Goal: Communication & Community: Answer question/provide support

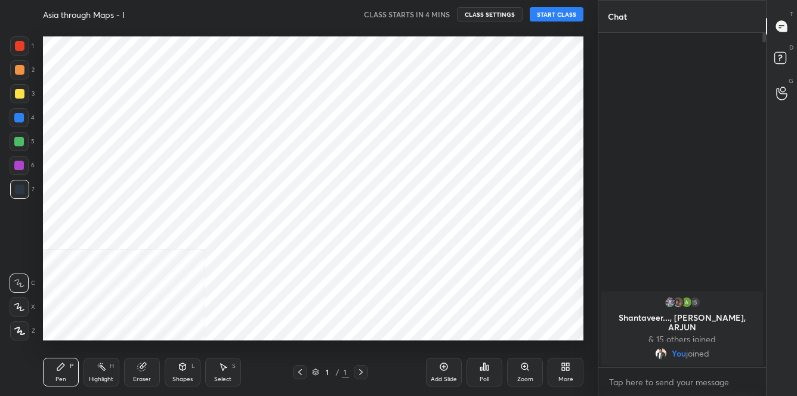
scroll to position [59371, 59140]
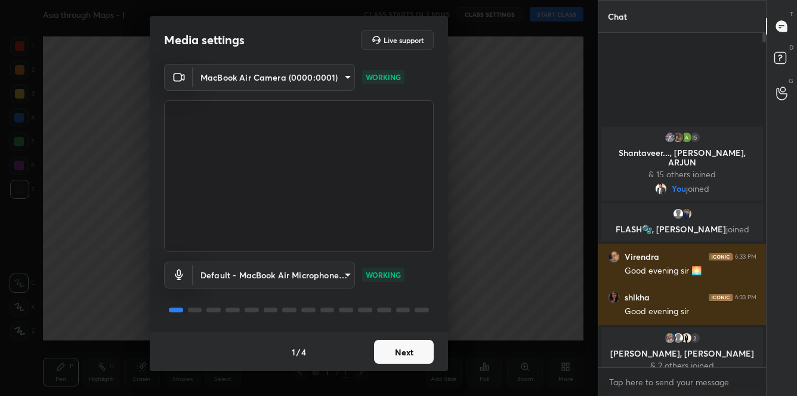
click at [359, 217] on video at bounding box center [299, 176] width 270 height 152
click at [399, 361] on button "Next" at bounding box center [404, 352] width 60 height 24
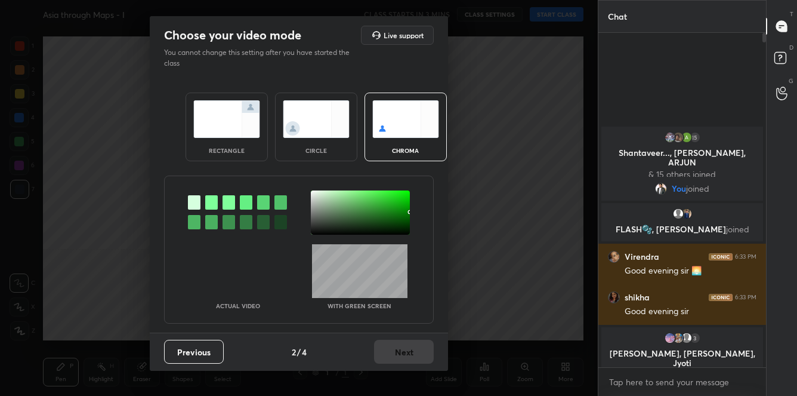
click at [209, 201] on div at bounding box center [211, 202] width 13 height 14
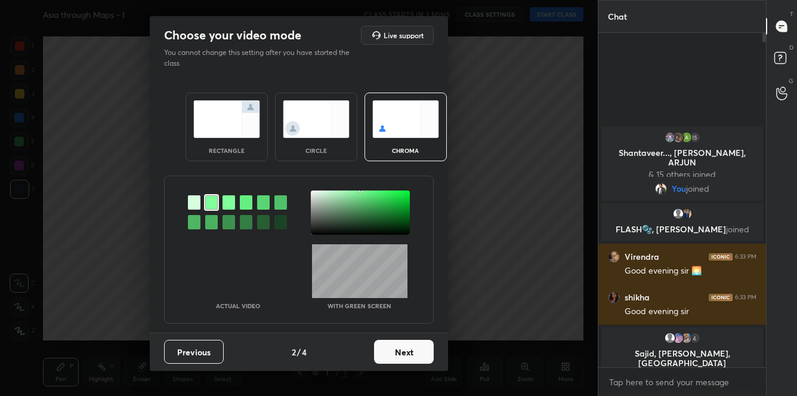
click at [322, 195] on div at bounding box center [360, 212] width 99 height 44
click at [226, 130] on img at bounding box center [226, 119] width 67 height 38
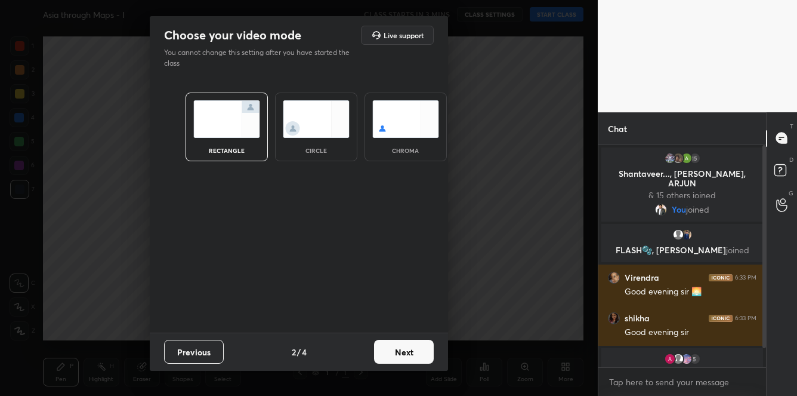
click at [426, 347] on button "Next" at bounding box center [404, 352] width 60 height 24
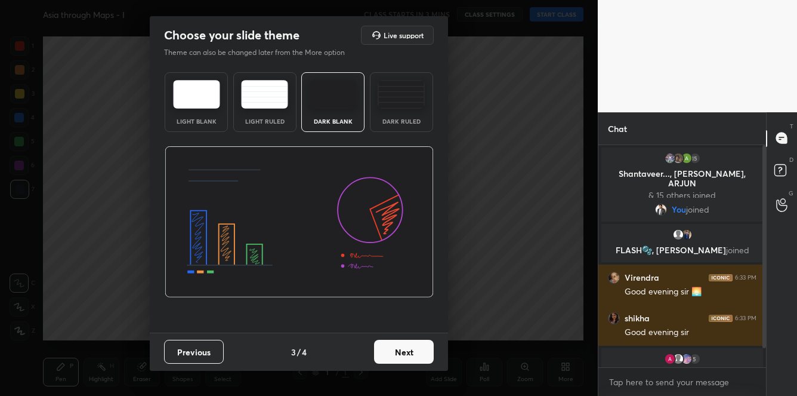
click at [426, 347] on button "Next" at bounding box center [404, 352] width 60 height 24
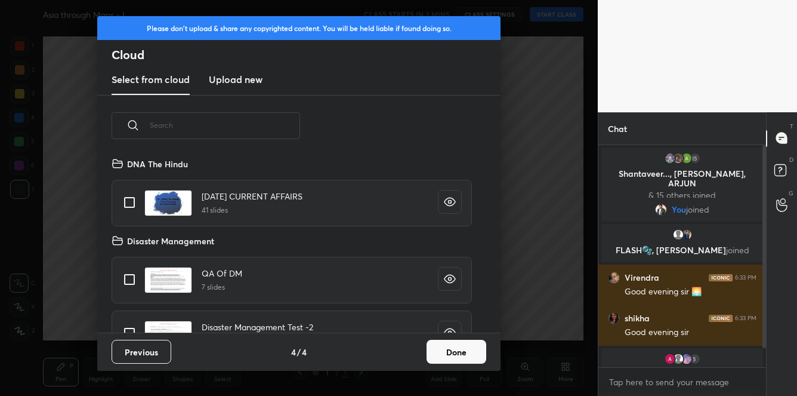
scroll to position [176, 383]
click at [247, 86] on h3 "Upload new" at bounding box center [236, 79] width 54 height 14
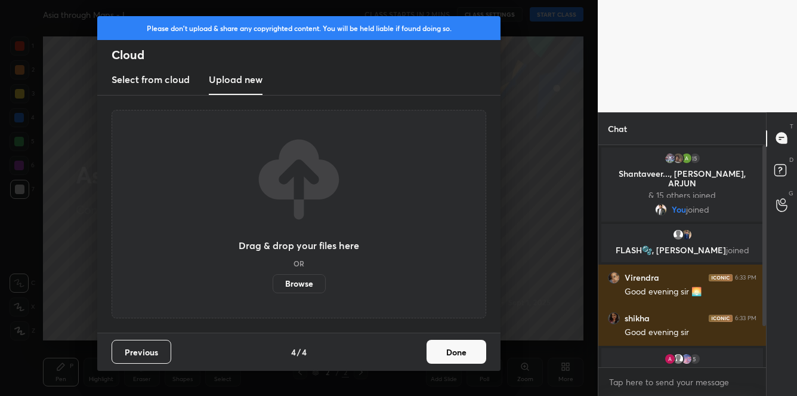
click at [284, 282] on label "Browse" at bounding box center [299, 283] width 53 height 19
click at [273, 282] on input "Browse" at bounding box center [273, 283] width 0 height 19
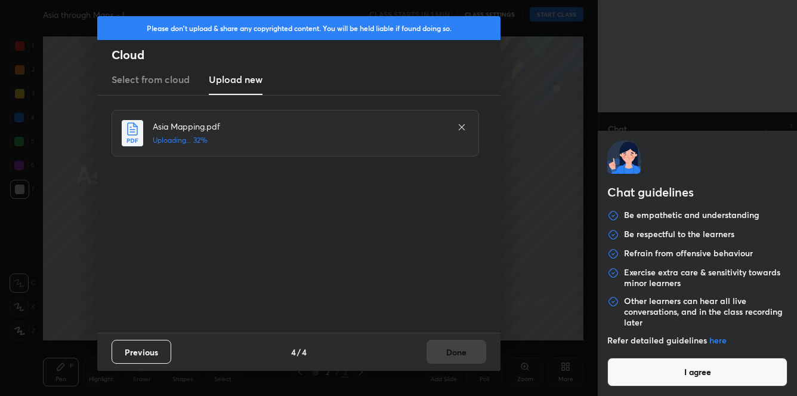
click at [667, 380] on body "1 2 3 4 5 6 7 C X Z C X Z E E Erase all H H Asia through Maps - I CLASS STARTS …" at bounding box center [398, 198] width 797 height 396
click at [667, 376] on button "I agree" at bounding box center [698, 372] width 180 height 29
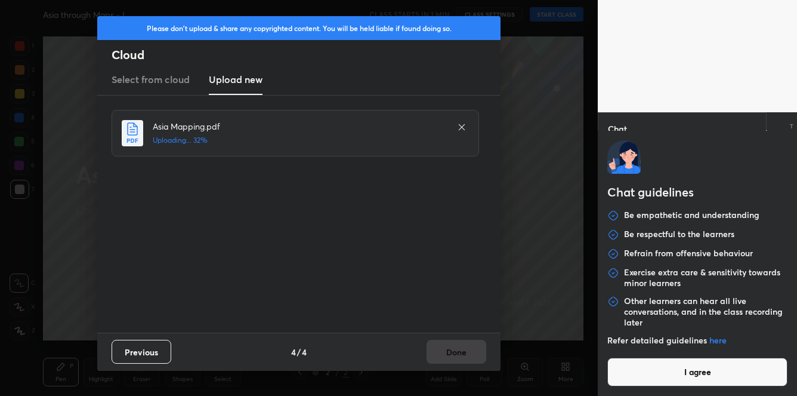
type textarea "x"
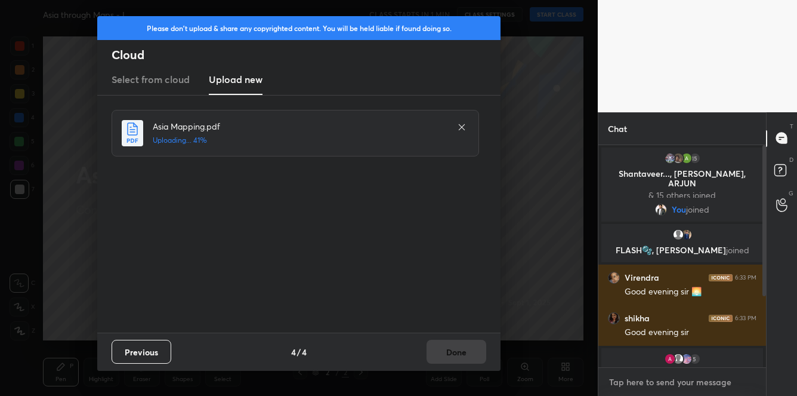
type textarea "2"
type textarea "x"
type textarea "2m"
type textarea "x"
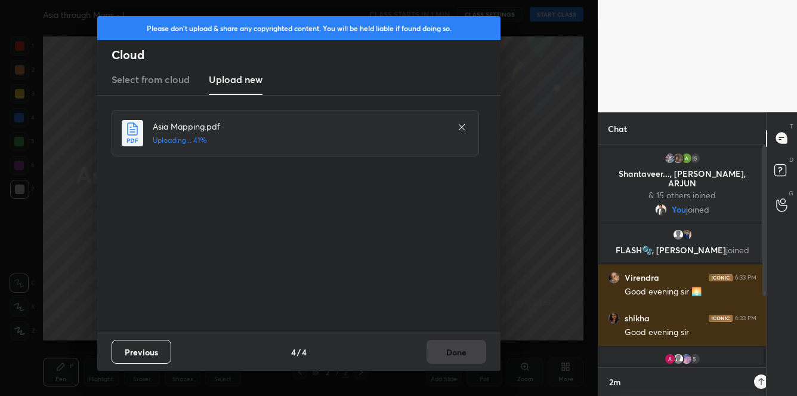
scroll to position [119, 164]
type textarea "2mi"
type textarea "x"
type textarea "2min"
type textarea "x"
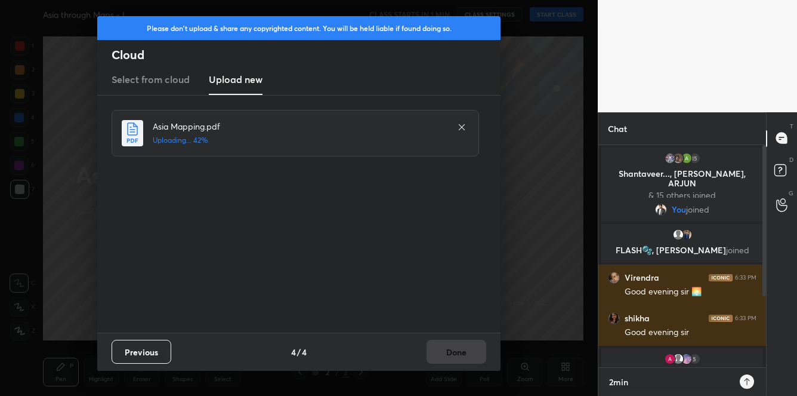
type textarea "2min"
type textarea "x"
type textarea "2min p"
type textarea "x"
type textarea "2min pl"
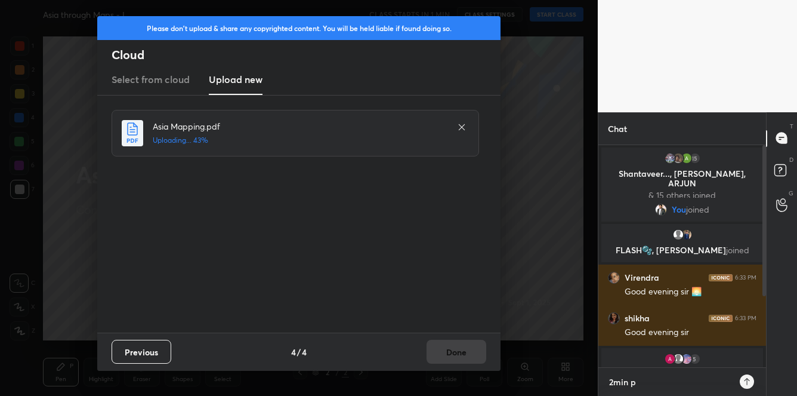
type textarea "x"
type textarea "2min ple"
type textarea "x"
type textarea "2min plea"
type textarea "x"
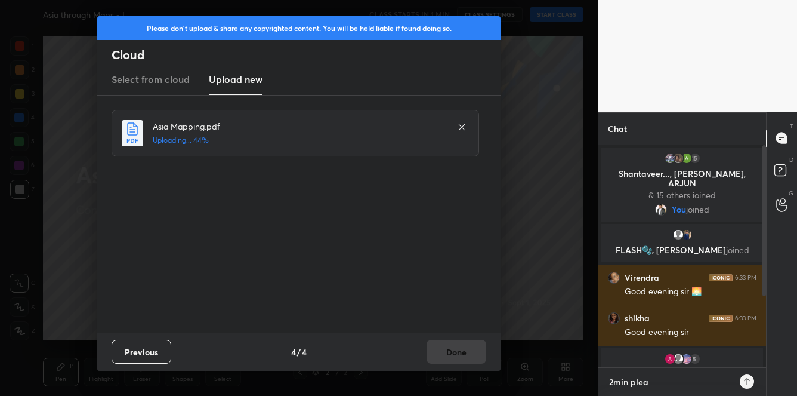
type textarea "2min pleas"
type textarea "x"
type textarea "2min please"
type textarea "x"
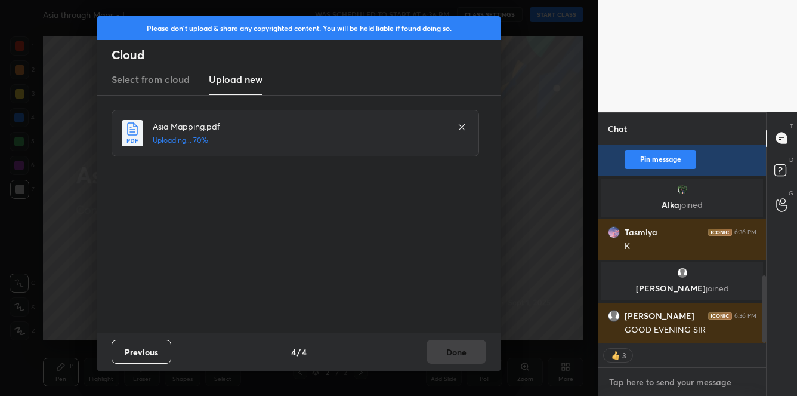
scroll to position [357, 0]
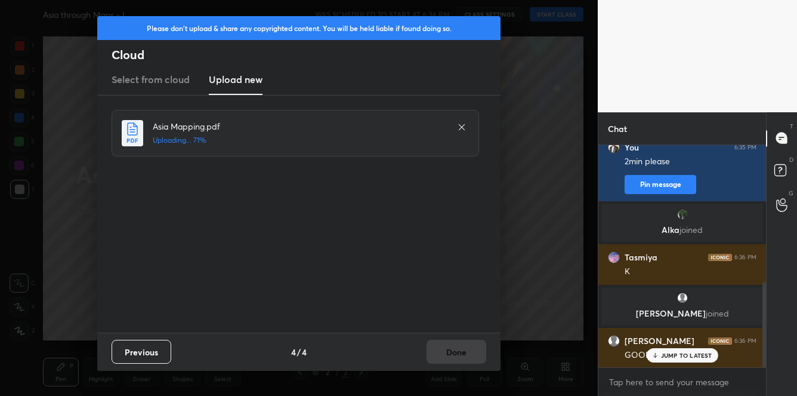
click at [679, 357] on p "JUMP TO LATEST" at bounding box center [686, 355] width 51 height 7
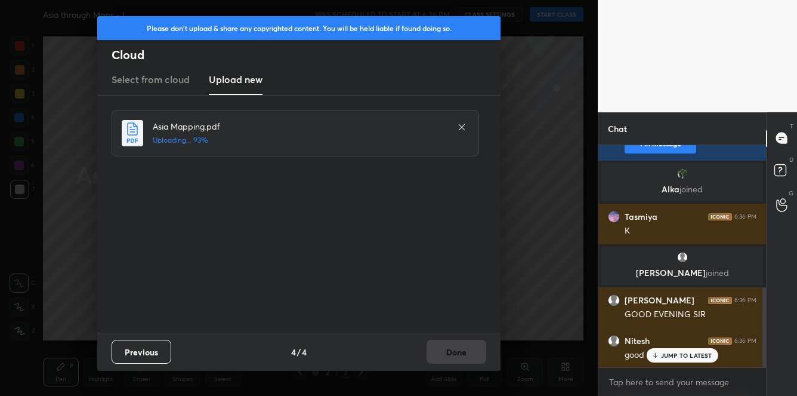
scroll to position [441, 0]
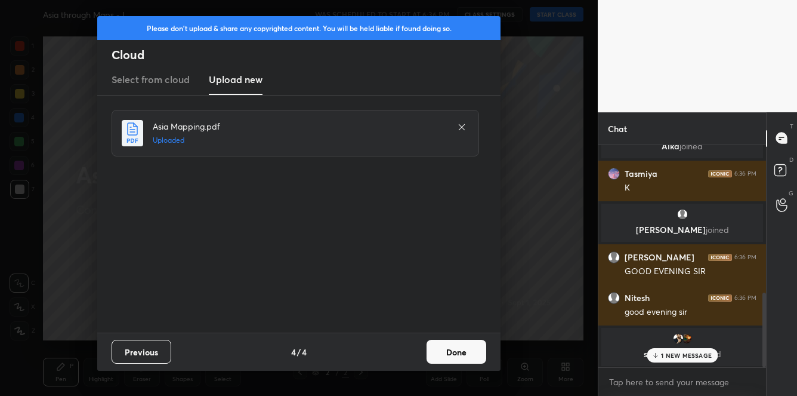
click at [445, 344] on button "Done" at bounding box center [457, 352] width 60 height 24
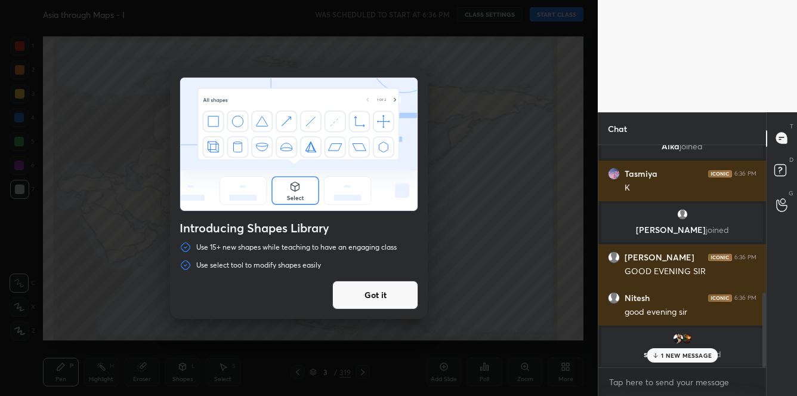
click at [401, 291] on button "Got it" at bounding box center [375, 295] width 86 height 29
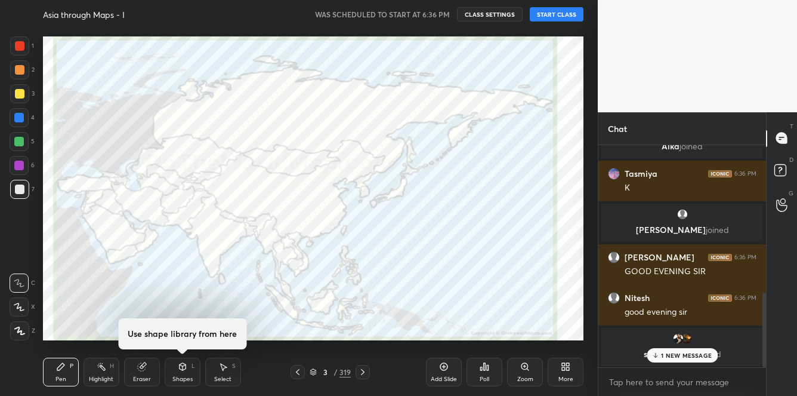
click at [312, 371] on icon at bounding box center [313, 371] width 7 height 7
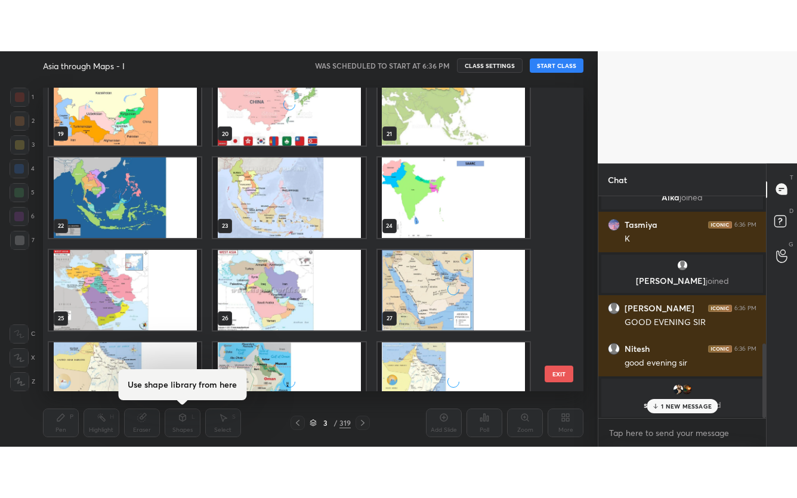
scroll to position [273, 0]
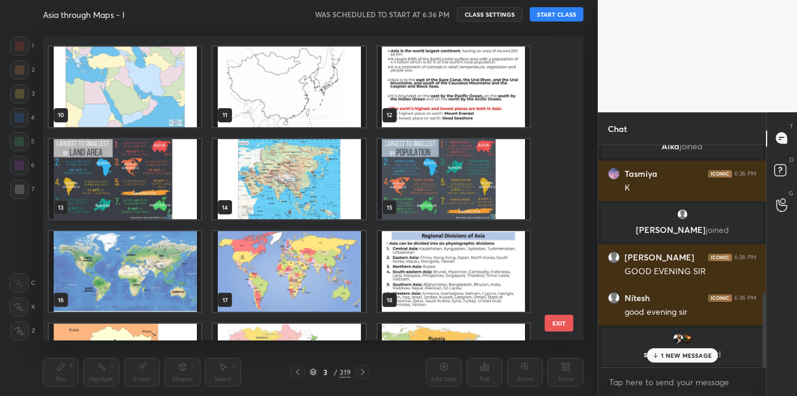
click at [279, 199] on img "grid" at bounding box center [289, 178] width 152 height 81
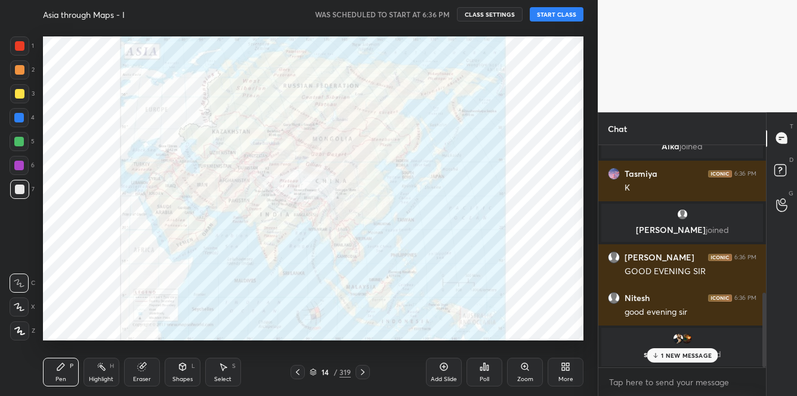
click at [545, 12] on button "START CLASS" at bounding box center [557, 14] width 54 height 14
click at [691, 358] on p "1 NEW MESSAGE" at bounding box center [686, 355] width 51 height 7
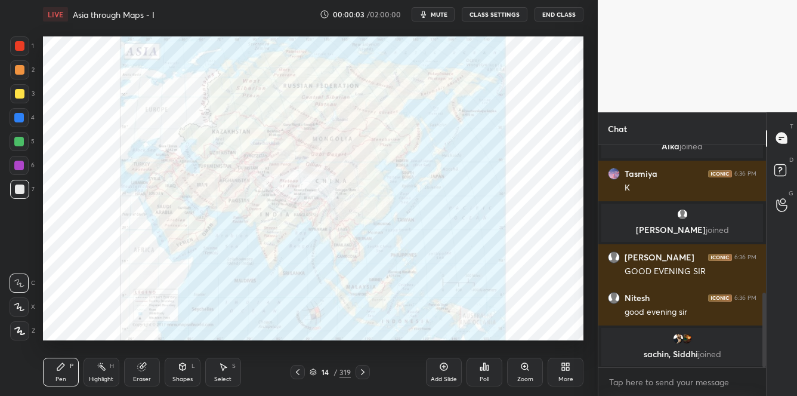
click at [575, 373] on div "More" at bounding box center [566, 372] width 36 height 29
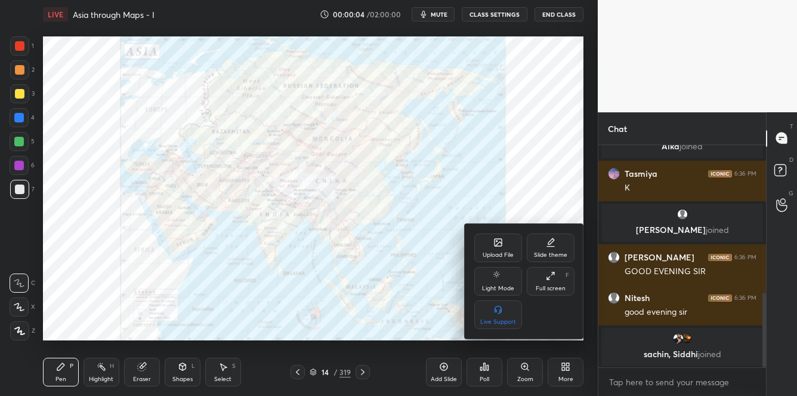
click at [548, 294] on div "Full screen F" at bounding box center [551, 281] width 48 height 29
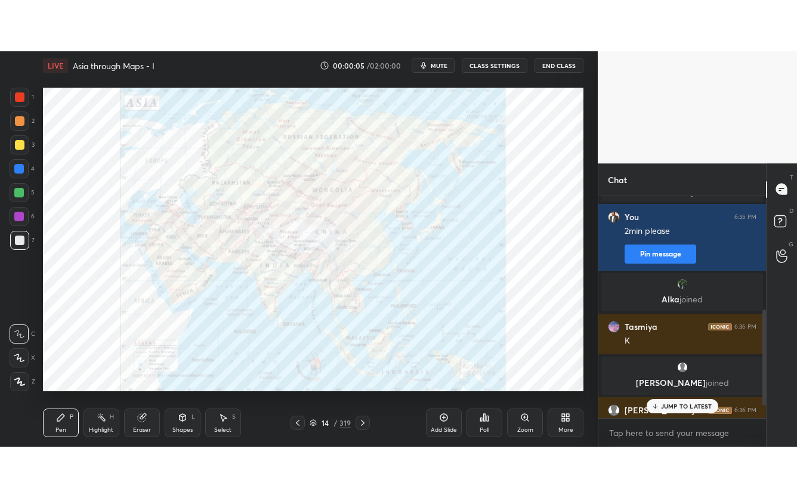
scroll to position [338, 0]
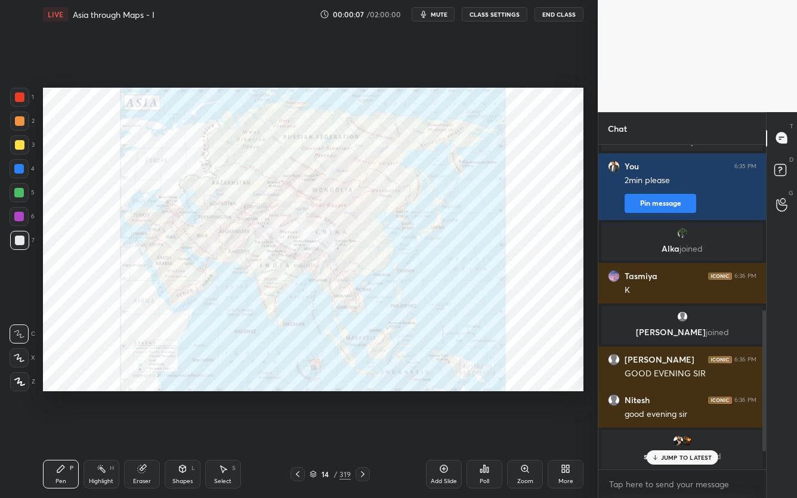
click at [677, 395] on p "JUMP TO LATEST" at bounding box center [686, 457] width 51 height 7
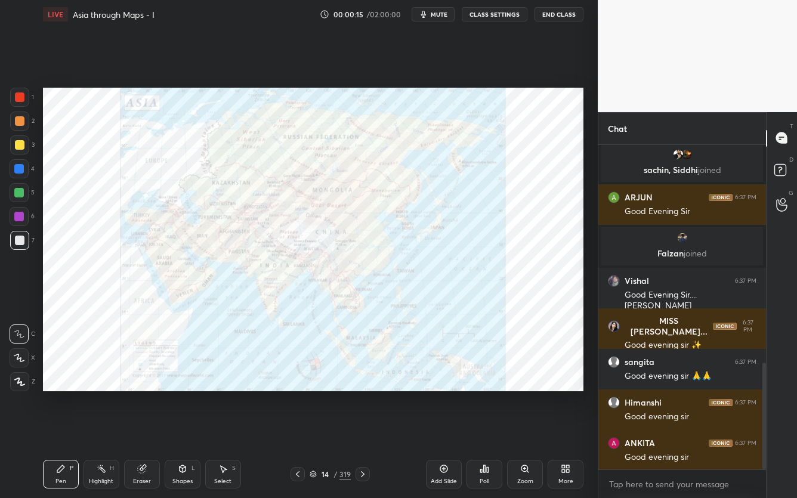
scroll to position [666, 0]
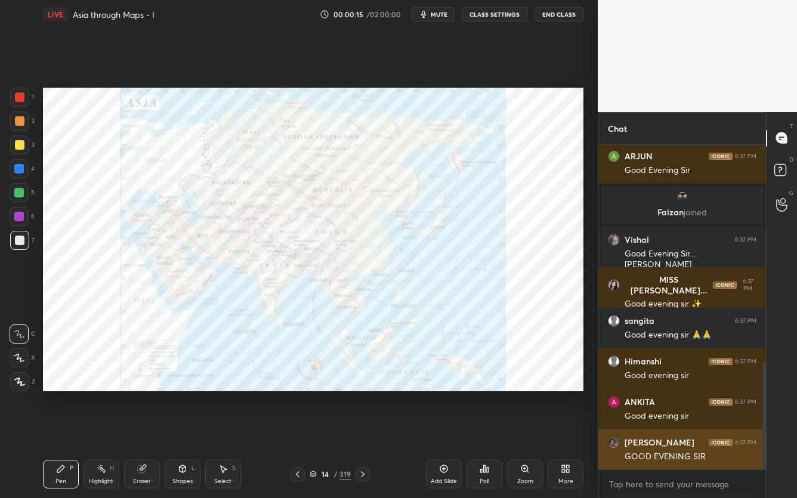
click at [694, 395] on div "GOOD EVENING SIR" at bounding box center [691, 457] width 132 height 12
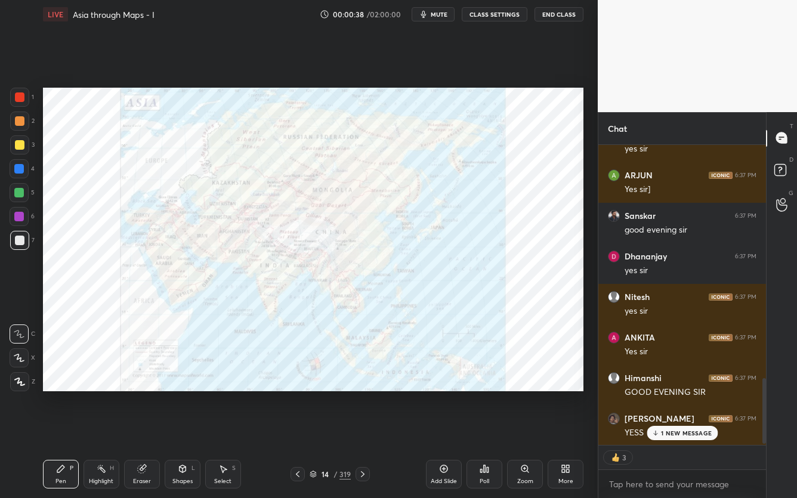
scroll to position [1095, 0]
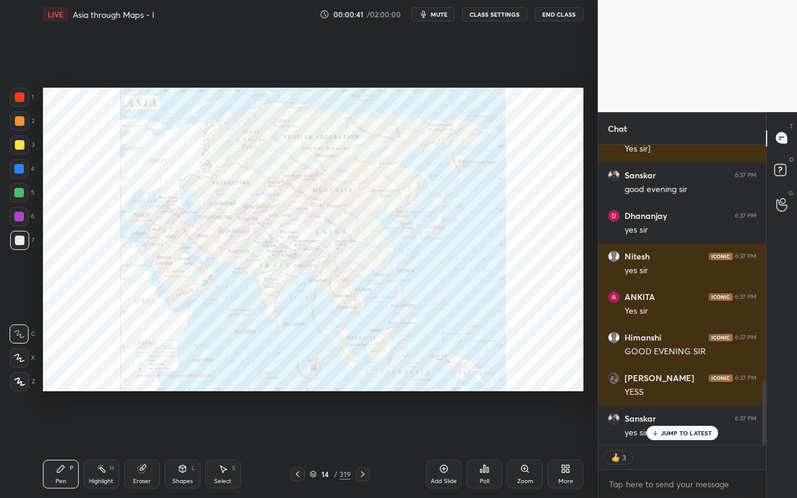
click at [670, 395] on div "ARJUN 6:37 PM Good Evening [PERSON_NAME] joined Vishal 6:37 PM Good Evening Sir…" at bounding box center [683, 295] width 168 height 300
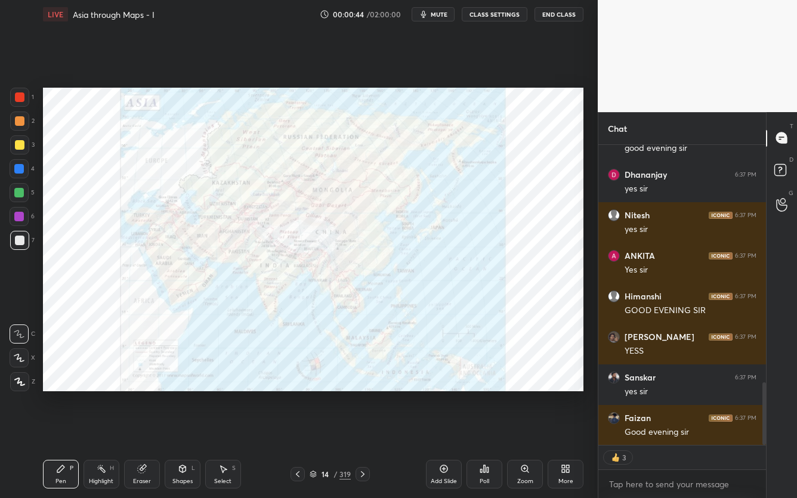
scroll to position [1177, 0]
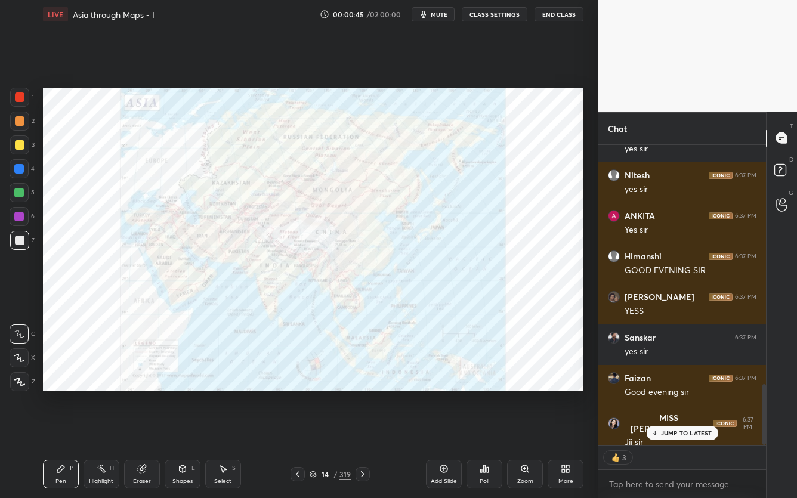
click at [670, 395] on div "JUMP TO LATEST" at bounding box center [682, 433] width 72 height 14
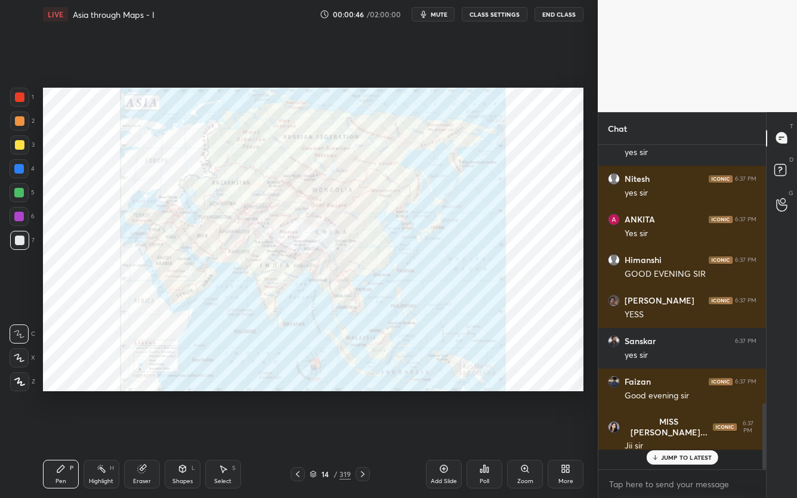
scroll to position [0, 0]
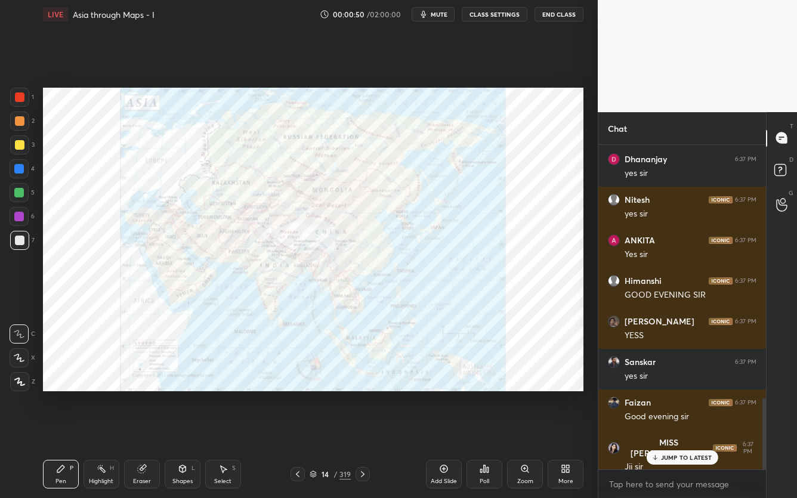
click at [666, 395] on div "JUMP TO LATEST" at bounding box center [682, 458] width 72 height 14
click at [319, 395] on div "14" at bounding box center [325, 474] width 12 height 7
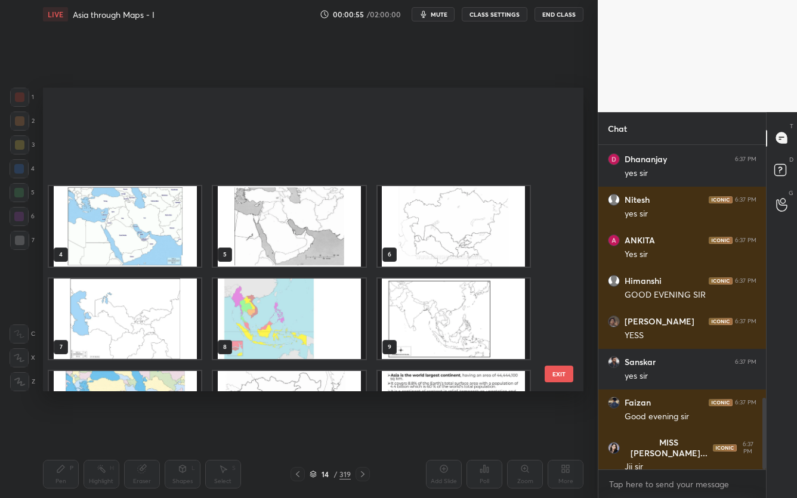
scroll to position [4, 6]
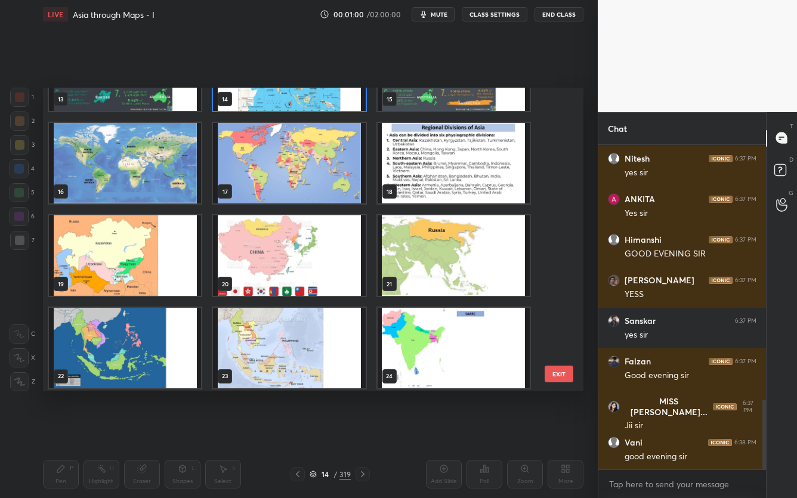
click at [174, 168] on img "grid" at bounding box center [125, 163] width 152 height 81
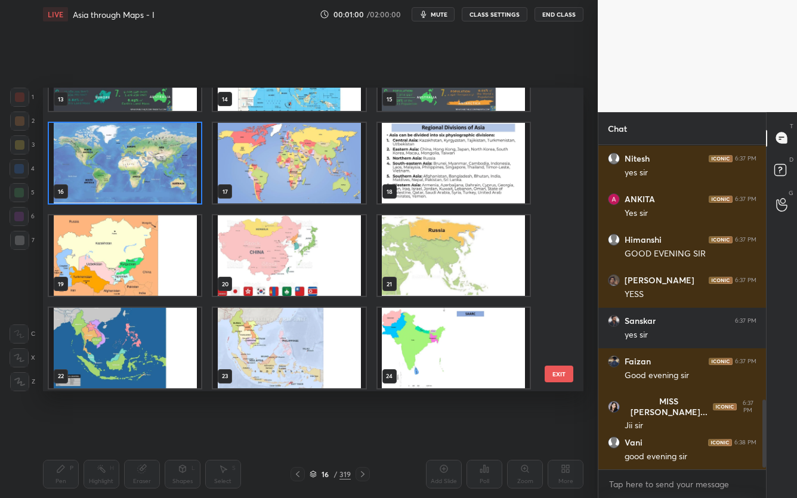
click at [174, 168] on img "grid" at bounding box center [125, 163] width 152 height 81
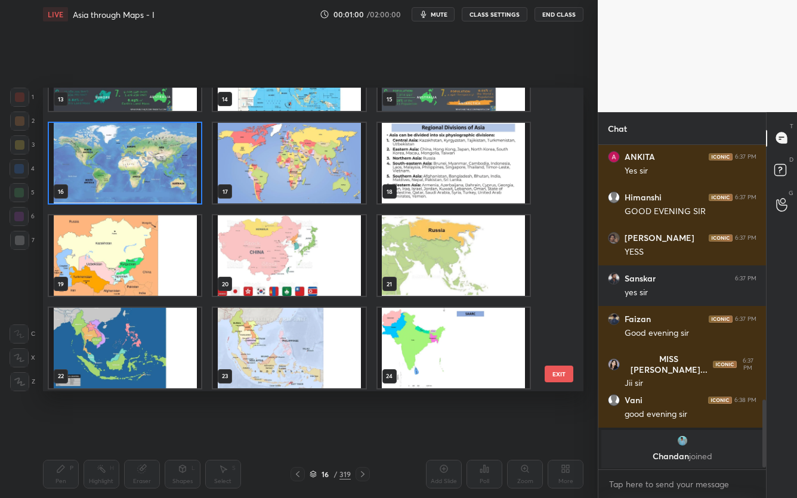
click at [174, 168] on img "grid" at bounding box center [125, 163] width 152 height 81
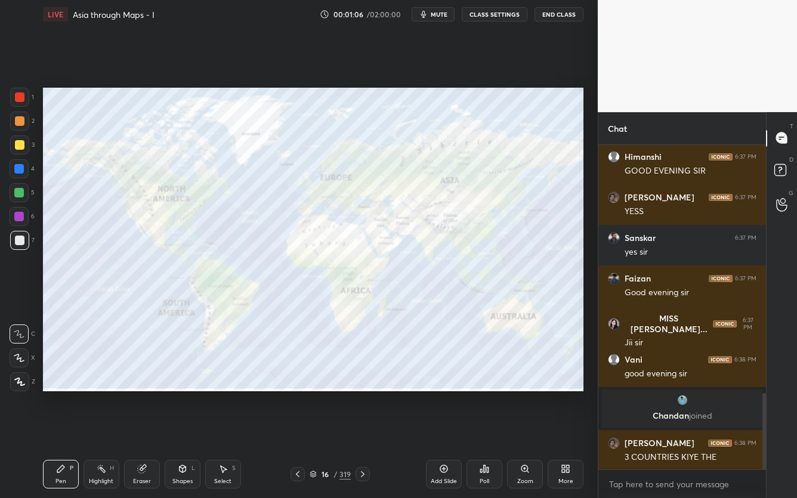
scroll to position [1056, 0]
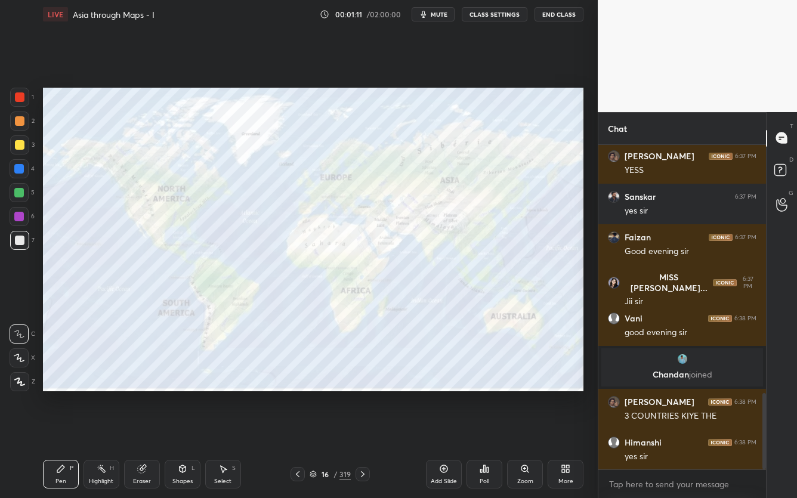
click at [321, 395] on div "16" at bounding box center [325, 474] width 12 height 7
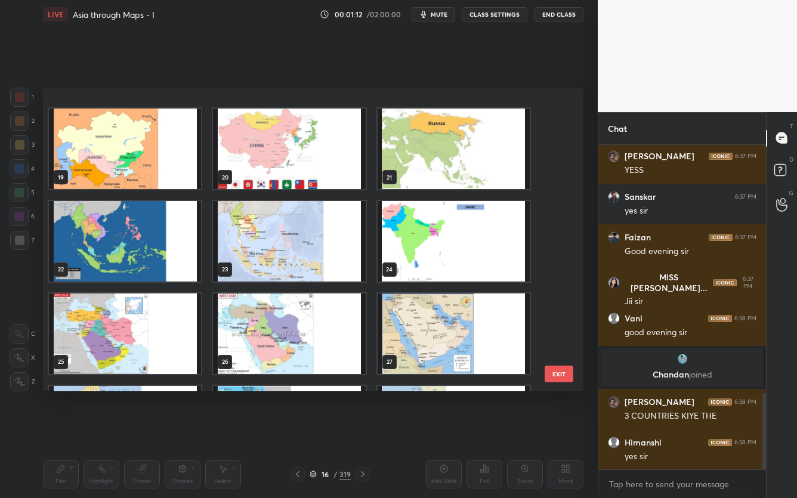
scroll to position [292, 0]
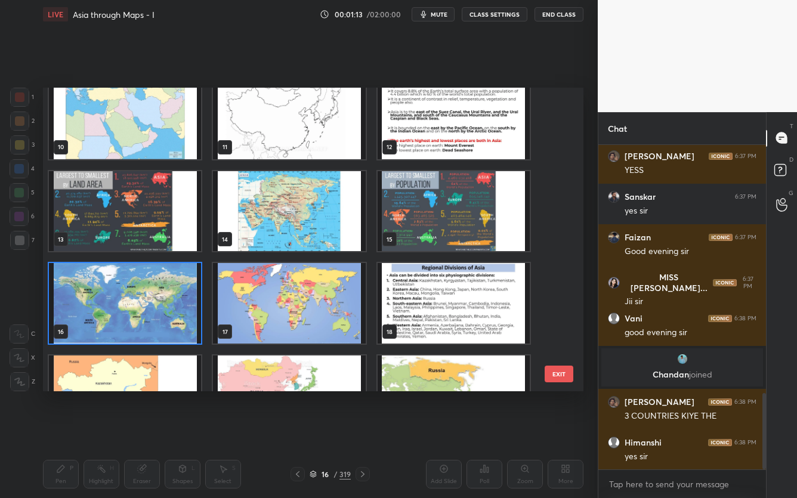
click at [421, 278] on img "grid" at bounding box center [454, 303] width 152 height 81
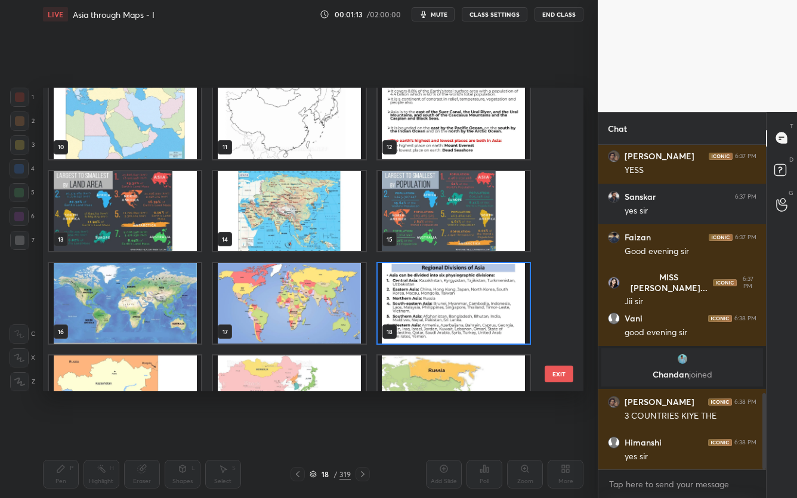
click at [421, 278] on img "grid" at bounding box center [454, 303] width 152 height 81
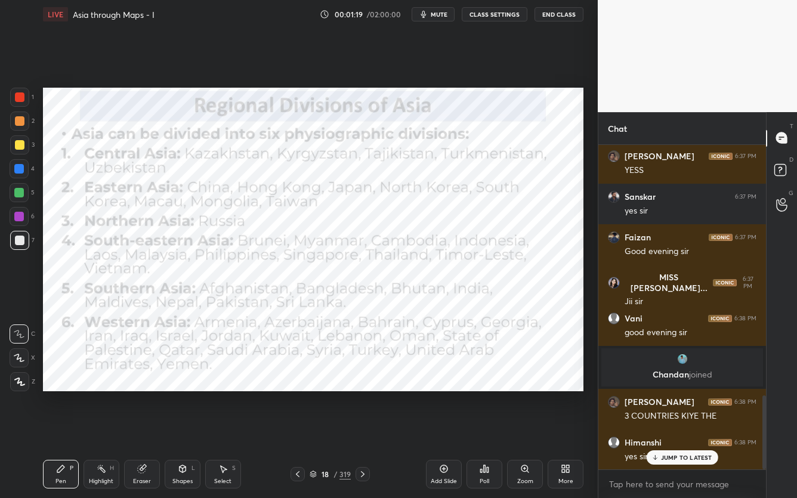
scroll to position [1098, 0]
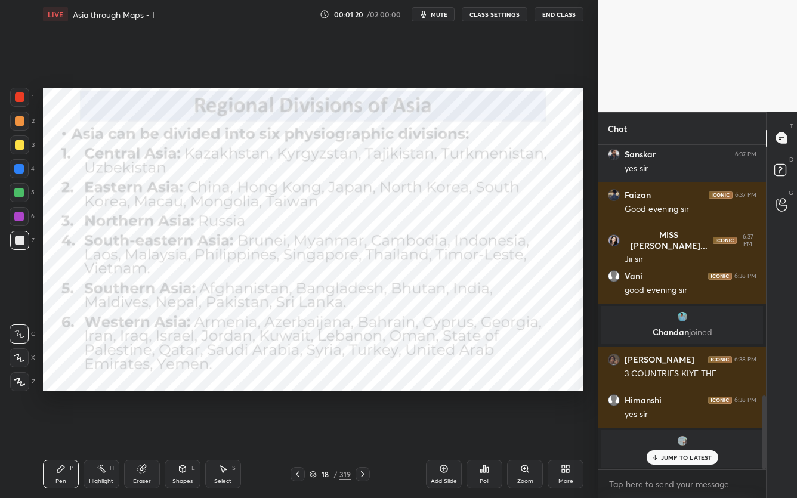
click at [20, 93] on div at bounding box center [20, 98] width 10 height 10
click at [30, 355] on div "X" at bounding box center [23, 358] width 26 height 19
click at [314, 395] on icon at bounding box center [313, 473] width 6 height 3
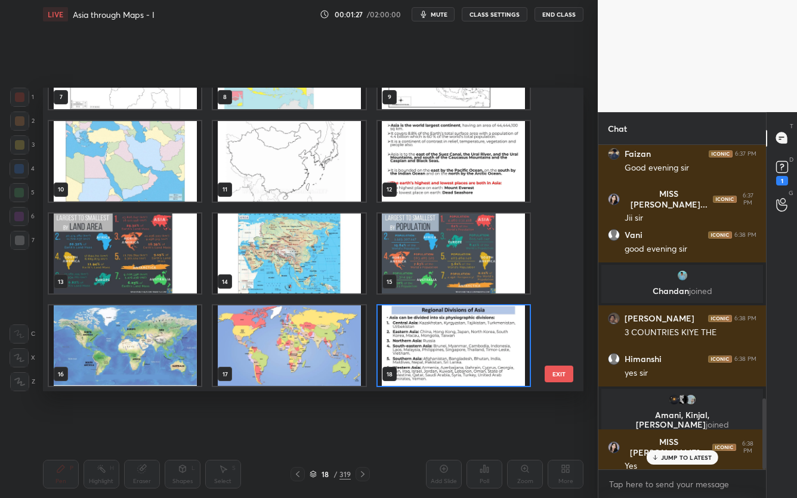
scroll to position [1158, 0]
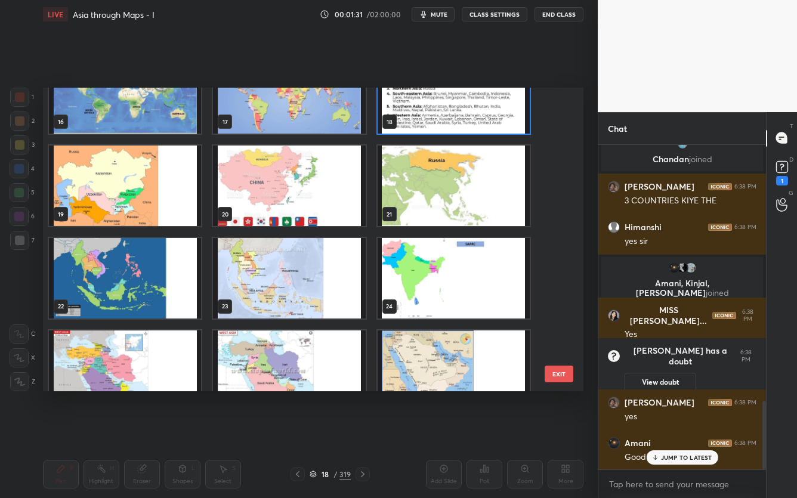
click at [178, 343] on img "grid" at bounding box center [125, 371] width 152 height 81
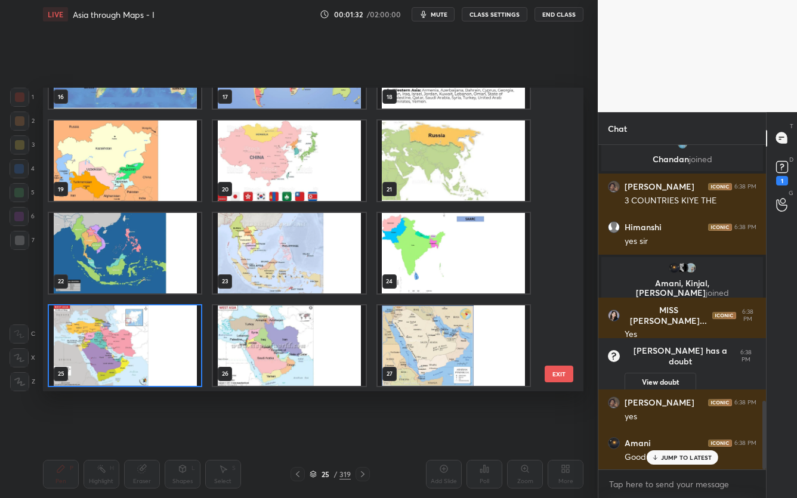
click at [307, 344] on img "grid" at bounding box center [289, 346] width 152 height 81
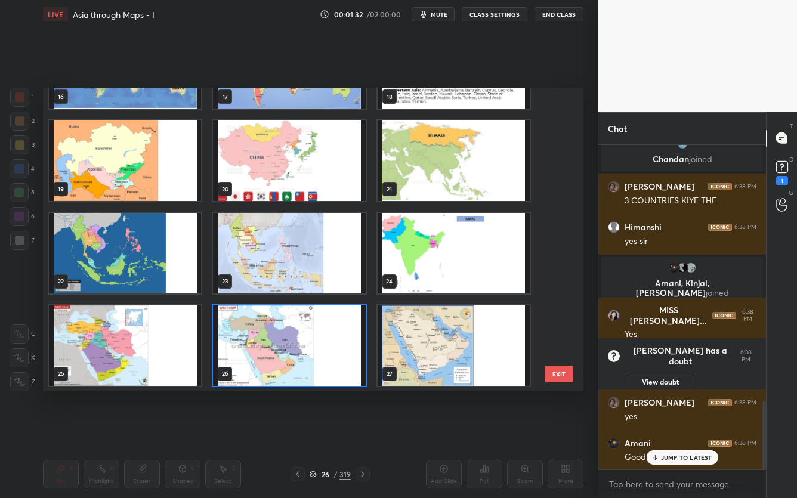
click at [307, 344] on img "grid" at bounding box center [289, 346] width 152 height 81
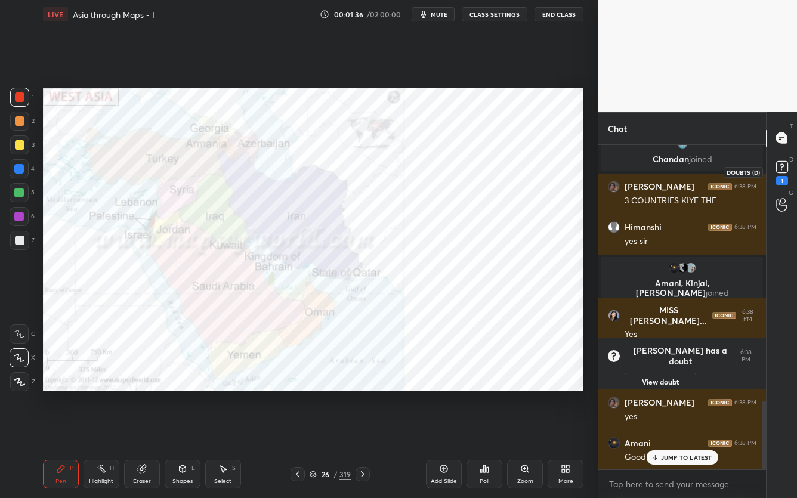
click at [786, 169] on rect at bounding box center [782, 166] width 11 height 11
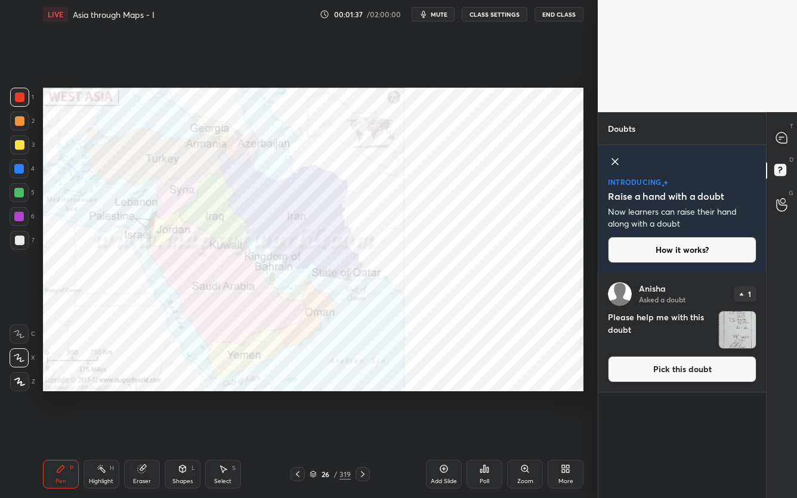
click at [683, 383] on div "[PERSON_NAME] Asked a doubt 1 Please help me with this doubt Pick this doubt" at bounding box center [683, 332] width 168 height 119
click at [655, 374] on button "Pick this doubt" at bounding box center [682, 369] width 149 height 26
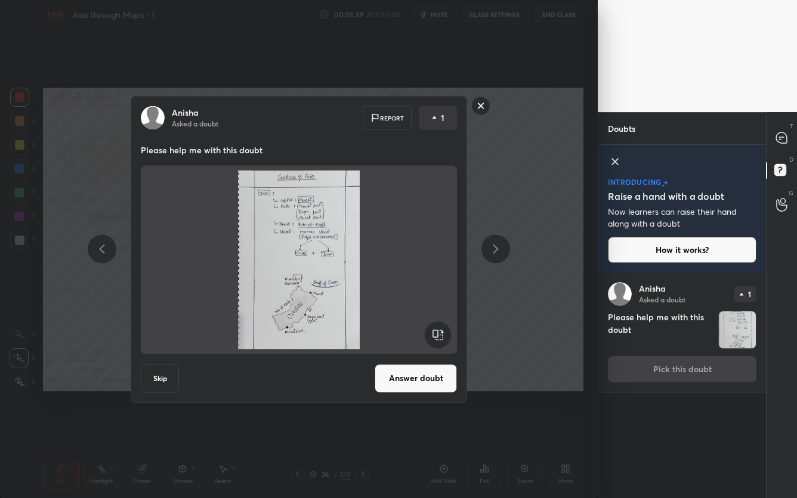
click at [415, 371] on button "Answer doubt" at bounding box center [416, 378] width 82 height 29
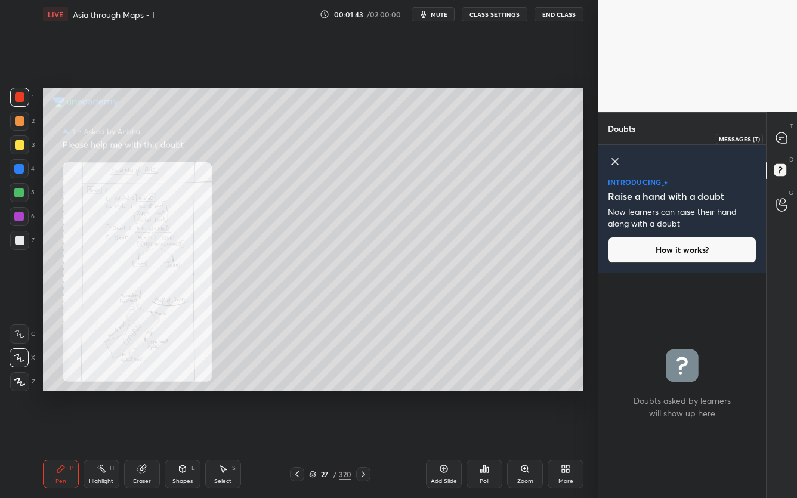
click at [783, 143] on icon at bounding box center [782, 138] width 11 height 11
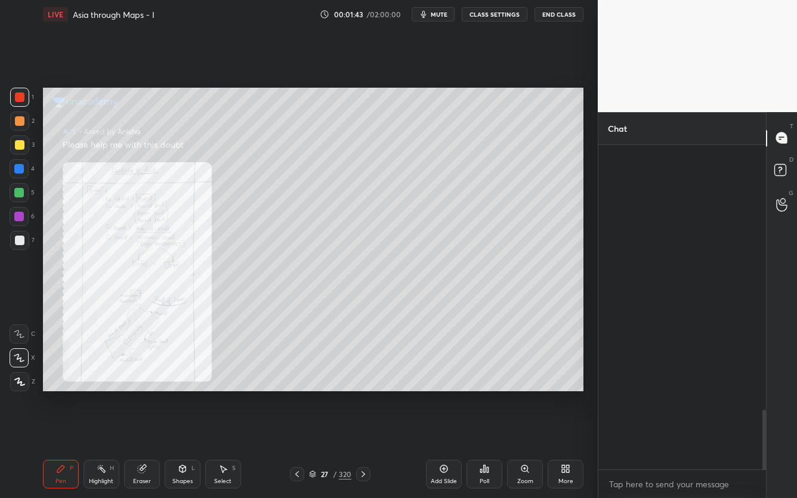
scroll to position [4, 4]
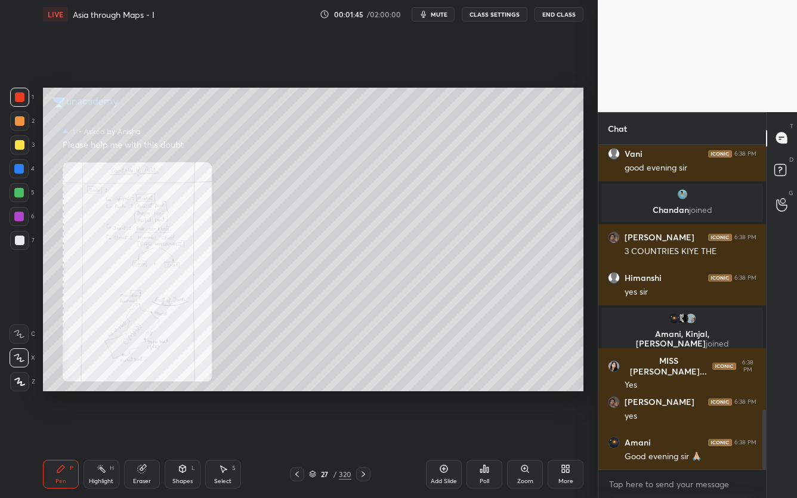
click at [579, 395] on div "More" at bounding box center [566, 474] width 36 height 29
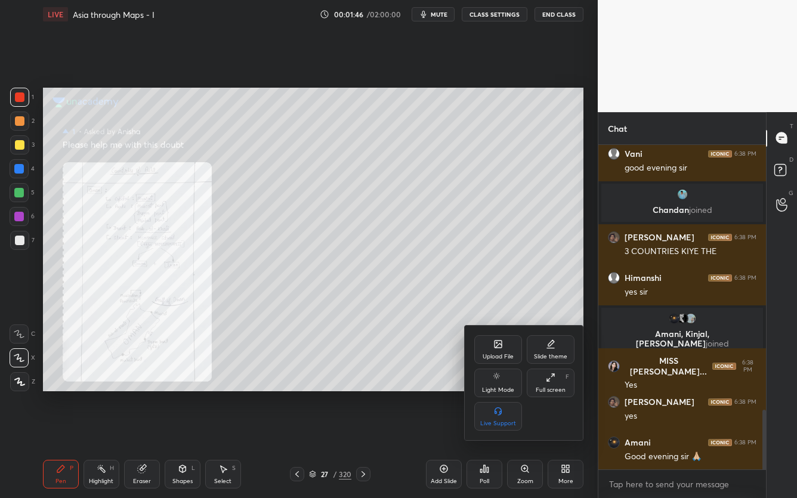
click at [549, 383] on div "Full screen F" at bounding box center [551, 383] width 48 height 29
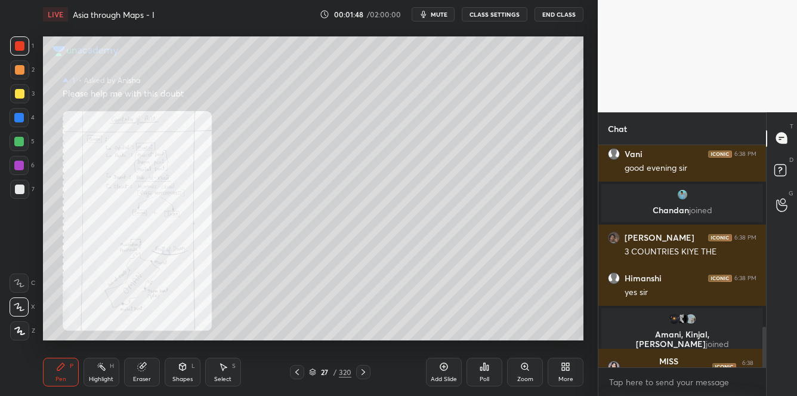
click at [558, 349] on div "Add Slide Poll Zoom More" at bounding box center [505, 371] width 158 height 67
click at [562, 356] on div "Add Slide Poll Zoom More" at bounding box center [505, 371] width 158 height 67
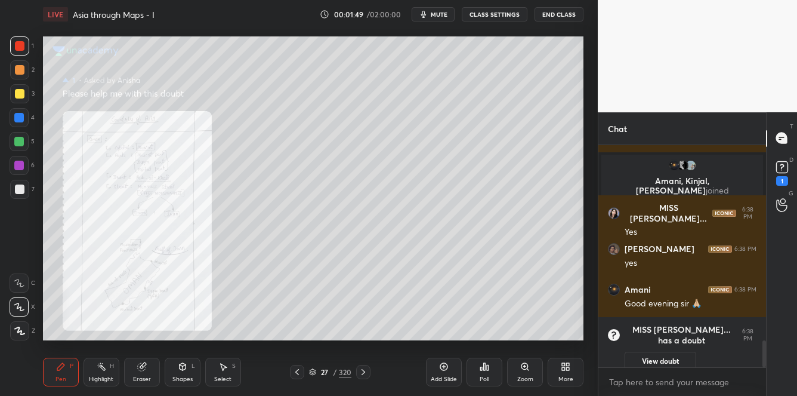
click at [563, 361] on div "More" at bounding box center [566, 372] width 36 height 29
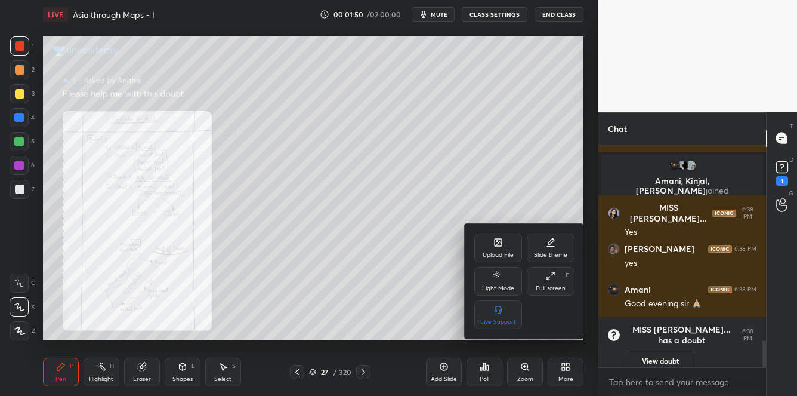
click at [549, 293] on div "Full screen F" at bounding box center [551, 281] width 48 height 29
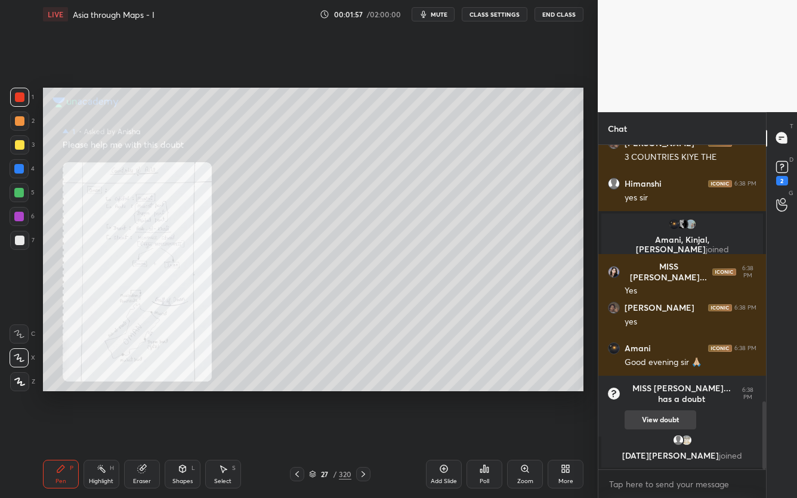
click at [627, 395] on button "View doubt" at bounding box center [661, 420] width 72 height 19
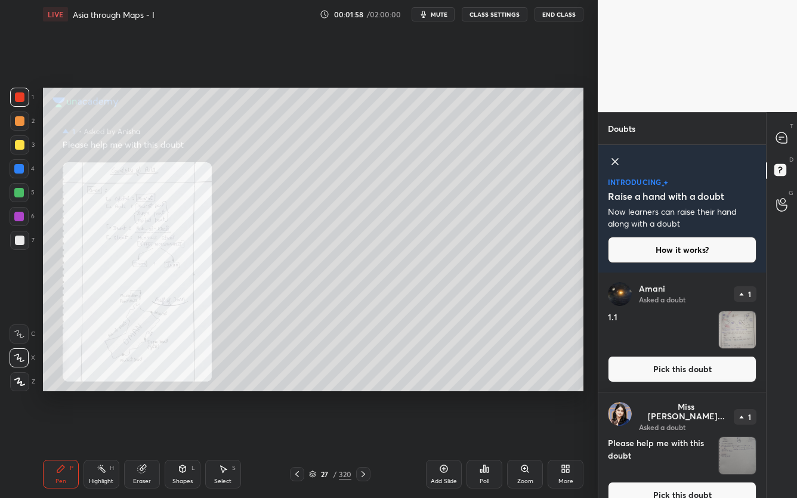
click at [621, 371] on button "Pick this doubt" at bounding box center [682, 369] width 149 height 26
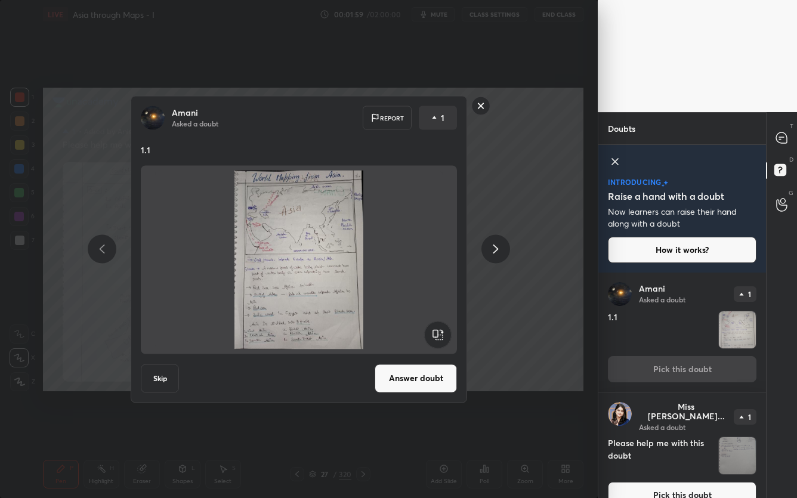
click at [459, 377] on div "[PERSON_NAME] Asked a doubt Report 1 1.1 Skip Answer doubt" at bounding box center [299, 249] width 337 height 307
click at [443, 378] on button "Answer doubt" at bounding box center [416, 378] width 82 height 29
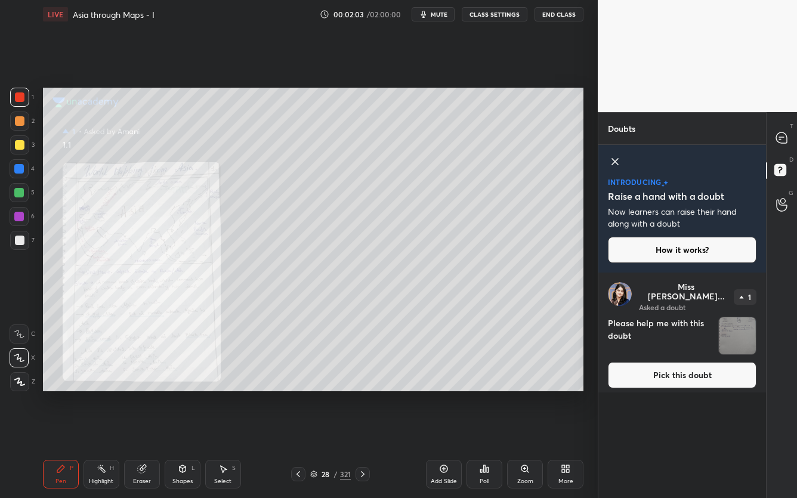
click at [655, 364] on button "Pick this doubt" at bounding box center [682, 375] width 149 height 26
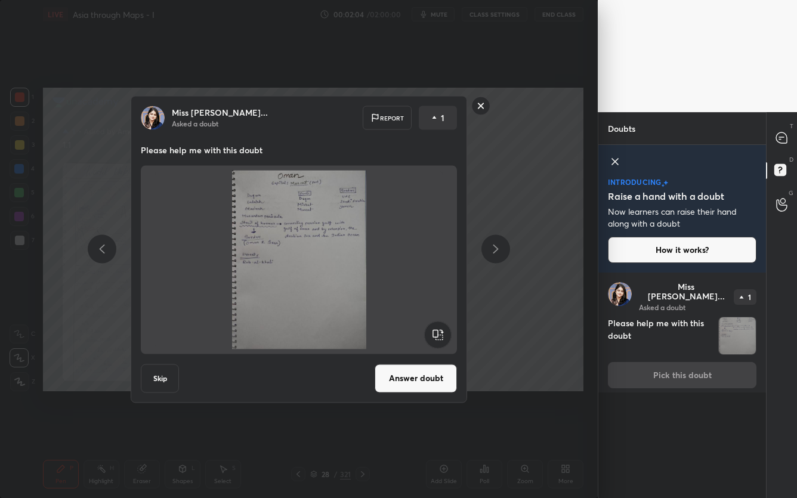
click at [433, 384] on button "Answer doubt" at bounding box center [416, 378] width 82 height 29
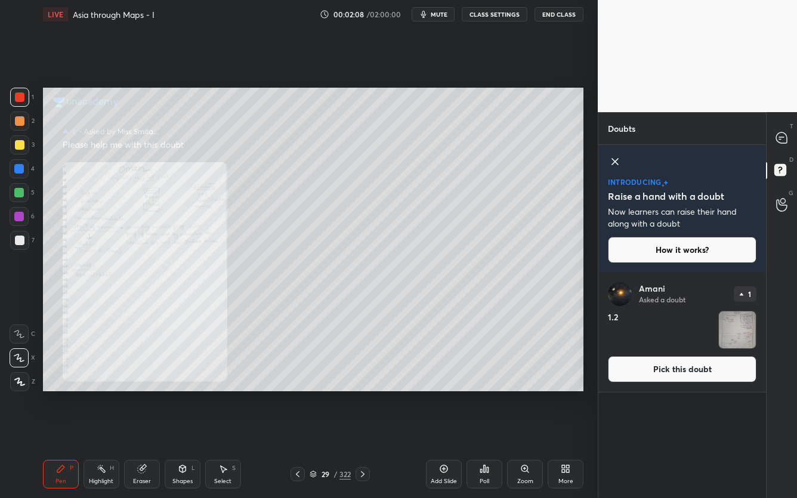
drag, startPoint x: 670, startPoint y: 362, endPoint x: 632, endPoint y: 363, distance: 38.2
click at [670, 363] on button "Pick this doubt" at bounding box center [682, 369] width 149 height 26
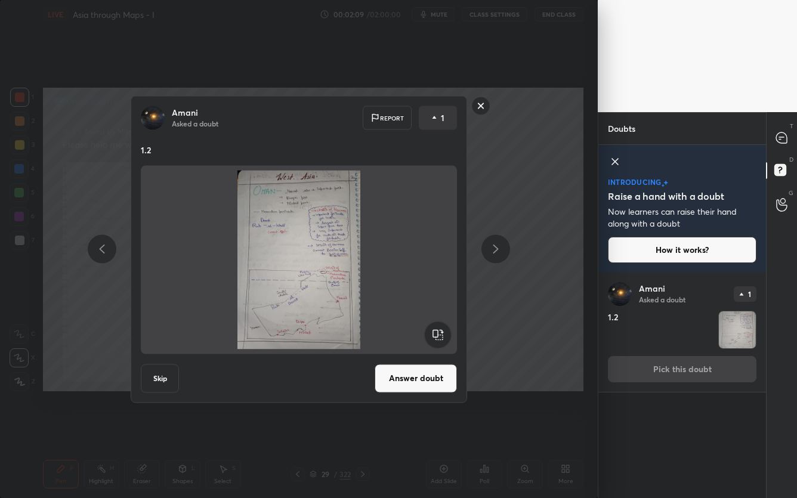
click at [445, 382] on button "Answer doubt" at bounding box center [416, 378] width 82 height 29
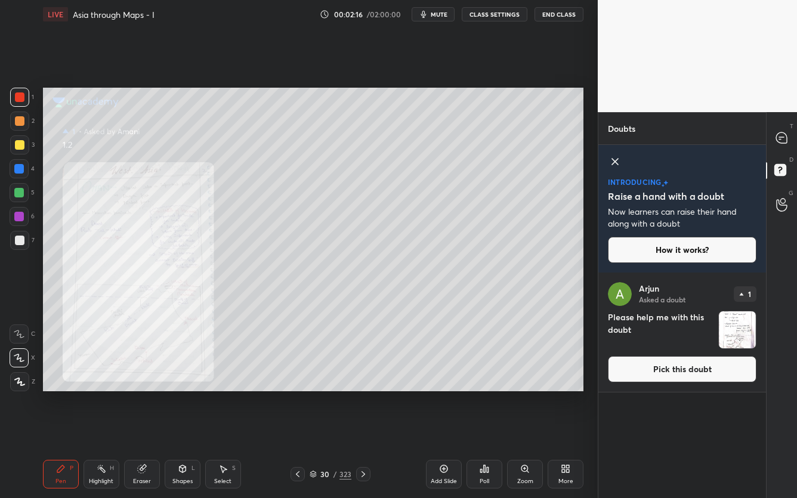
click at [682, 360] on button "Pick this doubt" at bounding box center [682, 369] width 149 height 26
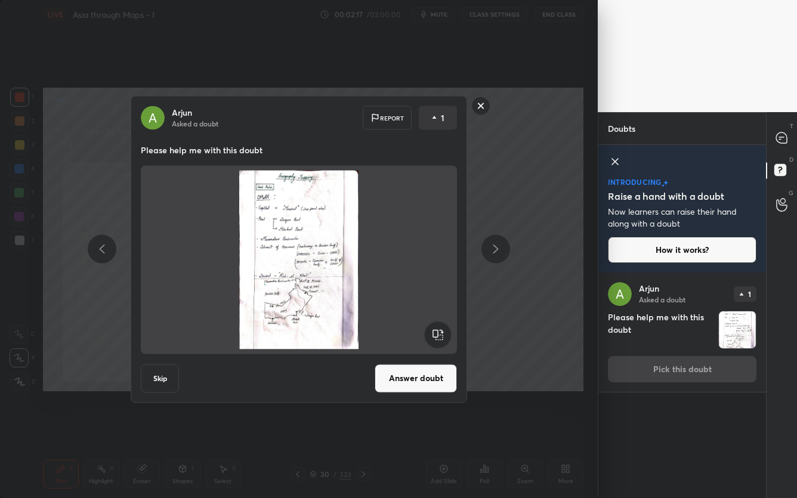
drag, startPoint x: 417, startPoint y: 383, endPoint x: 430, endPoint y: 383, distance: 13.1
click at [418, 383] on button "Answer doubt" at bounding box center [416, 378] width 82 height 29
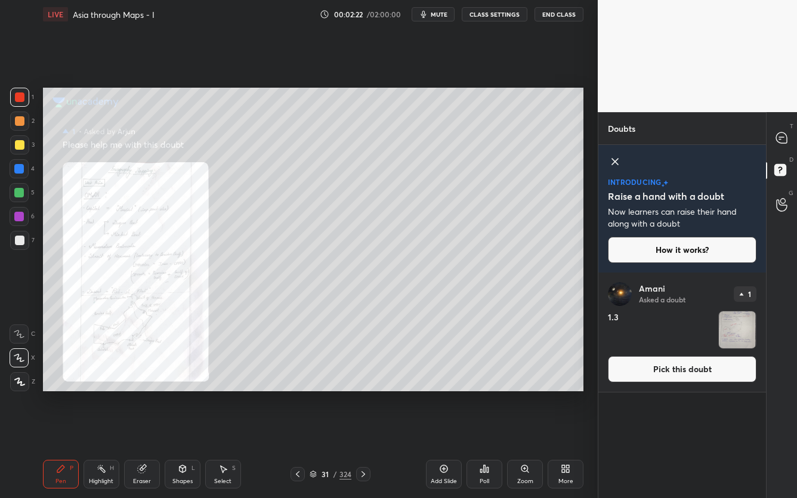
click at [296, 395] on icon at bounding box center [298, 475] width 10 height 10
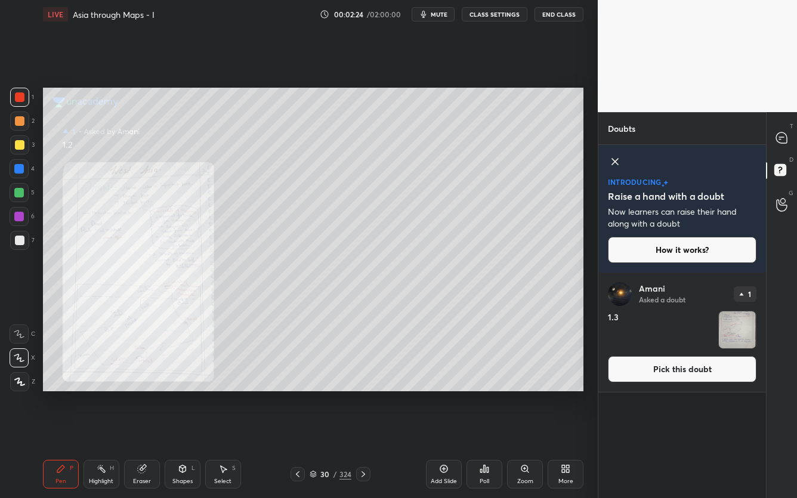
click at [646, 365] on button "Pick this doubt" at bounding box center [682, 369] width 149 height 26
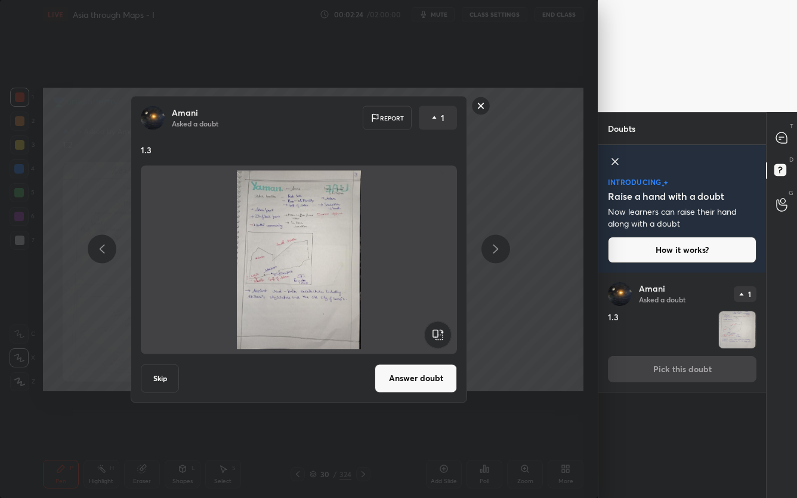
click at [428, 373] on button "Answer doubt" at bounding box center [416, 378] width 82 height 29
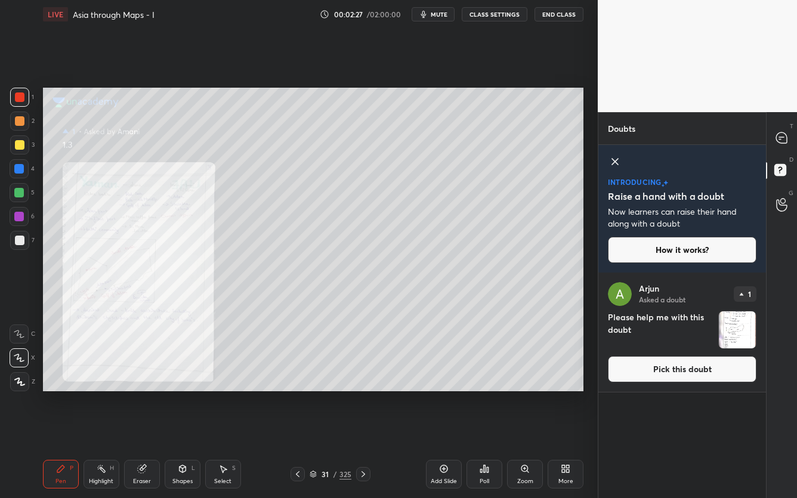
click at [367, 395] on icon at bounding box center [364, 475] width 10 height 10
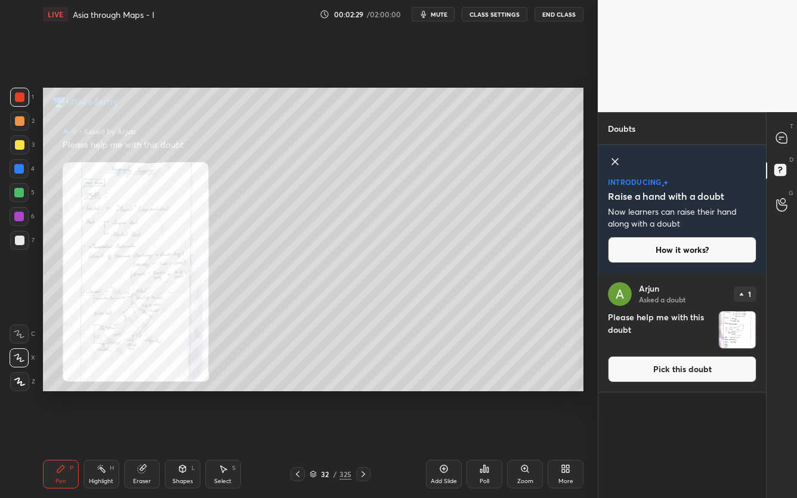
click at [671, 364] on button "Pick this doubt" at bounding box center [682, 369] width 149 height 26
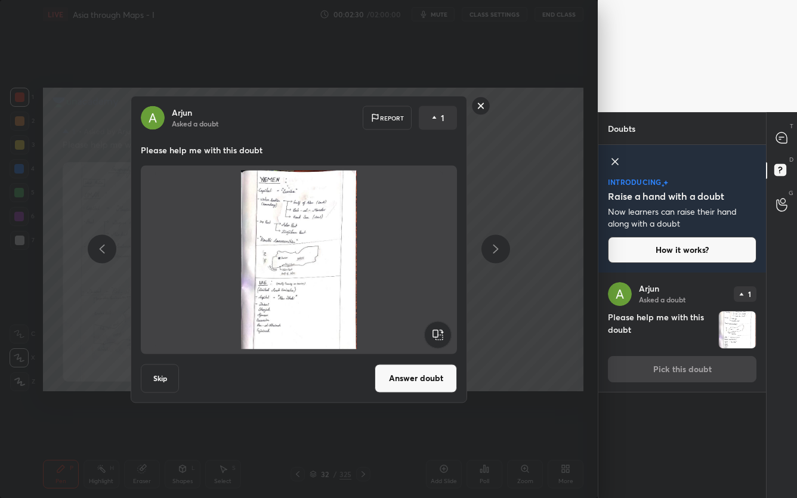
click at [444, 385] on button "Answer doubt" at bounding box center [416, 378] width 82 height 29
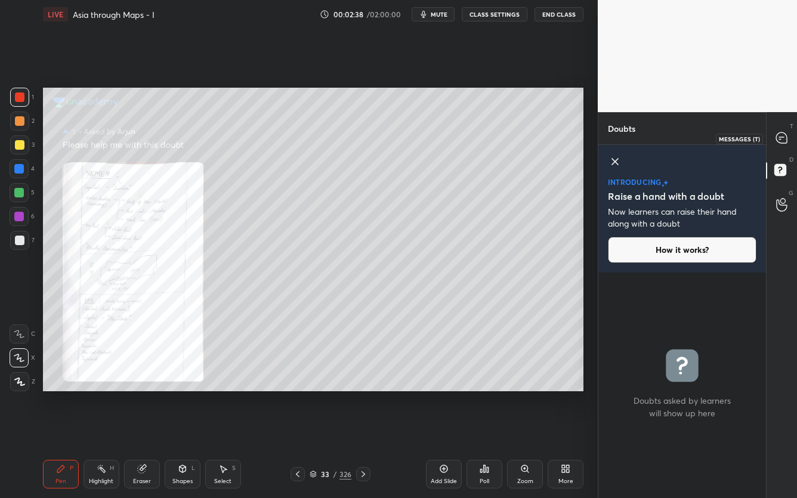
click at [787, 133] on icon at bounding box center [782, 138] width 13 height 13
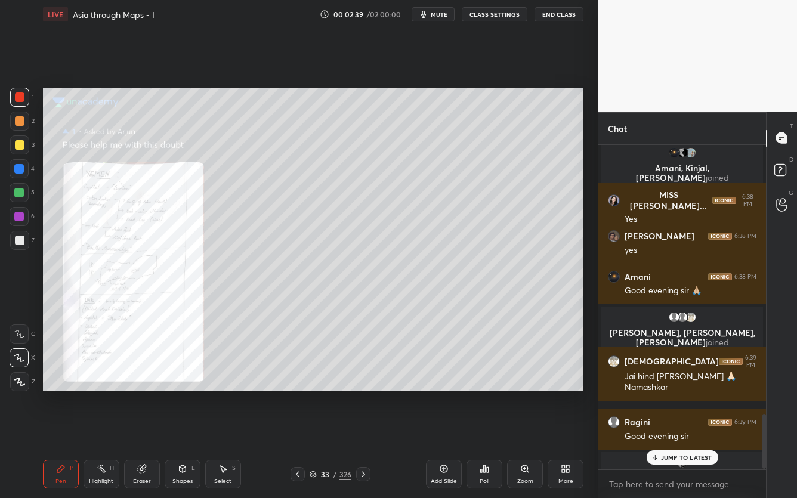
scroll to position [1606, 0]
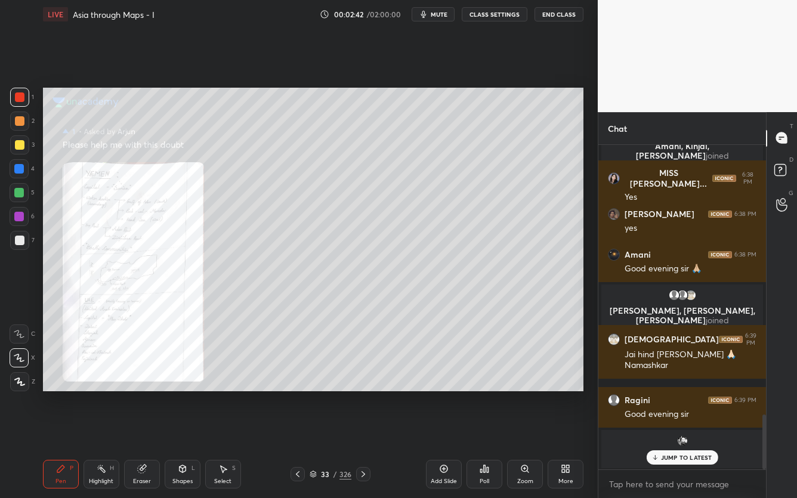
click at [685, 395] on p "JUMP TO LATEST" at bounding box center [686, 457] width 51 height 7
click at [491, 395] on div "Setting up your live class Poll for secs No correct answer Start poll" at bounding box center [313, 240] width 550 height 422
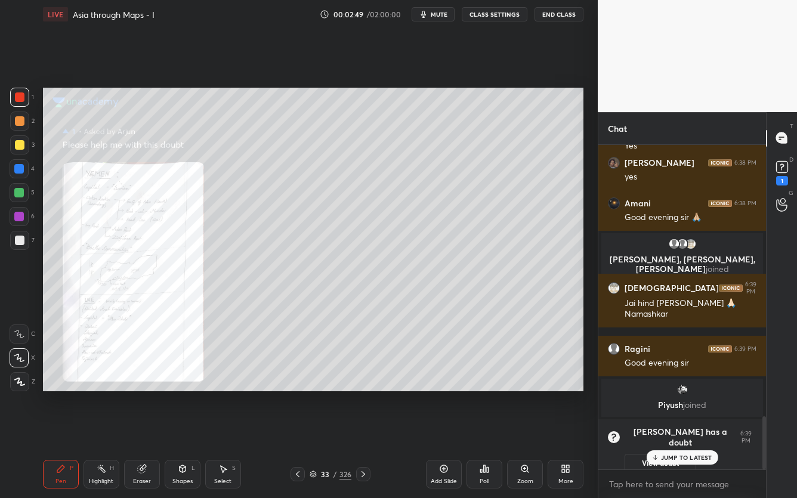
click at [298, 395] on icon at bounding box center [298, 475] width 10 height 10
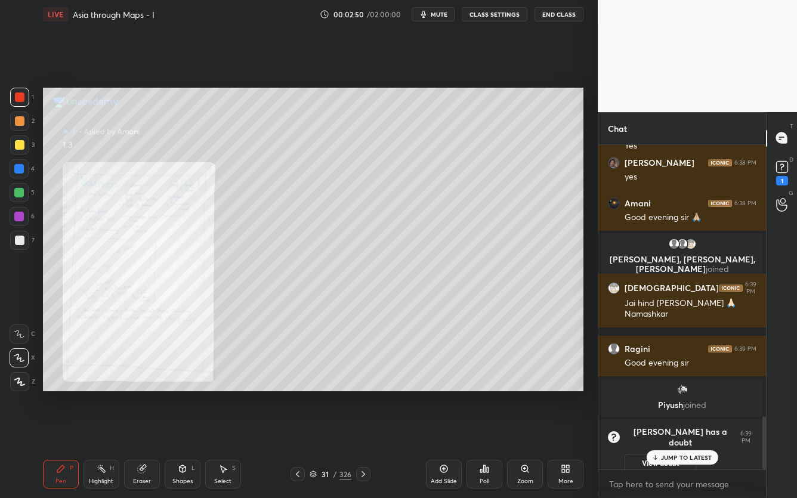
scroll to position [1382, 0]
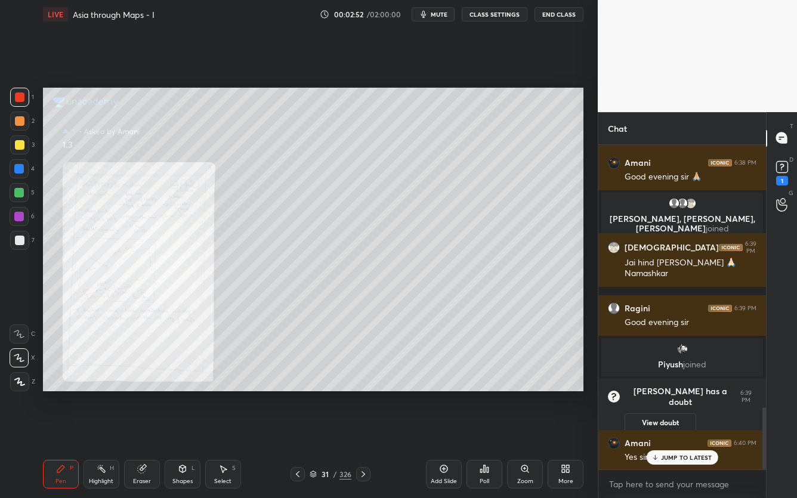
click at [367, 395] on icon at bounding box center [364, 475] width 10 height 10
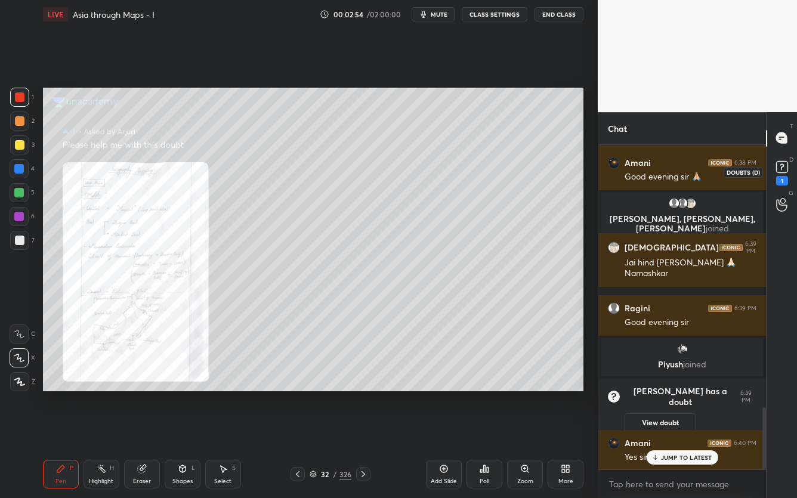
click at [781, 167] on icon at bounding box center [782, 166] width 4 height 5
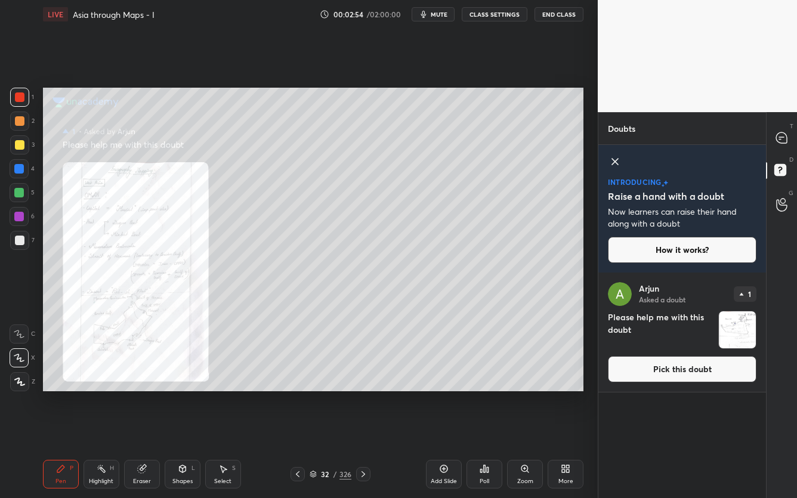
click at [642, 374] on button "Pick this doubt" at bounding box center [682, 369] width 149 height 26
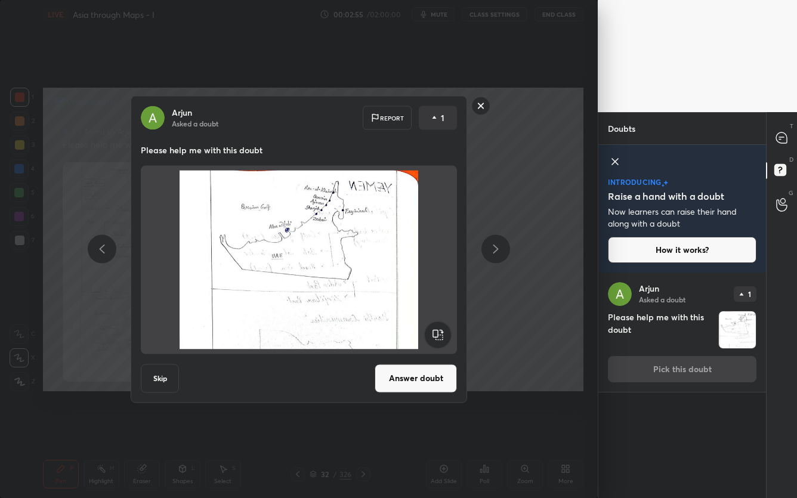
click at [409, 379] on button "Answer doubt" at bounding box center [416, 378] width 82 height 29
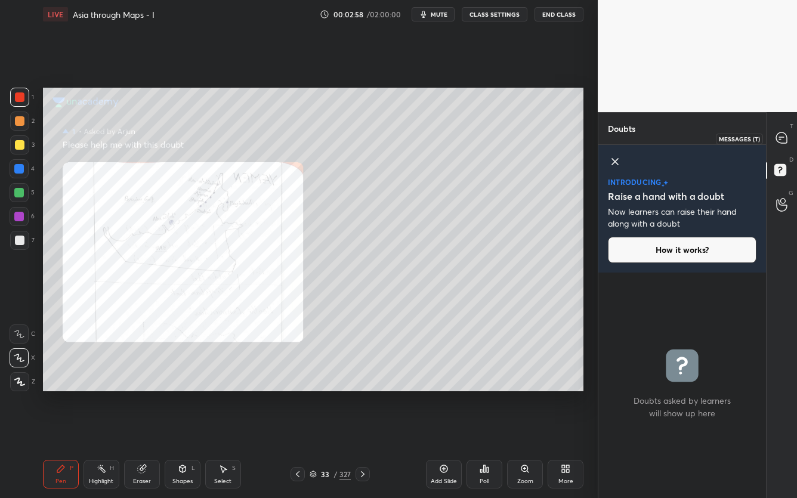
click at [778, 136] on icon at bounding box center [782, 138] width 11 height 11
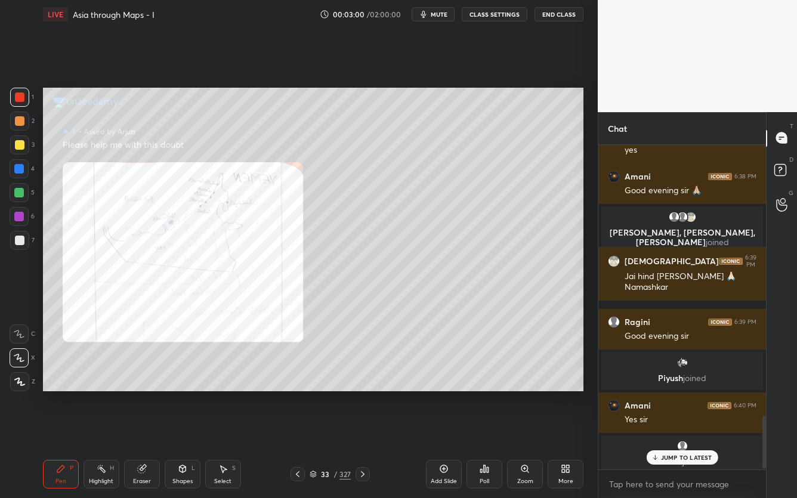
scroll to position [1657, 0]
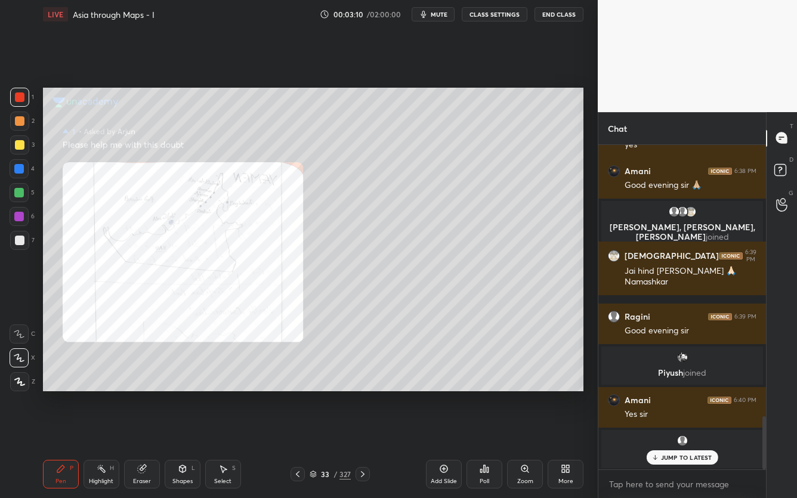
click at [701, 395] on div "JUMP TO LATEST" at bounding box center [682, 458] width 72 height 14
click at [307, 395] on div "33 / 327" at bounding box center [330, 474] width 79 height 14
click at [305, 395] on div at bounding box center [298, 474] width 14 height 14
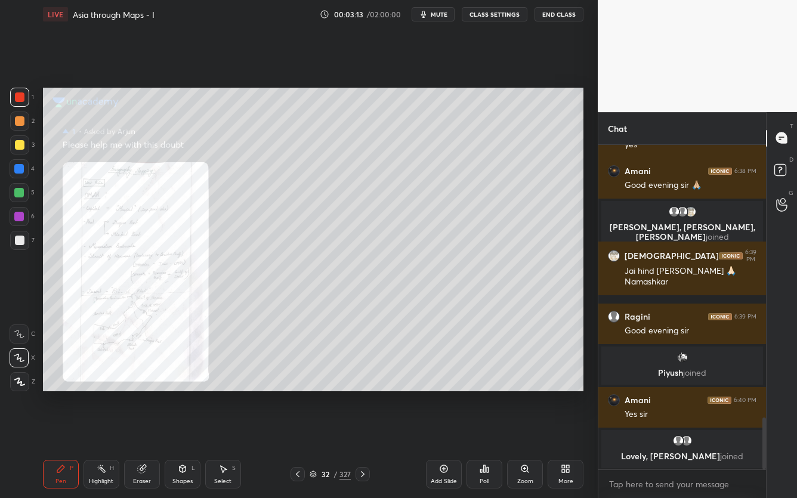
scroll to position [1709, 0]
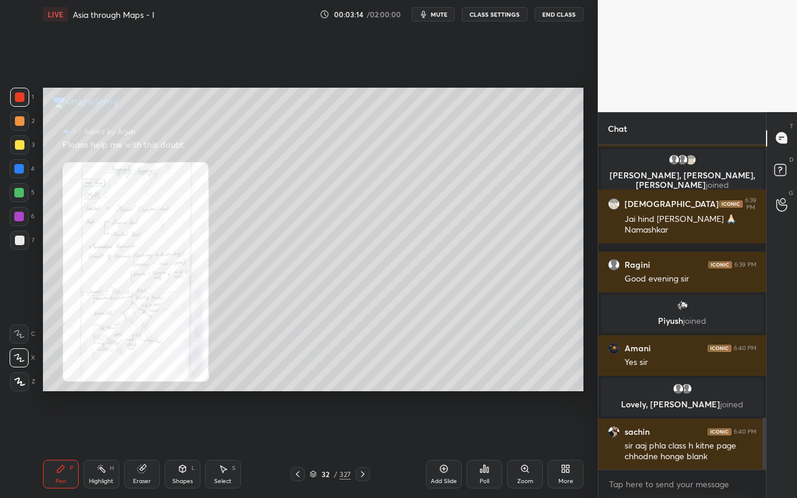
click at [304, 395] on div at bounding box center [298, 474] width 14 height 14
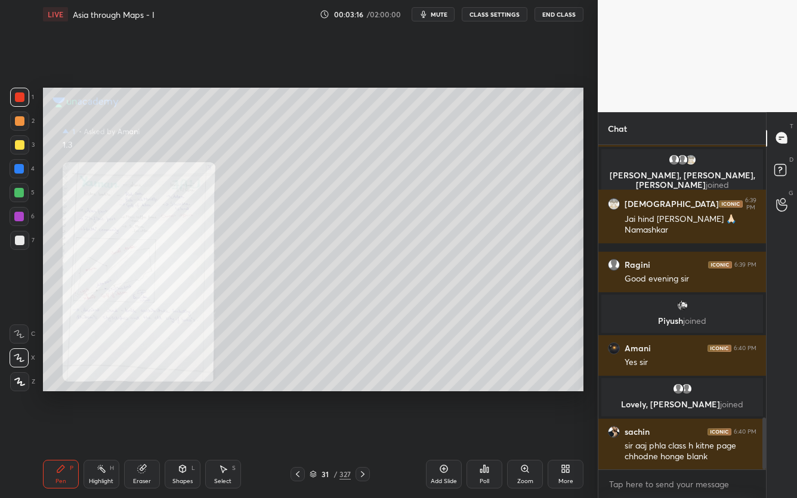
scroll to position [1760, 0]
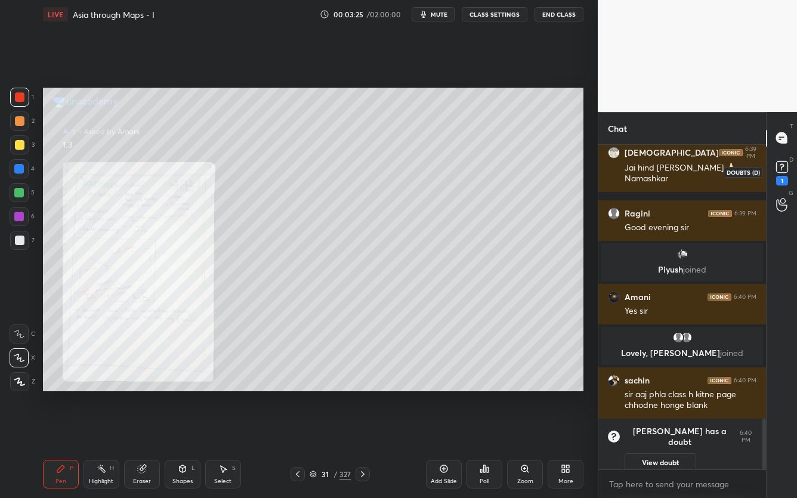
click at [786, 178] on div "1" at bounding box center [783, 181] width 12 height 10
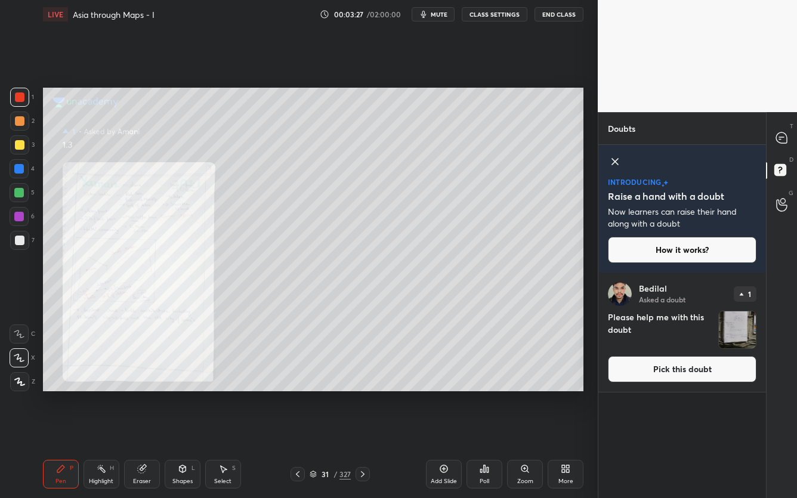
drag, startPoint x: 695, startPoint y: 383, endPoint x: 636, endPoint y: 378, distance: 58.6
click at [694, 383] on div "[PERSON_NAME] Asked a doubt 1 Please help me with this doubt Pick this doubt" at bounding box center [683, 332] width 168 height 119
click at [623, 371] on button "Pick this doubt" at bounding box center [682, 369] width 149 height 26
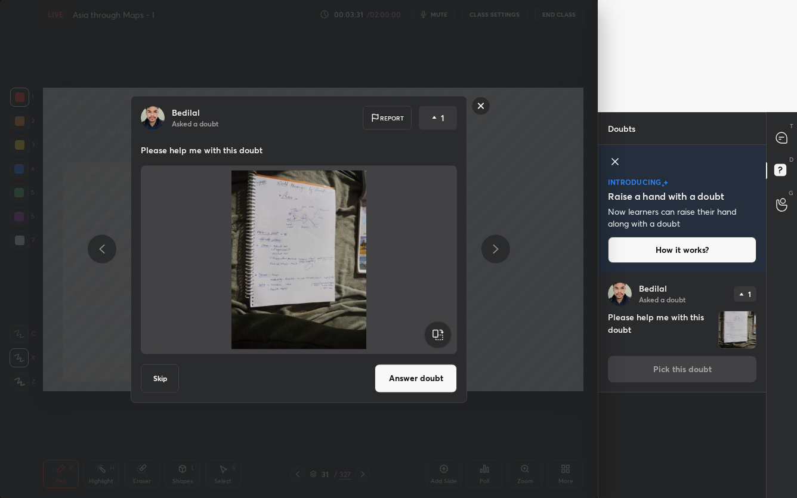
click at [478, 106] on rect at bounding box center [481, 106] width 19 height 19
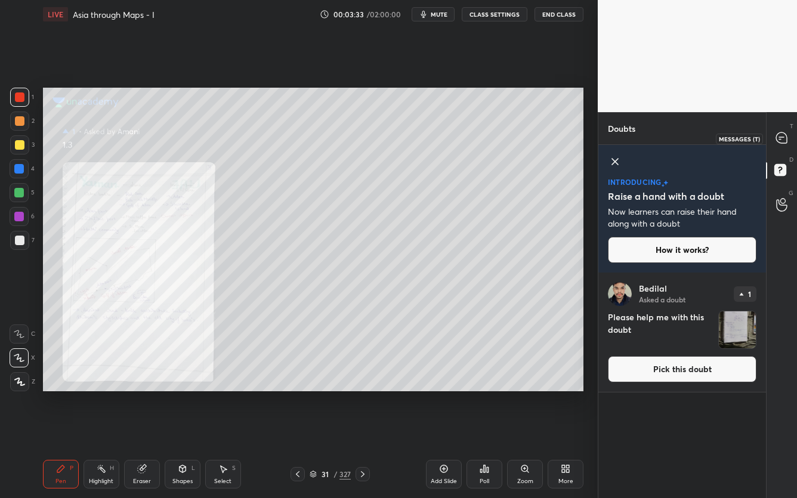
click at [781, 135] on icon at bounding box center [782, 138] width 11 height 11
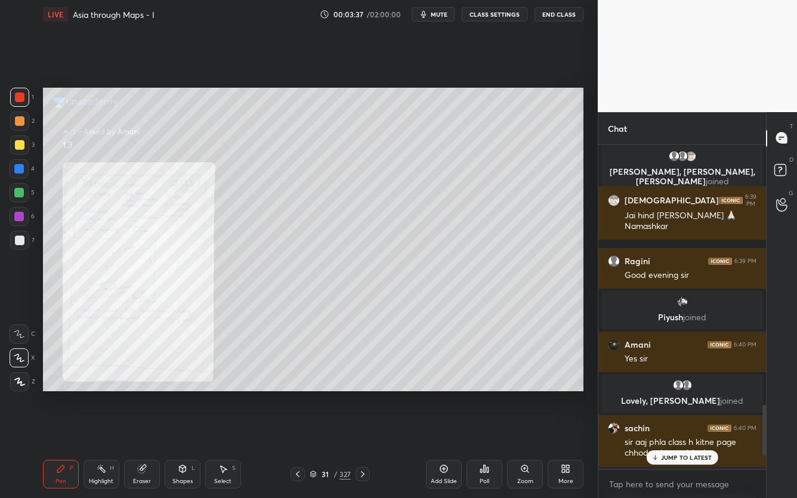
scroll to position [1689, 0]
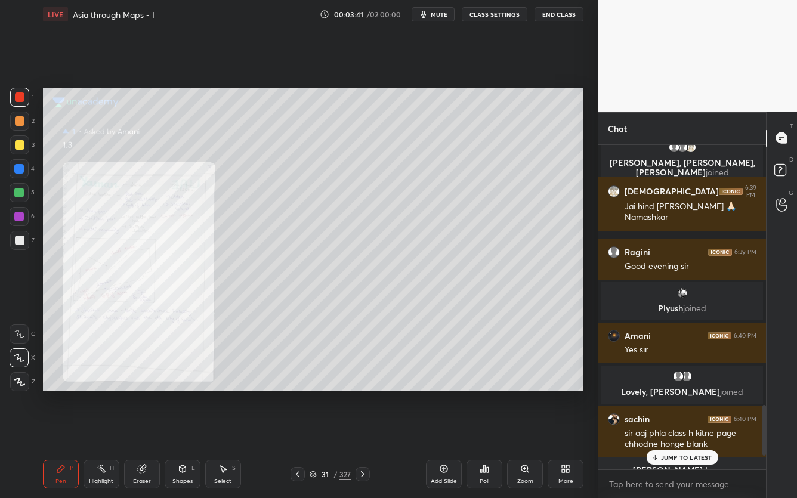
drag, startPoint x: 21, startPoint y: 240, endPoint x: 34, endPoint y: 239, distance: 12.6
click at [22, 240] on div at bounding box center [20, 241] width 10 height 10
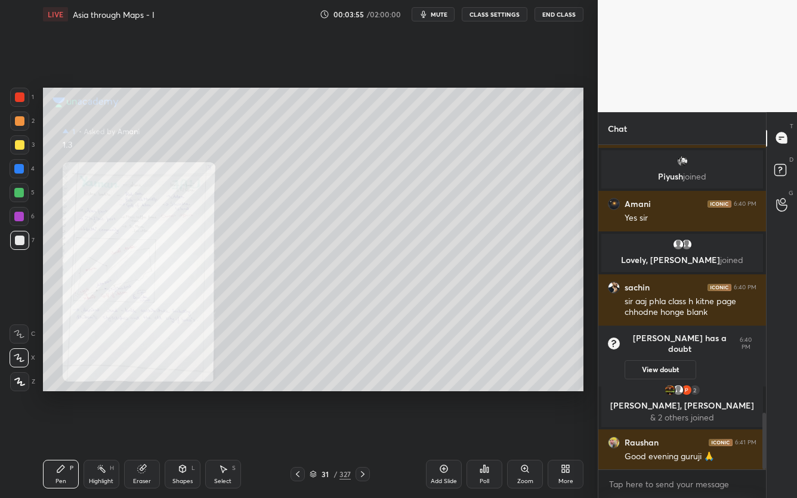
scroll to position [1538, 0]
click at [584, 261] on div "Setting up your live class Poll for secs No correct answer Start poll" at bounding box center [313, 240] width 550 height 422
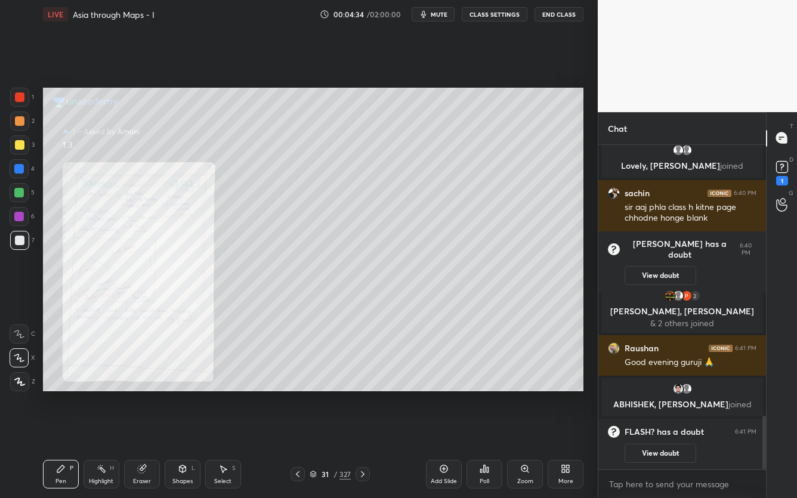
scroll to position [1662, 0]
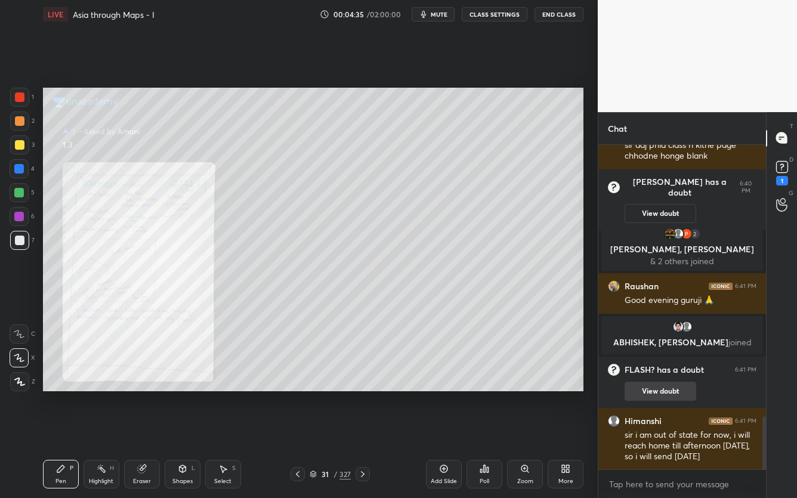
click at [688, 394] on button "View doubt" at bounding box center [661, 391] width 72 height 19
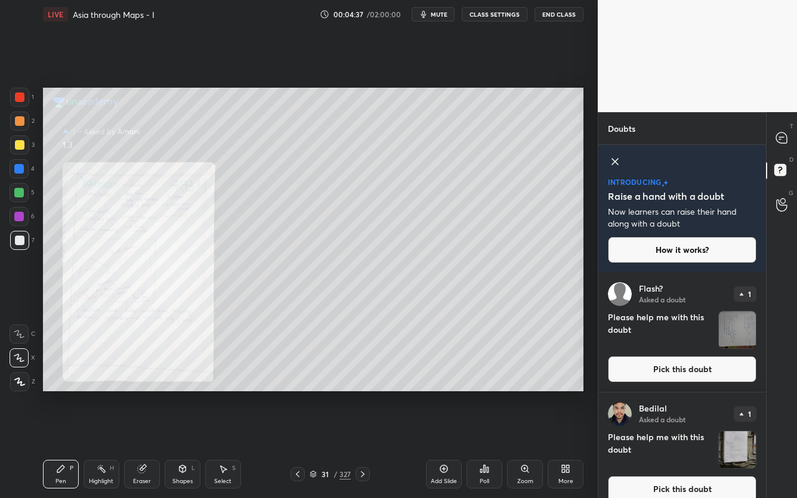
click at [667, 374] on button "Pick this doubt" at bounding box center [682, 369] width 149 height 26
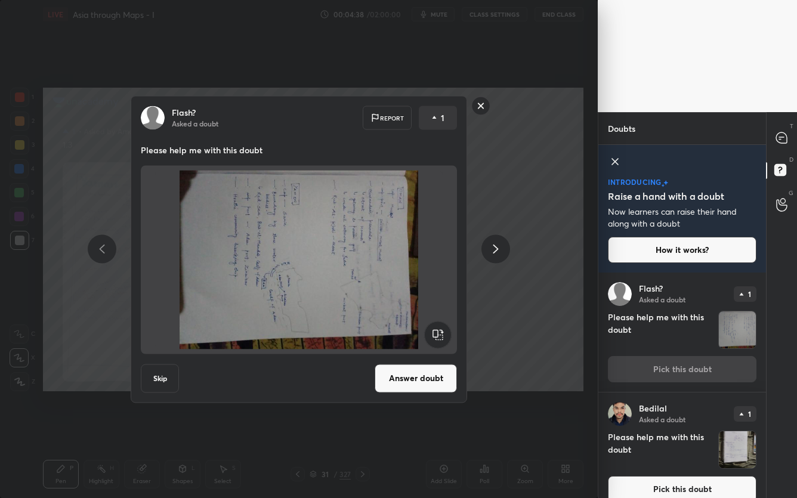
click at [443, 335] on rect at bounding box center [437, 334] width 27 height 27
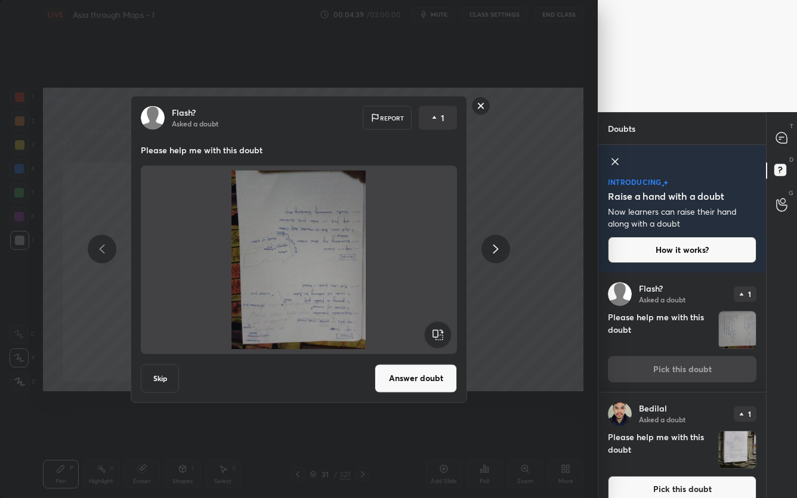
click at [443, 335] on rect at bounding box center [437, 334] width 27 height 27
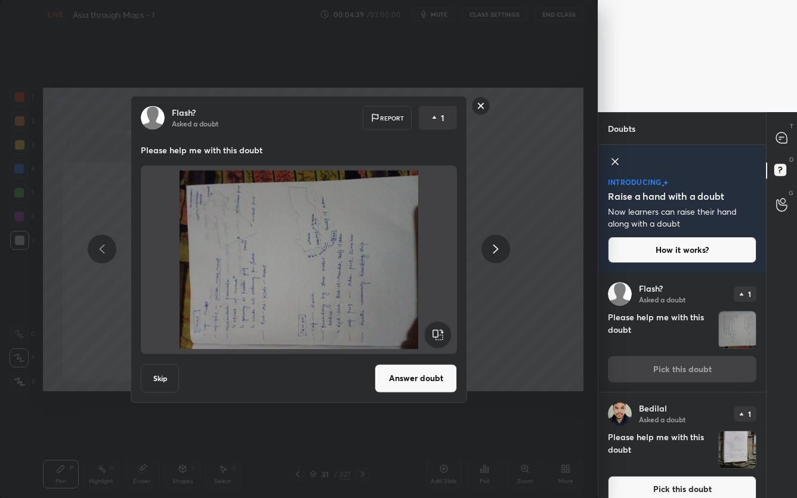
click at [443, 336] on rect at bounding box center [437, 334] width 27 height 27
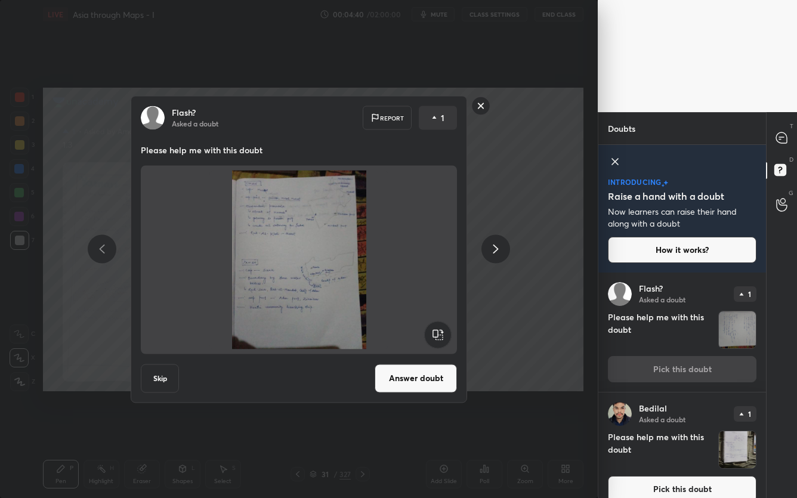
drag, startPoint x: 438, startPoint y: 379, endPoint x: 475, endPoint y: 380, distance: 37.0
click at [438, 379] on button "Answer doubt" at bounding box center [416, 378] width 82 height 29
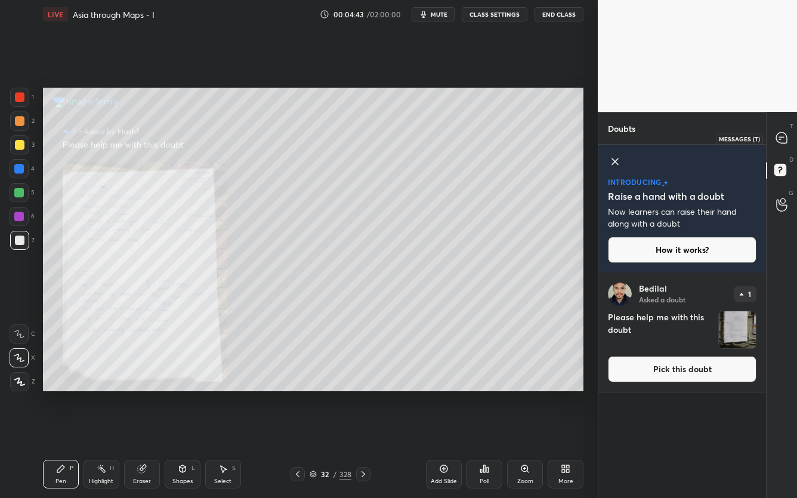
click at [781, 138] on icon at bounding box center [782, 138] width 11 height 11
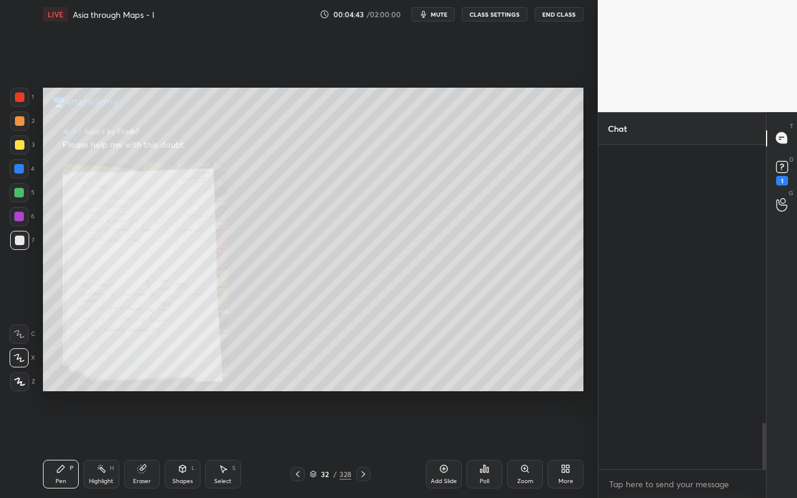
scroll to position [321, 164]
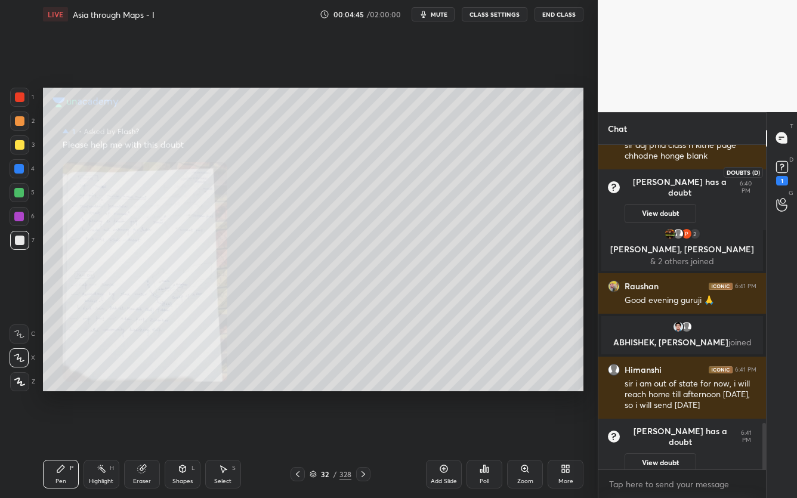
click at [787, 167] on rect at bounding box center [782, 166] width 11 height 11
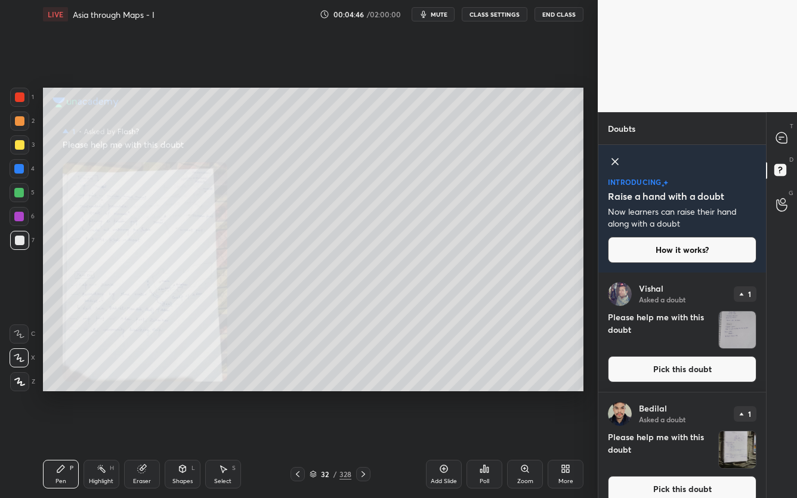
click at [642, 364] on button "Pick this doubt" at bounding box center [682, 369] width 149 height 26
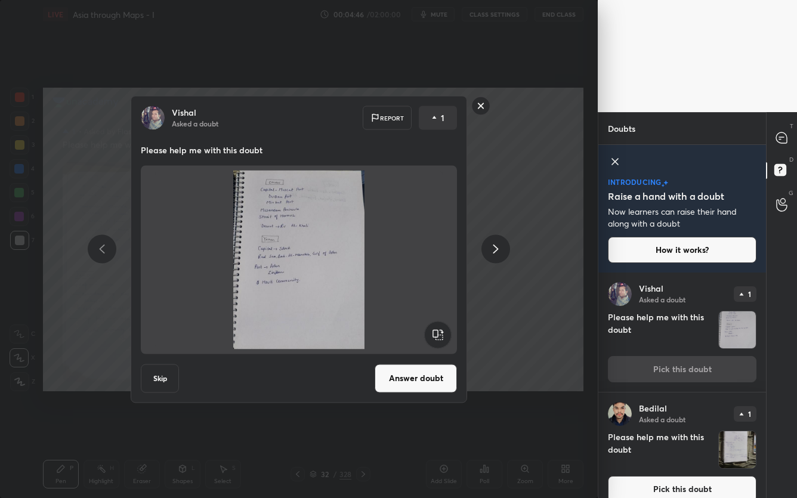
click at [433, 381] on button "Answer doubt" at bounding box center [416, 378] width 82 height 29
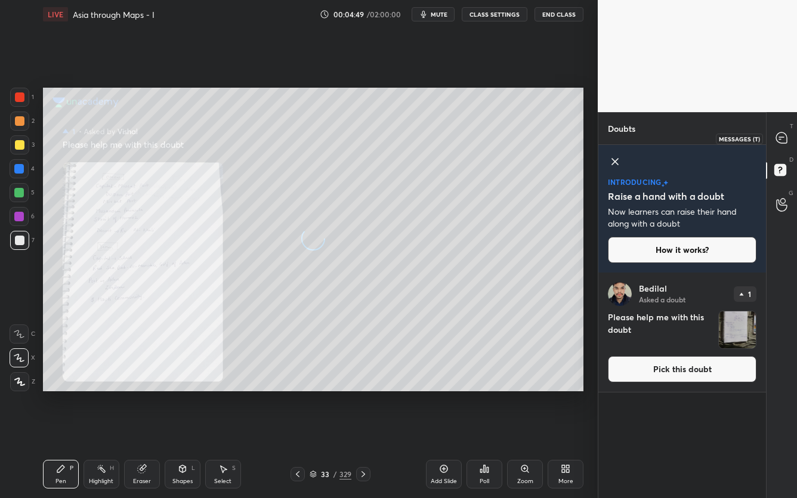
click at [778, 141] on icon at bounding box center [782, 138] width 11 height 11
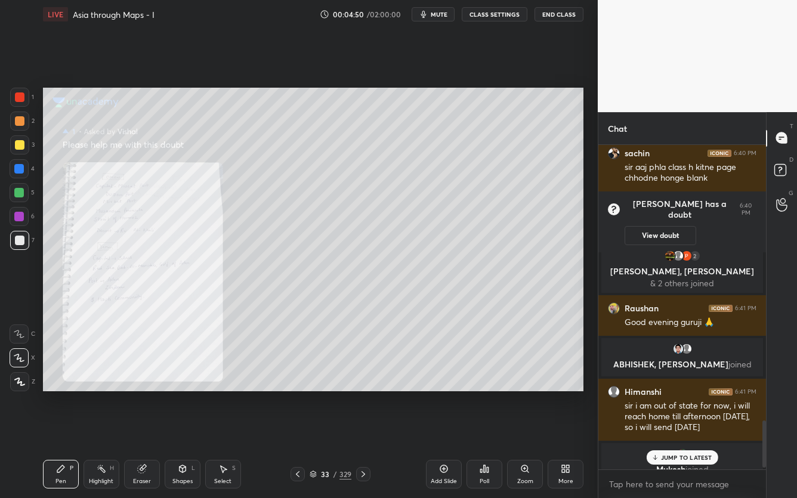
click at [306, 395] on div "33 / 329" at bounding box center [331, 474] width 80 height 14
click at [302, 395] on icon at bounding box center [298, 475] width 10 height 10
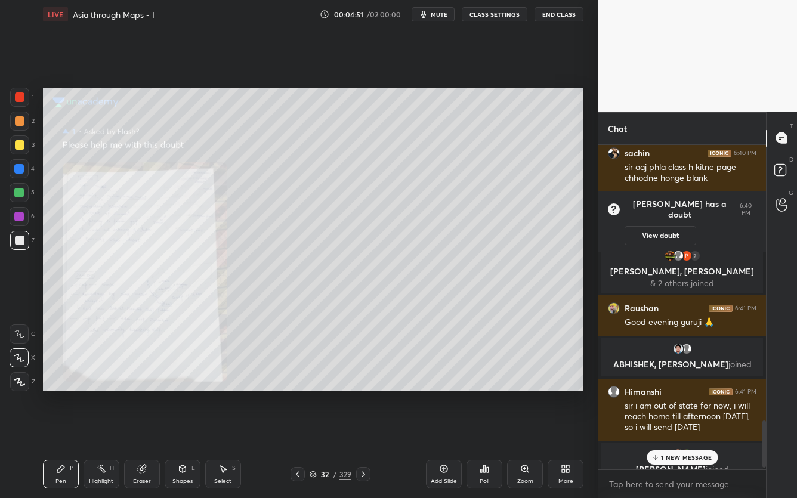
click at [302, 395] on icon at bounding box center [298, 475] width 10 height 10
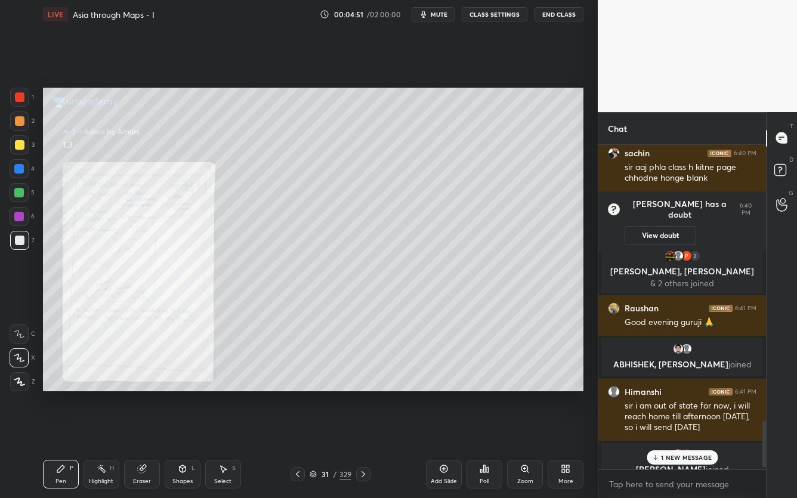
click at [302, 395] on icon at bounding box center [298, 475] width 10 height 10
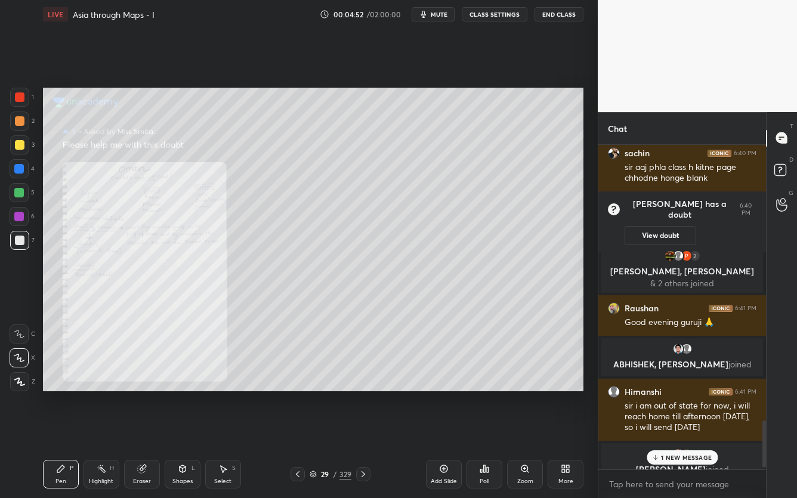
click at [302, 395] on icon at bounding box center [298, 475] width 10 height 10
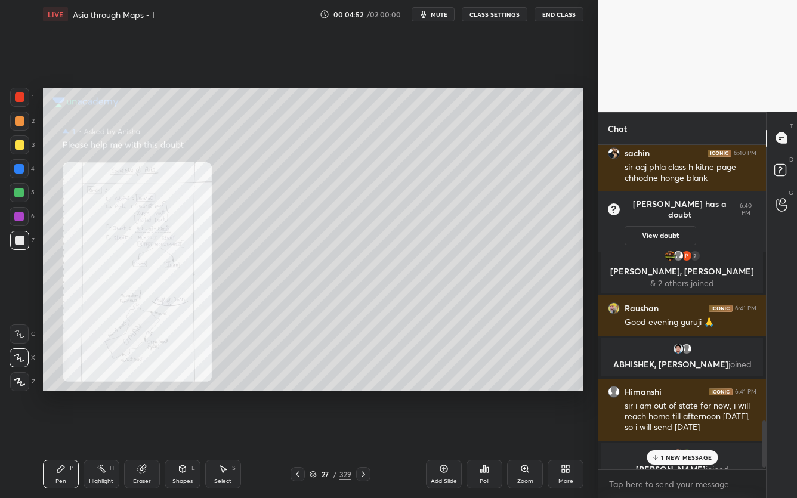
click at [302, 395] on icon at bounding box center [298, 475] width 10 height 10
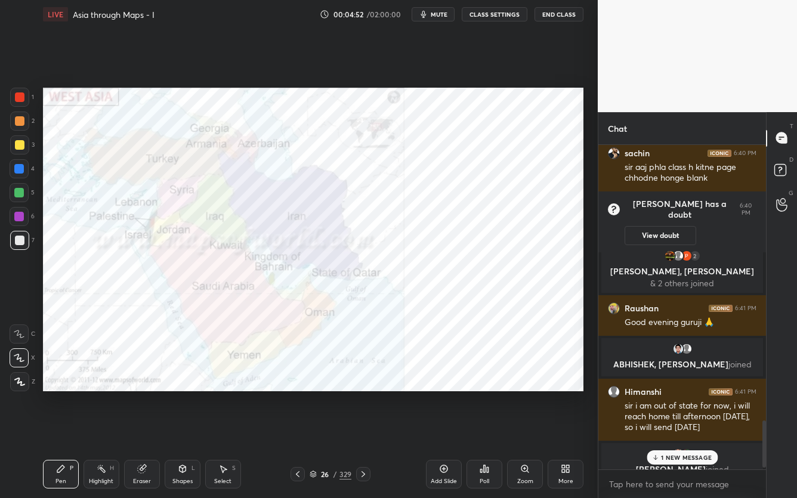
click at [302, 395] on icon at bounding box center [298, 475] width 10 height 10
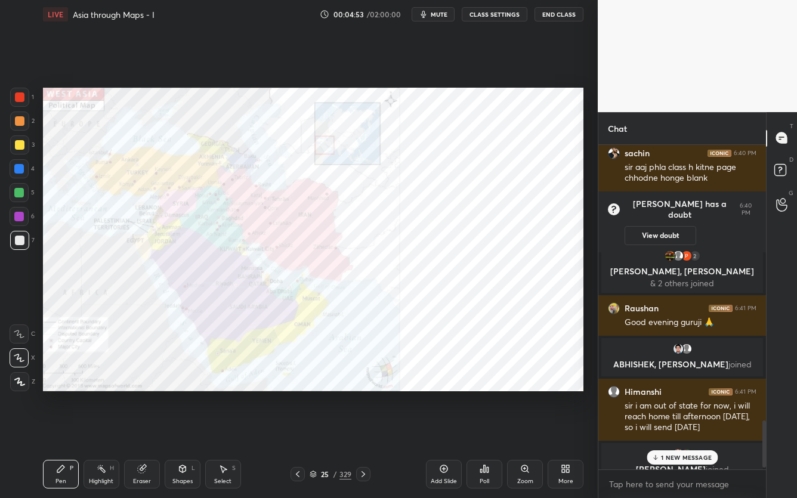
click at [369, 395] on div at bounding box center [363, 474] width 14 height 14
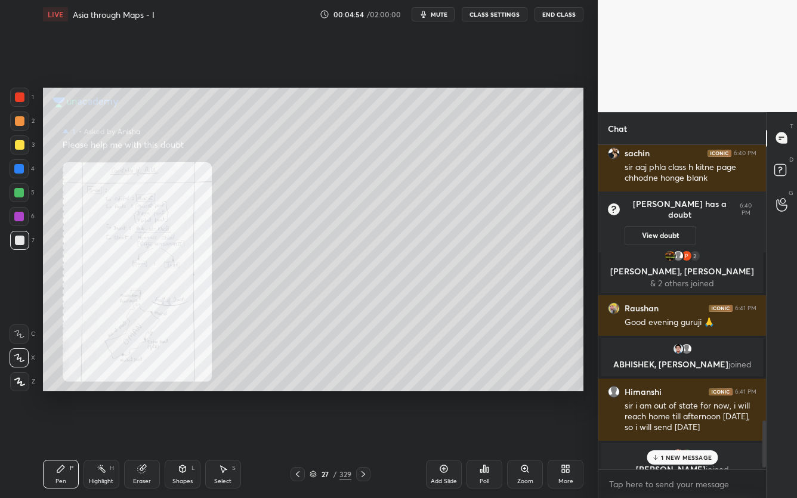
click at [369, 395] on div at bounding box center [363, 474] width 14 height 14
click at [303, 395] on div at bounding box center [298, 474] width 14 height 14
click at [780, 131] on div at bounding box center [783, 138] width 24 height 21
click at [668, 395] on p "1 NEW MESSAGE" at bounding box center [686, 457] width 51 height 7
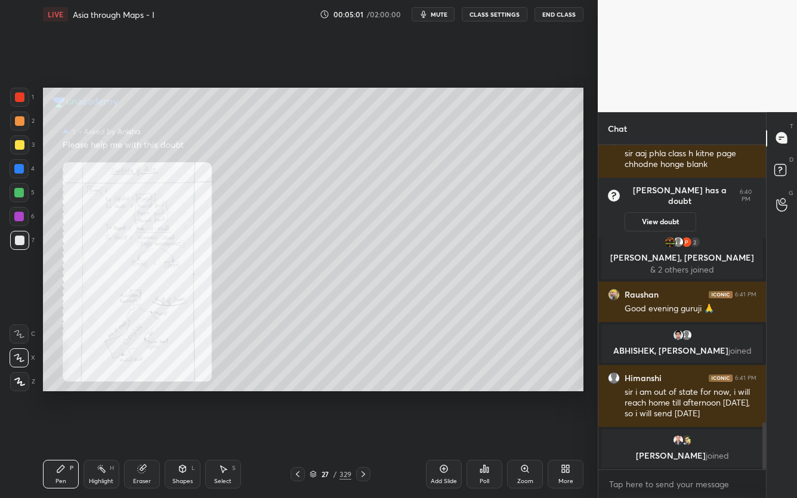
click at [534, 395] on div "Zoom" at bounding box center [525, 474] width 36 height 29
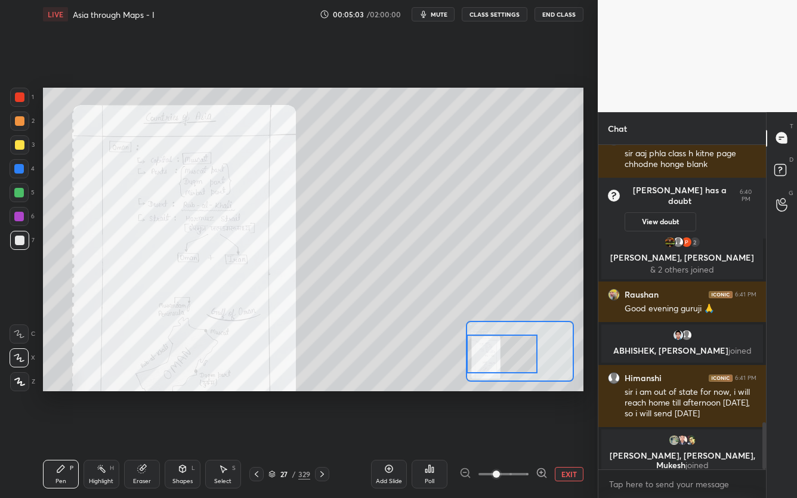
drag, startPoint x: 550, startPoint y: 360, endPoint x: 529, endPoint y: 362, distance: 20.4
click at [529, 362] on div at bounding box center [502, 354] width 70 height 39
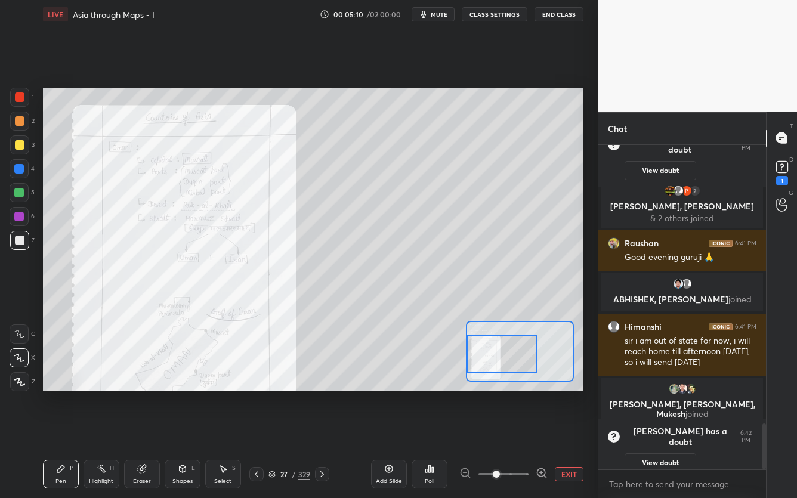
scroll to position [1713, 0]
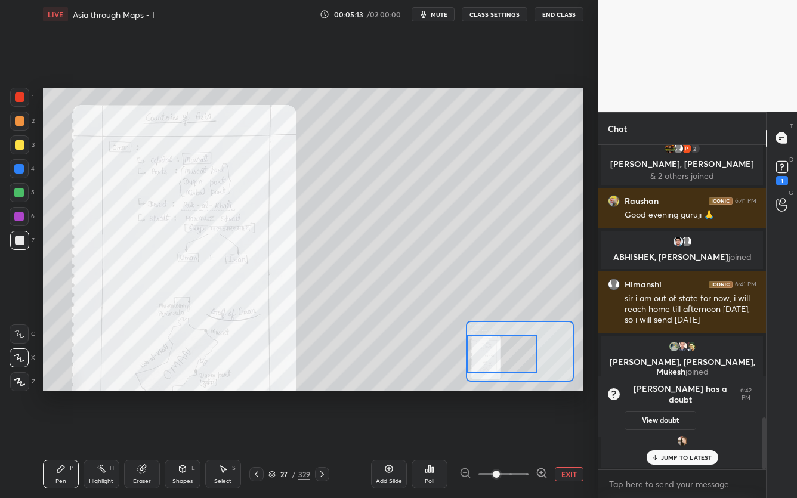
click at [21, 104] on div at bounding box center [19, 97] width 19 height 19
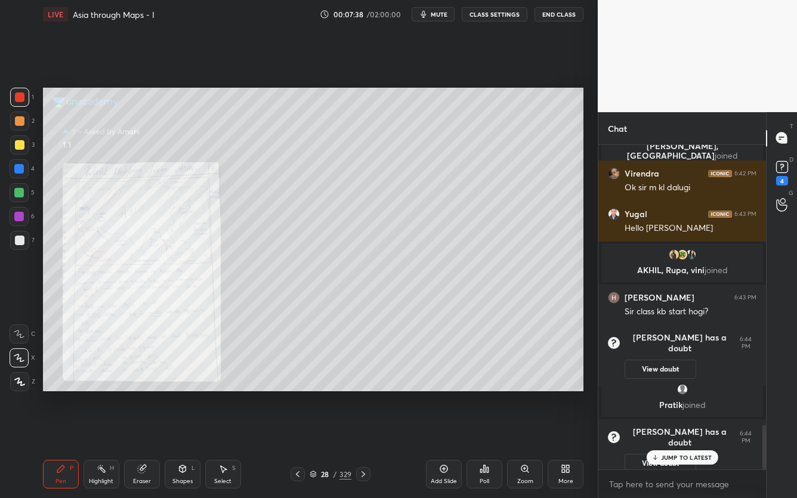
scroll to position [2021, 0]
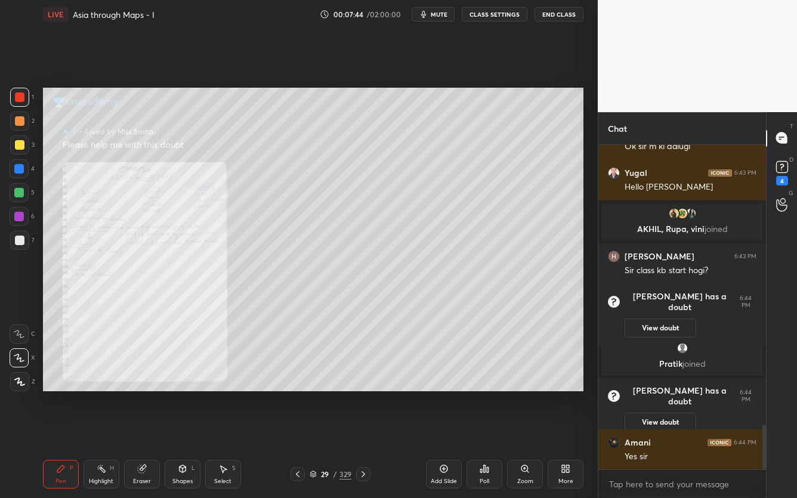
drag, startPoint x: 527, startPoint y: 483, endPoint x: 527, endPoint y: 456, distance: 27.5
click at [528, 395] on div "Zoom" at bounding box center [526, 482] width 16 height 6
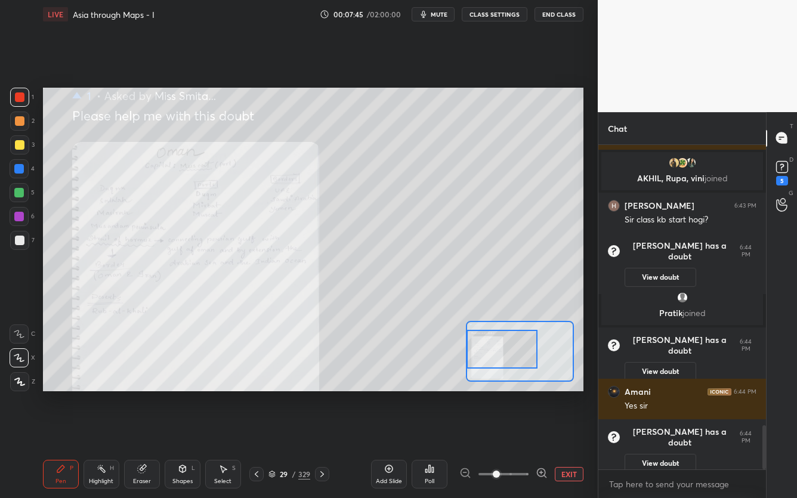
click at [478, 356] on div at bounding box center [502, 349] width 70 height 39
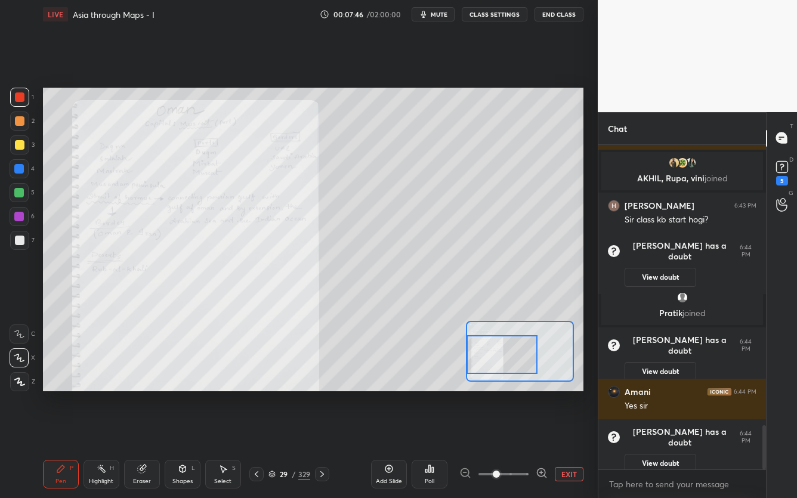
click at [464, 363] on div "Setting up your live class Poll for secs No correct answer Start poll" at bounding box center [313, 240] width 541 height 304
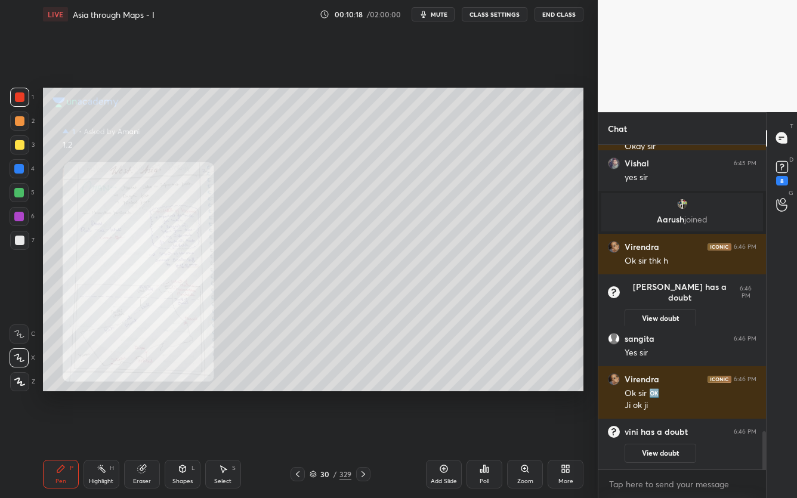
scroll to position [2373, 0]
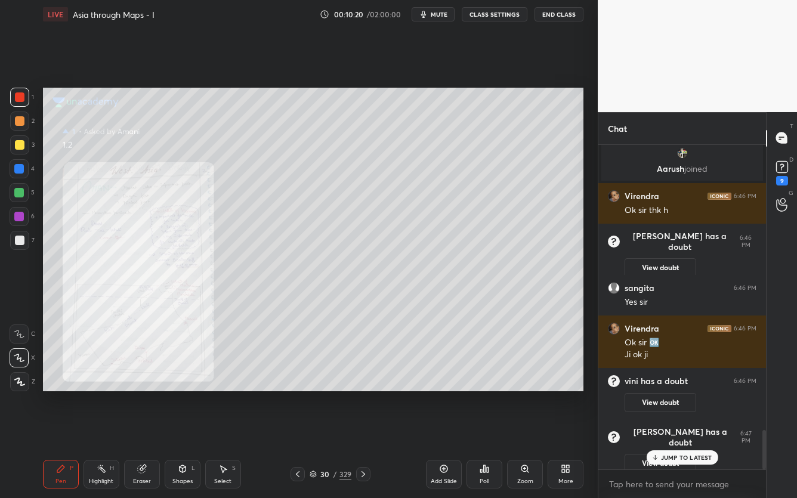
click at [529, 395] on div "Zoom" at bounding box center [525, 474] width 36 height 29
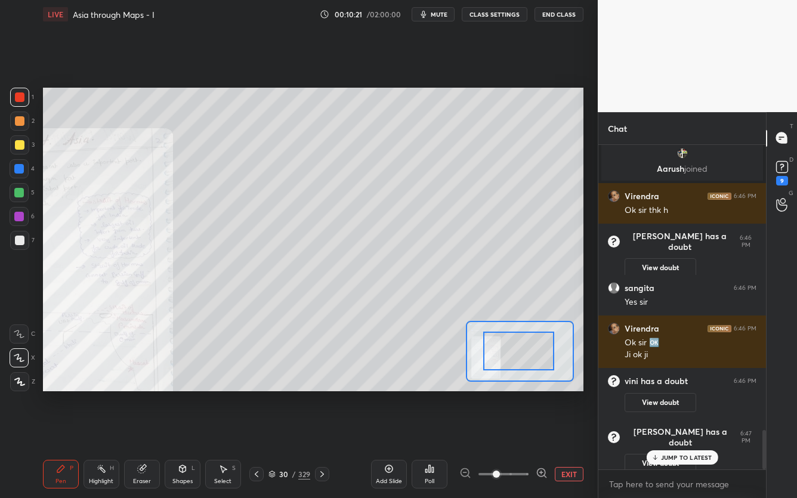
drag, startPoint x: 524, startPoint y: 355, endPoint x: 512, endPoint y: 350, distance: 12.9
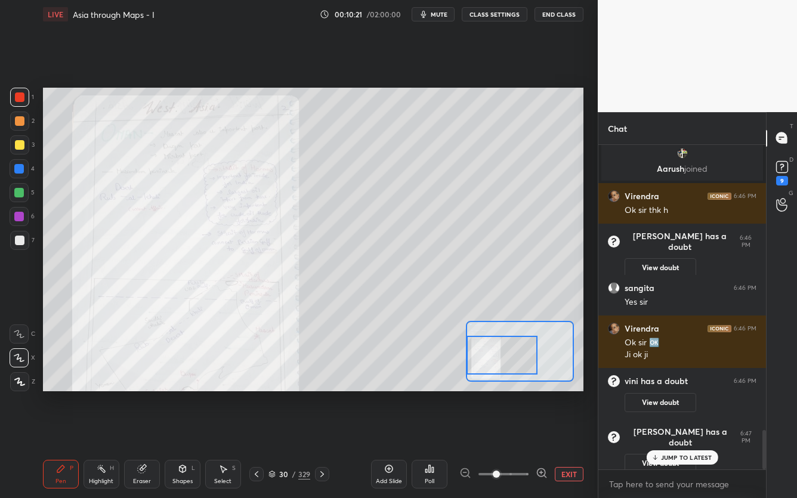
drag, startPoint x: 512, startPoint y: 350, endPoint x: 485, endPoint y: 356, distance: 28.2
click at [485, 357] on div at bounding box center [502, 355] width 70 height 39
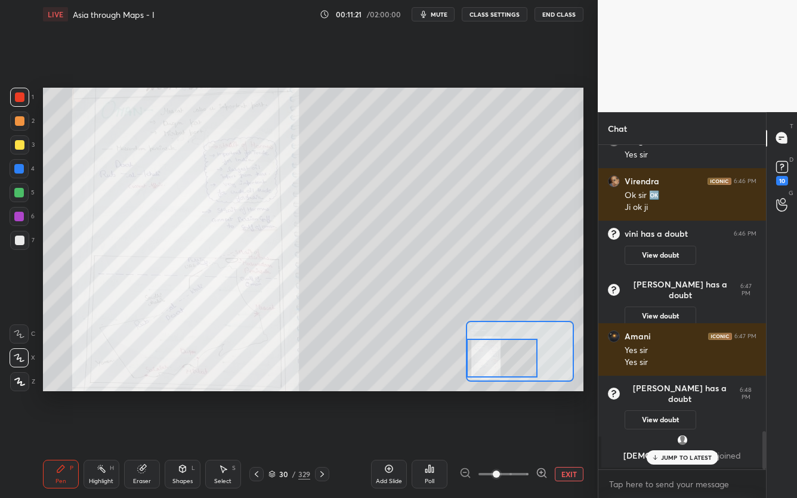
scroll to position [2453, 0]
click at [324, 395] on icon at bounding box center [323, 475] width 10 height 10
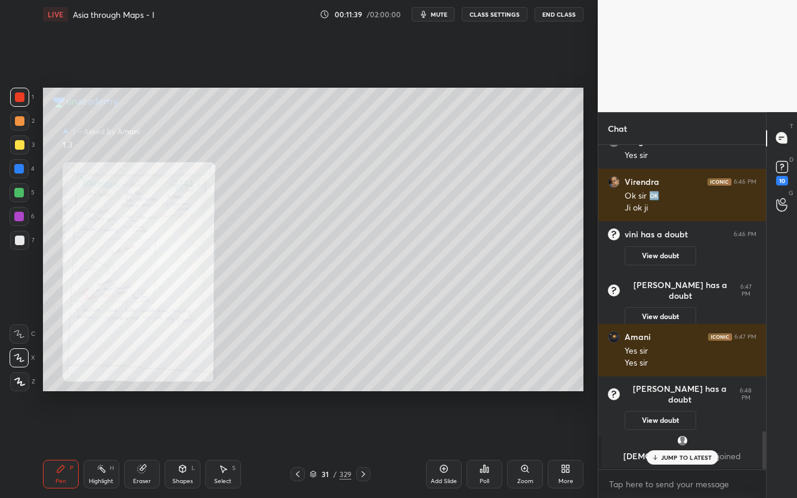
click at [537, 395] on div "Zoom" at bounding box center [525, 474] width 36 height 29
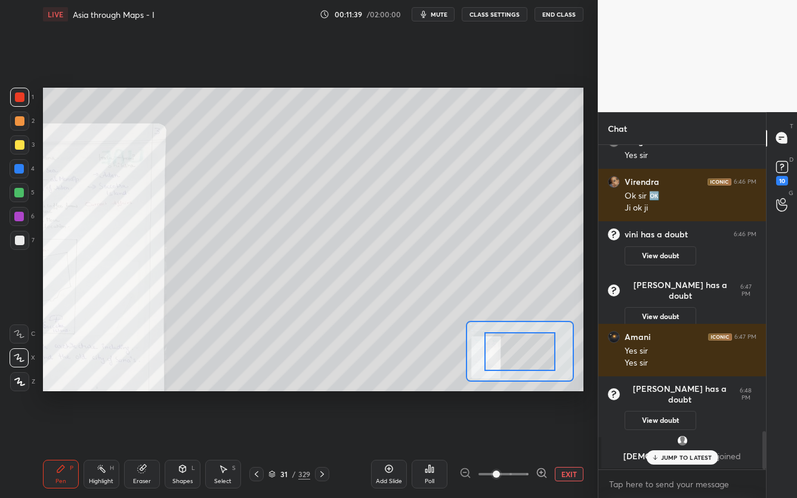
click at [537, 395] on div "Add Slide Poll EXIT" at bounding box center [477, 474] width 212 height 67
drag, startPoint x: 531, startPoint y: 346, endPoint x: 519, endPoint y: 351, distance: 13.1
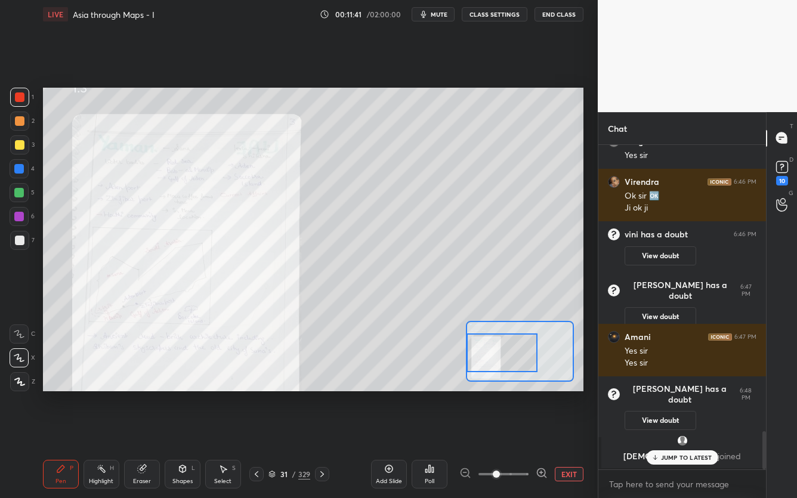
drag, startPoint x: 508, startPoint y: 352, endPoint x: 488, endPoint y: 352, distance: 19.7
click at [488, 352] on div at bounding box center [502, 353] width 70 height 39
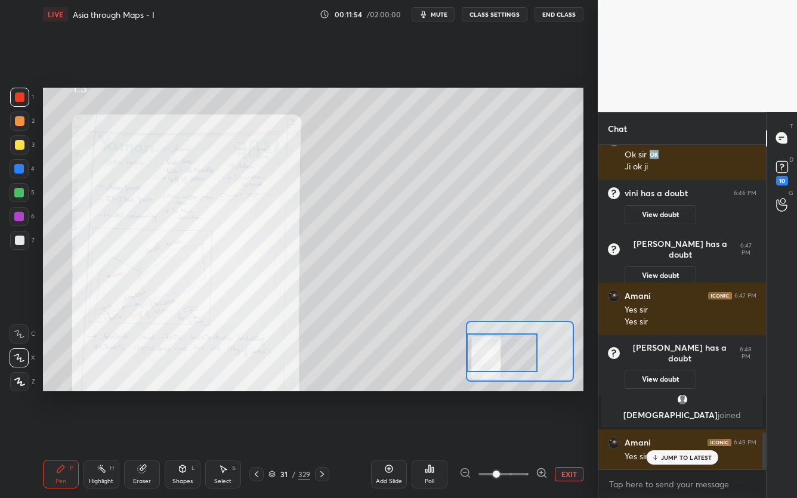
scroll to position [2534, 0]
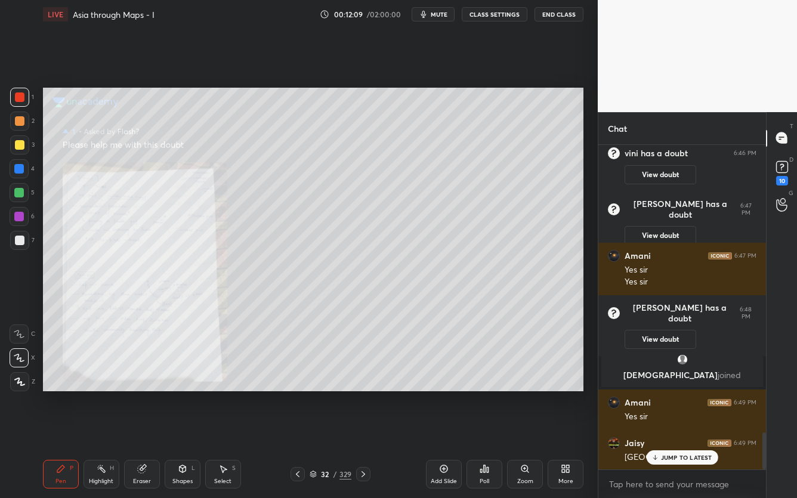
click at [523, 395] on icon at bounding box center [525, 469] width 7 height 7
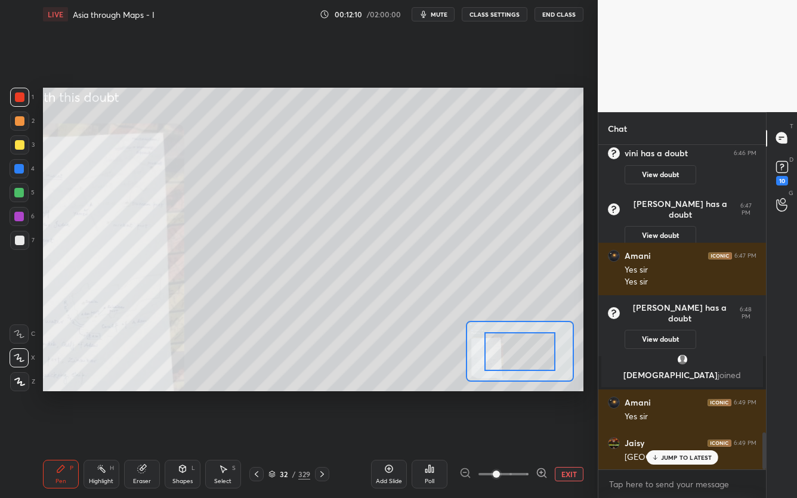
click at [540, 364] on div at bounding box center [520, 351] width 70 height 39
drag, startPoint x: 537, startPoint y: 362, endPoint x: 495, endPoint y: 365, distance: 42.5
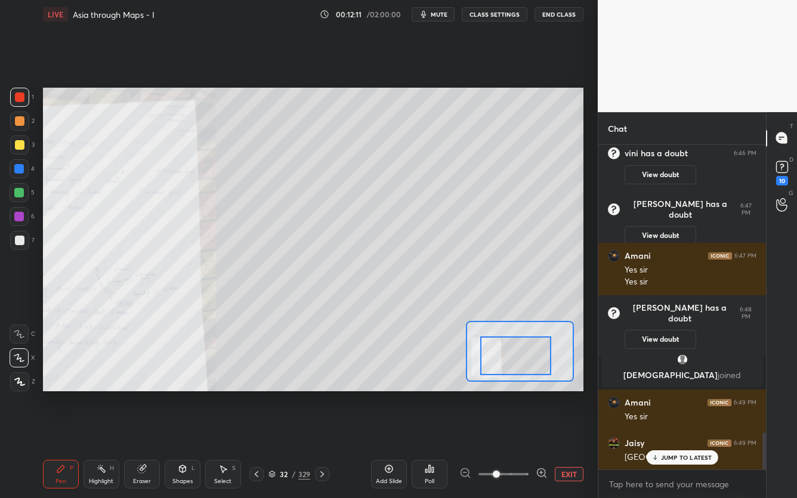
click at [518, 363] on div at bounding box center [516, 356] width 70 height 39
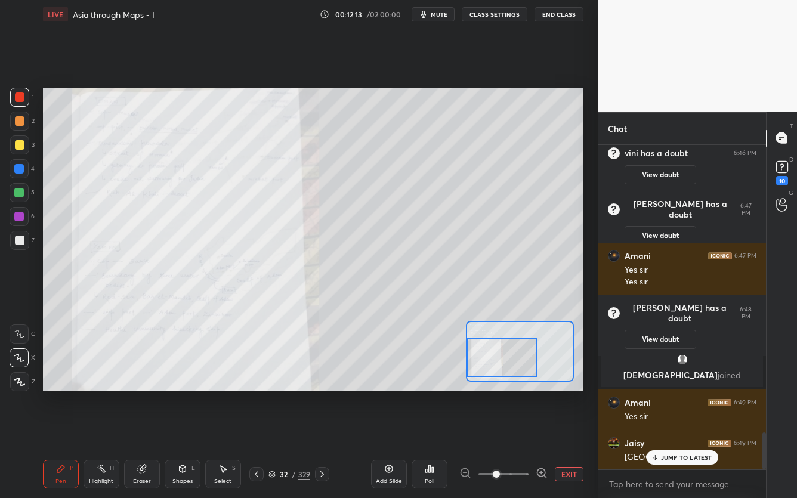
drag, startPoint x: 518, startPoint y: 361, endPoint x: 490, endPoint y: 361, distance: 28.1
click at [490, 361] on div at bounding box center [502, 357] width 70 height 39
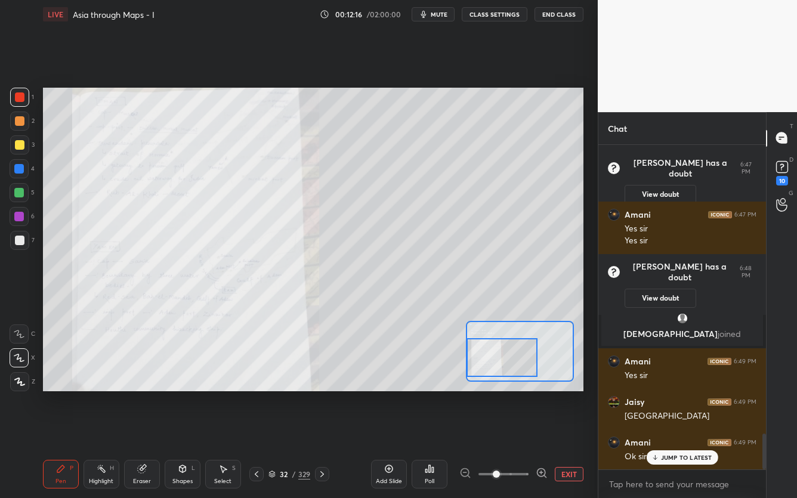
scroll to position [2618, 0]
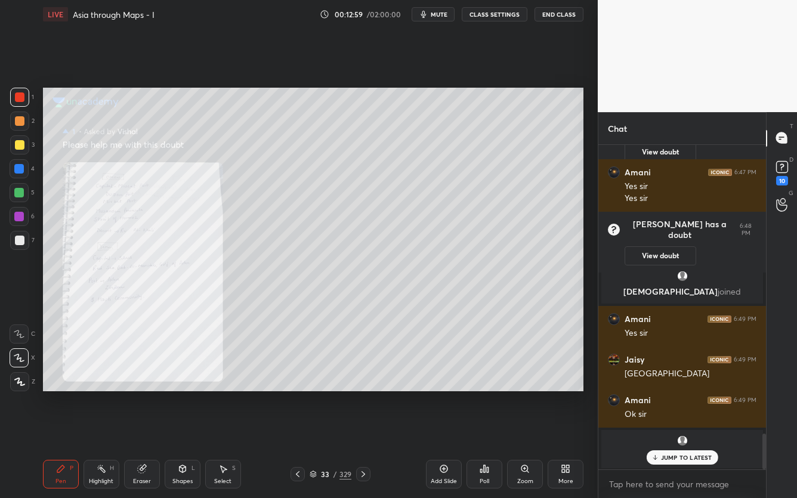
click at [691, 395] on p "JUMP TO LATEST" at bounding box center [686, 457] width 51 height 7
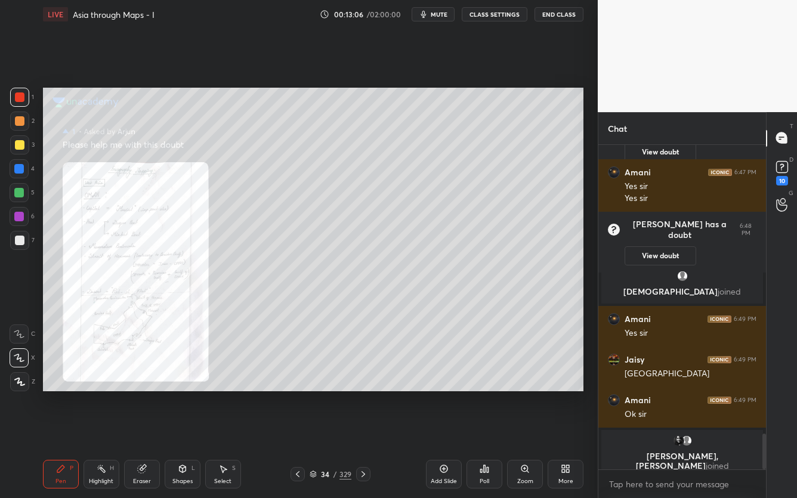
click at [519, 395] on div "Zoom" at bounding box center [525, 474] width 36 height 29
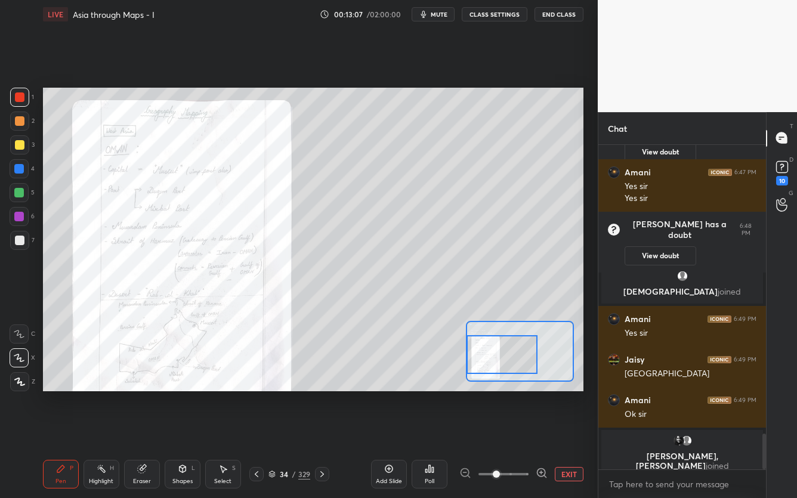
drag, startPoint x: 504, startPoint y: 359, endPoint x: 475, endPoint y: 361, distance: 29.3
click at [475, 361] on div at bounding box center [502, 354] width 70 height 39
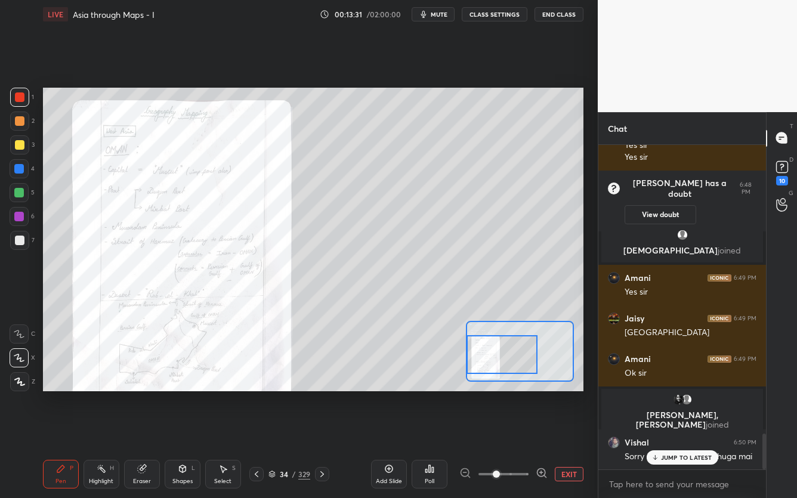
scroll to position [2632, 0]
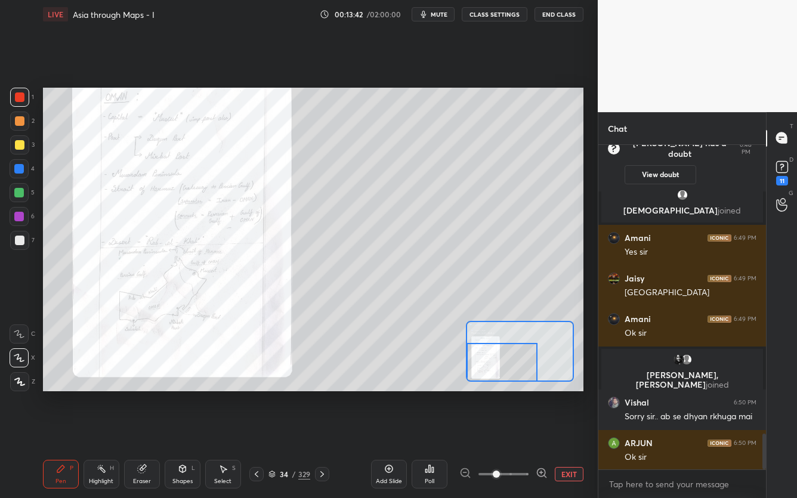
click at [487, 385] on div "Setting up your live class Poll for secs No correct answer Start poll" at bounding box center [313, 240] width 541 height 304
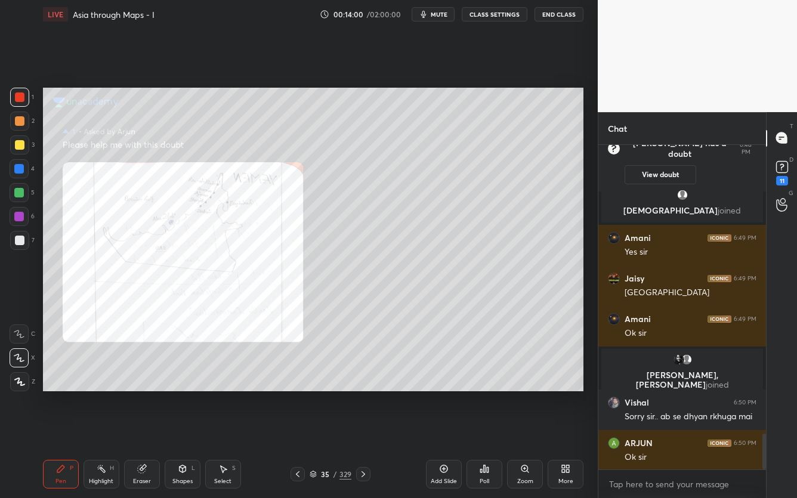
scroll to position [2674, 0]
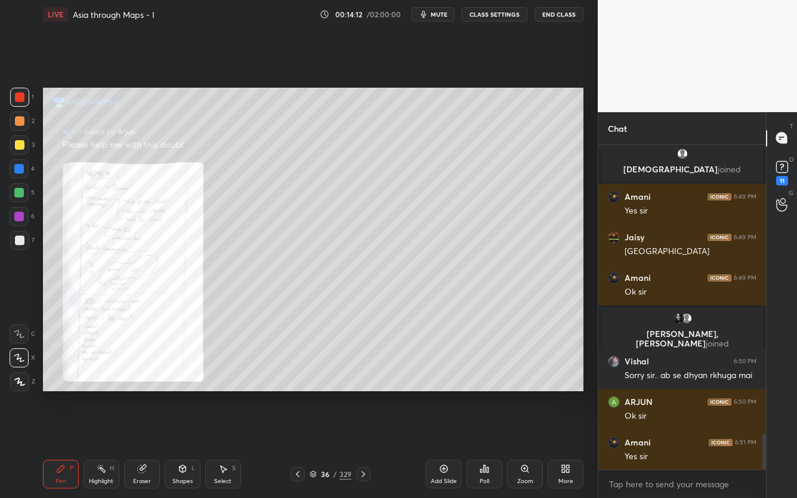
click at [515, 395] on div "Zoom" at bounding box center [525, 474] width 36 height 29
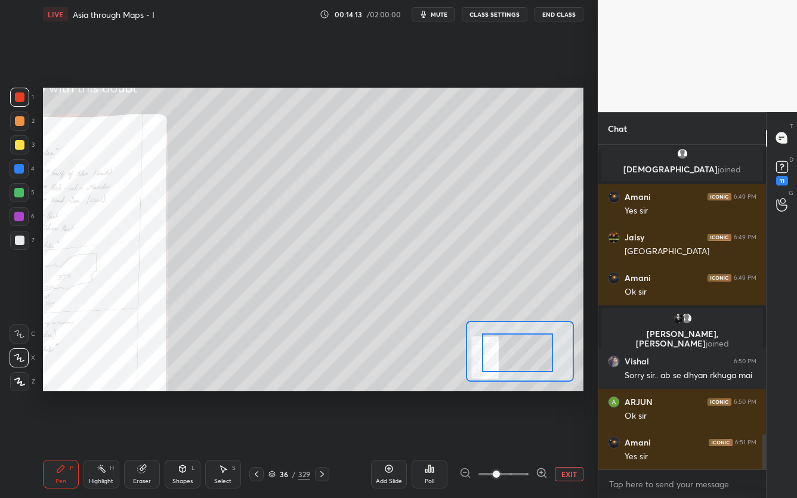
drag, startPoint x: 507, startPoint y: 361, endPoint x: 492, endPoint y: 368, distance: 16.3
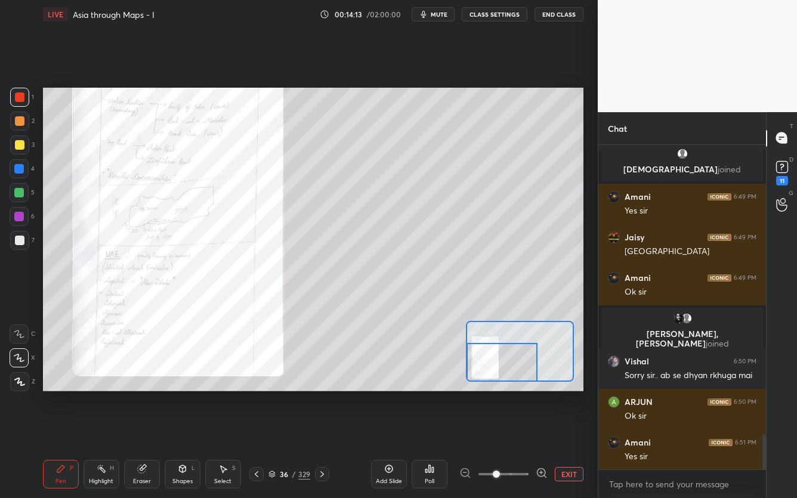
drag, startPoint x: 506, startPoint y: 362, endPoint x: 427, endPoint y: 402, distance: 87.8
click at [427, 395] on div "Setting up your live class Poll for secs No correct answer Start poll" at bounding box center [313, 240] width 550 height 422
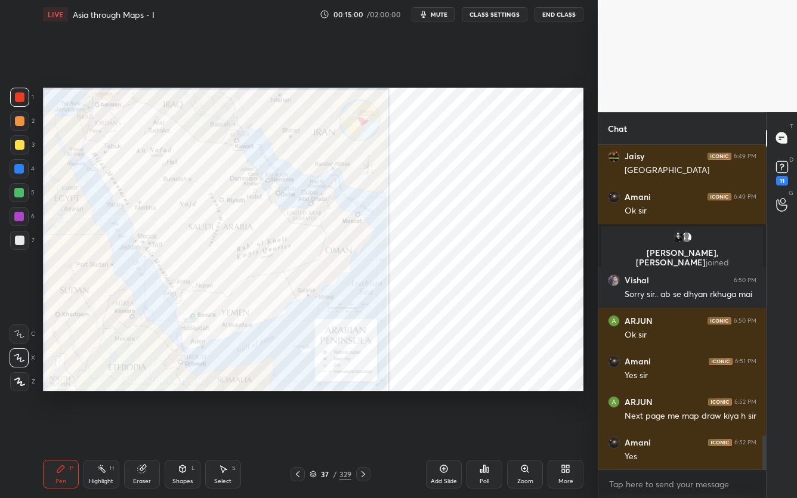
scroll to position [2795, 0]
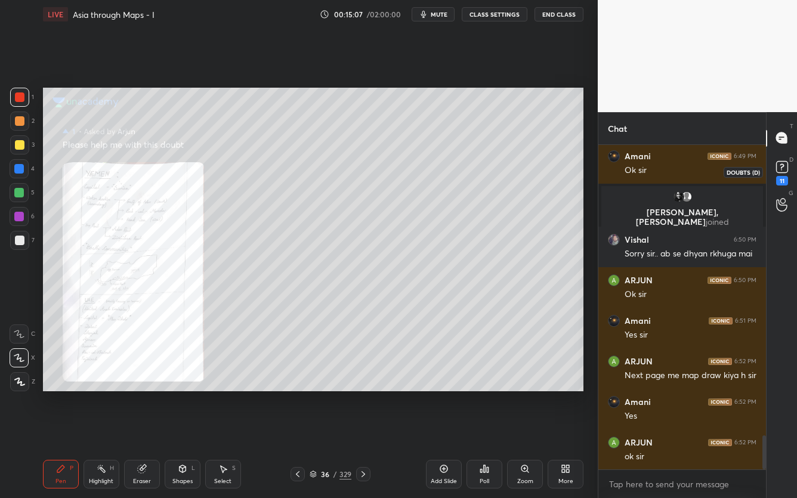
click at [778, 174] on icon at bounding box center [783, 167] width 18 height 18
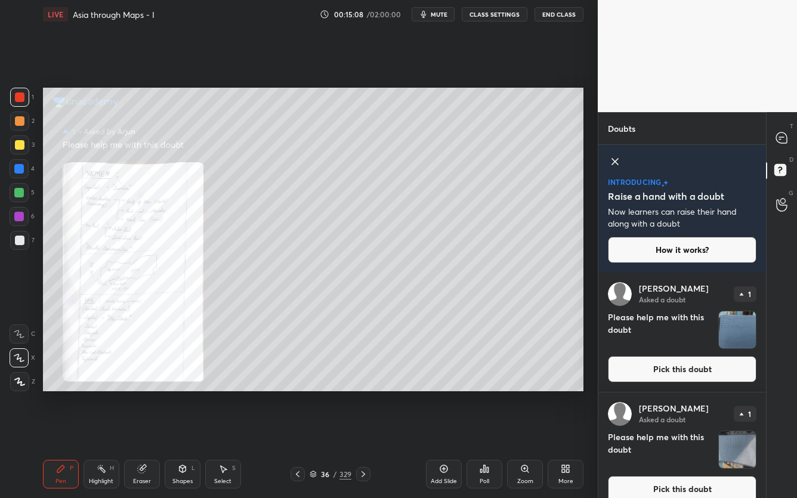
click at [657, 362] on button "Pick this doubt" at bounding box center [682, 369] width 149 height 26
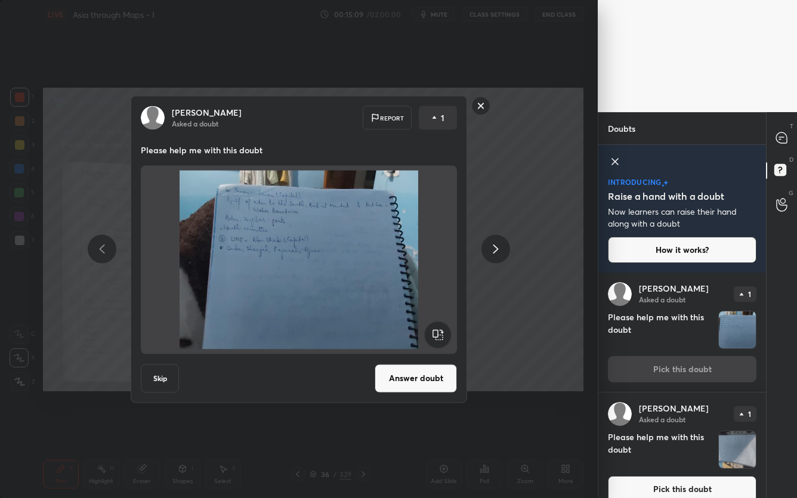
click at [439, 377] on button "Answer doubt" at bounding box center [416, 378] width 82 height 29
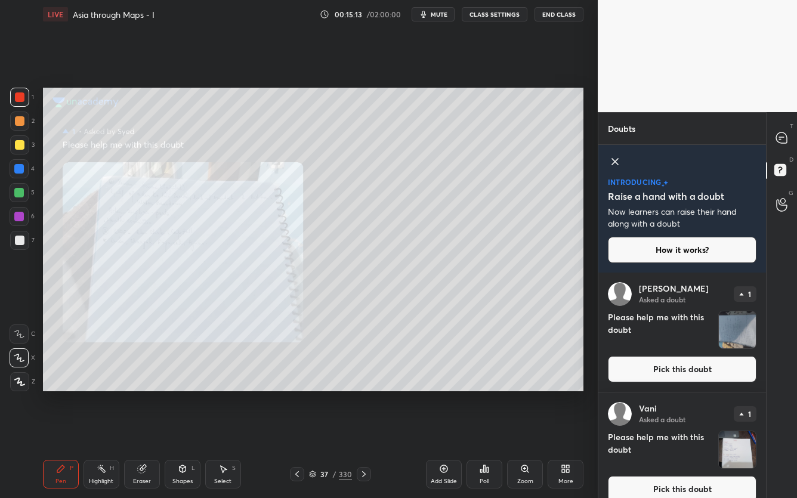
click at [676, 373] on button "Pick this doubt" at bounding box center [682, 369] width 149 height 26
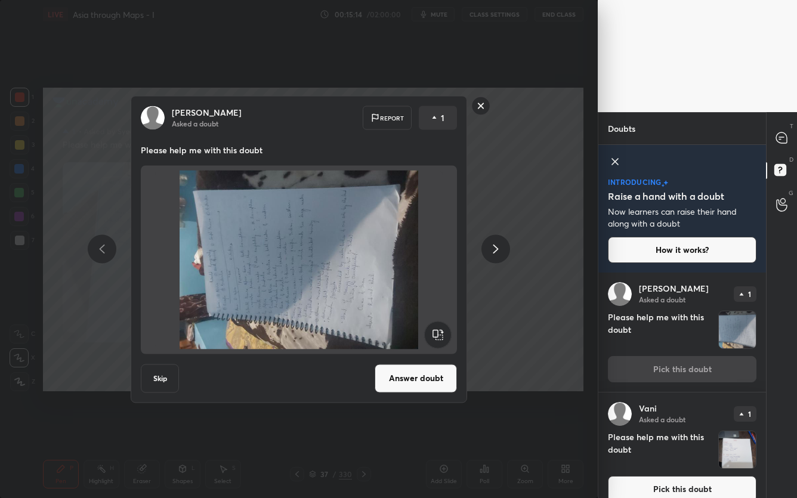
click at [428, 318] on img at bounding box center [299, 259] width 288 height 179
click at [439, 340] on rect at bounding box center [437, 334] width 27 height 27
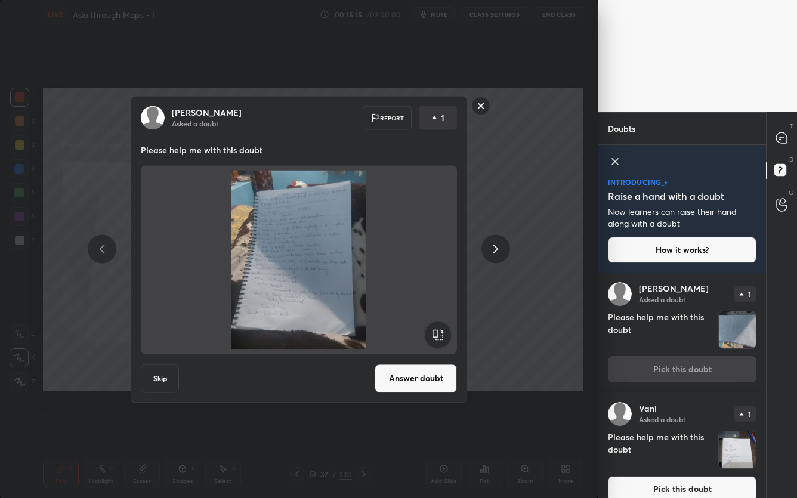
click at [427, 367] on button "Answer doubt" at bounding box center [416, 378] width 82 height 29
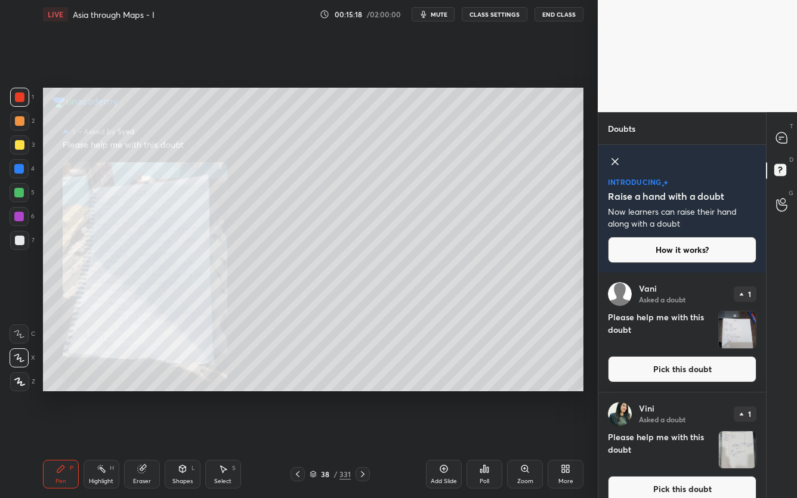
click at [675, 376] on button "Pick this doubt" at bounding box center [682, 369] width 149 height 26
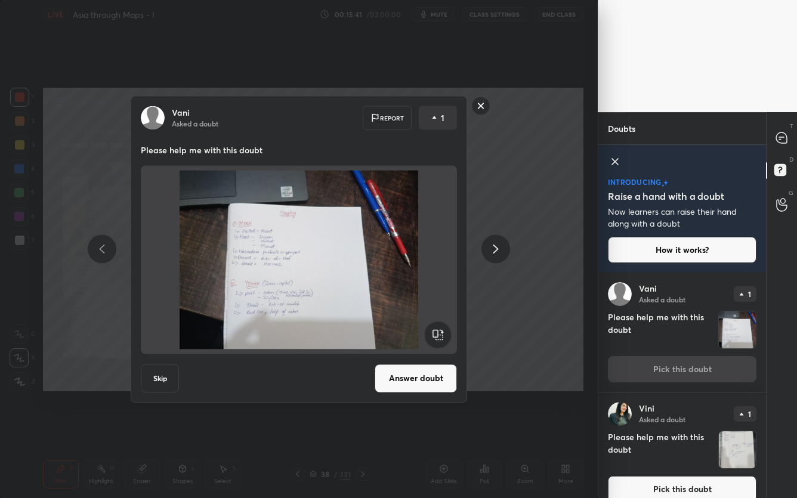
click at [427, 377] on button "Answer doubt" at bounding box center [416, 378] width 82 height 29
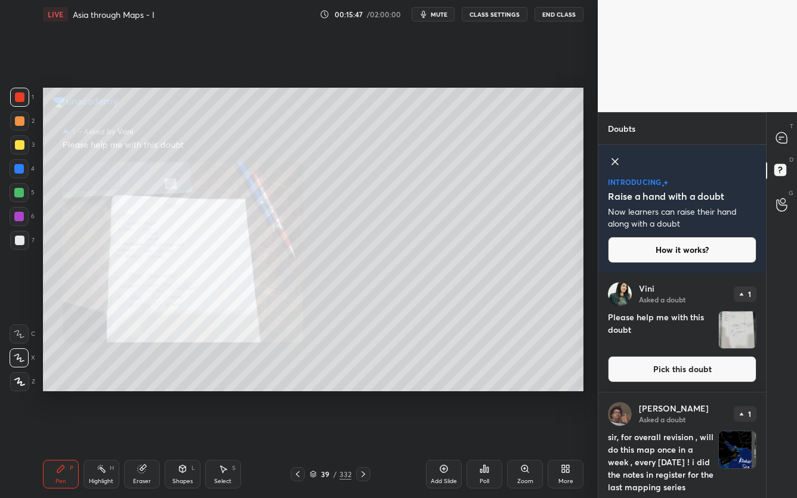
click at [630, 374] on button "Pick this doubt" at bounding box center [682, 369] width 149 height 26
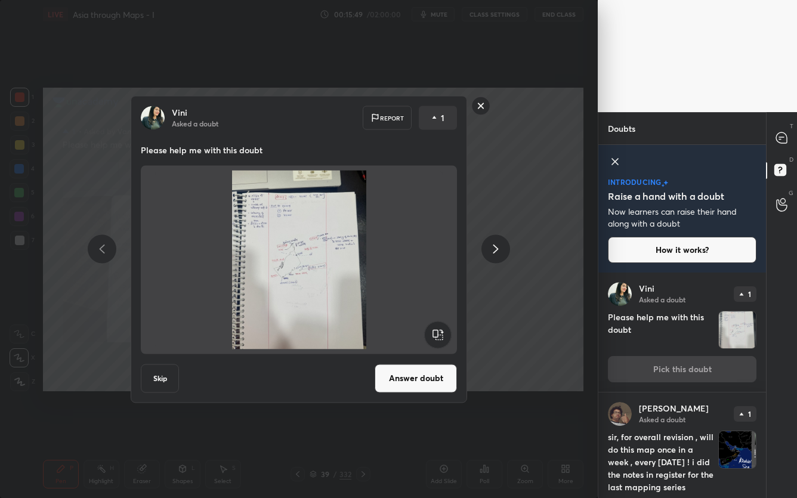
click at [414, 381] on button "Answer doubt" at bounding box center [416, 378] width 82 height 29
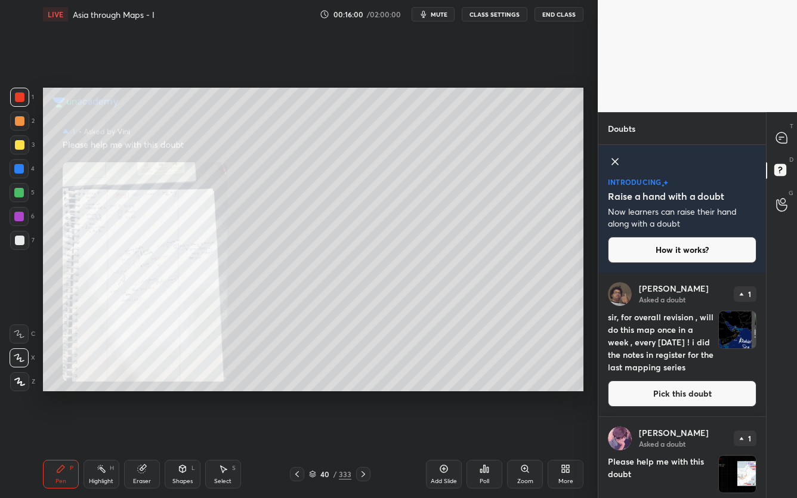
click at [663, 395] on button "Pick this doubt" at bounding box center [682, 394] width 149 height 26
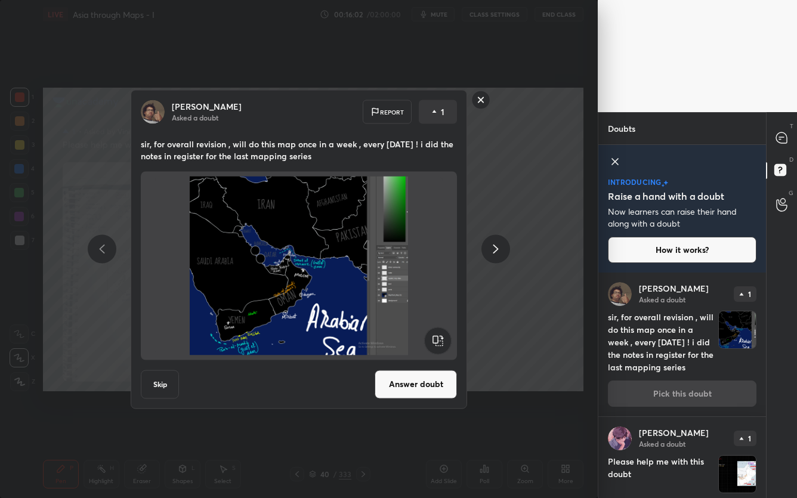
click at [401, 384] on button "Answer doubt" at bounding box center [416, 384] width 82 height 29
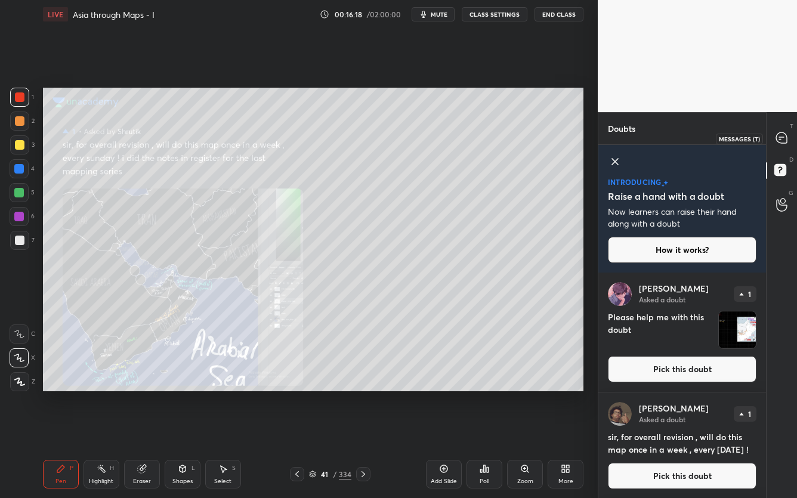
click at [786, 143] on icon at bounding box center [782, 138] width 11 height 11
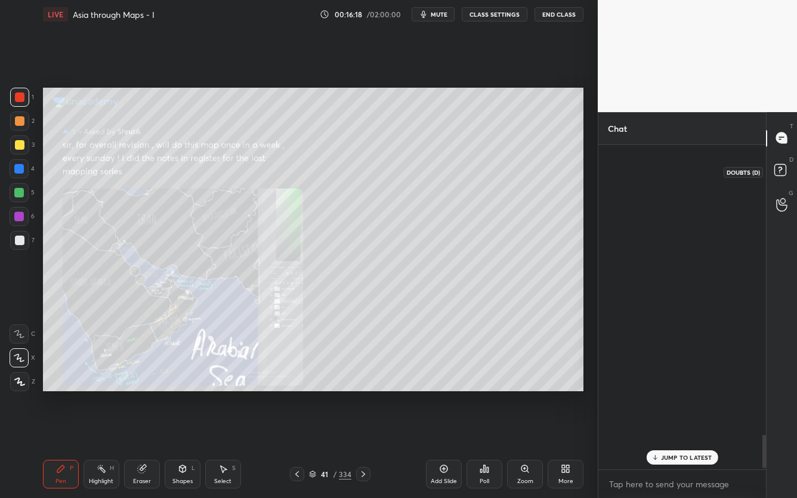
scroll to position [321, 164]
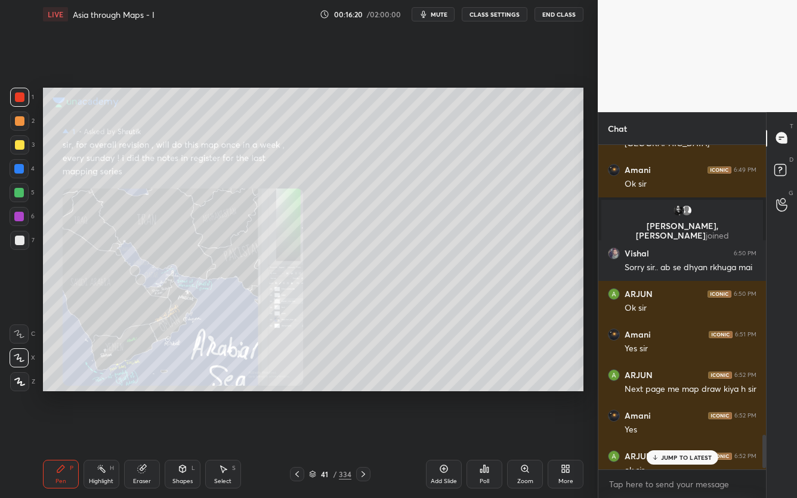
click at [704, 395] on p "JUMP TO LATEST" at bounding box center [686, 457] width 51 height 7
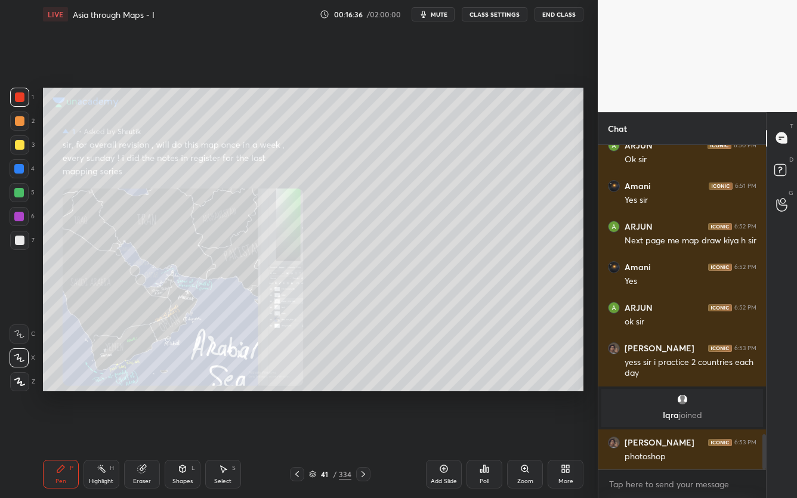
scroll to position [2668, 0]
click at [663, 395] on p "JUMP TO LATEST" at bounding box center [686, 457] width 51 height 7
click at [789, 167] on icon at bounding box center [782, 171] width 21 height 21
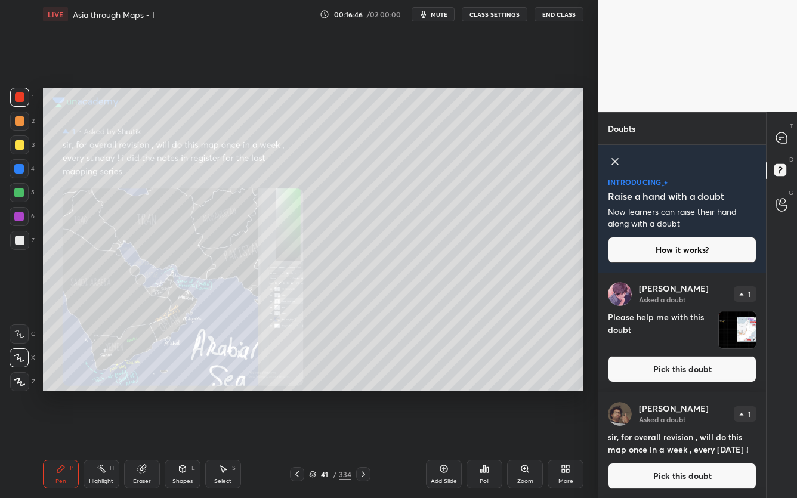
click at [669, 364] on button "Pick this doubt" at bounding box center [682, 369] width 149 height 26
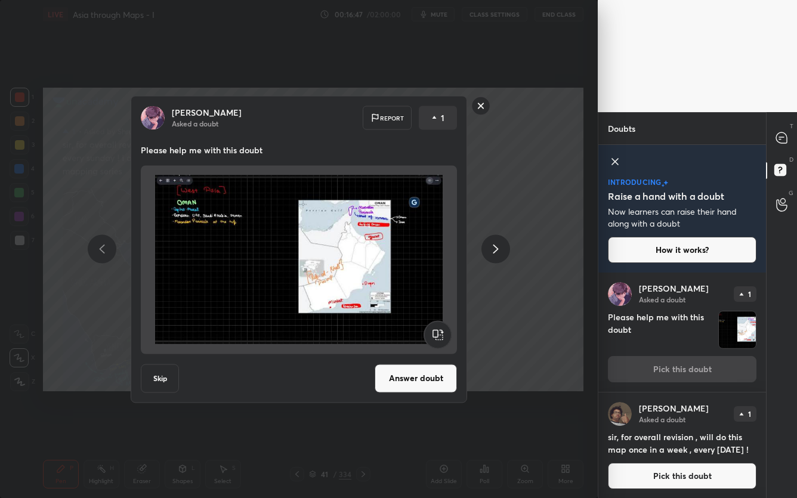
drag, startPoint x: 437, startPoint y: 374, endPoint x: 445, endPoint y: 373, distance: 7.9
click at [437, 374] on button "Answer doubt" at bounding box center [416, 378] width 82 height 29
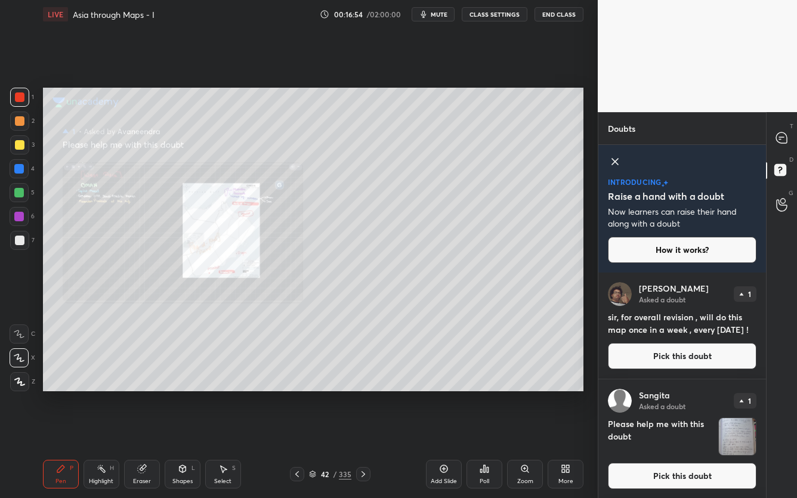
click at [638, 395] on div "[PERSON_NAME] Asked a doubt 1 Please help me with this doubt Pick this doubt" at bounding box center [683, 439] width 168 height 119
click at [637, 395] on button "Pick this doubt" at bounding box center [682, 476] width 149 height 26
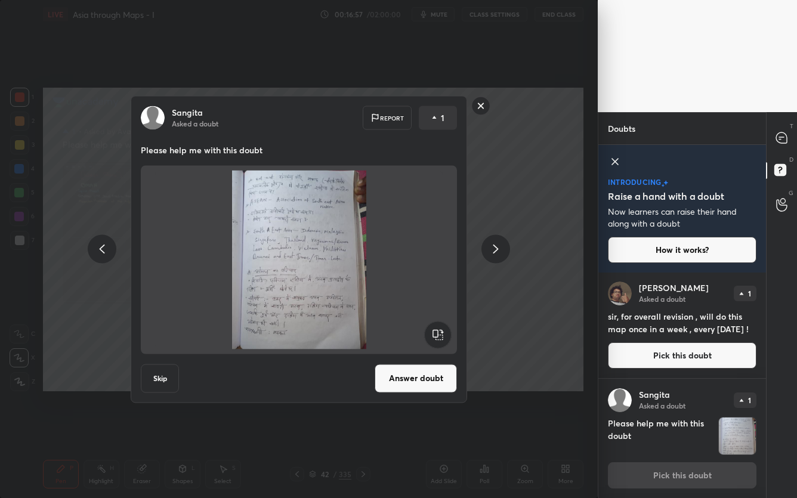
click at [438, 376] on button "Answer doubt" at bounding box center [416, 378] width 82 height 29
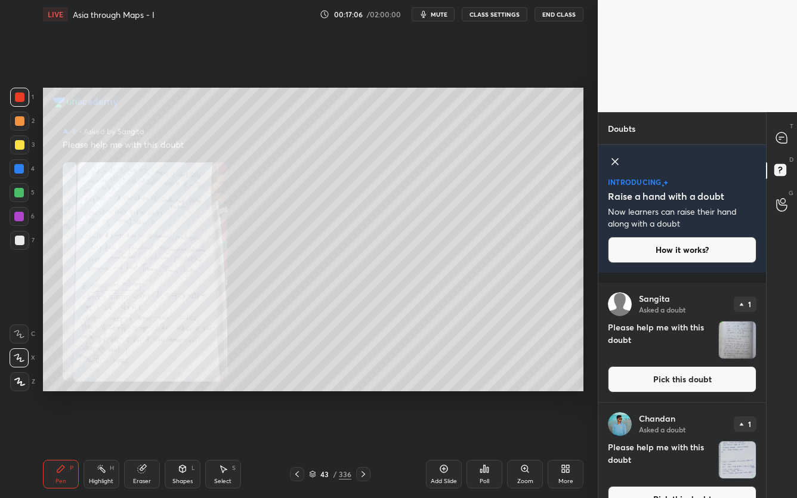
scroll to position [257, 0]
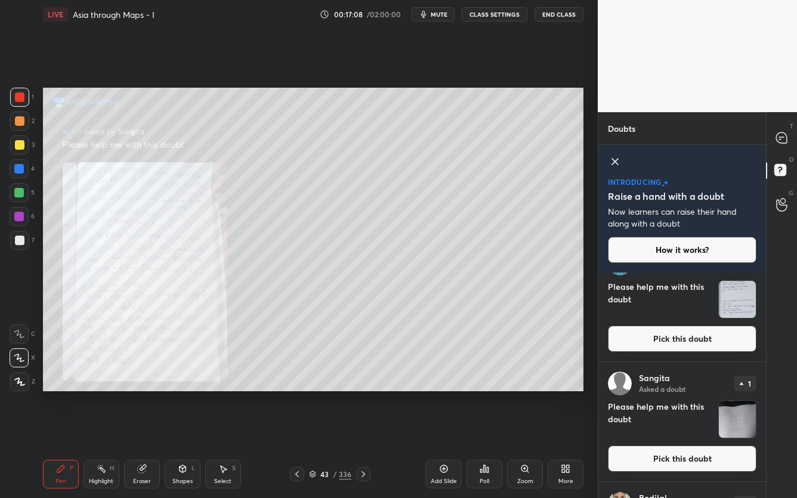
click at [685, 335] on button "Pick this doubt" at bounding box center [682, 339] width 149 height 26
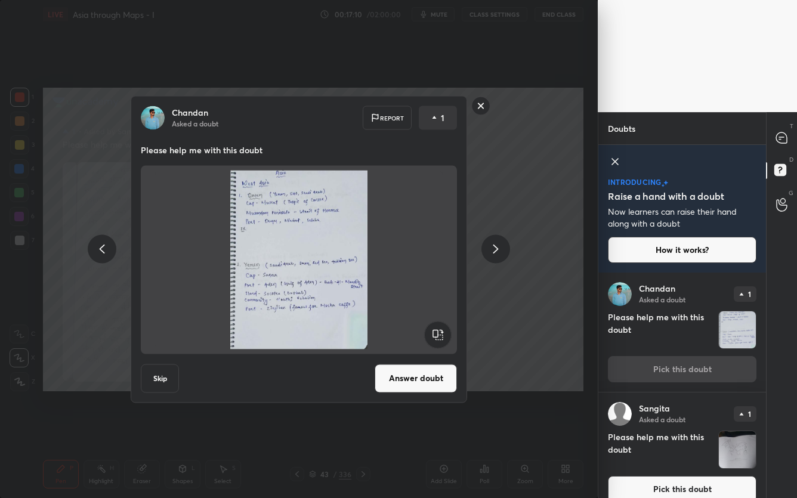
click at [445, 374] on button "Answer doubt" at bounding box center [416, 378] width 82 height 29
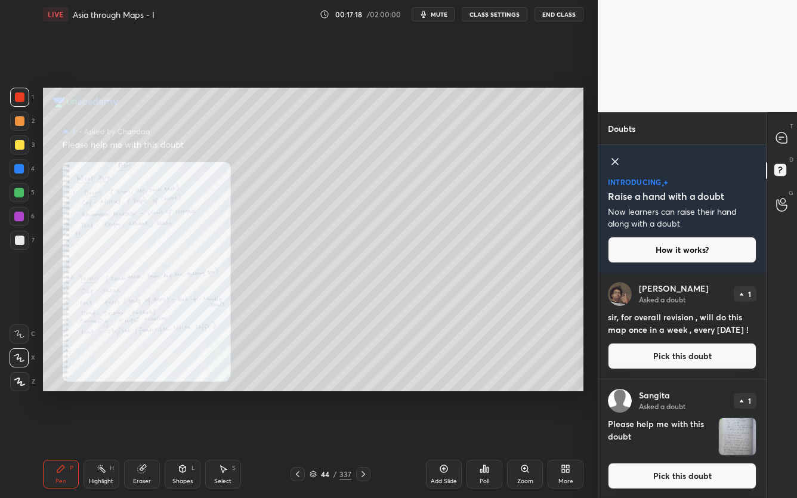
click at [655, 395] on button "Pick this doubt" at bounding box center [682, 476] width 149 height 26
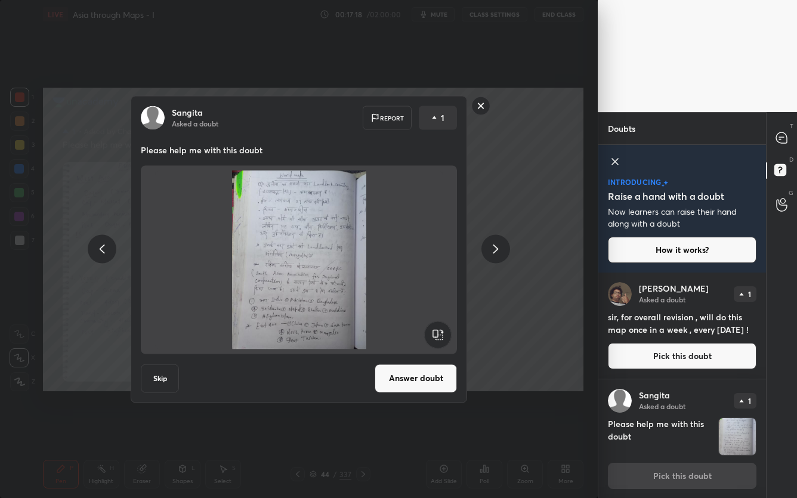
scroll to position [1, 0]
click at [452, 378] on button "Answer doubt" at bounding box center [416, 378] width 82 height 29
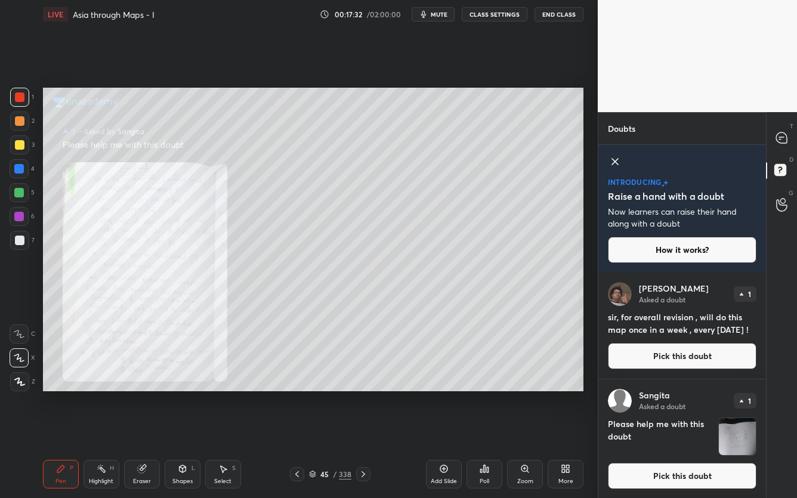
click at [676, 395] on button "Pick this doubt" at bounding box center [682, 476] width 149 height 26
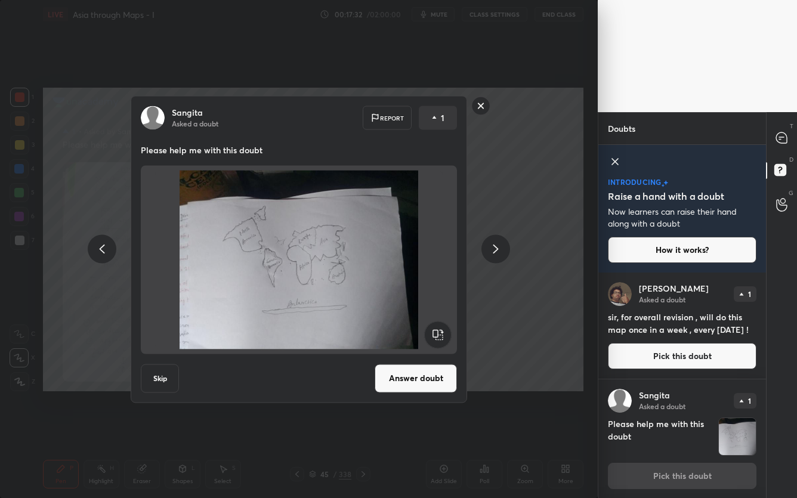
scroll to position [1, 0]
click at [435, 361] on div "[PERSON_NAME] Asked a doubt Report 1 Please help me with this doubt Skip Answer…" at bounding box center [299, 249] width 337 height 307
click at [438, 368] on button "Answer doubt" at bounding box center [416, 378] width 82 height 29
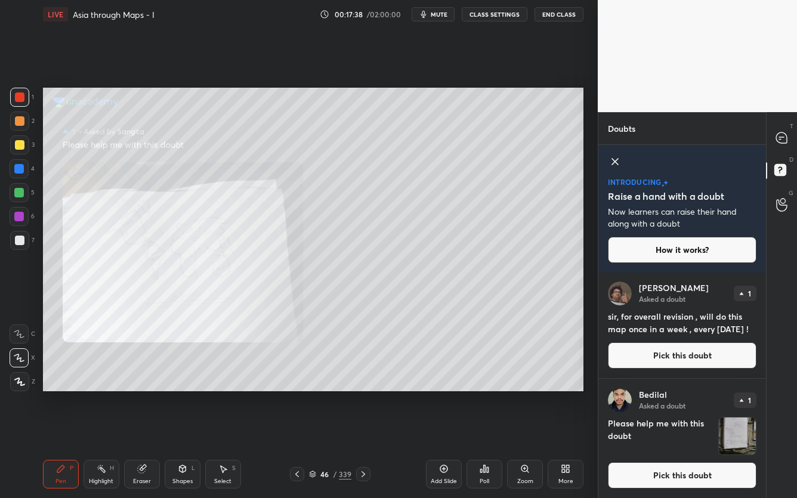
click at [725, 395] on button "Pick this doubt" at bounding box center [682, 476] width 149 height 26
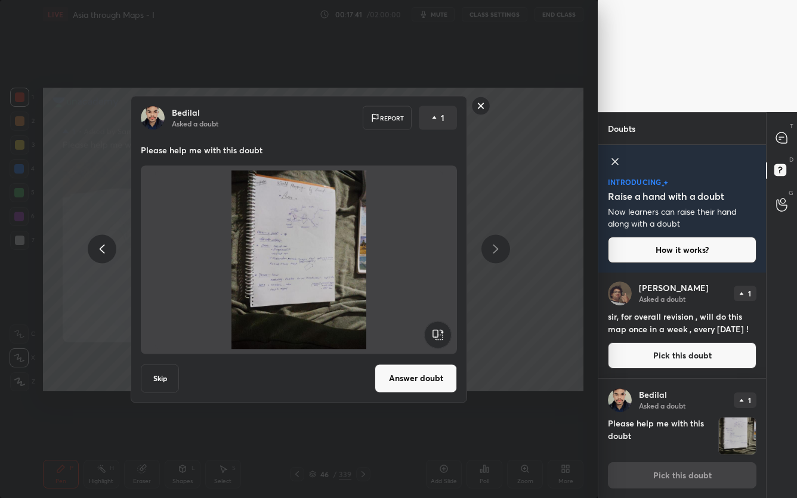
click at [482, 111] on rect at bounding box center [481, 106] width 19 height 19
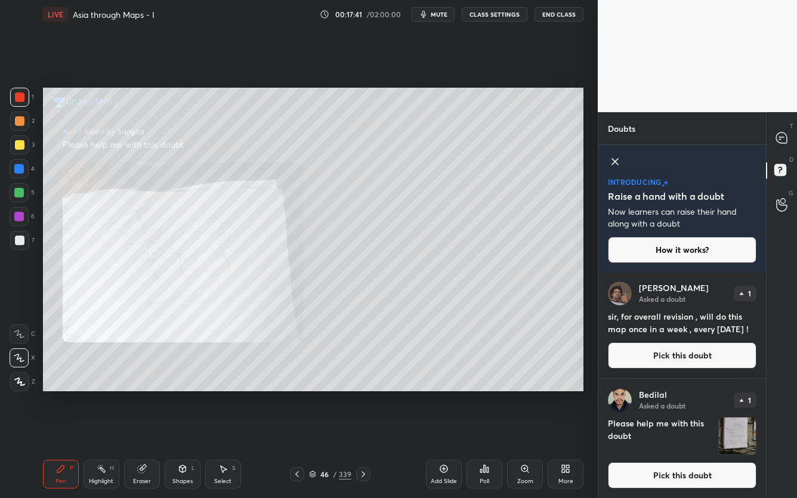
scroll to position [0, 0]
click at [785, 139] on icon at bounding box center [782, 138] width 11 height 11
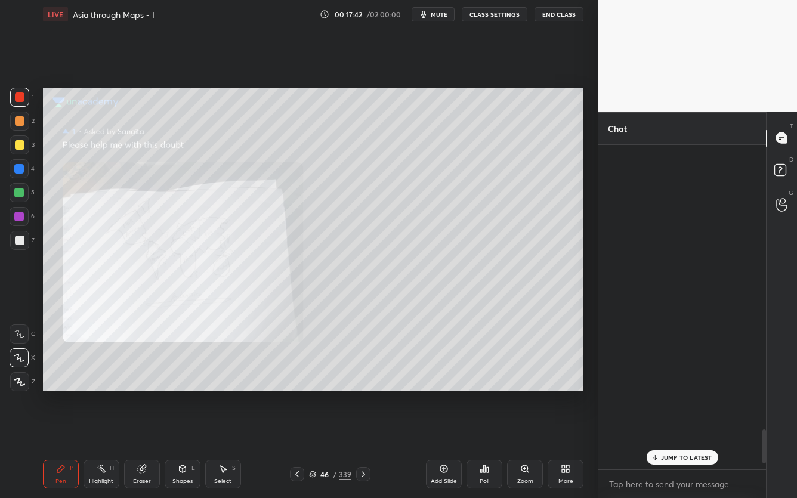
scroll to position [321, 164]
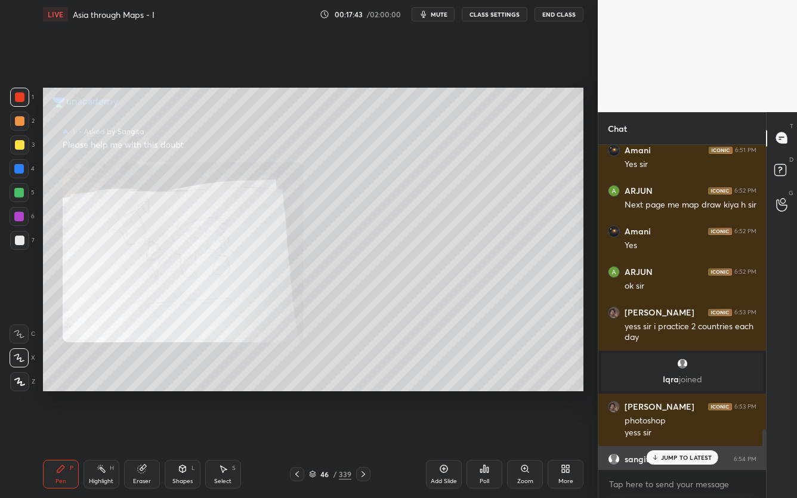
click at [694, 395] on div "Yes sir" at bounding box center [691, 473] width 132 height 14
click at [690, 395] on div "JUMP TO LATEST" at bounding box center [682, 458] width 72 height 14
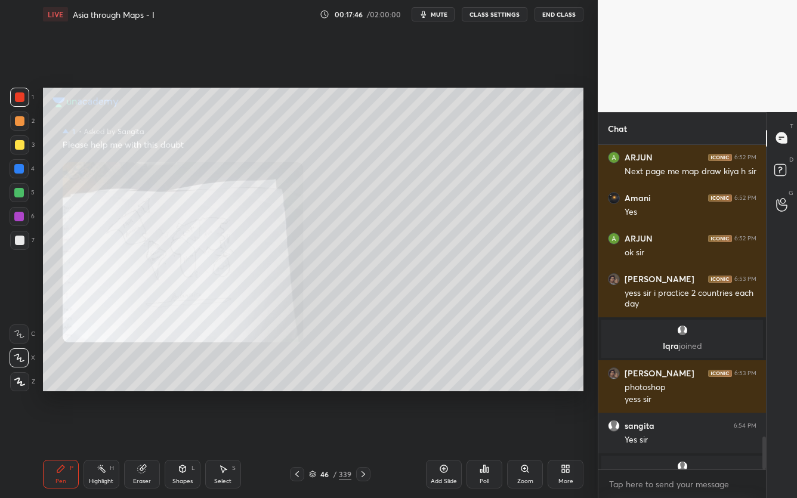
scroll to position [2876, 0]
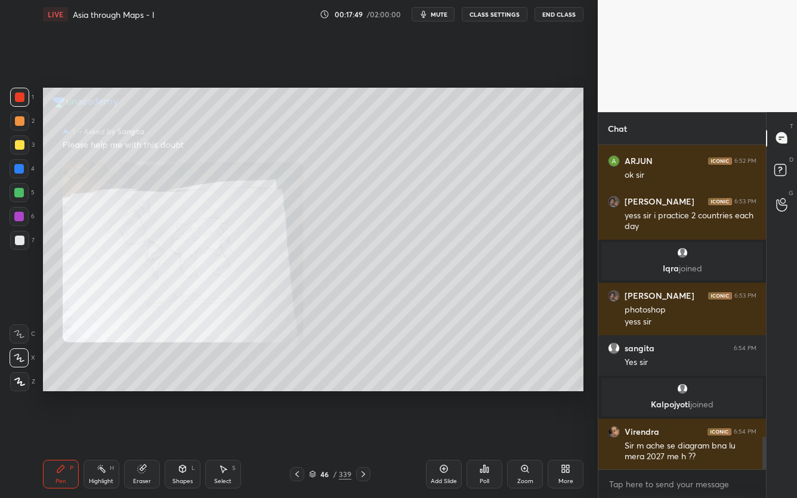
click at [312, 395] on icon at bounding box center [313, 473] width 6 height 3
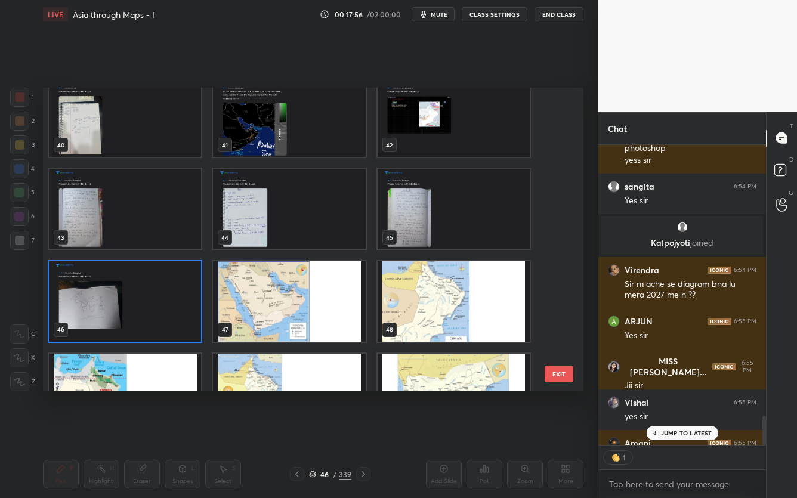
scroll to position [1332, 0]
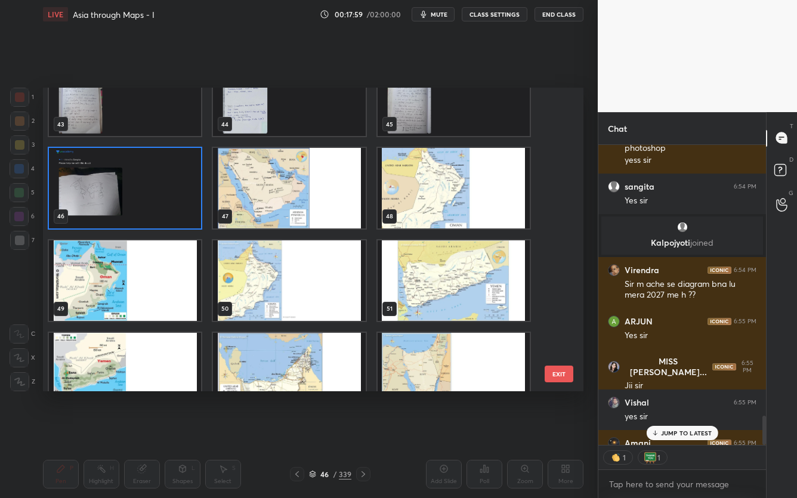
click at [687, 395] on p "JUMP TO LATEST" at bounding box center [686, 433] width 51 height 7
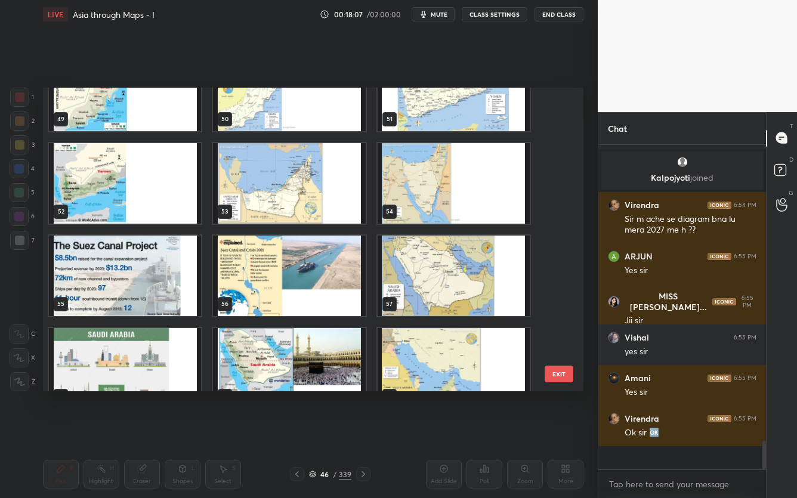
scroll to position [4, 4]
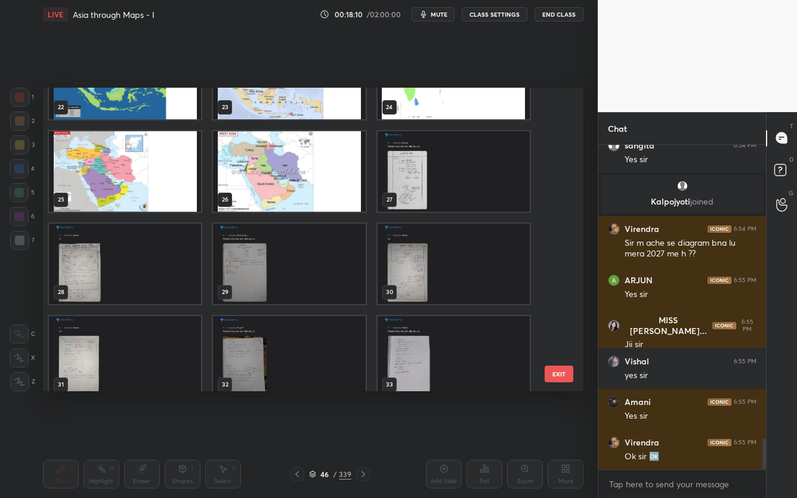
click at [430, 190] on img "grid" at bounding box center [454, 171] width 152 height 81
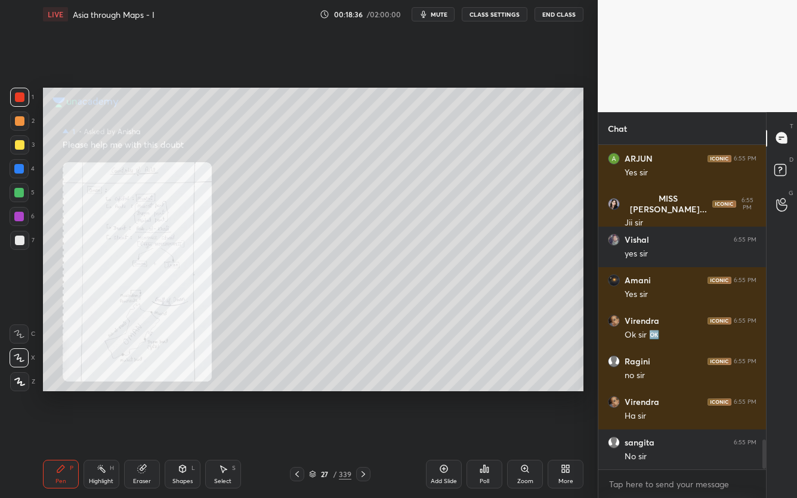
click at [310, 395] on icon at bounding box center [313, 476] width 6 height 2
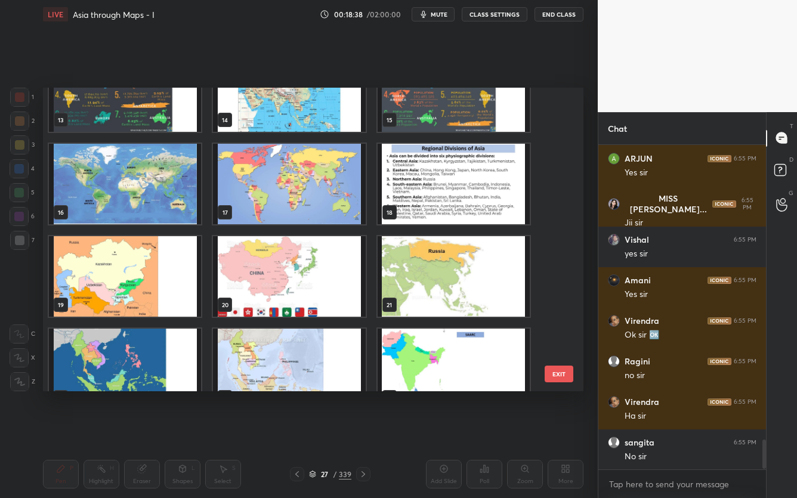
click at [564, 380] on button "EXIT" at bounding box center [559, 374] width 29 height 17
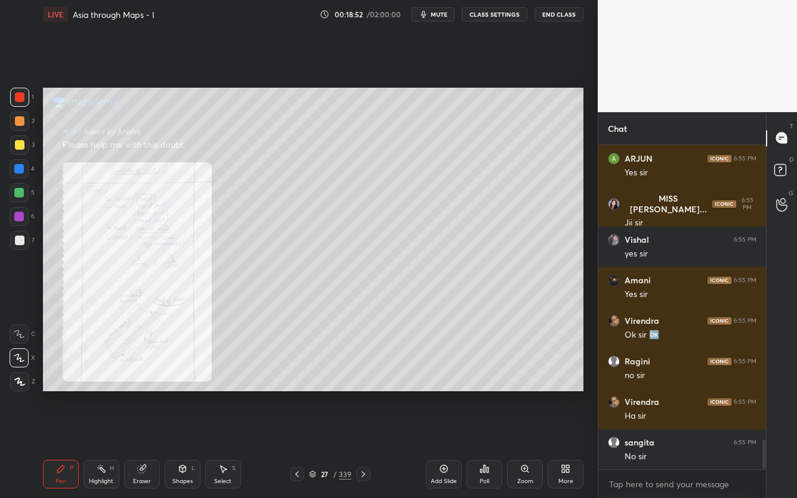
click at [314, 395] on icon at bounding box center [313, 473] width 6 height 3
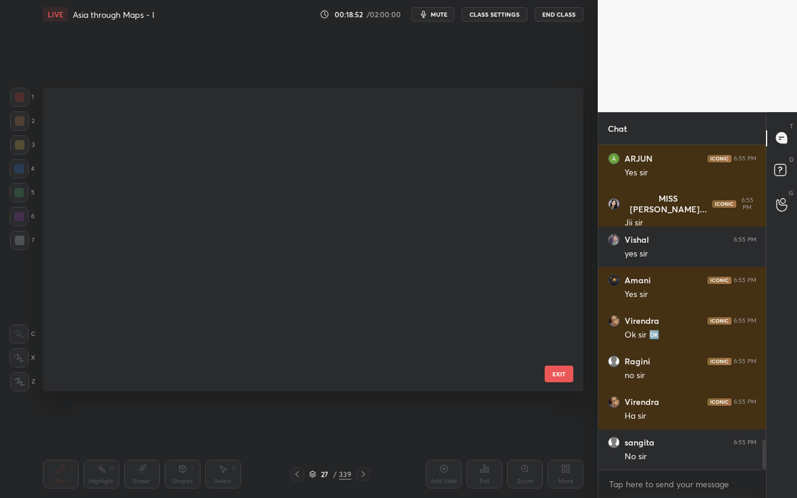
scroll to position [4, 6]
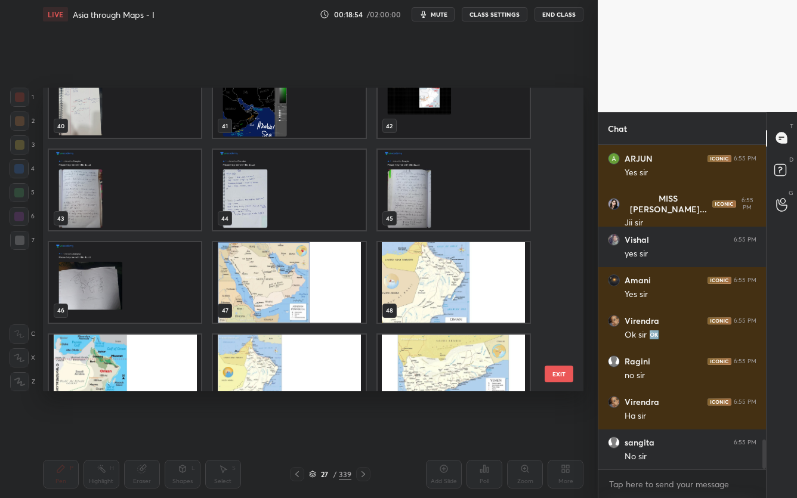
click at [292, 307] on img "grid" at bounding box center [289, 282] width 152 height 81
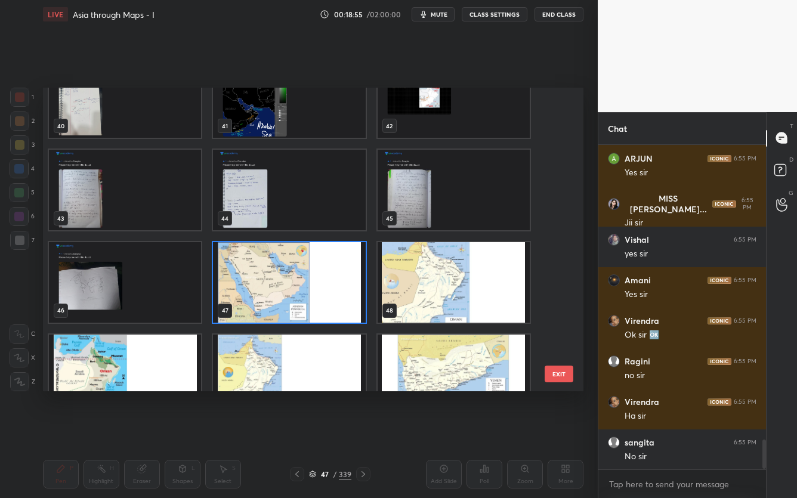
click at [292, 307] on img "grid" at bounding box center [289, 282] width 152 height 81
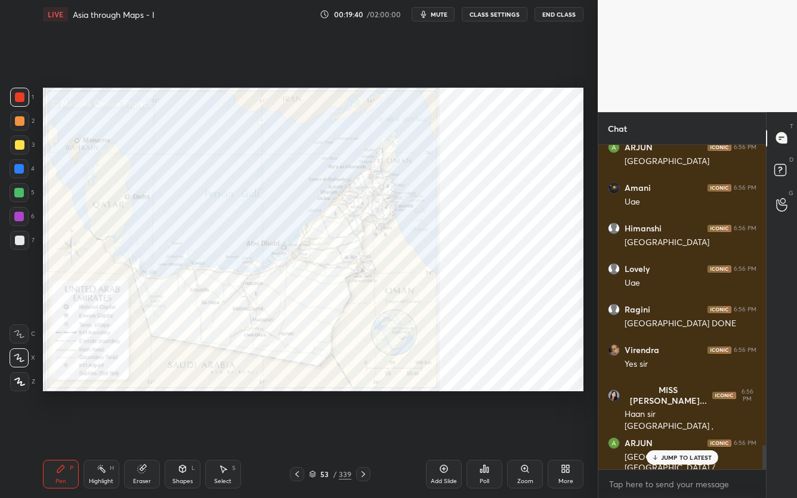
scroll to position [3984, 0]
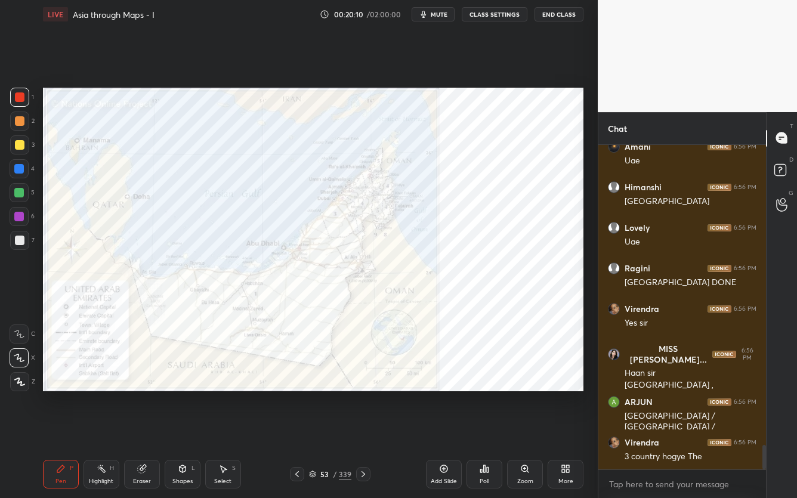
click at [370, 395] on div at bounding box center [363, 474] width 14 height 14
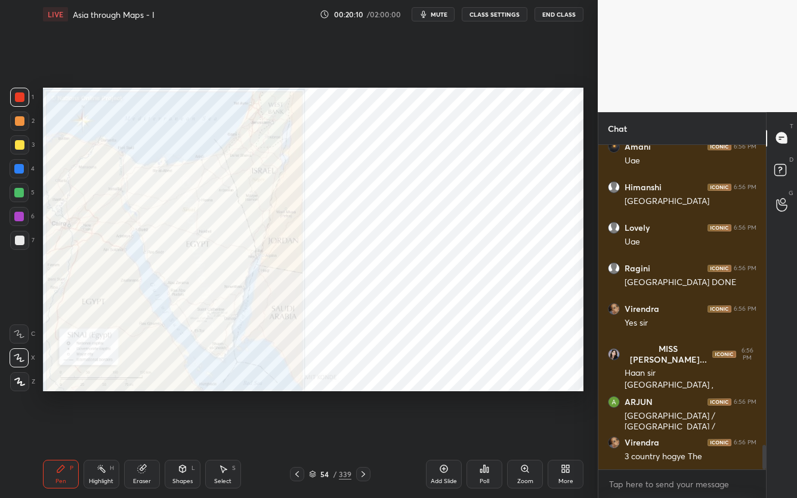
click at [370, 395] on div at bounding box center [363, 474] width 14 height 14
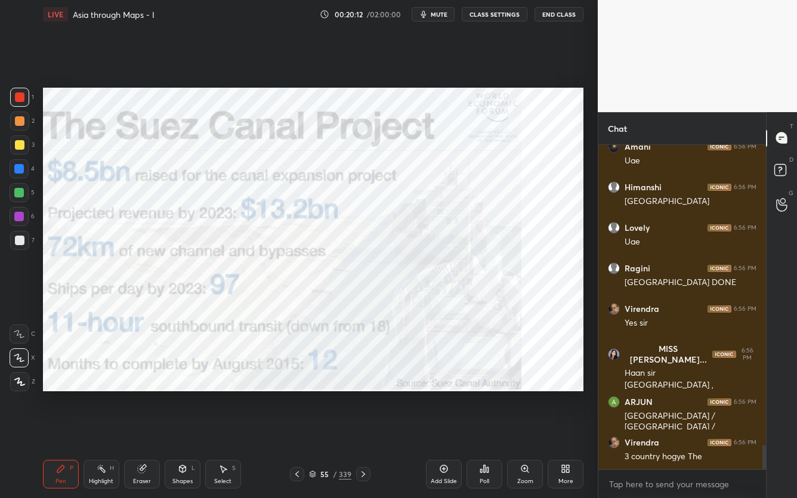
click at [304, 395] on div at bounding box center [297, 474] width 14 height 14
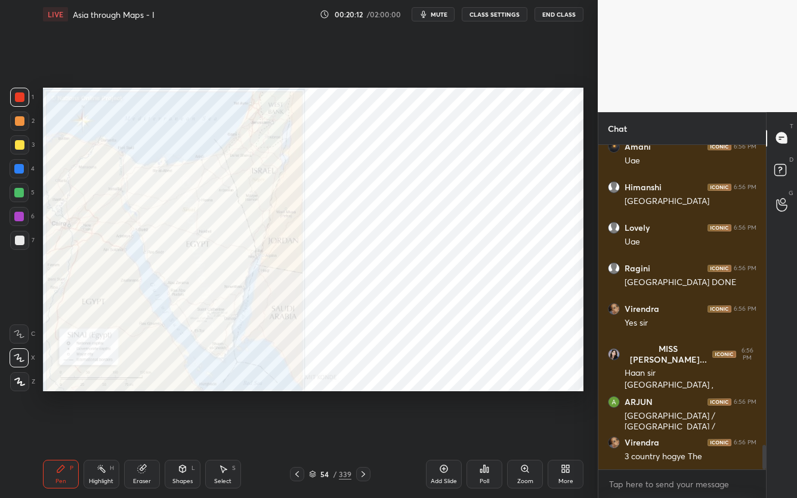
click at [304, 395] on div at bounding box center [297, 474] width 14 height 14
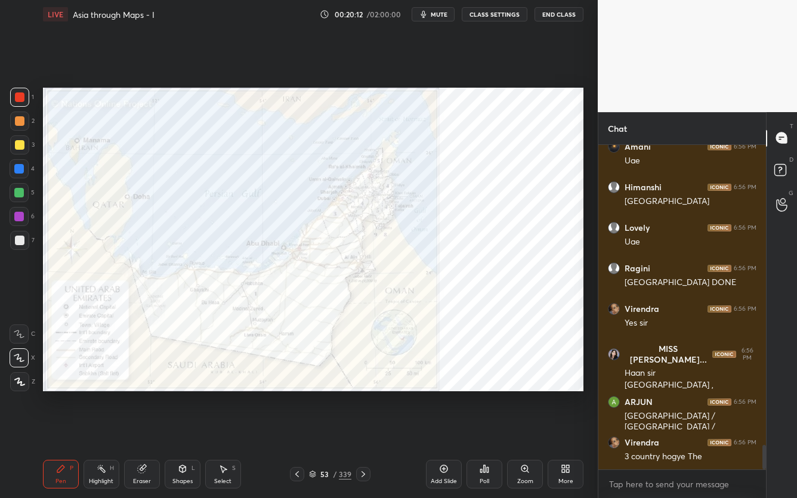
click at [310, 395] on icon at bounding box center [313, 476] width 6 height 2
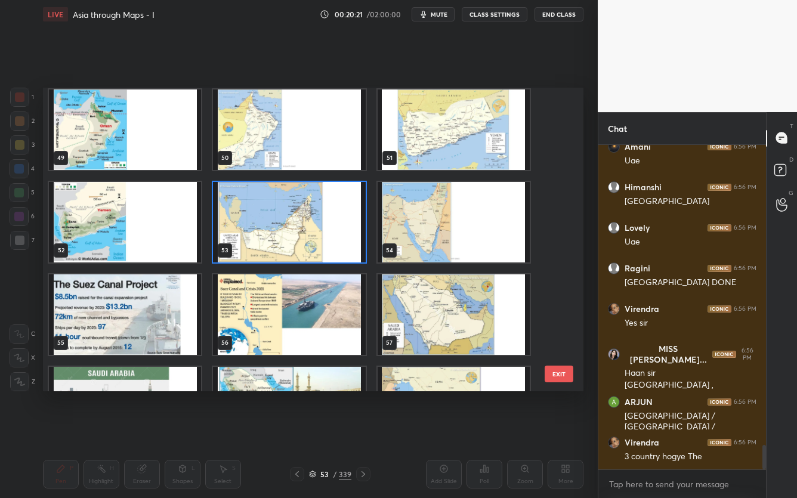
scroll to position [1483, 0]
click at [449, 297] on img "grid" at bounding box center [454, 314] width 152 height 81
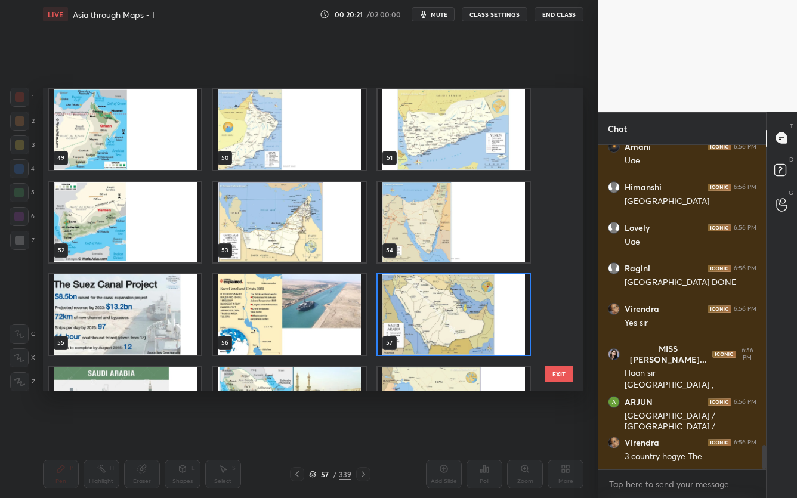
click at [449, 297] on img "grid" at bounding box center [454, 314] width 152 height 81
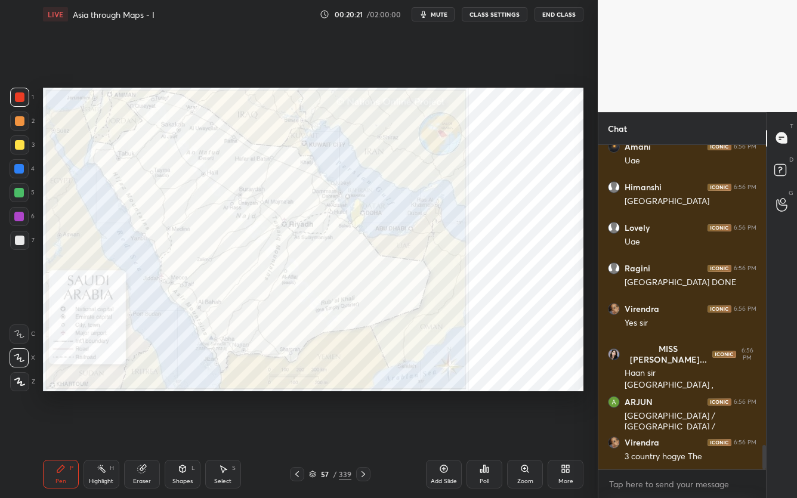
click at [449, 297] on img "grid" at bounding box center [454, 314] width 152 height 81
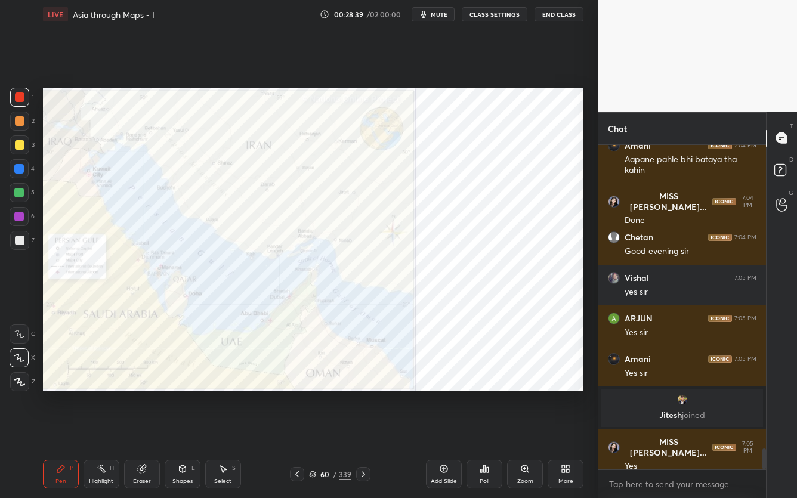
scroll to position [4763, 0]
click at [402, 395] on div "Setting up your live class Poll for secs No correct answer Start poll" at bounding box center [313, 240] width 550 height 422
click at [441, 395] on icon at bounding box center [444, 469] width 10 height 10
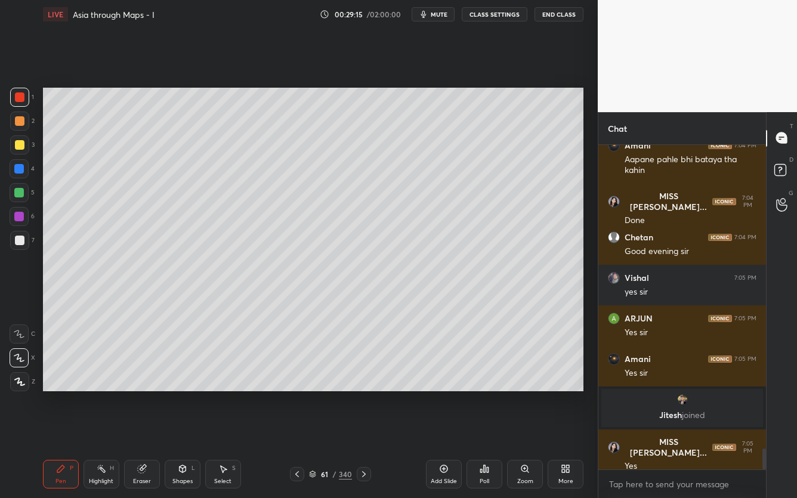
drag, startPoint x: 19, startPoint y: 146, endPoint x: 38, endPoint y: 153, distance: 20.6
click at [19, 147] on div at bounding box center [20, 145] width 10 height 10
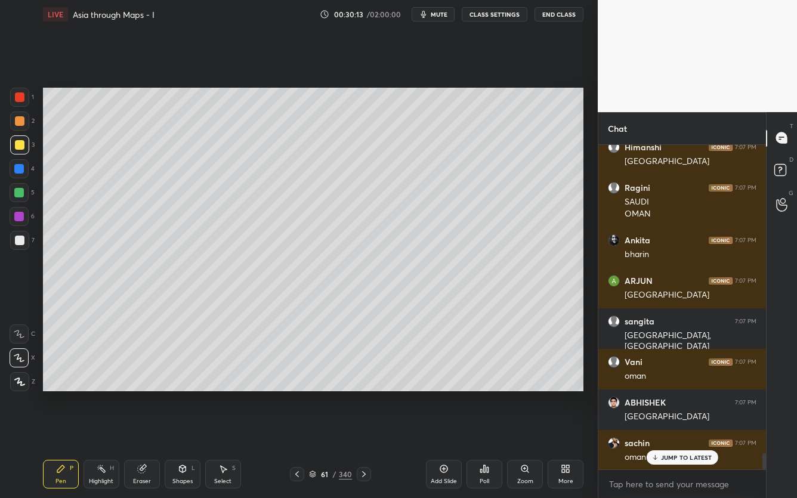
scroll to position [6195, 0]
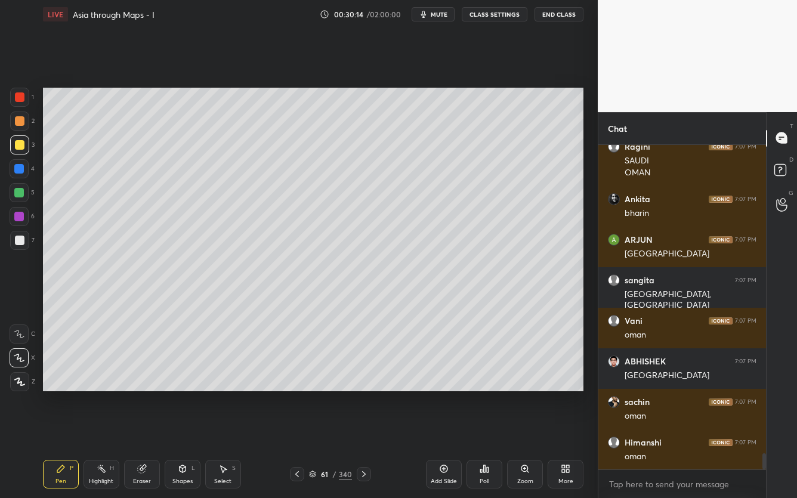
click at [316, 395] on icon at bounding box center [312, 474] width 7 height 7
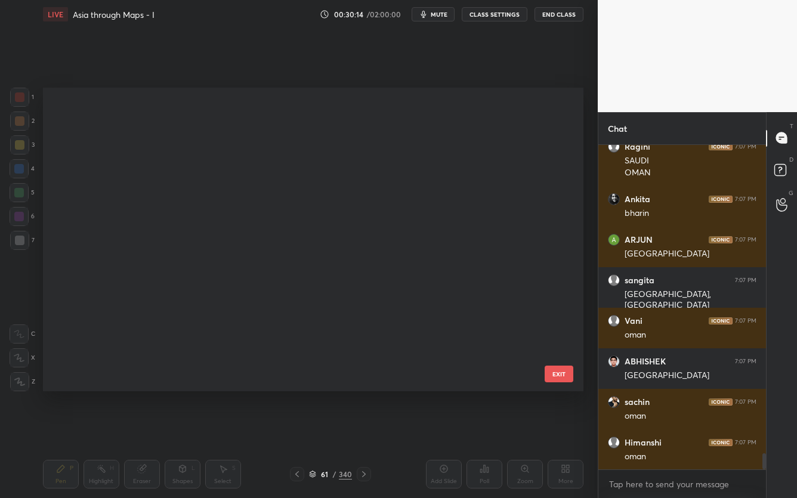
scroll to position [300, 535]
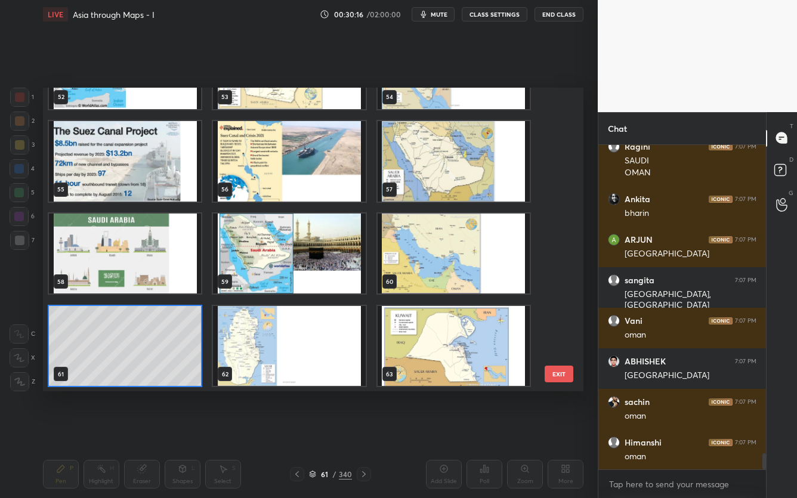
click at [433, 264] on img "grid" at bounding box center [454, 253] width 152 height 81
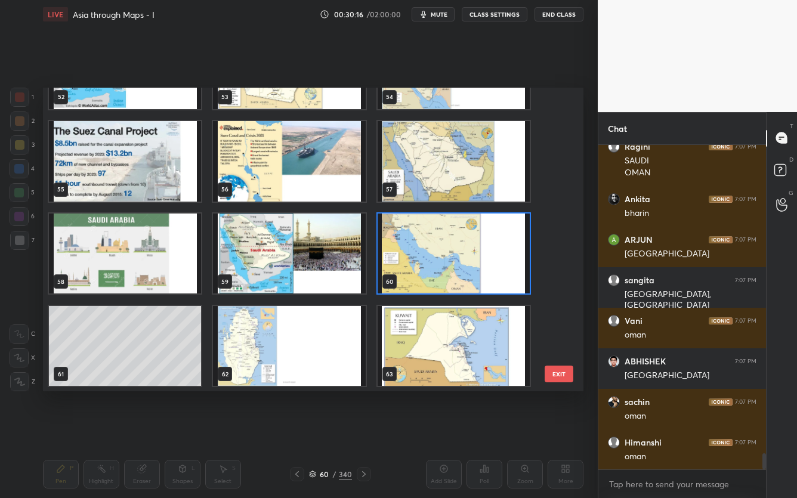
click at [433, 264] on img "grid" at bounding box center [454, 253] width 152 height 81
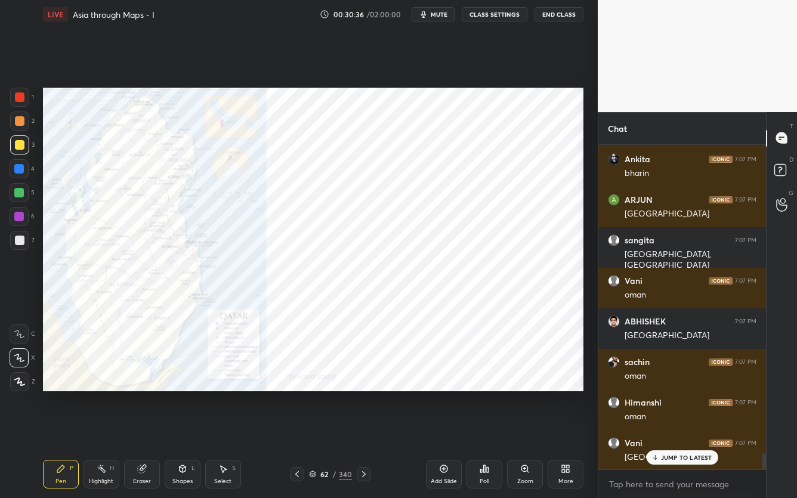
click at [21, 96] on div at bounding box center [20, 98] width 10 height 10
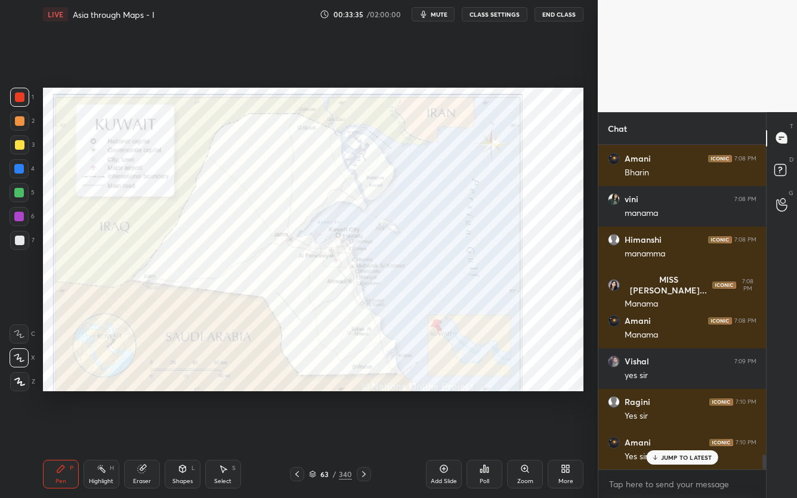
scroll to position [6725, 0]
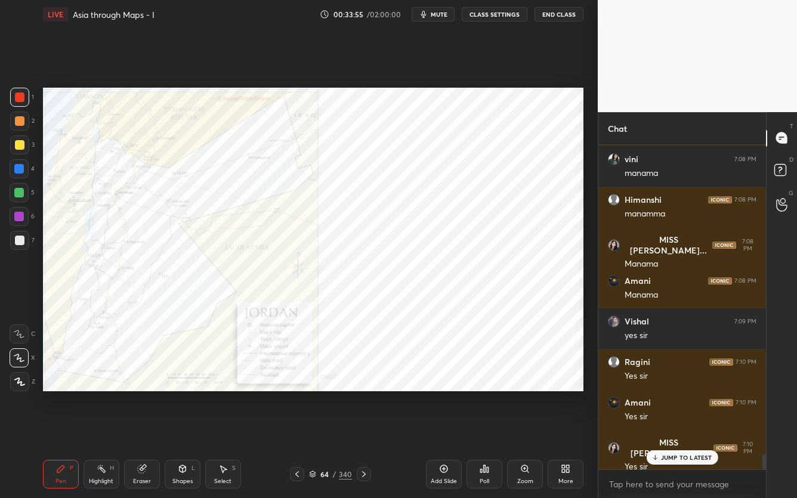
click at [316, 395] on icon at bounding box center [312, 474] width 7 height 7
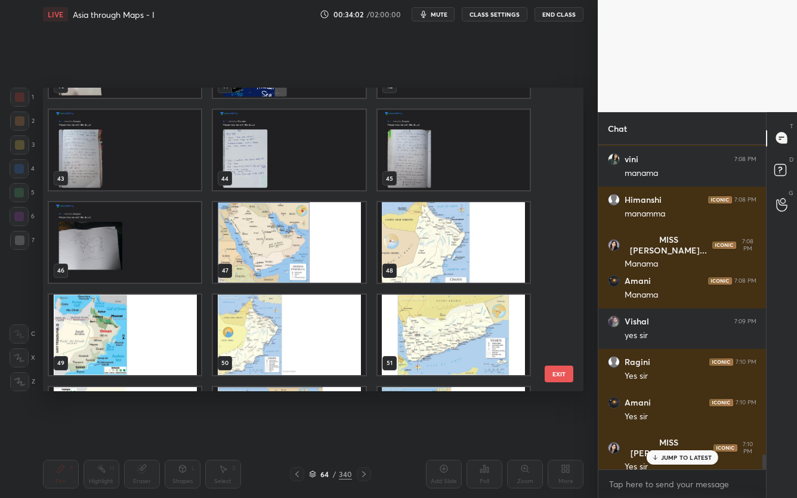
scroll to position [1277, 0]
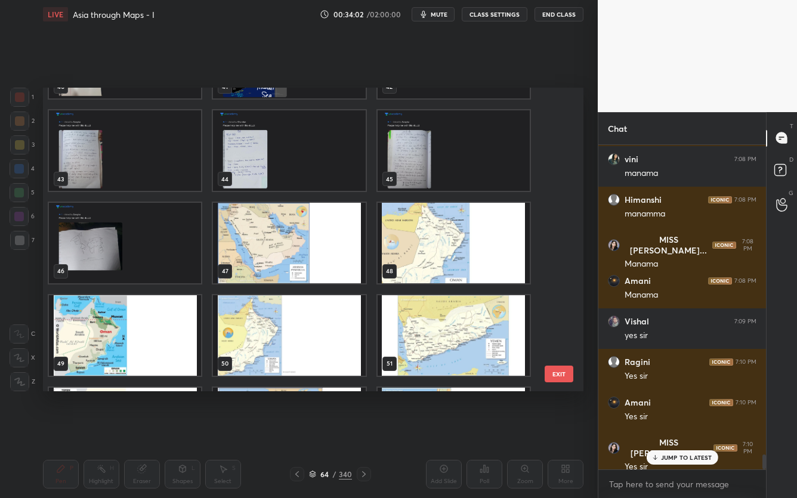
click at [313, 241] on img "grid" at bounding box center [289, 243] width 152 height 81
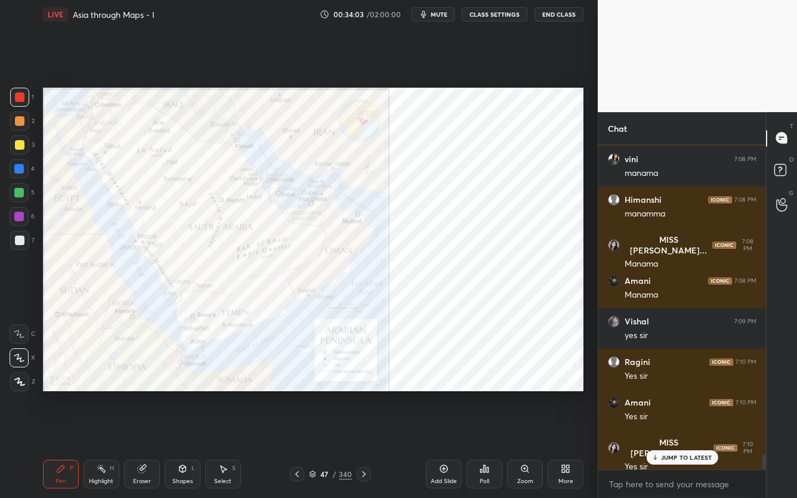
scroll to position [6766, 0]
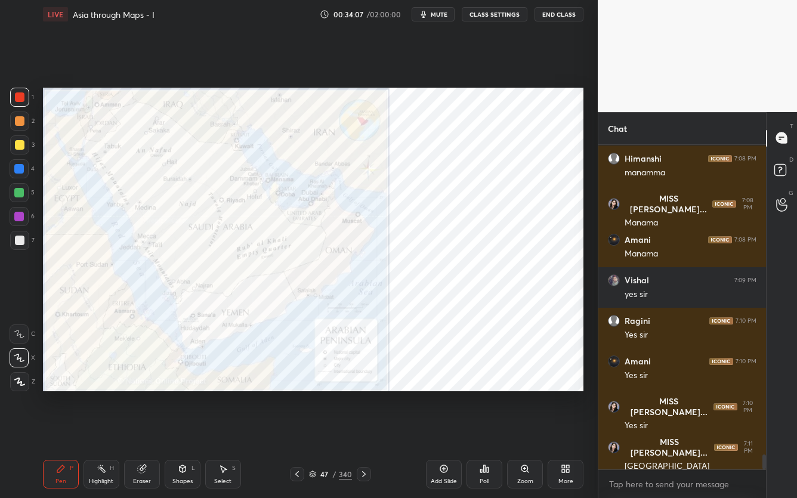
click at [497, 395] on div "Poll" at bounding box center [485, 474] width 36 height 29
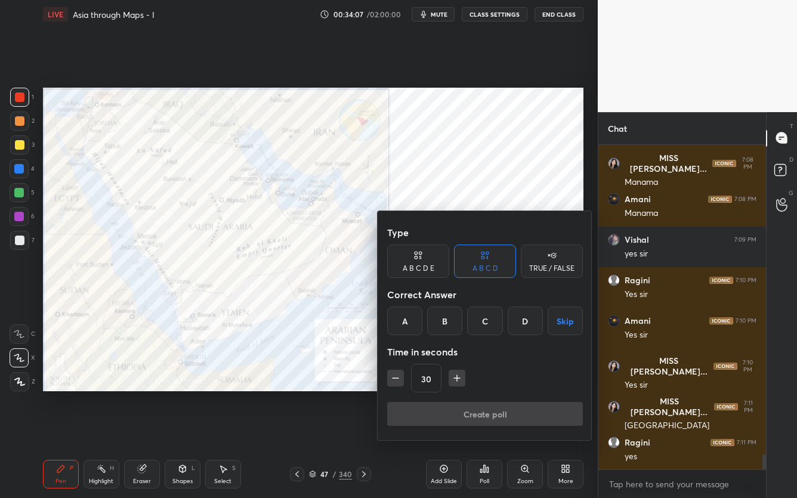
click at [538, 272] on div "TRUE / FALSE" at bounding box center [551, 268] width 45 height 7
click at [491, 329] on div "False" at bounding box center [485, 321] width 62 height 29
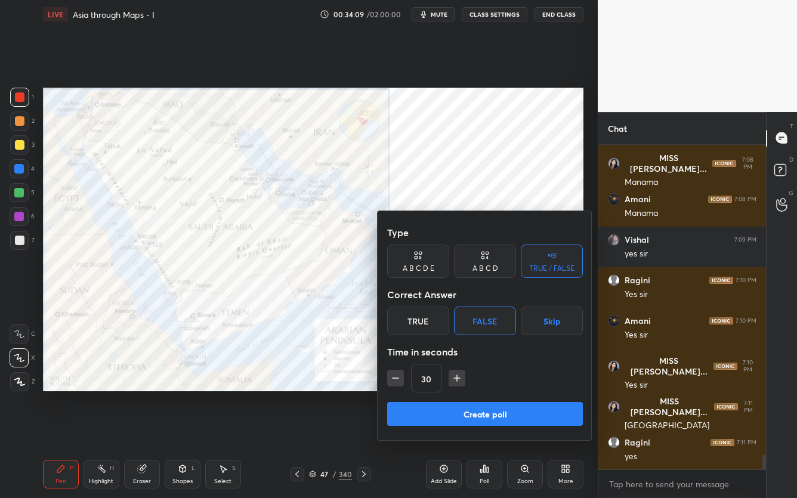
click at [469, 395] on button "Create poll" at bounding box center [485, 414] width 196 height 24
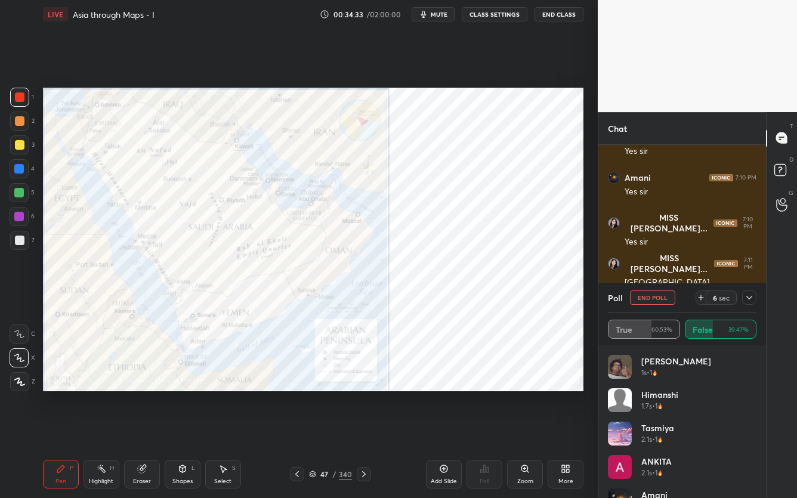
scroll to position [6990, 0]
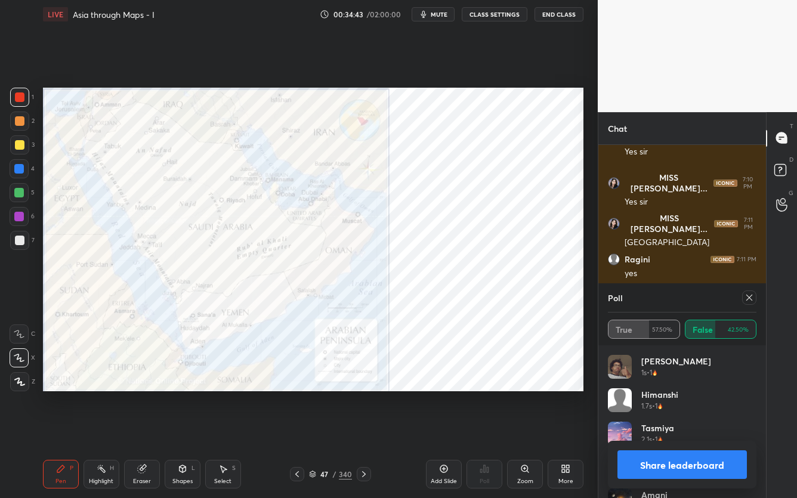
click at [310, 395] on icon at bounding box center [312, 474] width 7 height 7
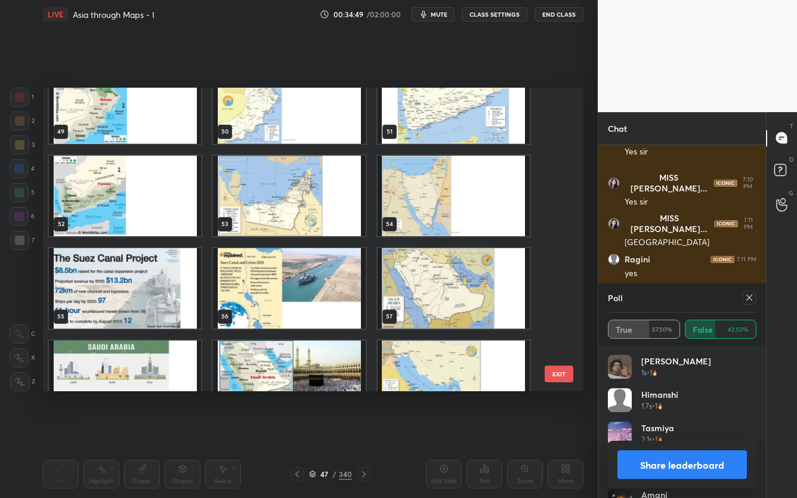
scroll to position [7031, 0]
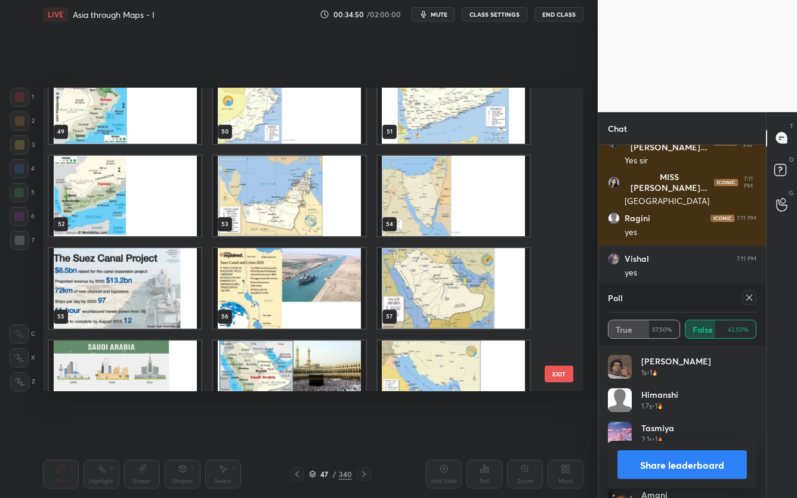
click at [406, 210] on img "grid" at bounding box center [454, 195] width 152 height 81
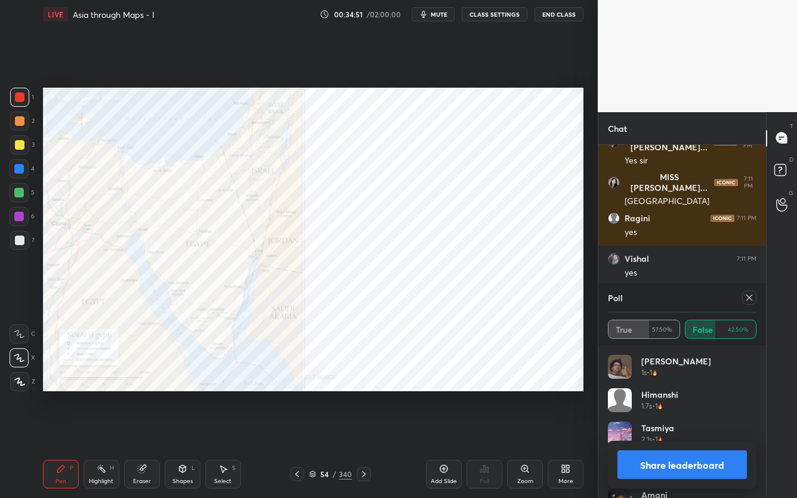
click at [406, 210] on img "grid" at bounding box center [454, 195] width 152 height 81
click at [752, 297] on icon at bounding box center [750, 298] width 10 height 10
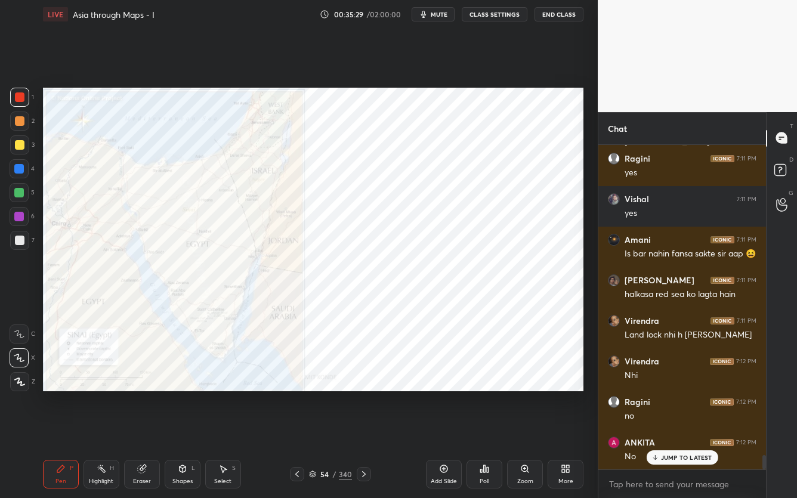
scroll to position [7131, 0]
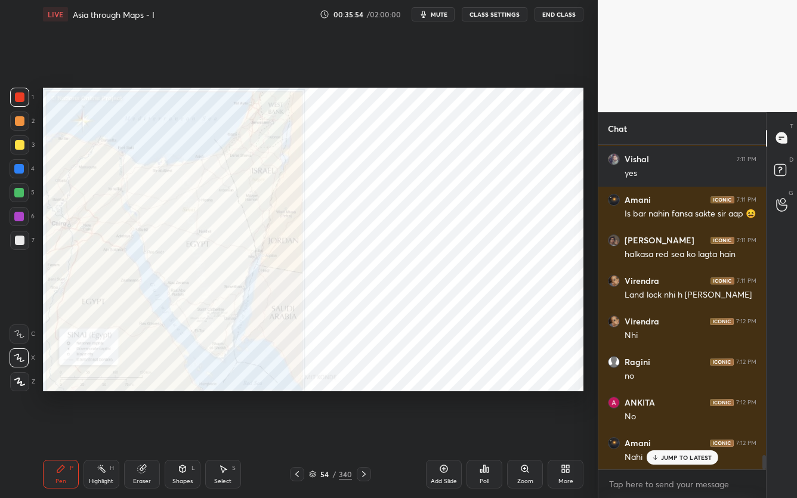
click at [311, 395] on icon at bounding box center [312, 474] width 7 height 7
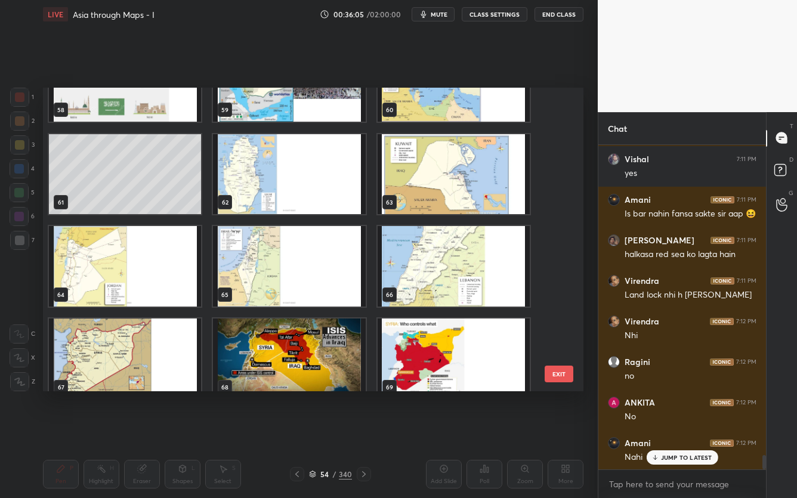
scroll to position [7172, 0]
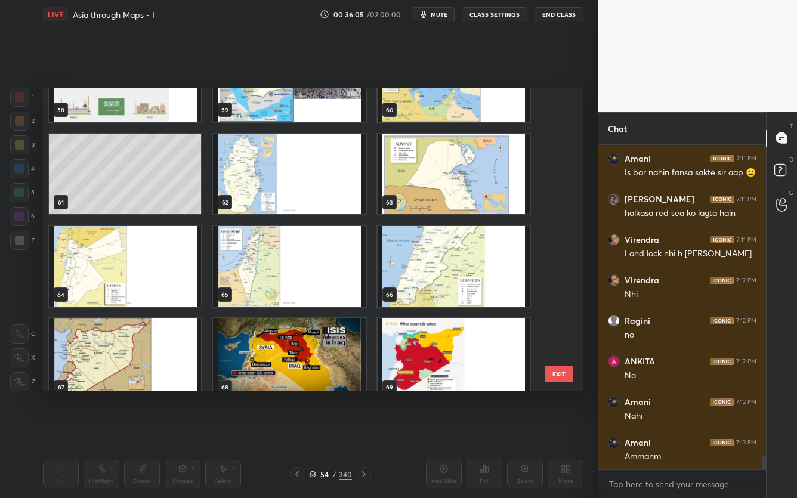
click at [156, 257] on img "grid" at bounding box center [125, 266] width 152 height 81
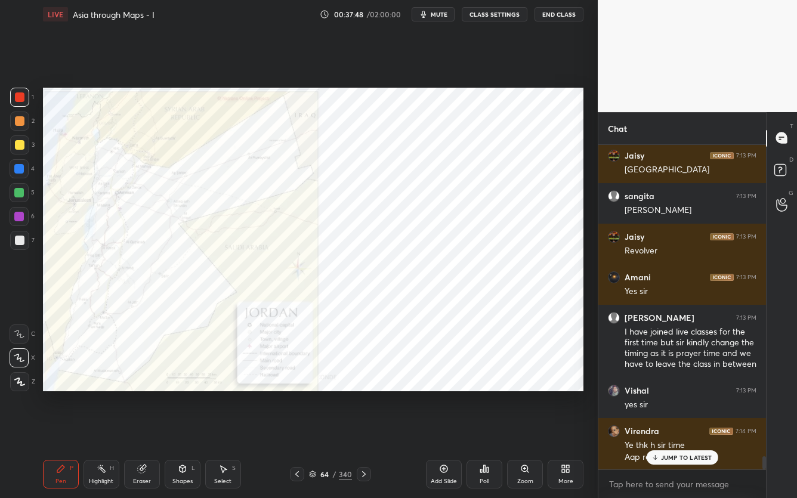
scroll to position [7674, 0]
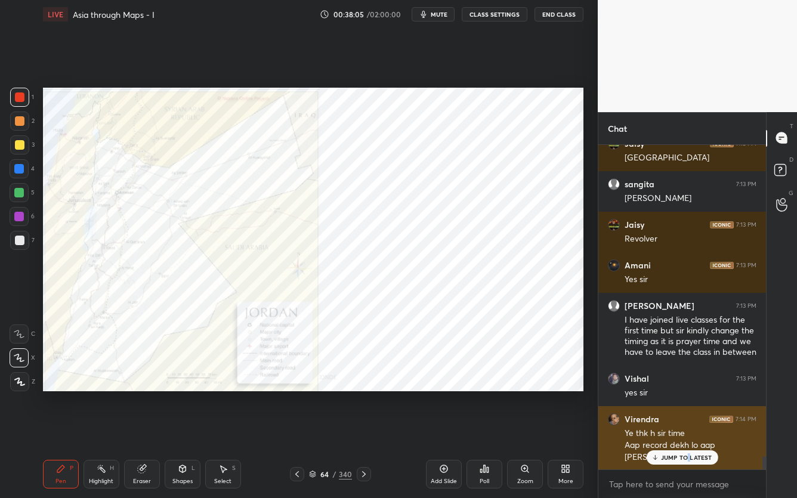
click at [689, 395] on p "JUMP TO LATEST" at bounding box center [686, 457] width 51 height 7
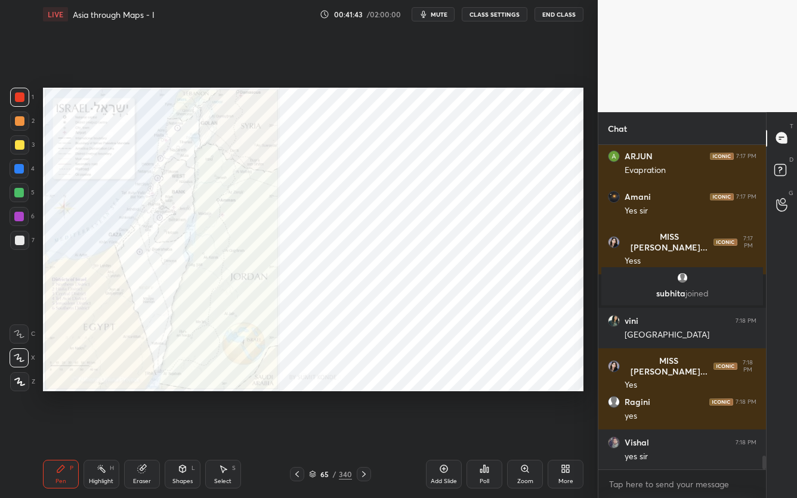
scroll to position [7515, 0]
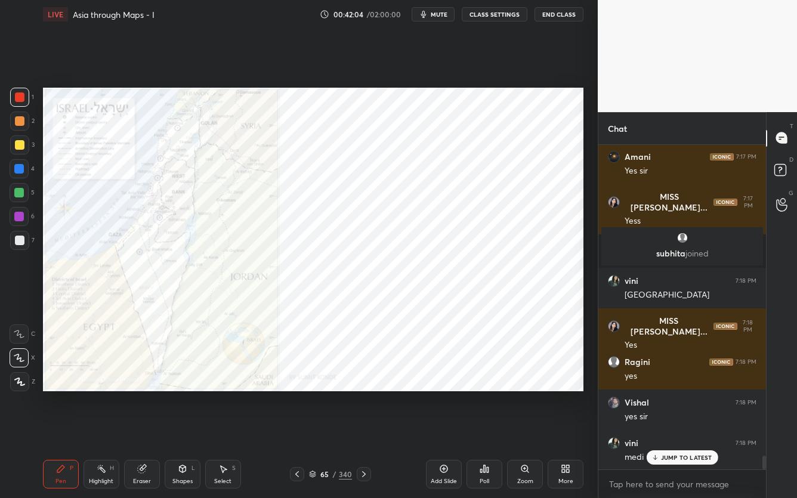
click at [590, 270] on div "1 2 3 4 5 6 7 C X Z C X Z E E Erase all H H LIVE Asia through Maps - I 00:42:04…" at bounding box center [299, 249] width 598 height 498
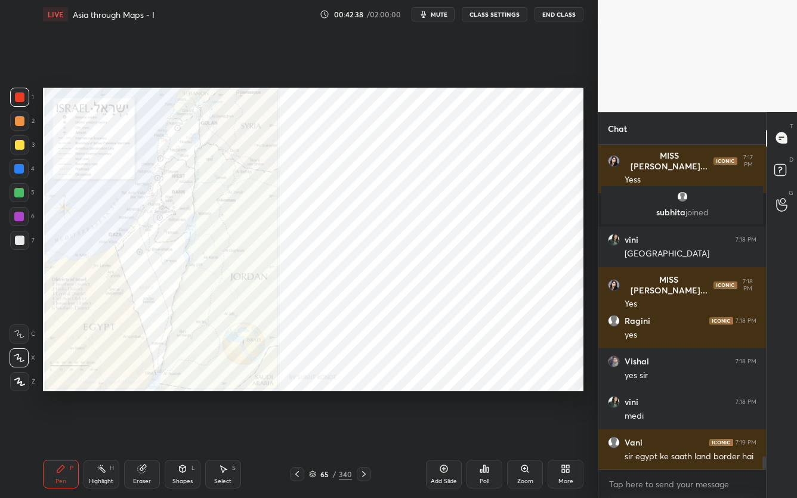
drag, startPoint x: 527, startPoint y: 474, endPoint x: 528, endPoint y: 462, distance: 12.0
click at [527, 395] on icon at bounding box center [526, 469] width 10 height 10
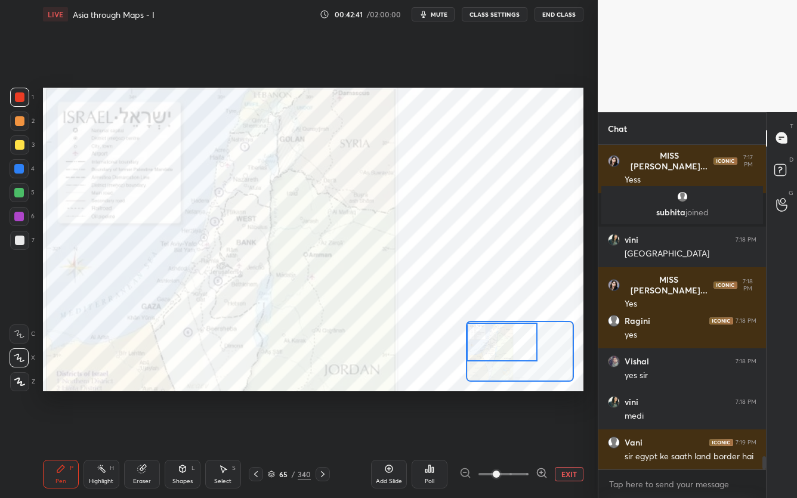
click at [448, 325] on div "Setting up your live class Poll for secs No correct answer Start poll" at bounding box center [313, 240] width 541 height 304
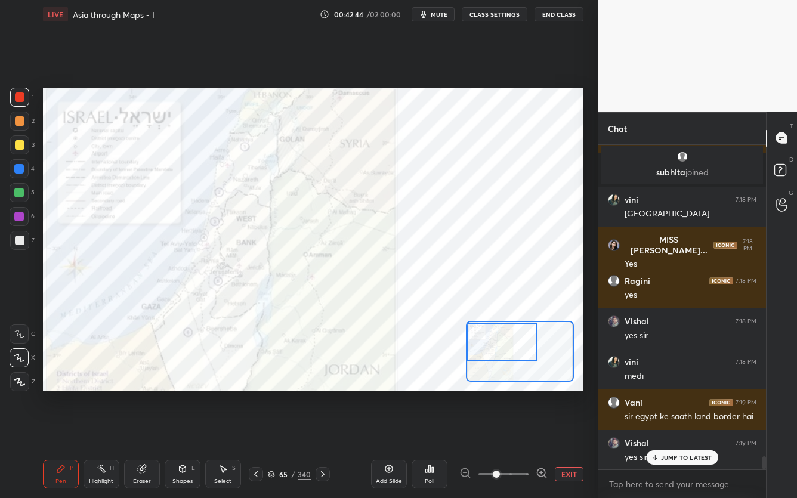
click at [573, 395] on button "EXIT" at bounding box center [569, 474] width 29 height 14
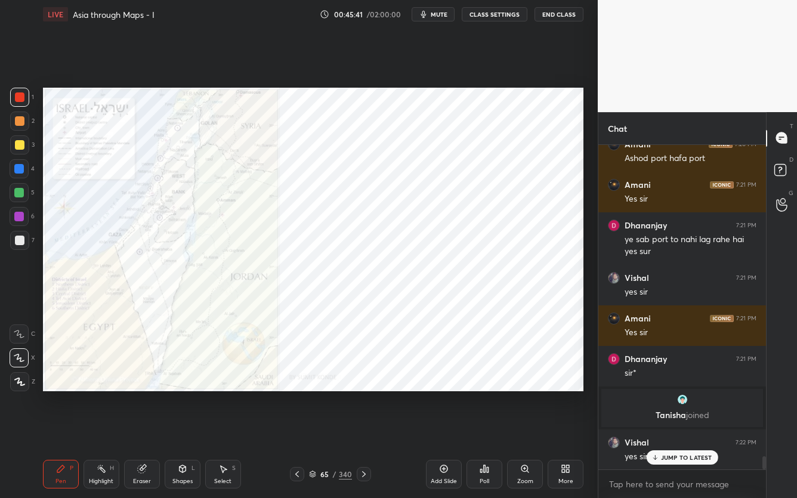
scroll to position [7855, 0]
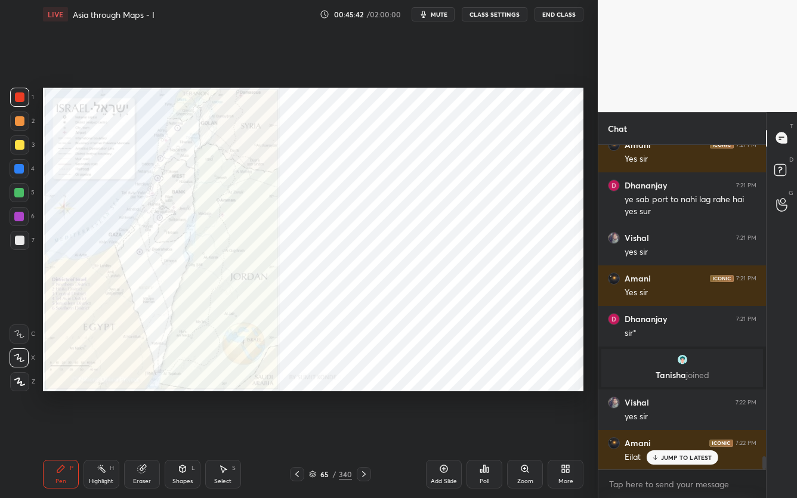
click at [564, 395] on div "More" at bounding box center [566, 474] width 36 height 29
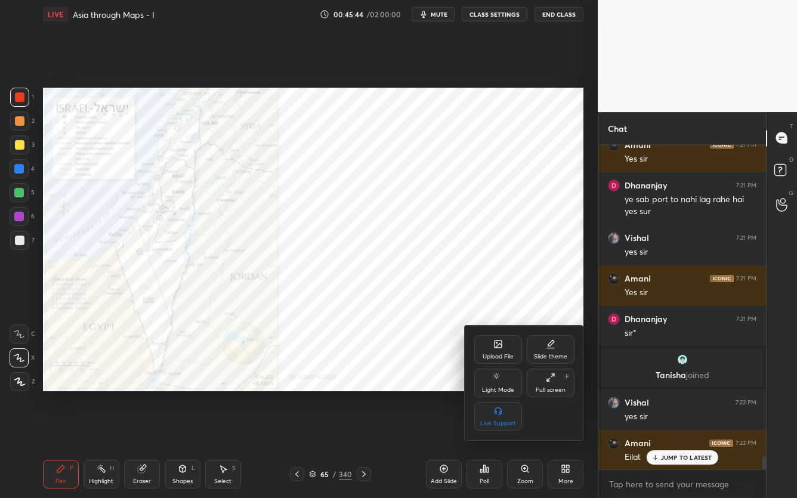
click at [497, 242] on div at bounding box center [398, 249] width 797 height 498
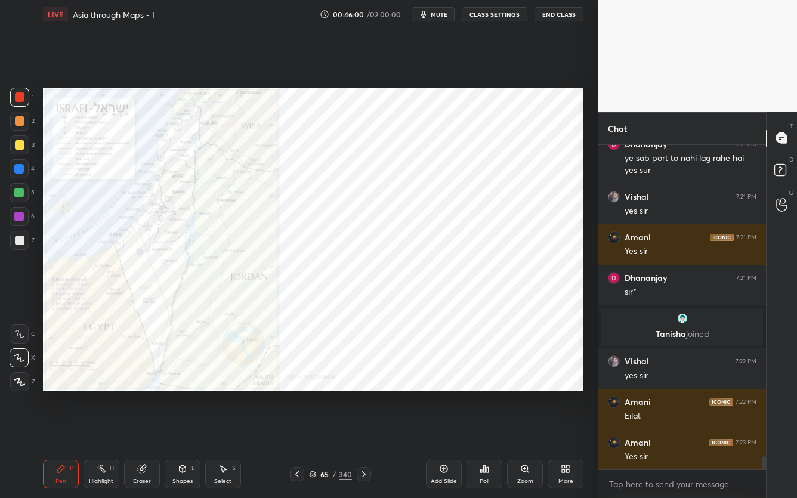
scroll to position [7948, 0]
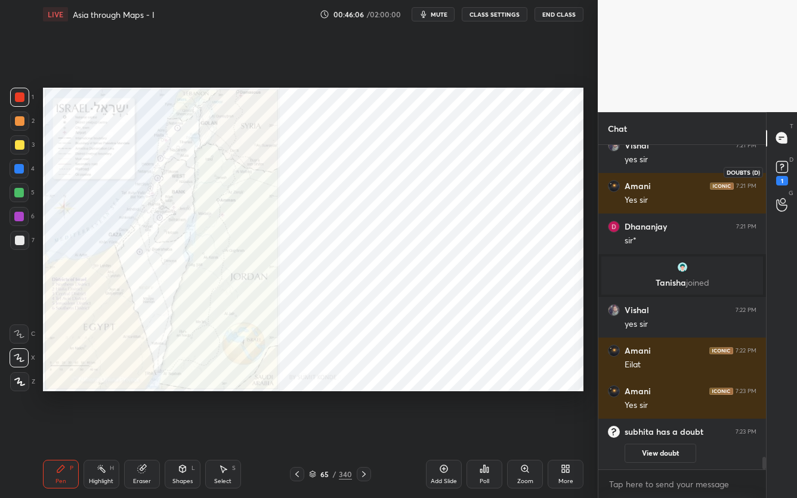
click at [787, 173] on icon at bounding box center [783, 167] width 18 height 18
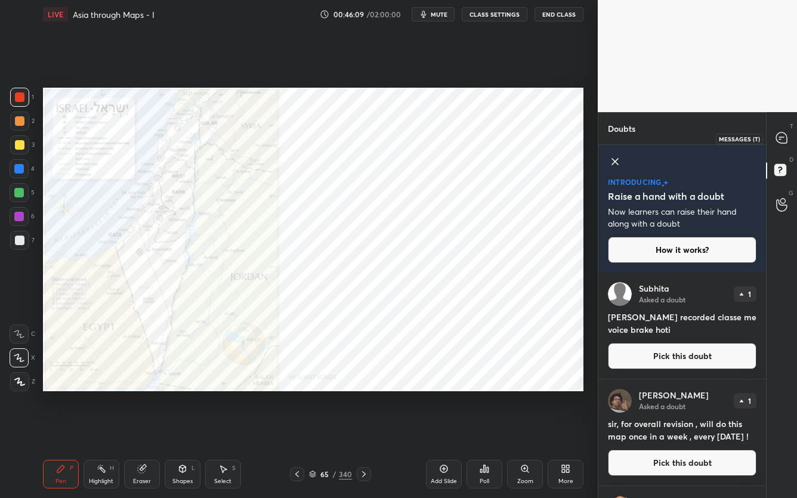
click at [780, 141] on icon at bounding box center [782, 138] width 11 height 11
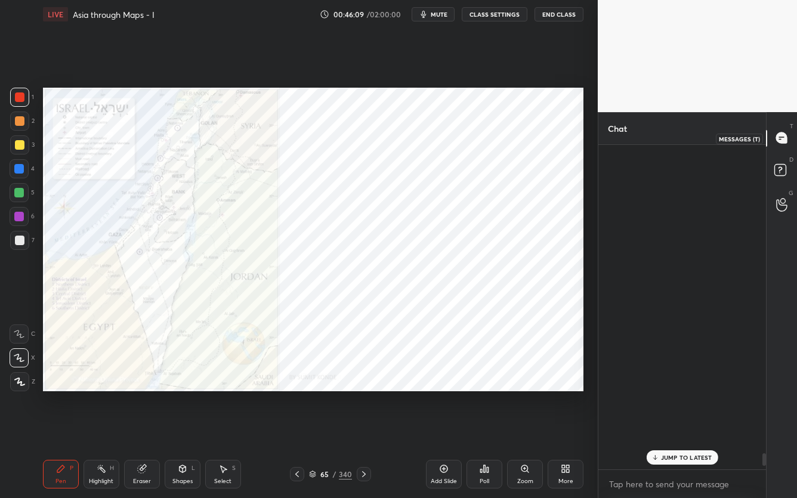
scroll to position [321, 164]
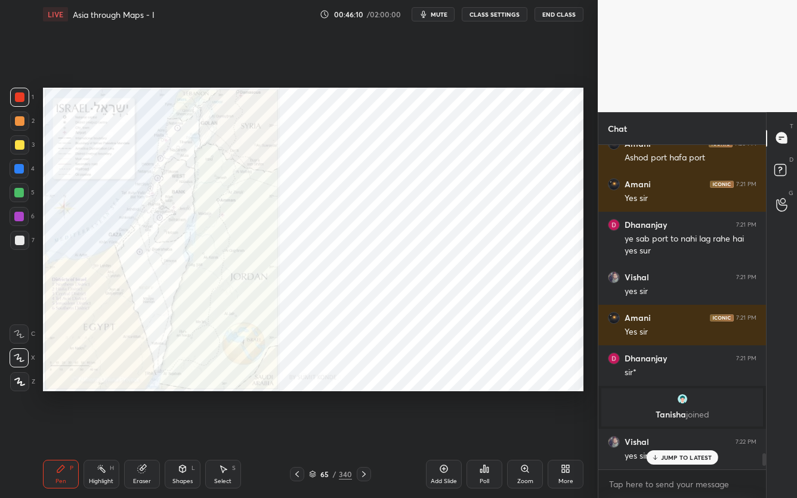
click at [673, 395] on div "JUMP TO LATEST" at bounding box center [682, 458] width 72 height 14
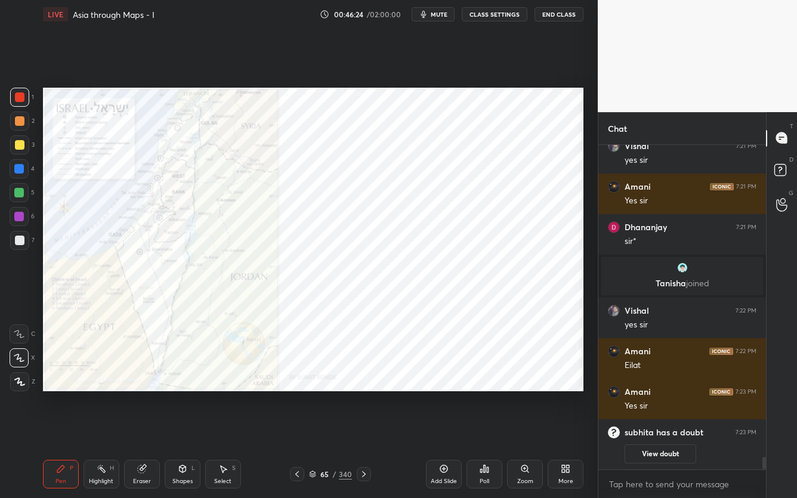
scroll to position [8261, 0]
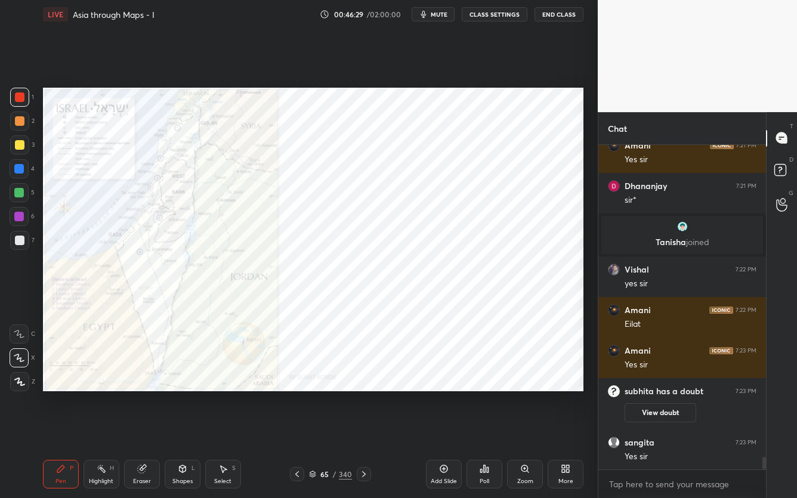
click at [565, 395] on icon at bounding box center [563, 467] width 3 height 3
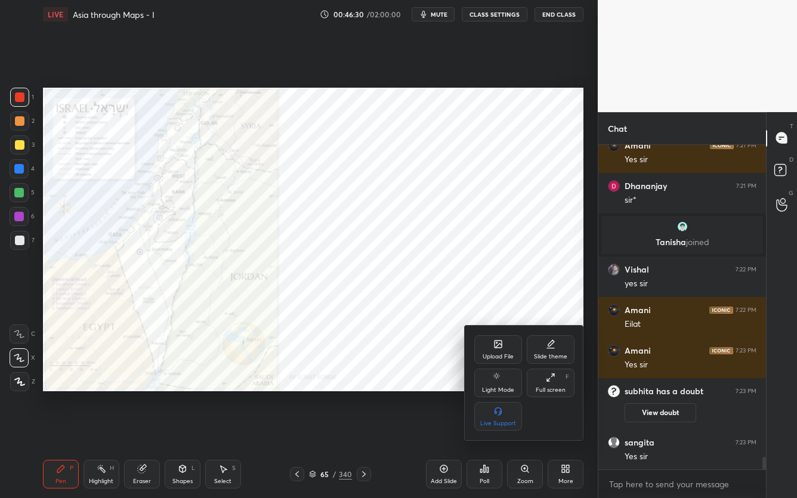
click at [510, 360] on div "Upload File" at bounding box center [498, 357] width 31 height 6
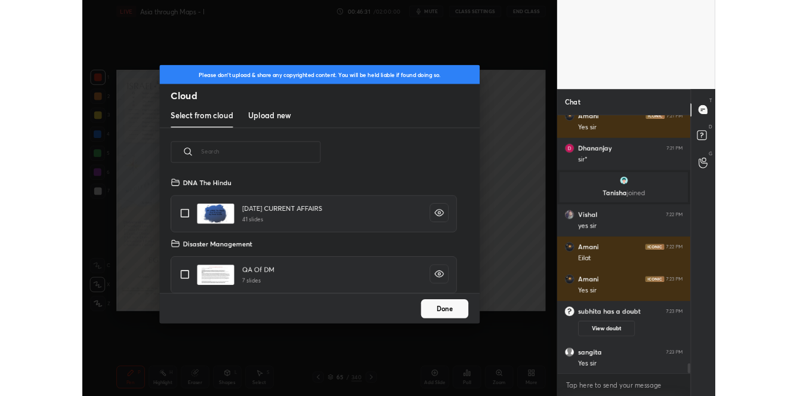
scroll to position [147, 383]
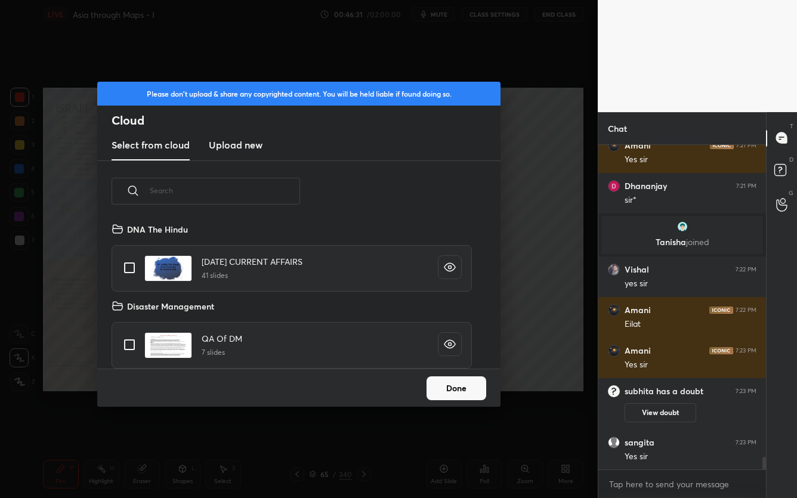
click at [254, 147] on h3 "Upload new" at bounding box center [236, 145] width 54 height 14
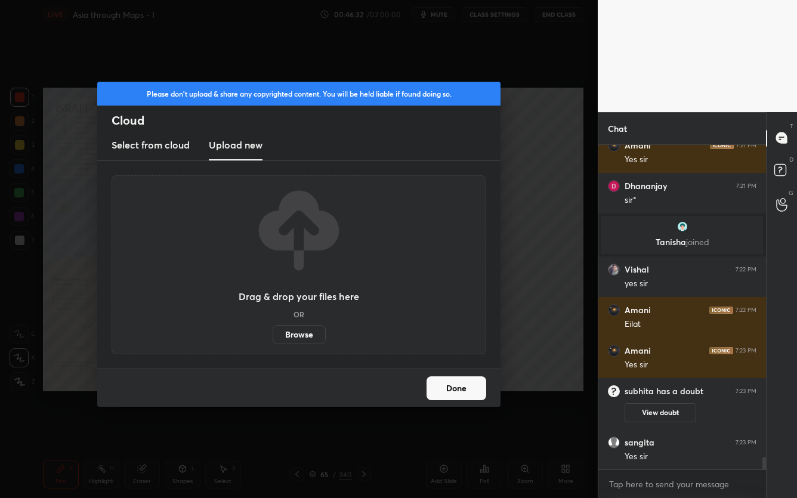
click at [298, 337] on label "Browse" at bounding box center [299, 334] width 53 height 19
click at [273, 337] on input "Browse" at bounding box center [273, 334] width 0 height 19
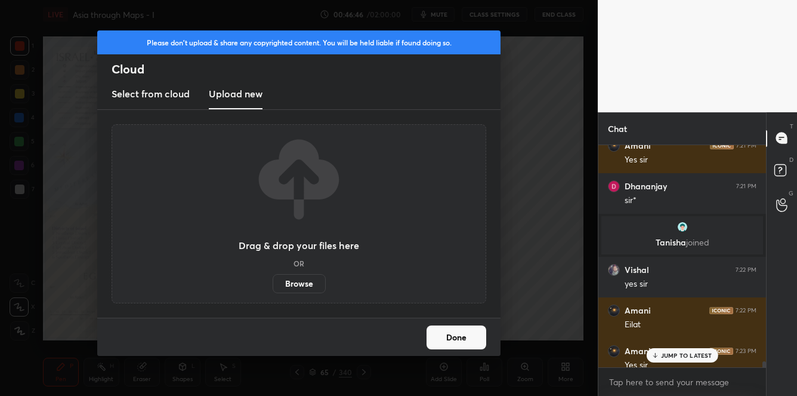
scroll to position [8403, 0]
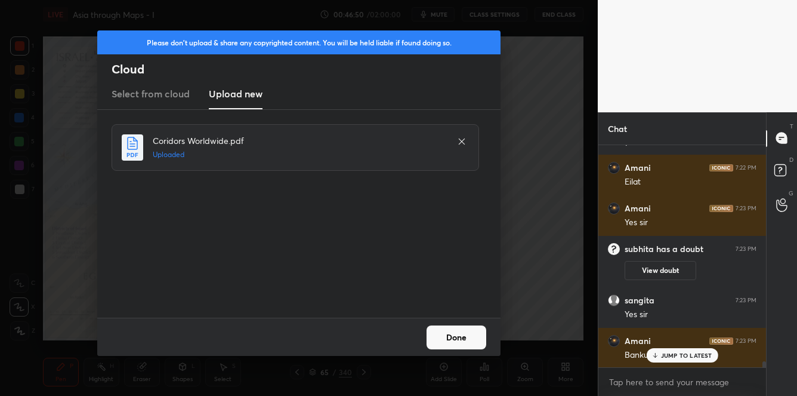
click at [471, 337] on button "Done" at bounding box center [457, 337] width 60 height 24
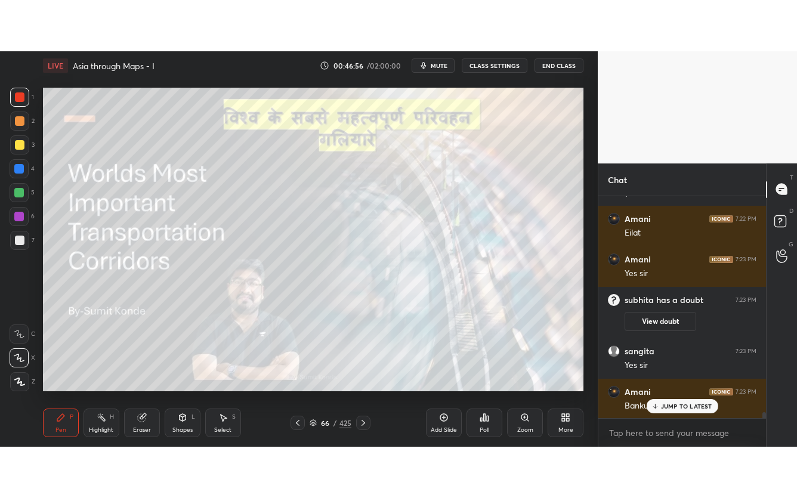
scroll to position [8444, 0]
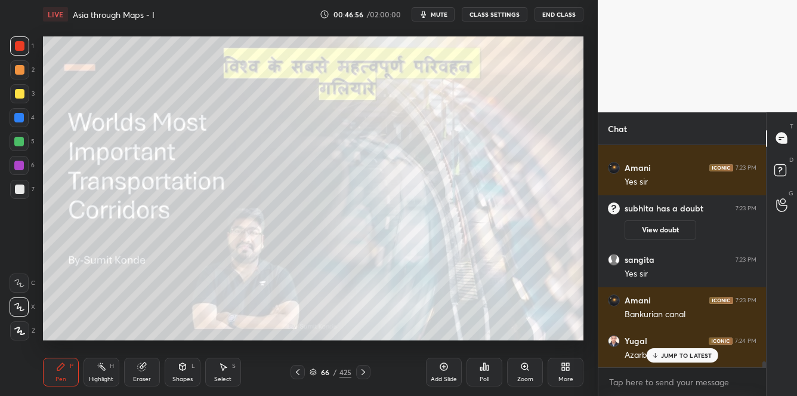
click at [565, 376] on div "More" at bounding box center [566, 379] width 15 height 6
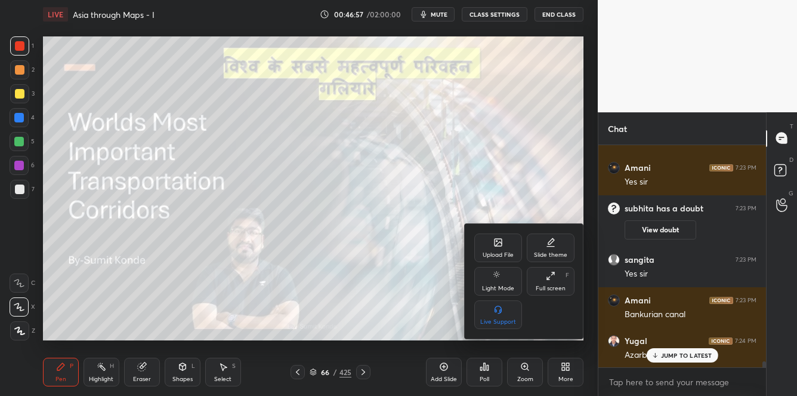
click at [550, 278] on icon at bounding box center [551, 276] width 10 height 10
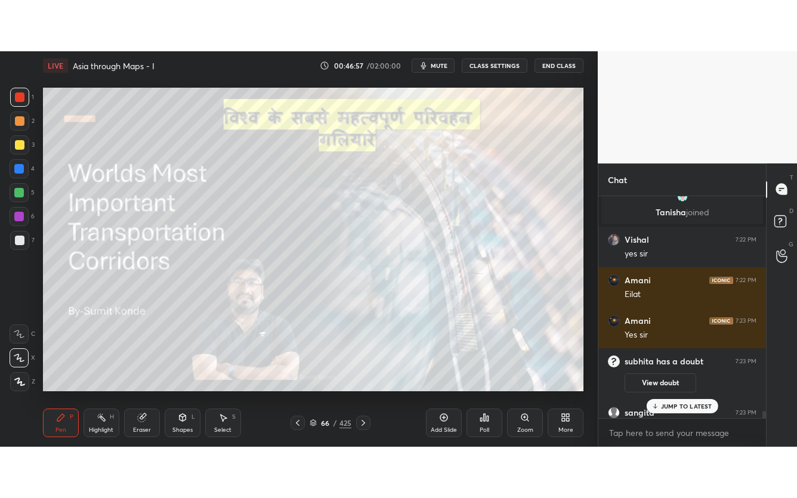
scroll to position [8342, 0]
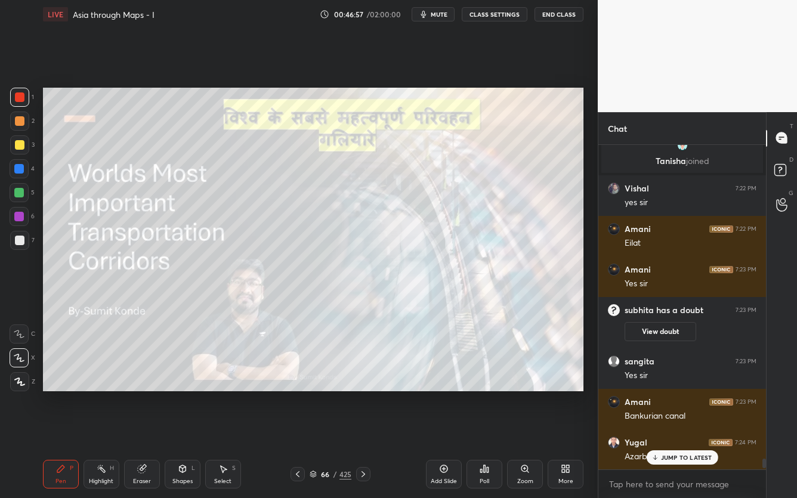
type textarea "x"
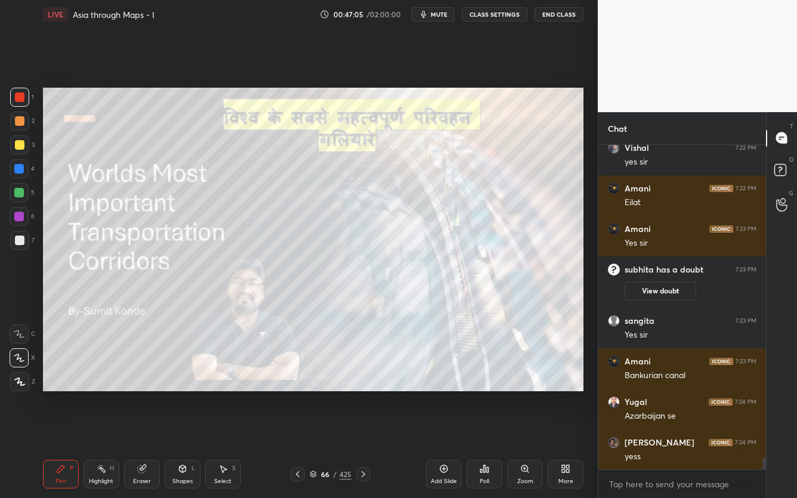
click at [316, 395] on icon at bounding box center [313, 474] width 7 height 7
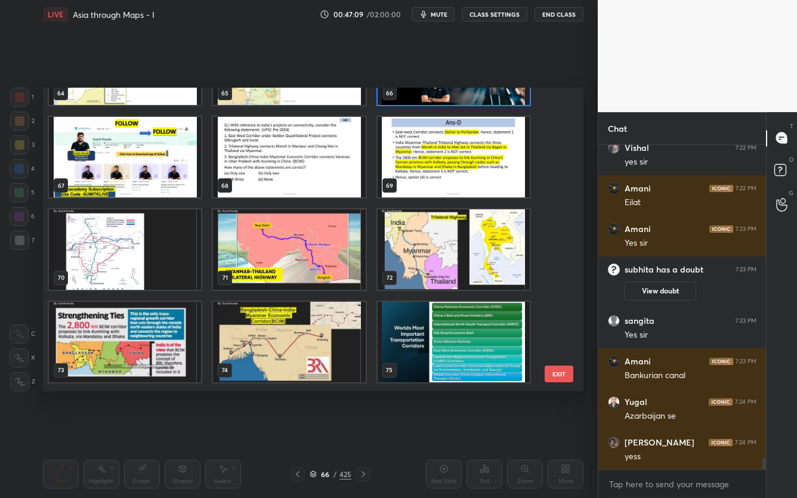
scroll to position [1935, 0]
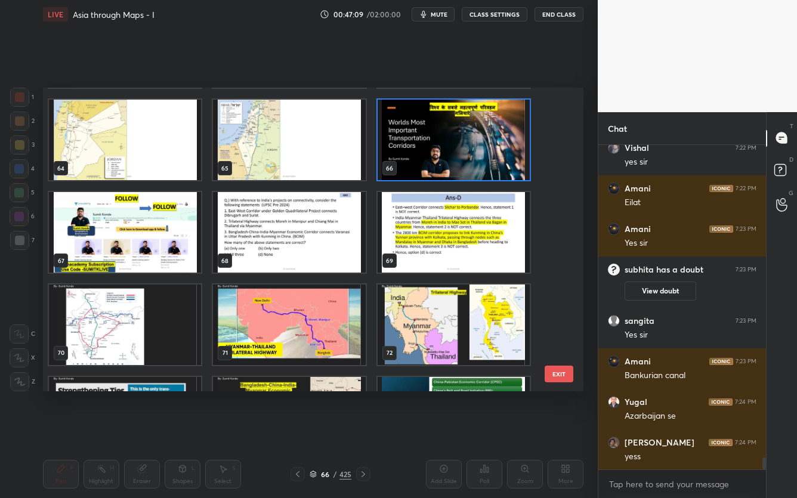
click at [337, 261] on img "grid" at bounding box center [289, 232] width 152 height 81
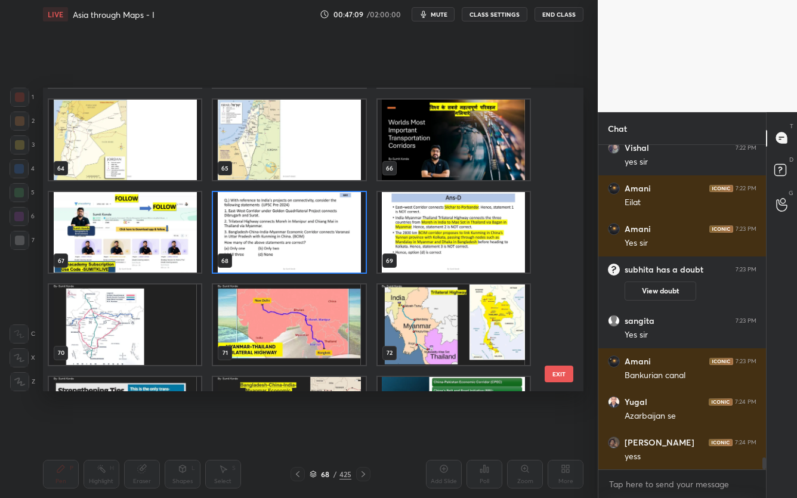
click at [337, 261] on img "grid" at bounding box center [289, 232] width 152 height 81
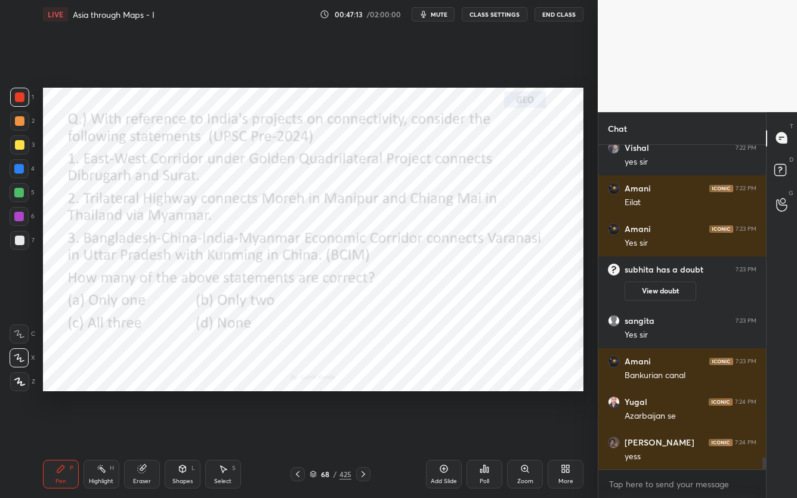
scroll to position [8422, 0]
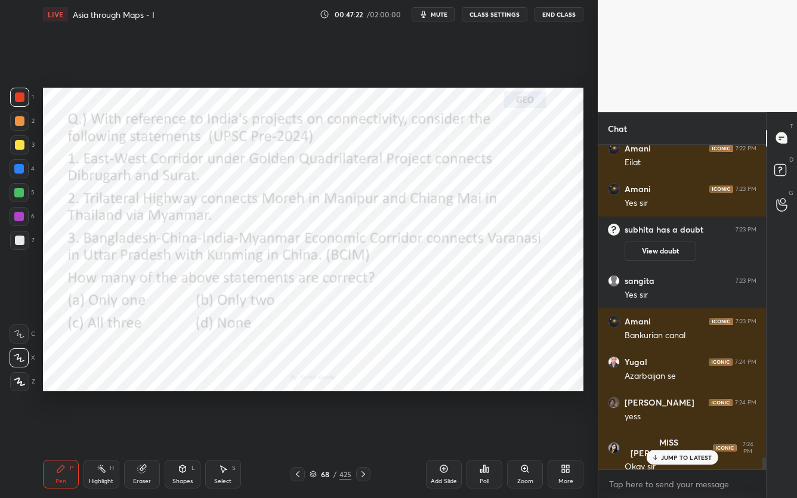
click at [317, 395] on div "68 / 425" at bounding box center [331, 474] width 42 height 11
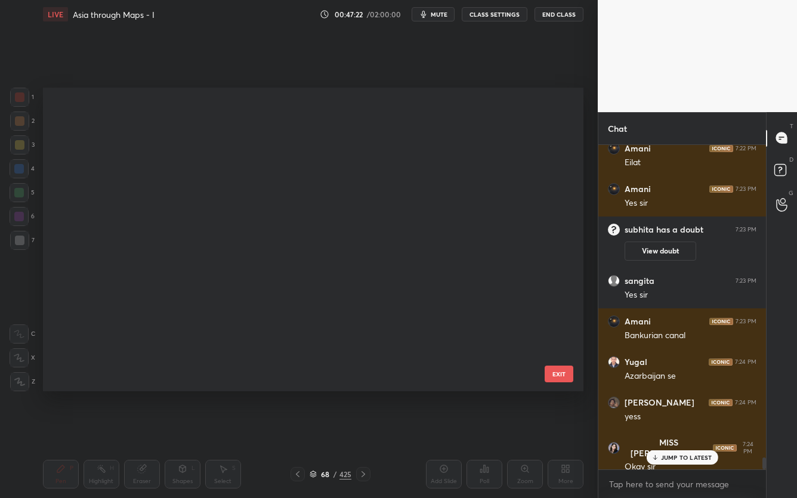
scroll to position [4, 6]
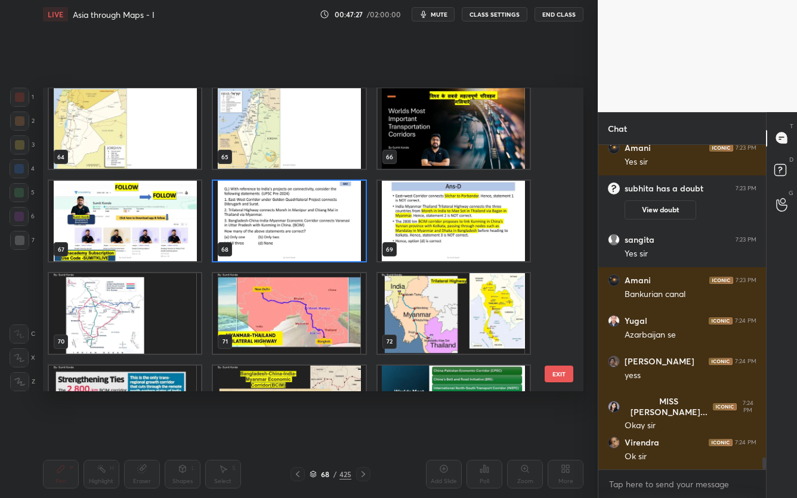
click at [327, 234] on img "grid" at bounding box center [289, 221] width 152 height 81
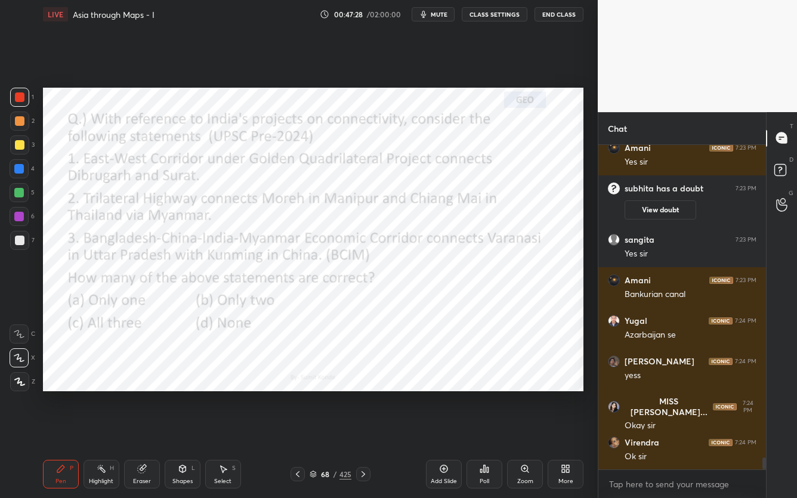
click at [482, 395] on icon at bounding box center [482, 471] width 2 height 3
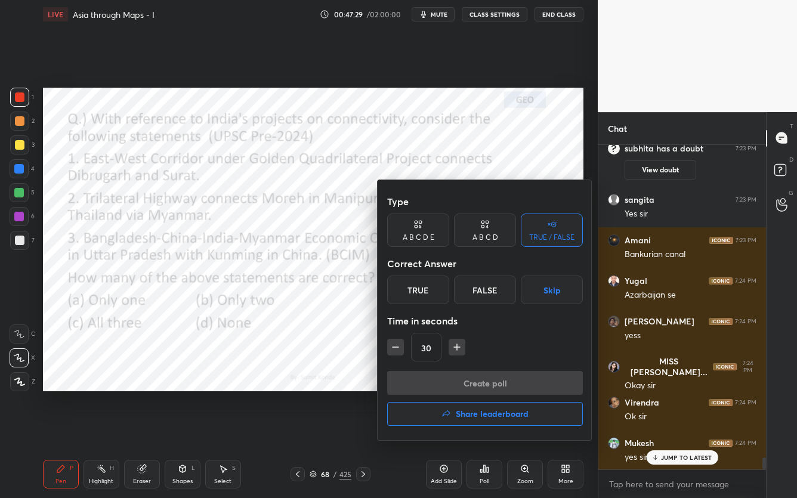
click at [486, 226] on icon at bounding box center [487, 226] width 2 height 3
click at [417, 241] on div "A B C D E" at bounding box center [419, 237] width 32 height 7
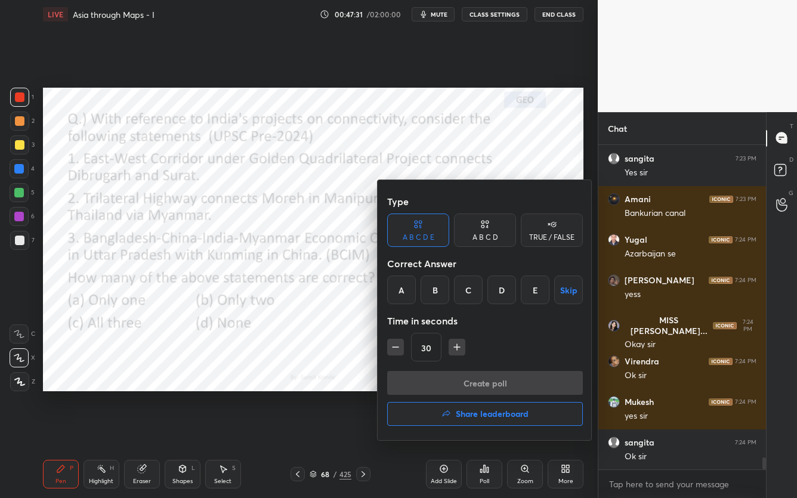
click at [482, 235] on div "A B C D" at bounding box center [486, 237] width 26 height 7
drag, startPoint x: 520, startPoint y: 284, endPoint x: 504, endPoint y: 297, distance: 20.7
click at [520, 284] on div "D" at bounding box center [525, 290] width 35 height 29
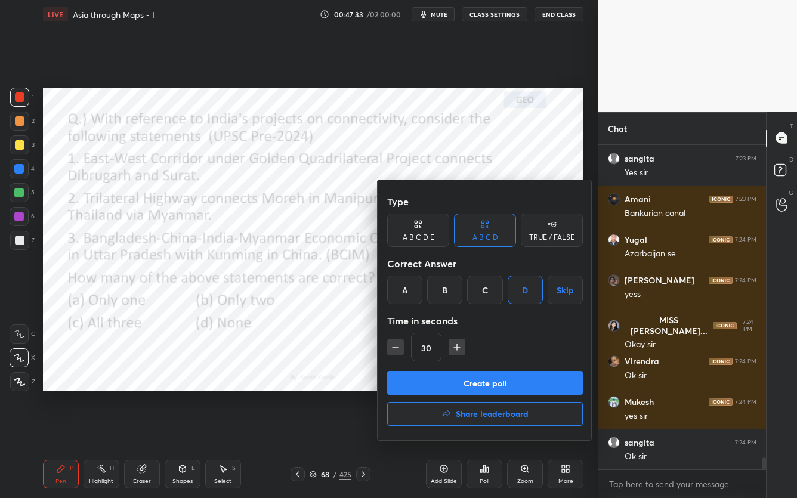
click at [460, 344] on icon "button" at bounding box center [457, 347] width 12 height 12
type input "60"
click at [460, 383] on button "Create poll" at bounding box center [485, 383] width 196 height 24
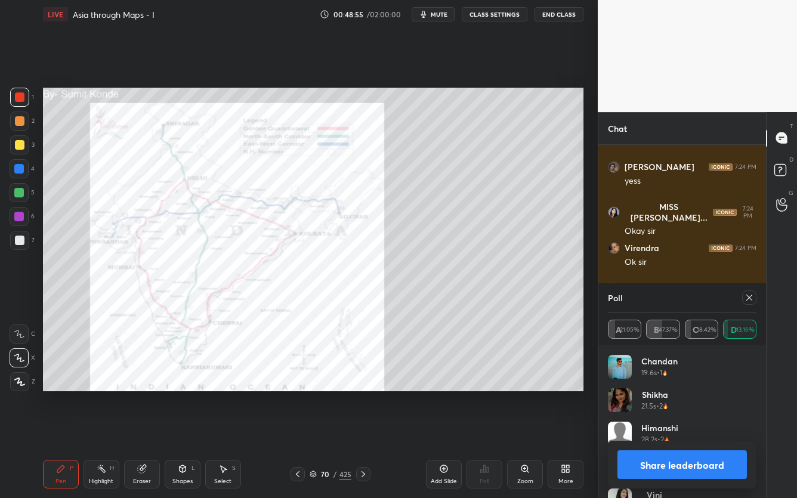
scroll to position [8699, 0]
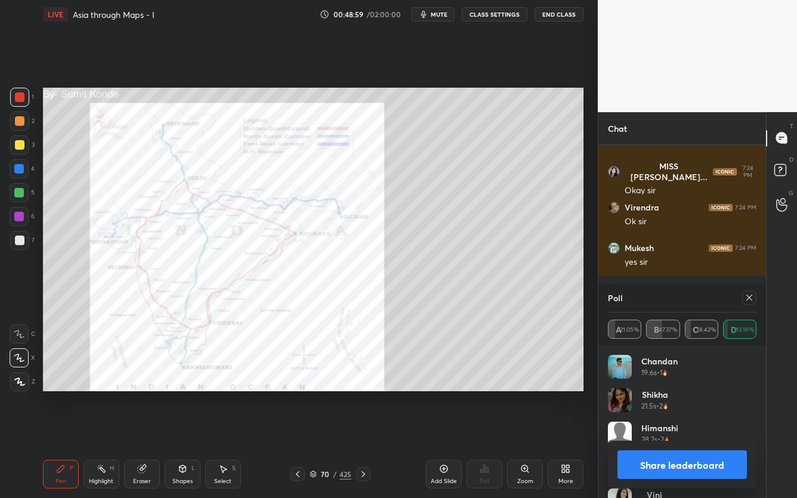
click at [749, 298] on icon at bounding box center [750, 298] width 6 height 6
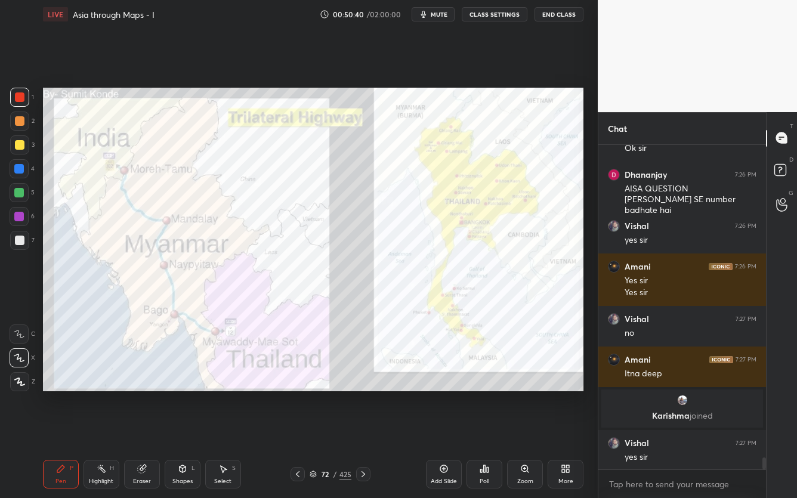
scroll to position [8425, 0]
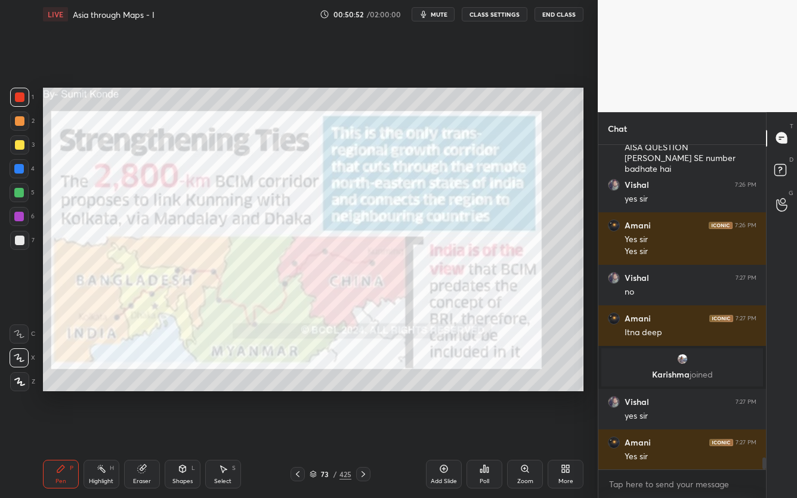
click at [319, 395] on div "73" at bounding box center [325, 474] width 12 height 7
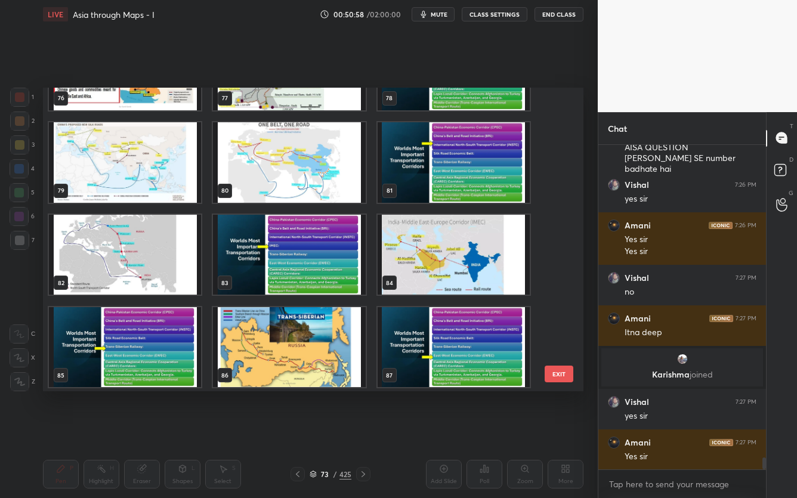
scroll to position [2250, 0]
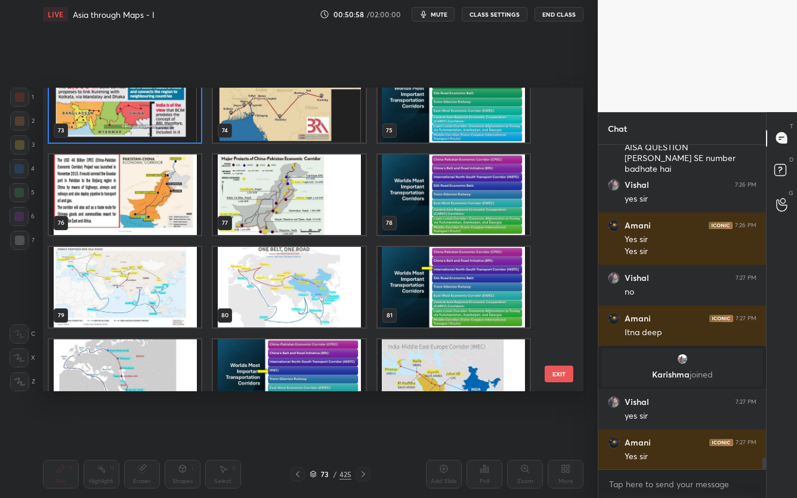
click at [478, 208] on img "grid" at bounding box center [454, 194] width 152 height 81
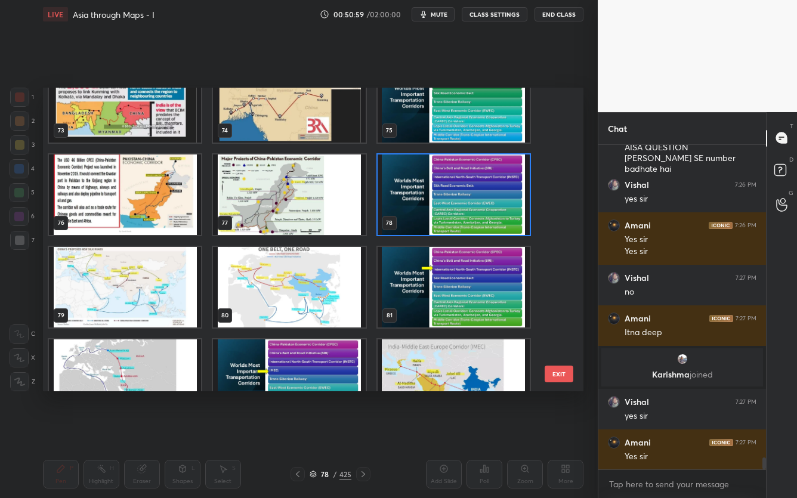
click at [478, 208] on img "grid" at bounding box center [454, 194] width 152 height 81
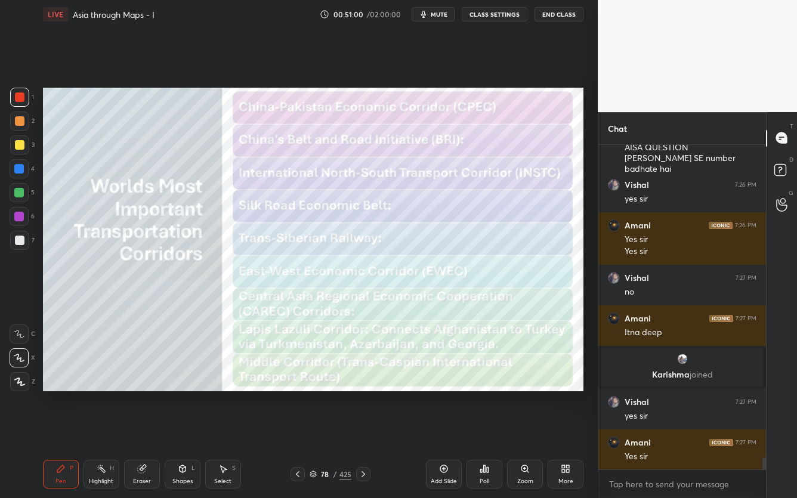
scroll to position [8466, 0]
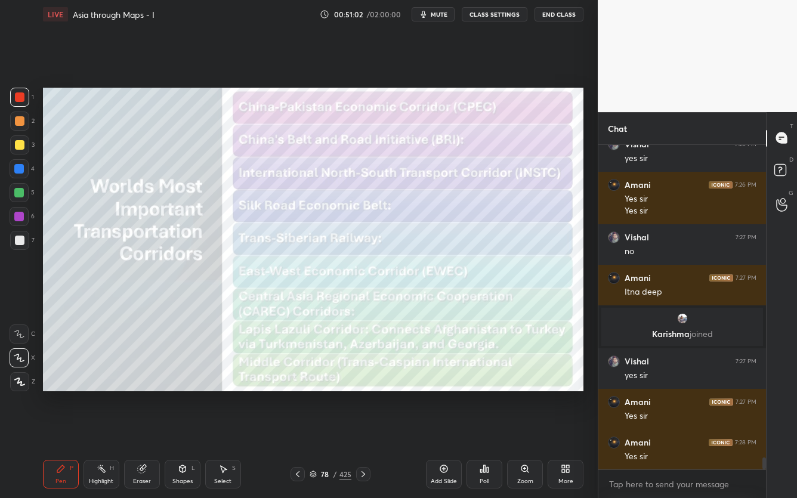
click at [316, 395] on icon at bounding box center [313, 474] width 7 height 7
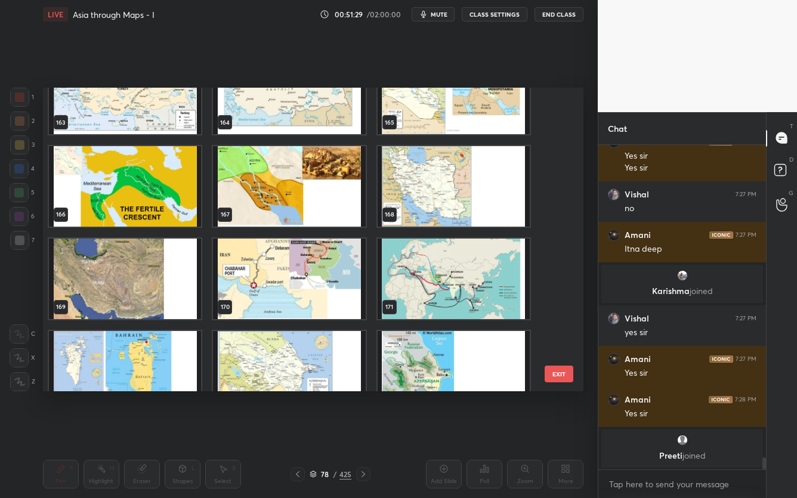
scroll to position [5033, 0]
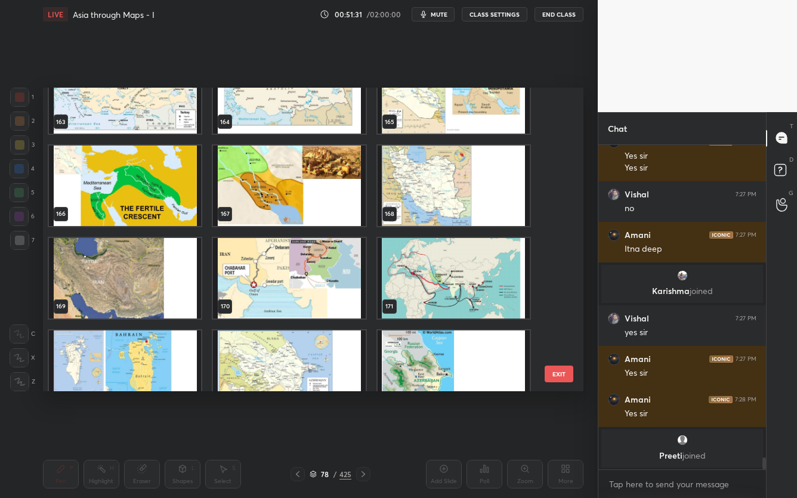
click at [331, 282] on img "grid" at bounding box center [289, 278] width 152 height 81
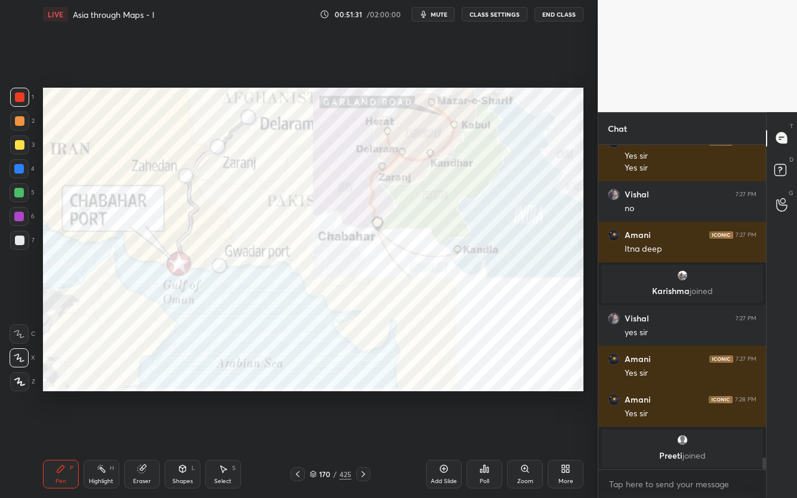
click at [331, 282] on img "grid" at bounding box center [289, 278] width 152 height 81
click at [317, 395] on div "170 / 425" at bounding box center [331, 474] width 42 height 11
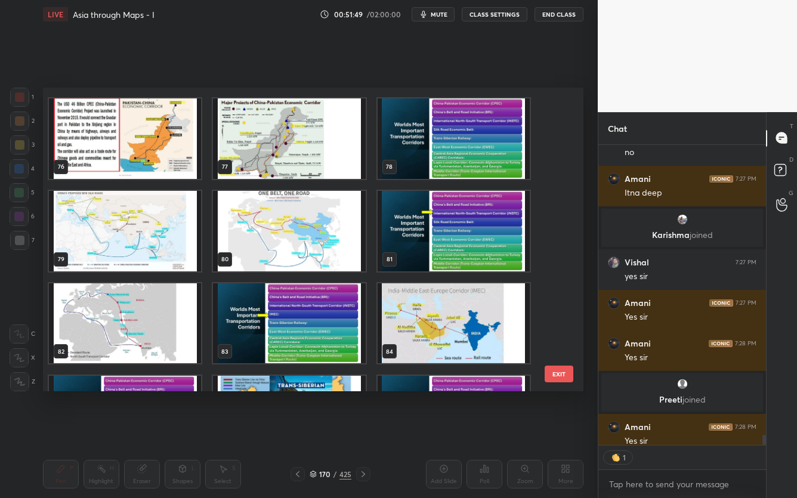
scroll to position [8518, 0]
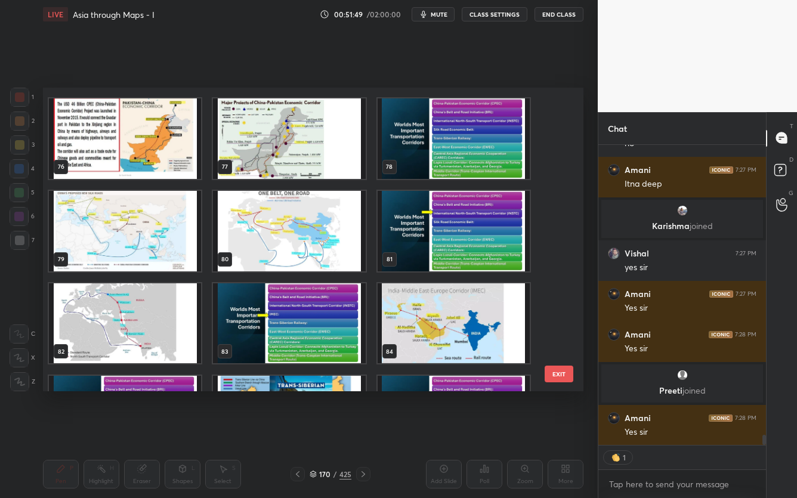
click at [461, 309] on img "grid" at bounding box center [454, 323] width 152 height 81
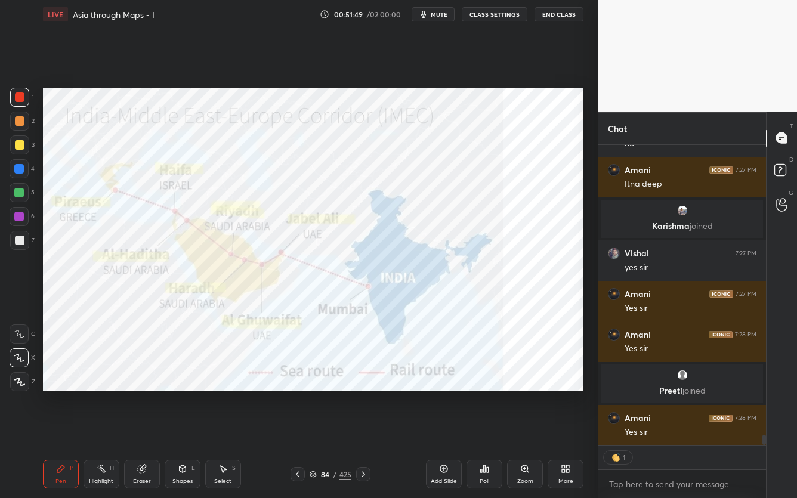
click at [461, 309] on img "grid" at bounding box center [454, 323] width 152 height 81
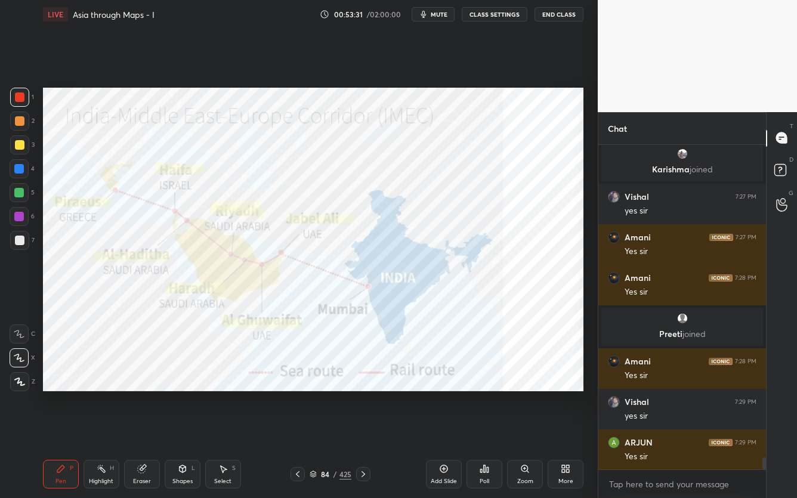
scroll to position [8617, 0]
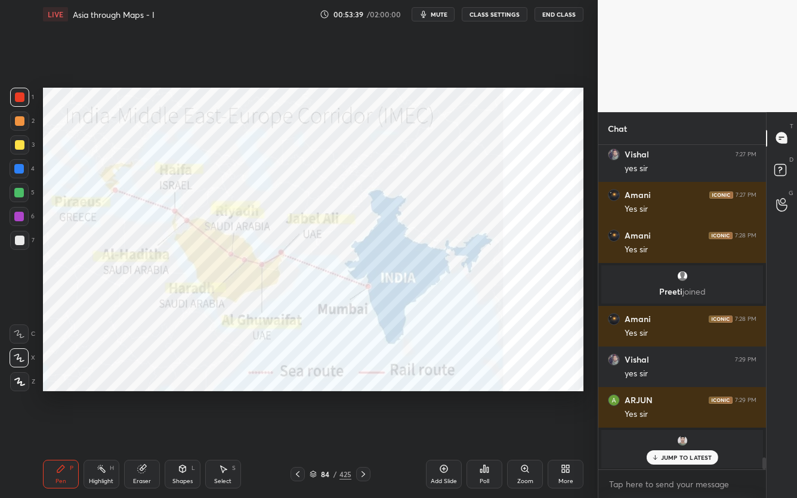
click at [698, 395] on p "JUMP TO LATEST" at bounding box center [686, 457] width 51 height 7
click at [314, 395] on icon at bounding box center [313, 474] width 7 height 7
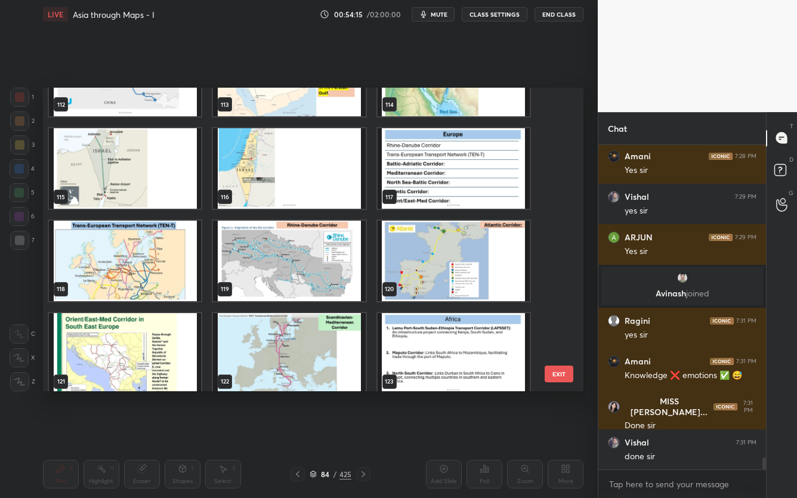
scroll to position [8766, 0]
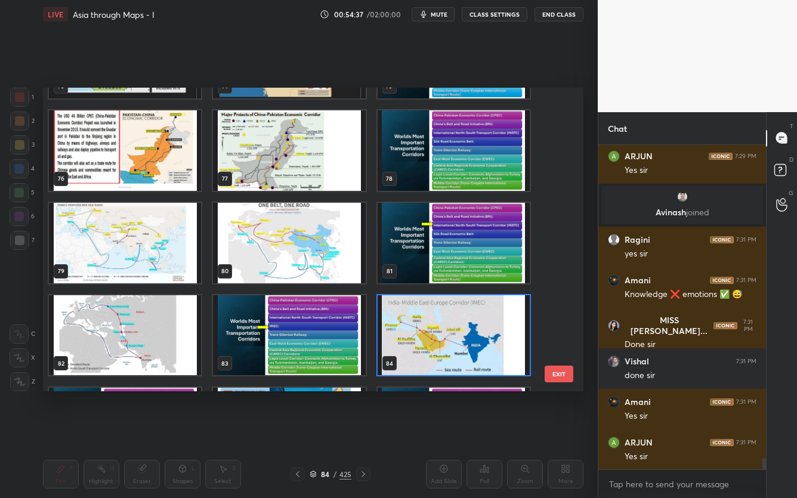
click at [152, 335] on img "grid" at bounding box center [125, 335] width 152 height 81
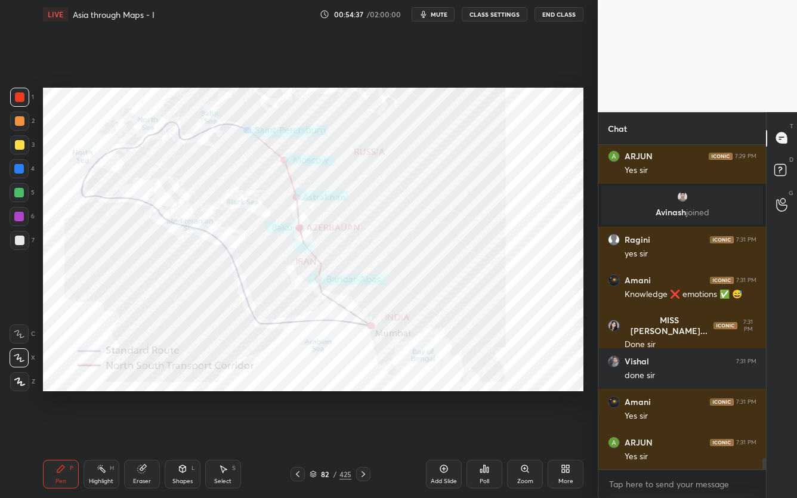
click at [152, 335] on img "grid" at bounding box center [125, 335] width 152 height 81
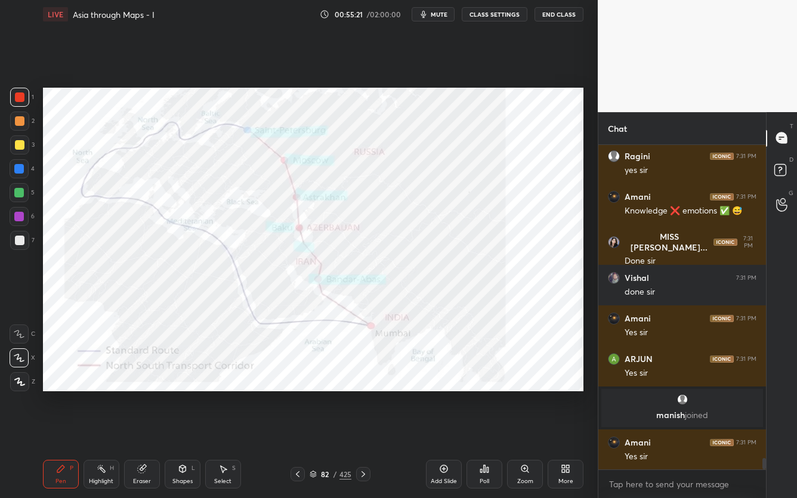
click at [314, 395] on icon at bounding box center [313, 477] width 6 height 2
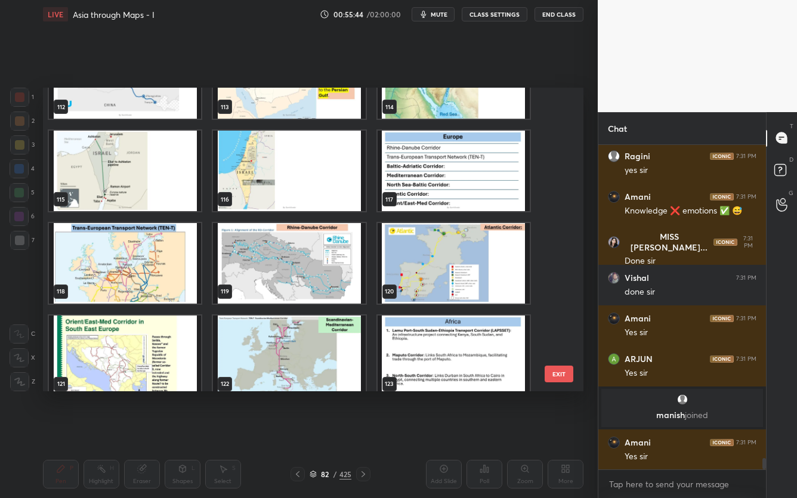
scroll to position [3473, 0]
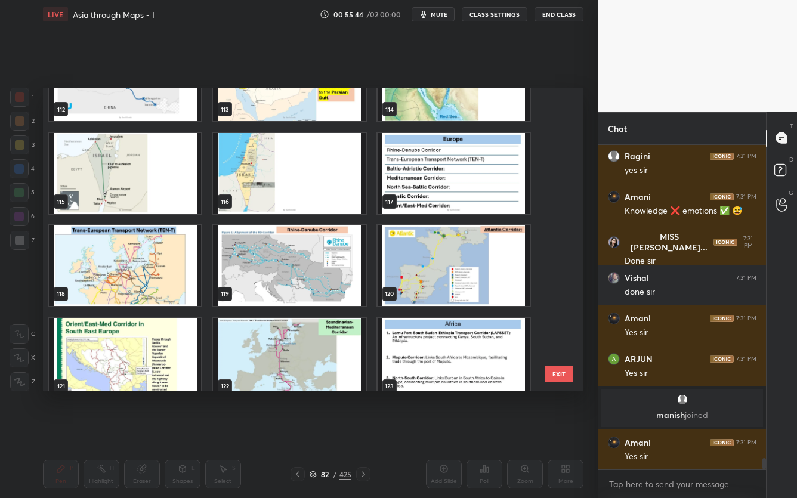
click at [251, 181] on img "grid" at bounding box center [289, 173] width 152 height 81
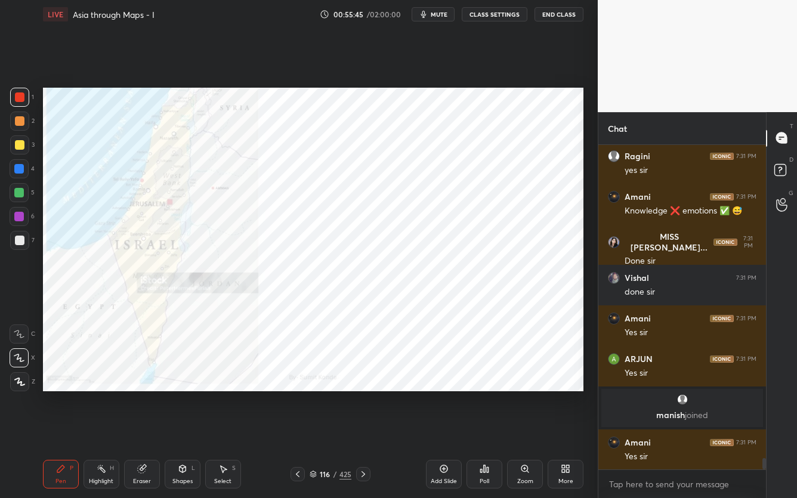
scroll to position [8822, 0]
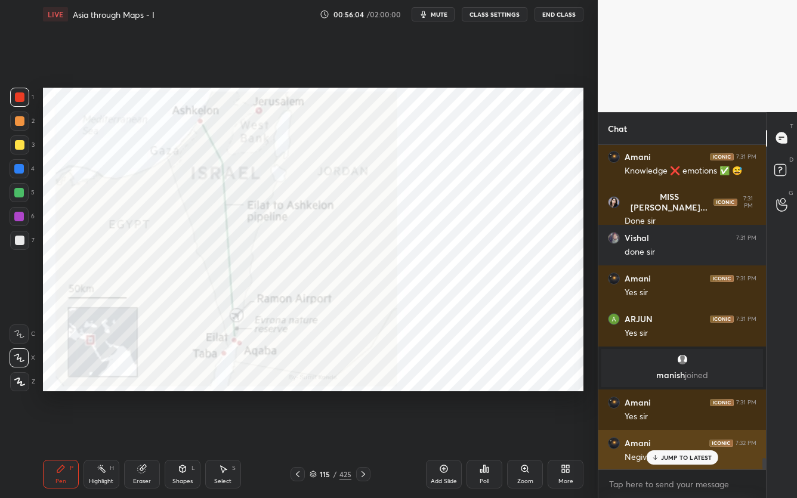
click at [698, 395] on p "JUMP TO LATEST" at bounding box center [686, 457] width 51 height 7
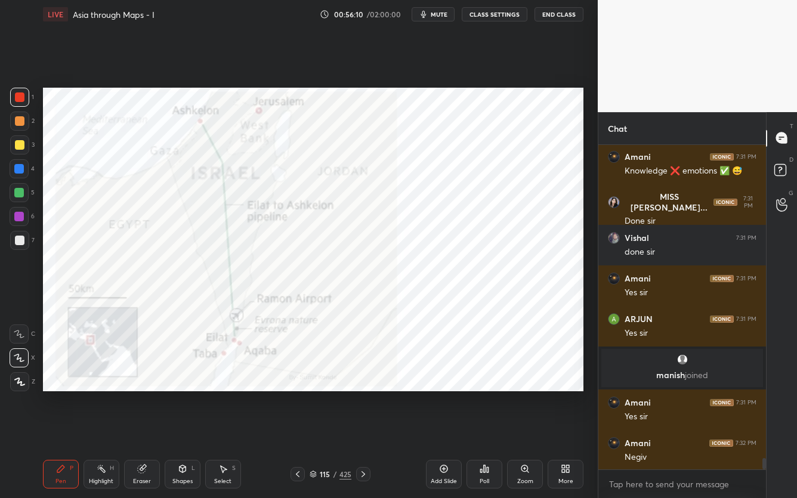
click at [224, 362] on div "Setting up your live class Poll for secs No correct answer Start poll" at bounding box center [313, 240] width 550 height 422
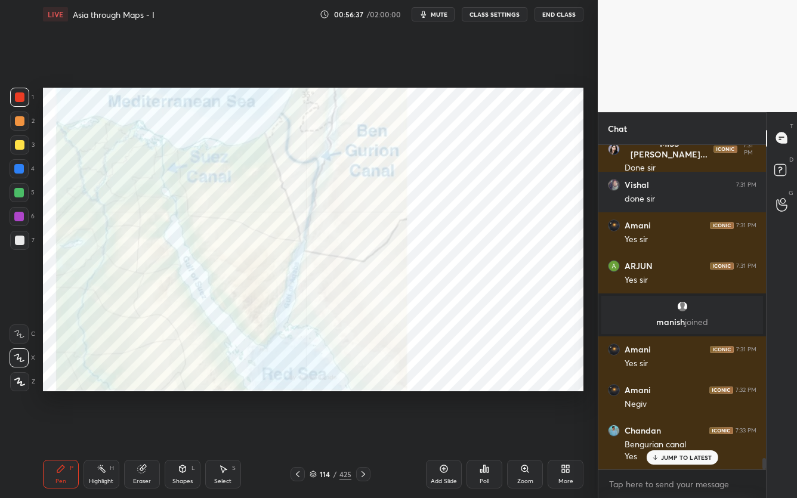
scroll to position [8915, 0]
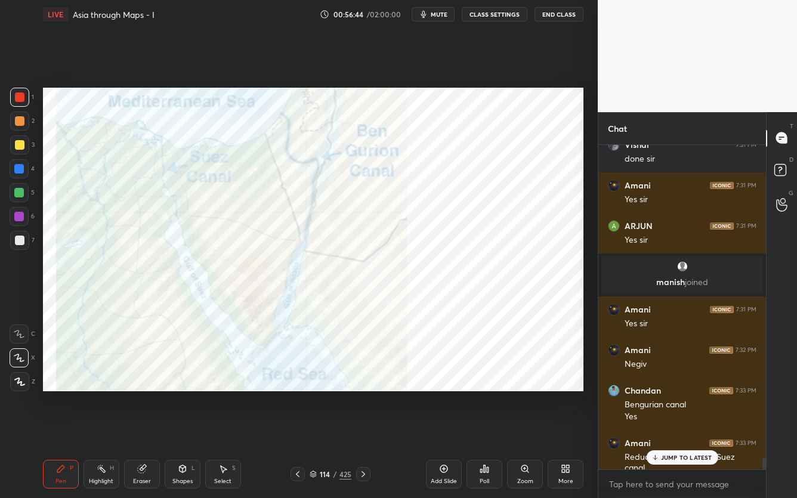
click at [198, 277] on div "Setting up your live class Poll for secs No correct answer Start poll" at bounding box center [313, 240] width 550 height 422
click at [319, 395] on div "114" at bounding box center [325, 474] width 12 height 7
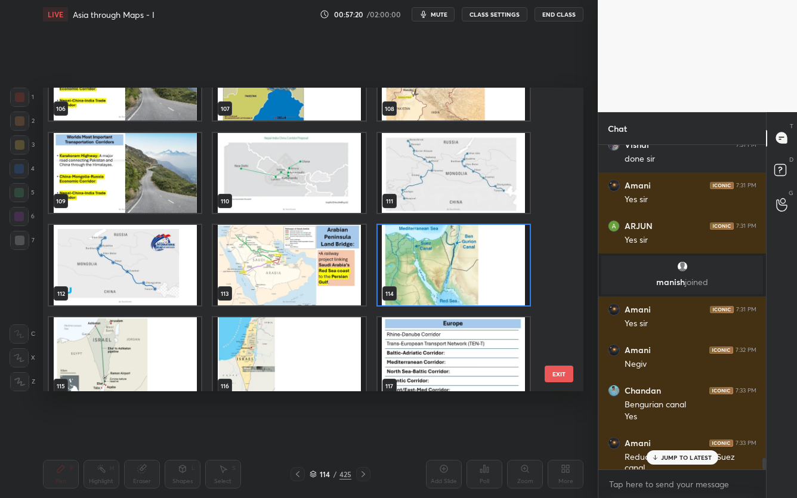
scroll to position [3401, 0]
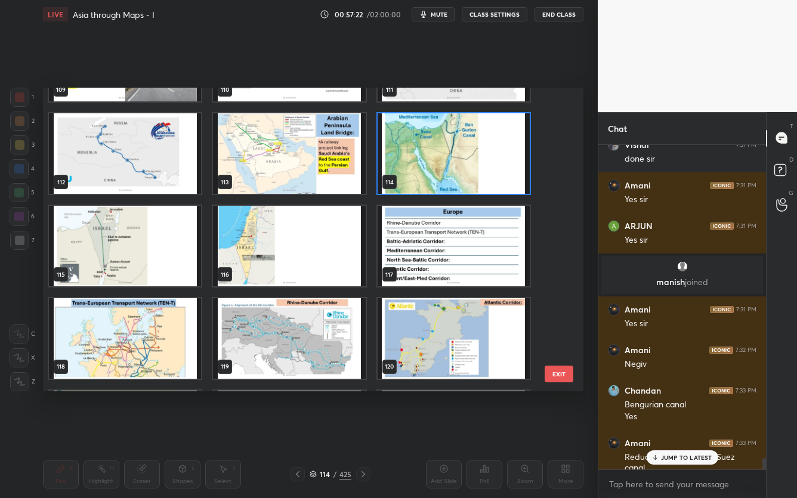
click at [507, 161] on img "grid" at bounding box center [454, 153] width 152 height 81
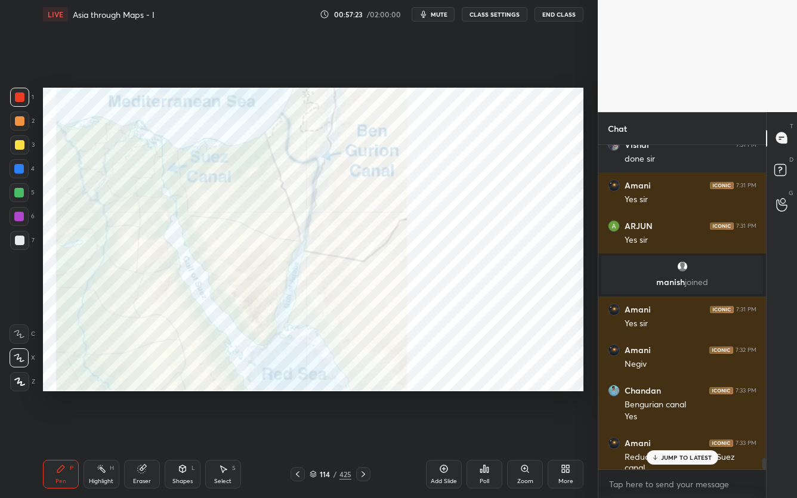
click at [507, 161] on img "grid" at bounding box center [454, 153] width 152 height 81
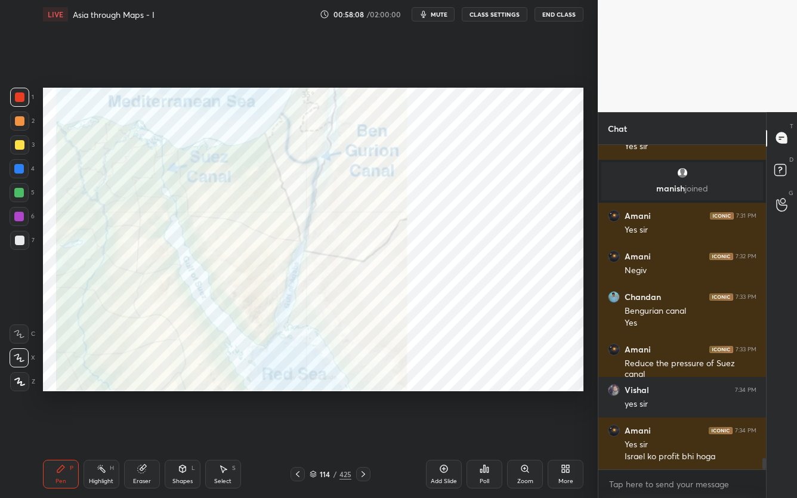
scroll to position [9049, 0]
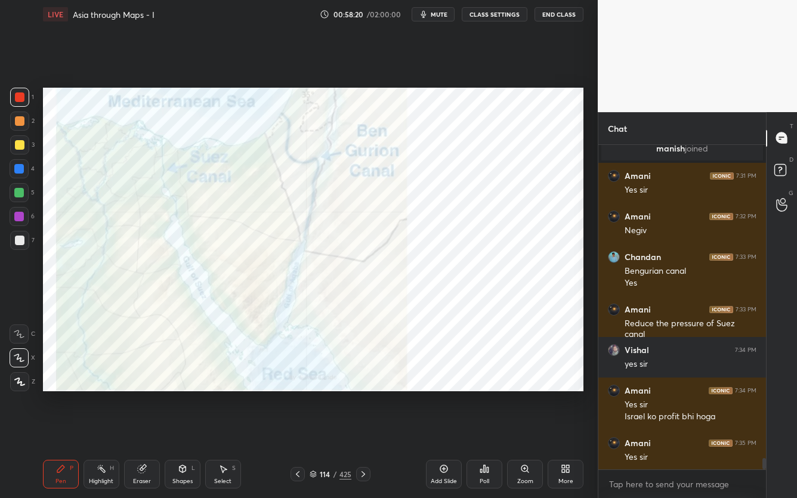
click at [319, 395] on div "114 / 425" at bounding box center [331, 474] width 42 height 11
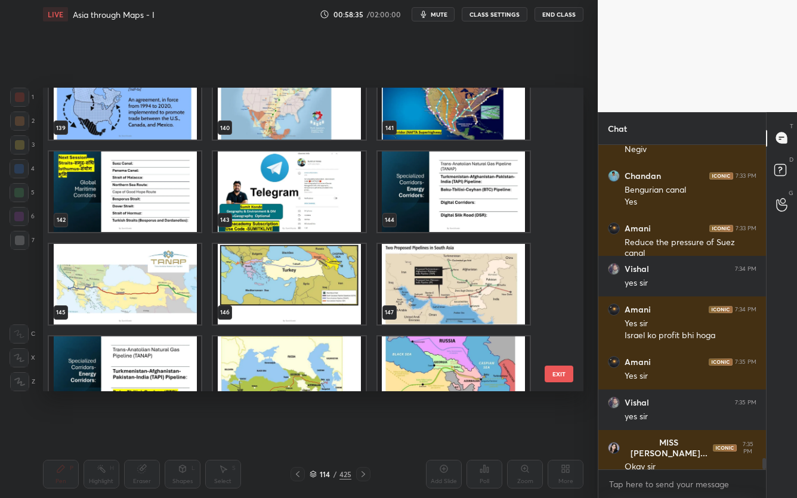
scroll to position [9171, 0]
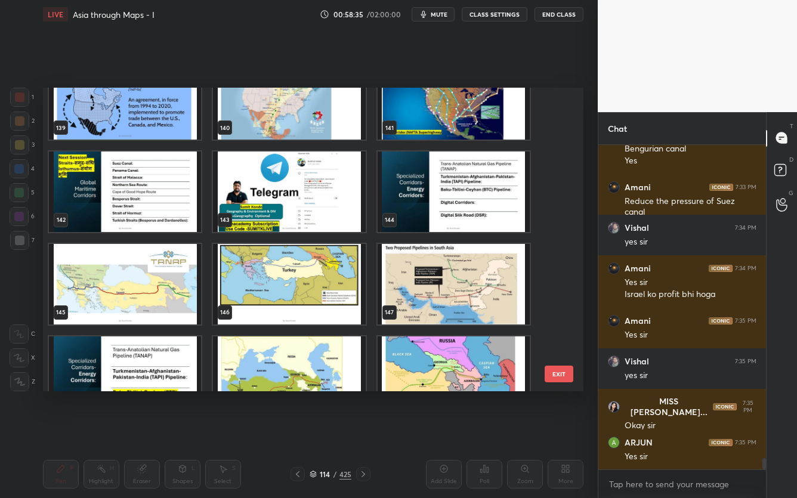
click at [571, 372] on button "EXIT" at bounding box center [559, 374] width 29 height 17
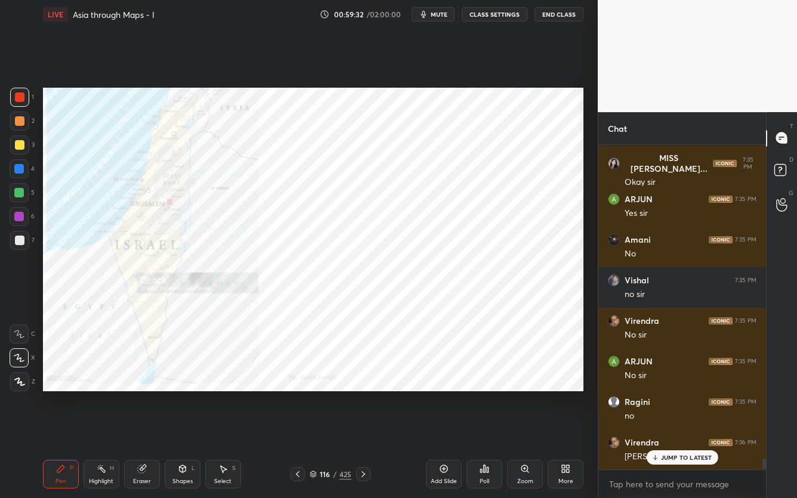
scroll to position [9455, 0]
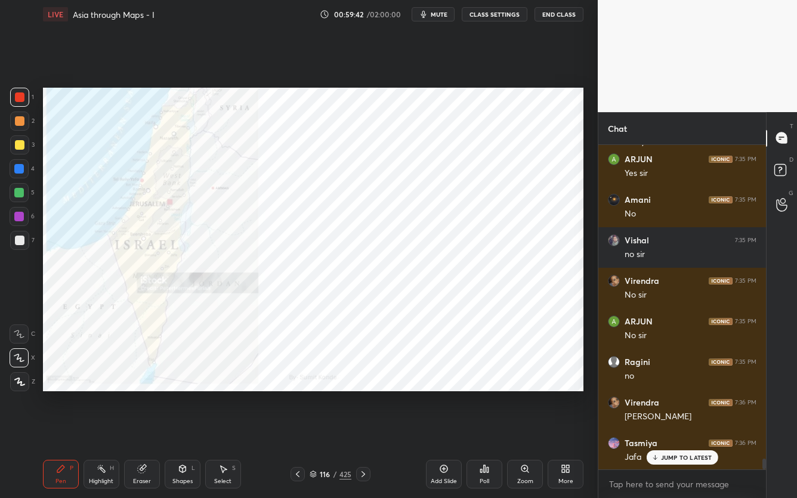
click at [319, 395] on div "116" at bounding box center [325, 474] width 12 height 7
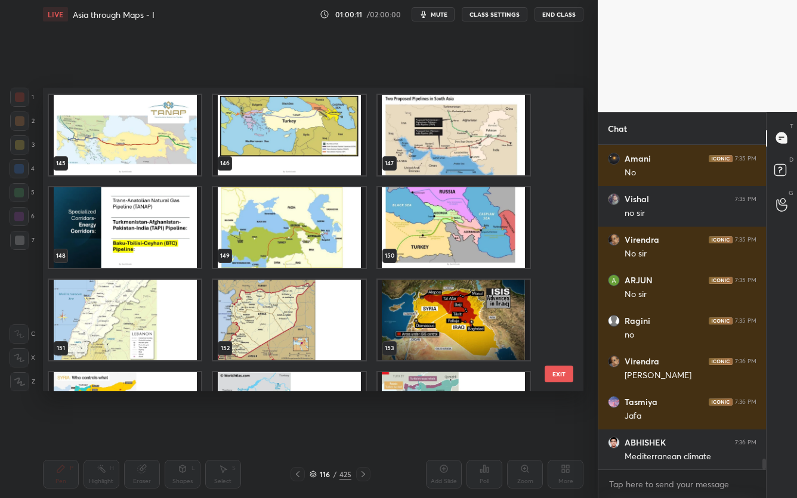
scroll to position [4425, 0]
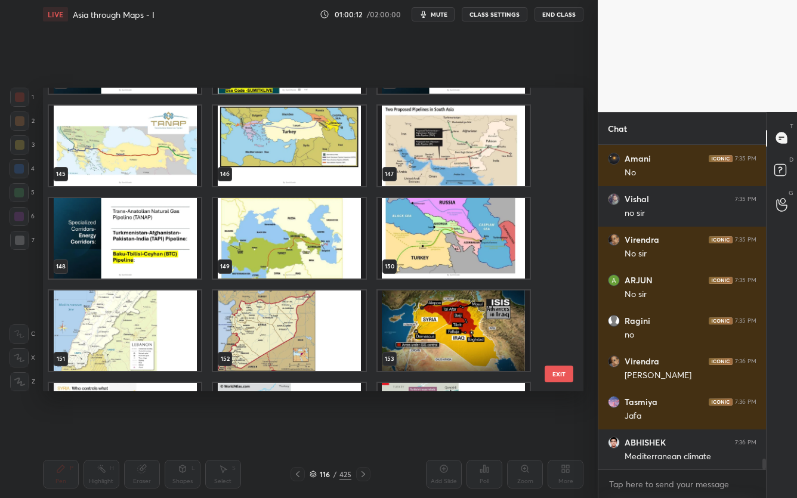
click at [466, 175] on img "grid" at bounding box center [454, 146] width 152 height 81
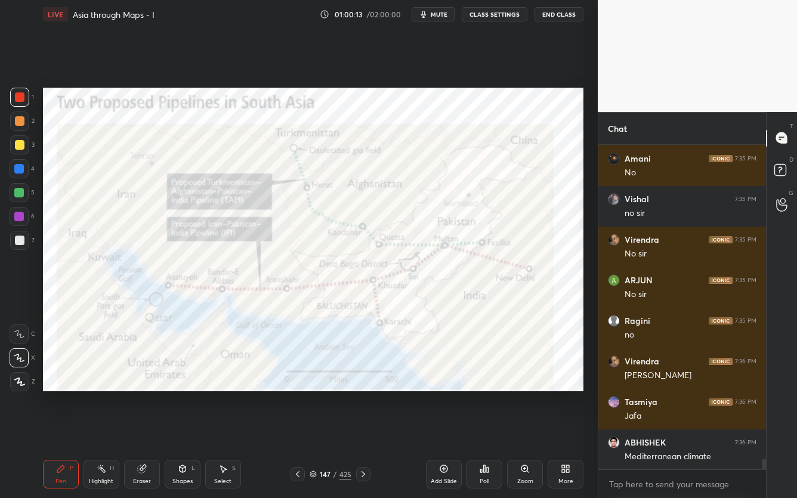
scroll to position [0, 0]
click at [316, 395] on icon at bounding box center [313, 474] width 7 height 7
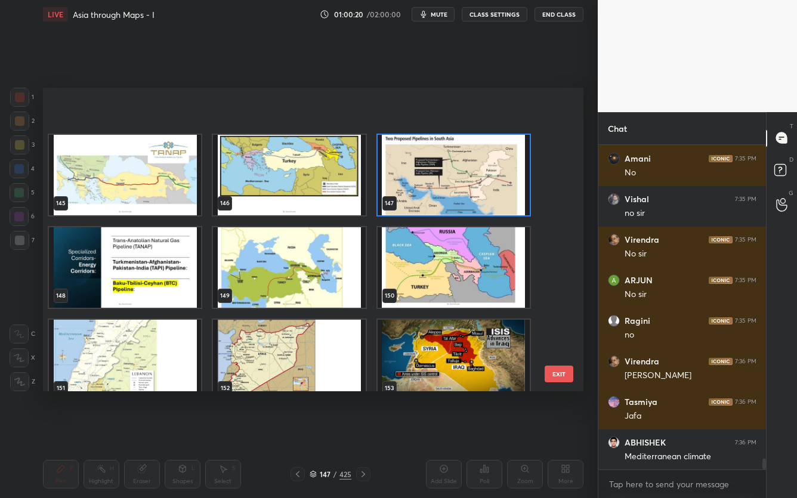
scroll to position [4445, 0]
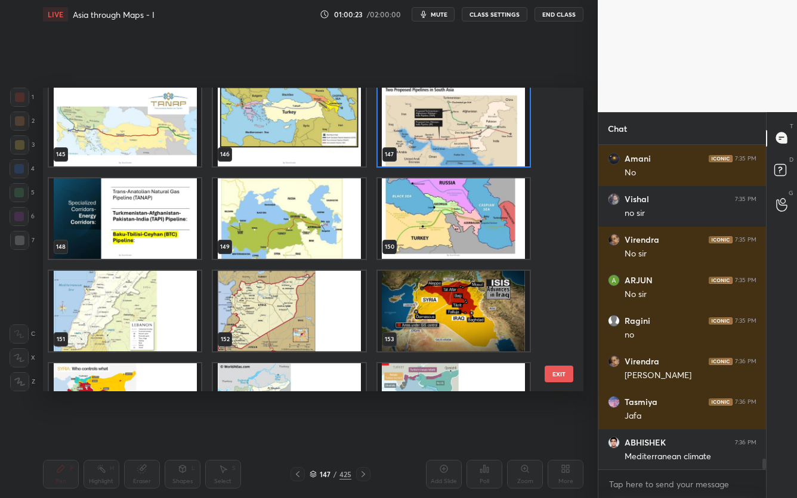
click at [155, 307] on img "grid" at bounding box center [125, 310] width 152 height 81
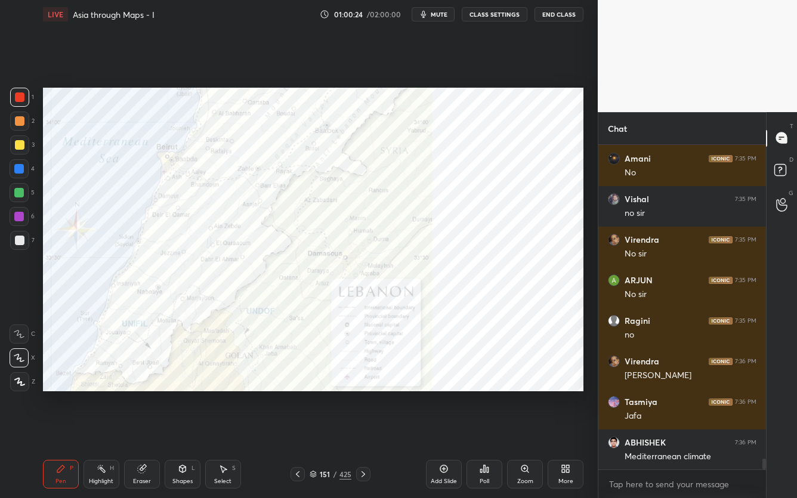
click at [155, 307] on img "grid" at bounding box center [125, 310] width 152 height 81
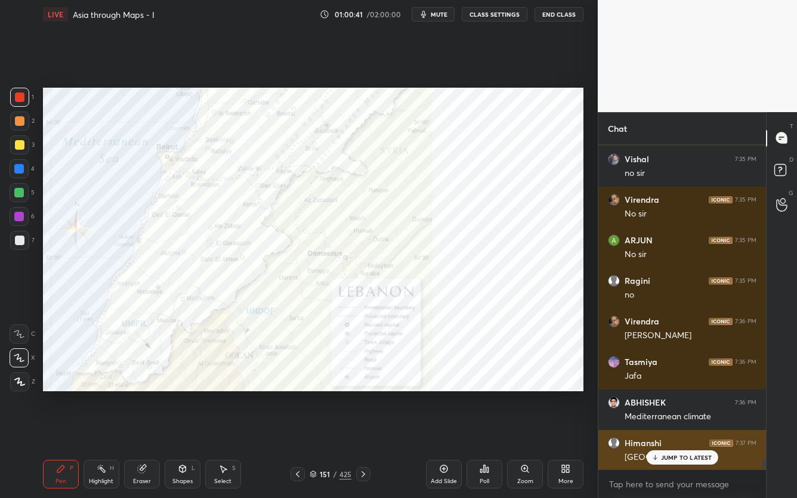
drag, startPoint x: 670, startPoint y: 458, endPoint x: 670, endPoint y: 465, distance: 7.2
click at [671, 395] on p "JUMP TO LATEST" at bounding box center [686, 457] width 51 height 7
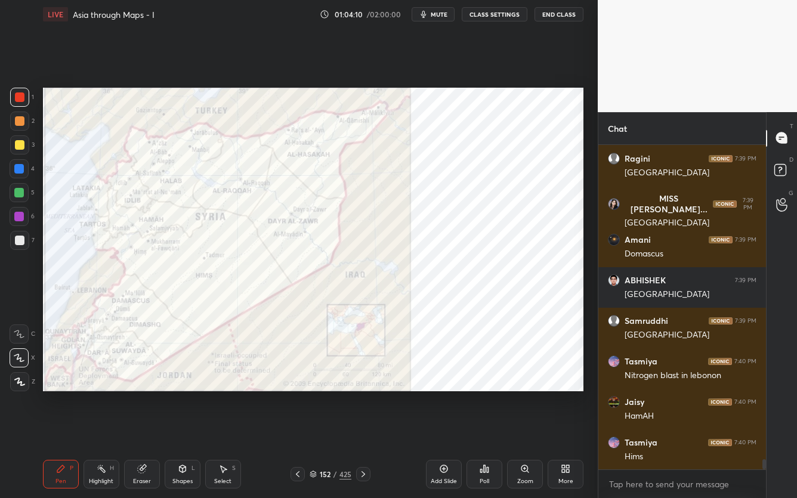
scroll to position [9942, 0]
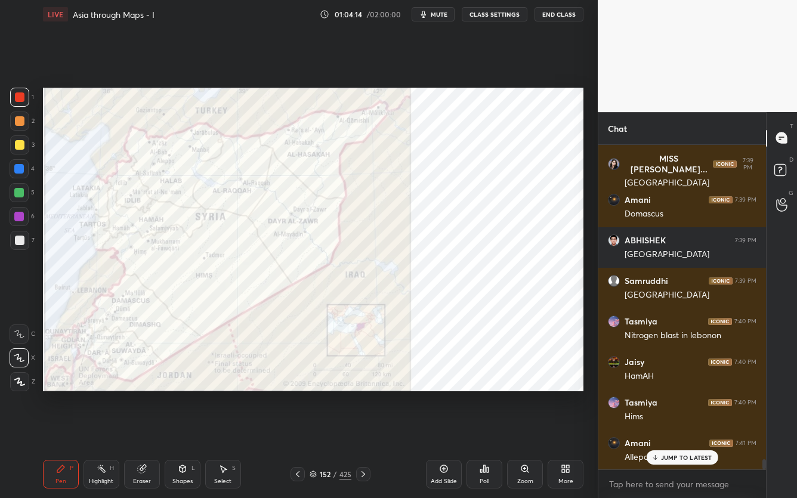
click at [656, 395] on div "JUMP TO LATEST" at bounding box center [682, 458] width 72 height 14
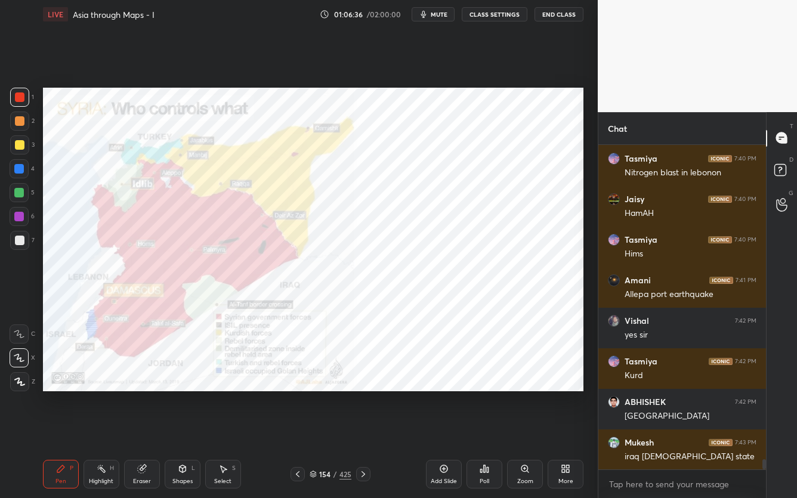
scroll to position [10147, 0]
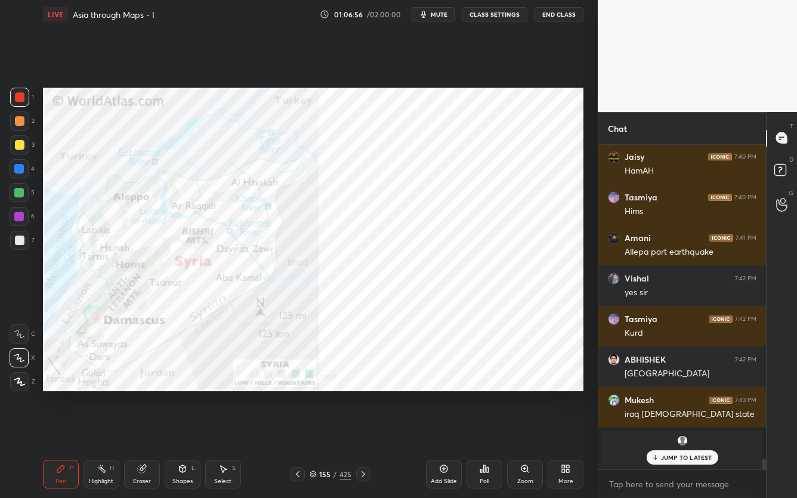
click at [241, 100] on div "Setting up your live class Poll for secs No correct answer Start poll" at bounding box center [313, 240] width 550 height 422
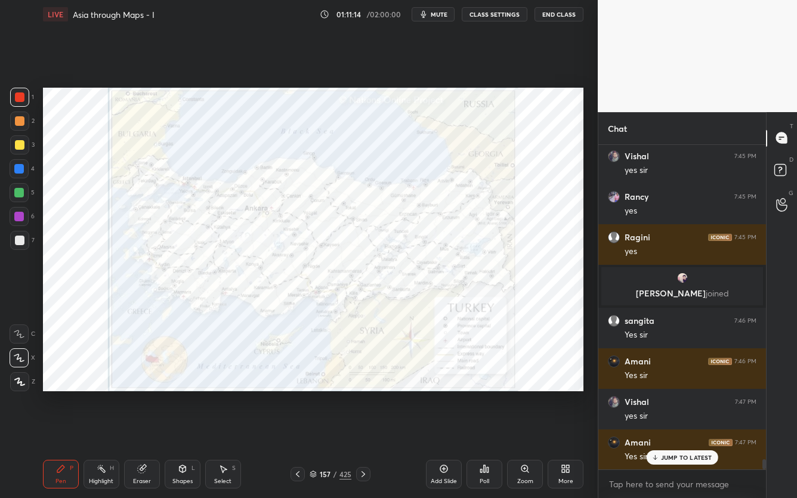
scroll to position [10368, 0]
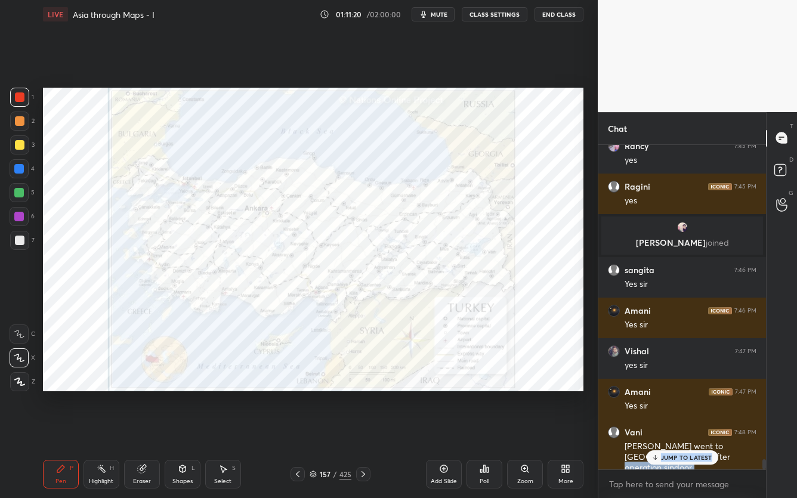
click at [679, 395] on div "Vishal 7:44 PM done Amani 7:44 PM Ok sir [PERSON_NAME] 7:44 PM yes [GEOGRAPHIC_…" at bounding box center [683, 307] width 168 height 325
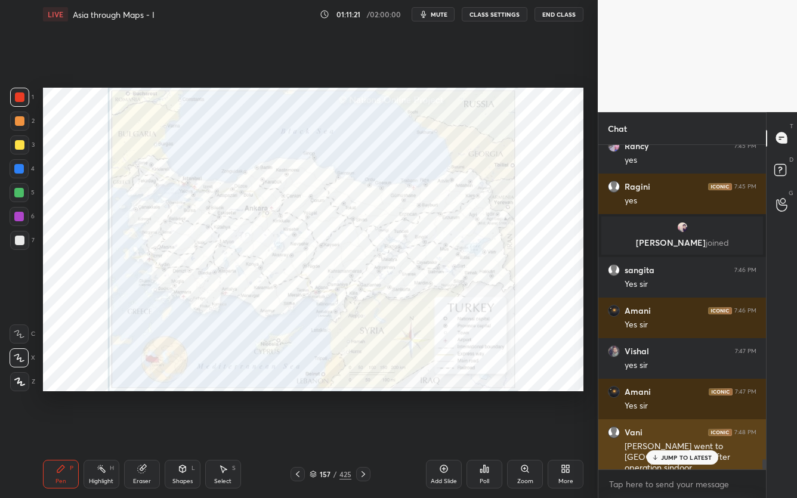
click at [680, 395] on p "JUMP TO LATEST" at bounding box center [686, 457] width 51 height 7
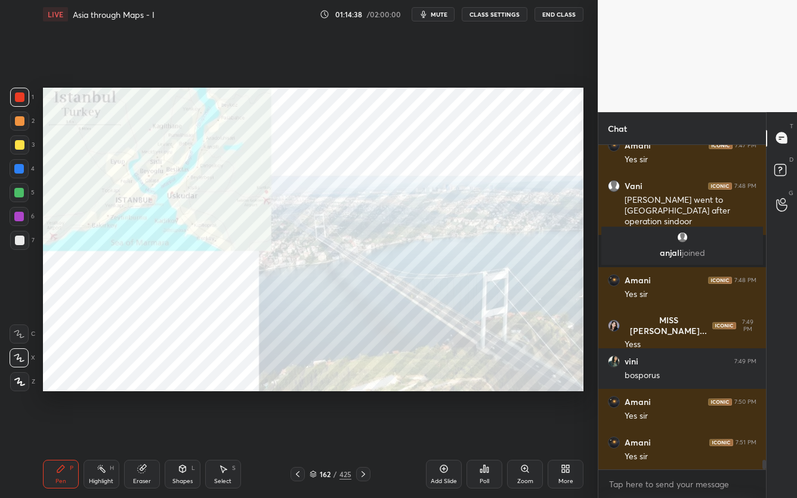
scroll to position [10601, 0]
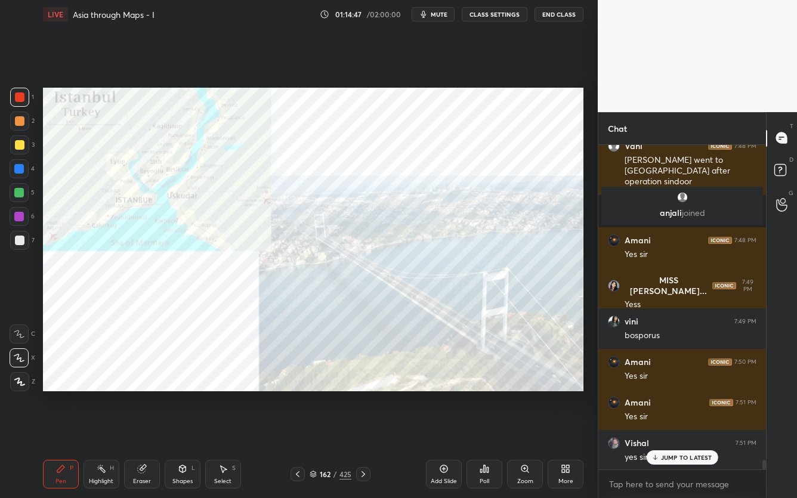
click at [313, 395] on icon at bounding box center [313, 474] width 7 height 7
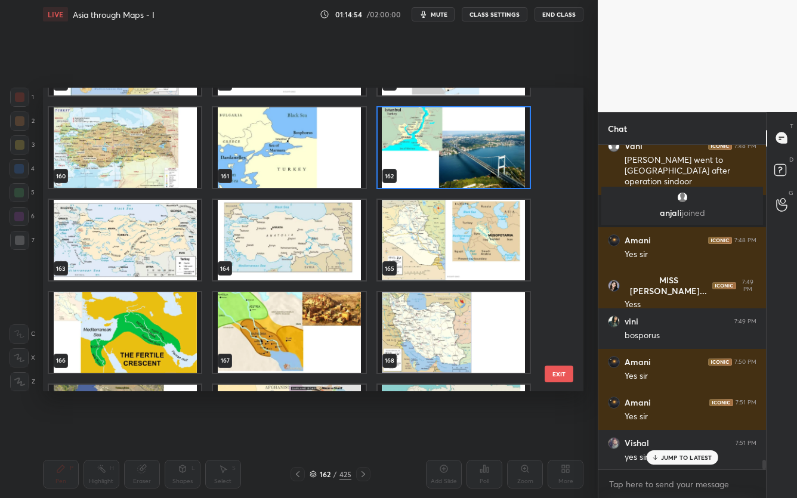
scroll to position [4905, 0]
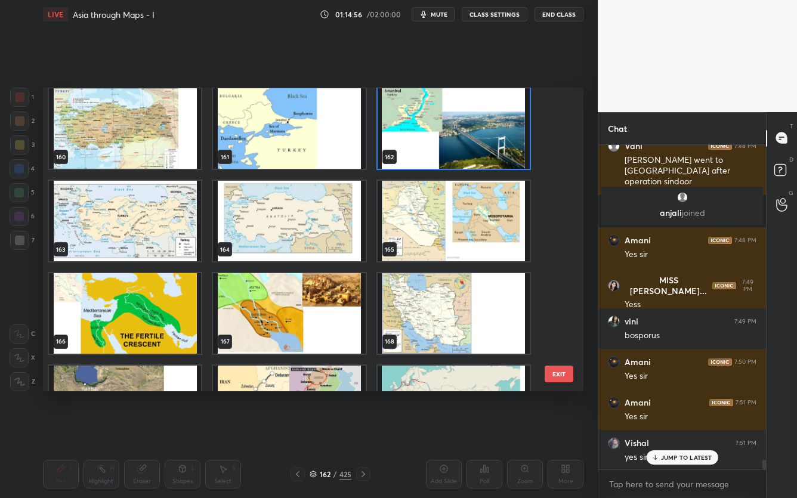
click at [124, 210] on img "grid" at bounding box center [125, 221] width 152 height 81
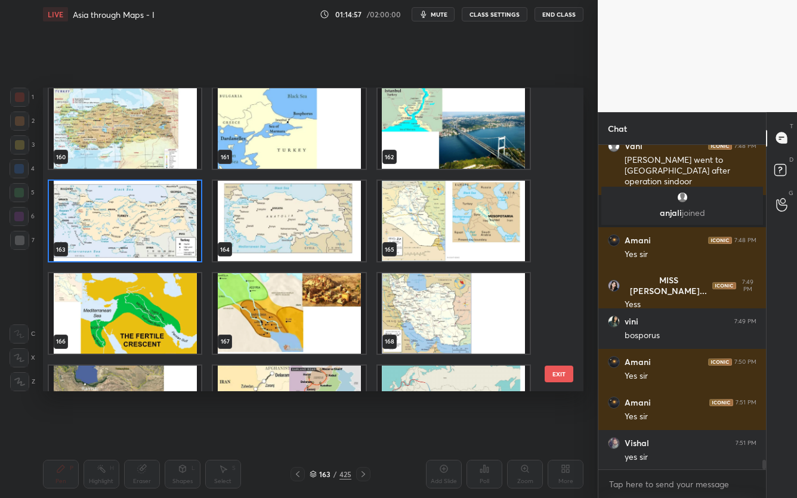
scroll to position [10642, 0]
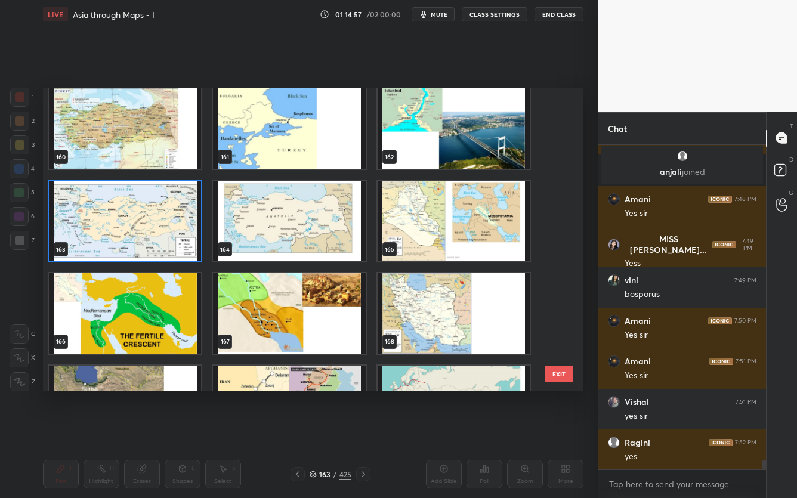
click at [124, 210] on img "grid" at bounding box center [125, 221] width 152 height 81
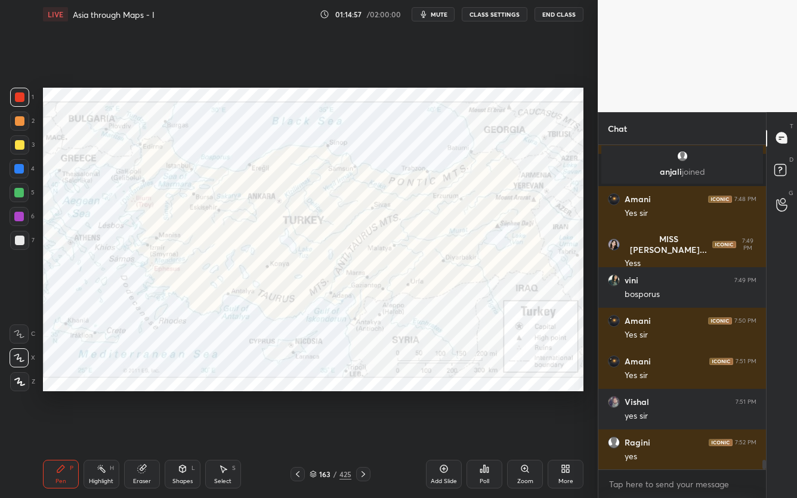
click at [124, 210] on img "grid" at bounding box center [125, 221] width 152 height 81
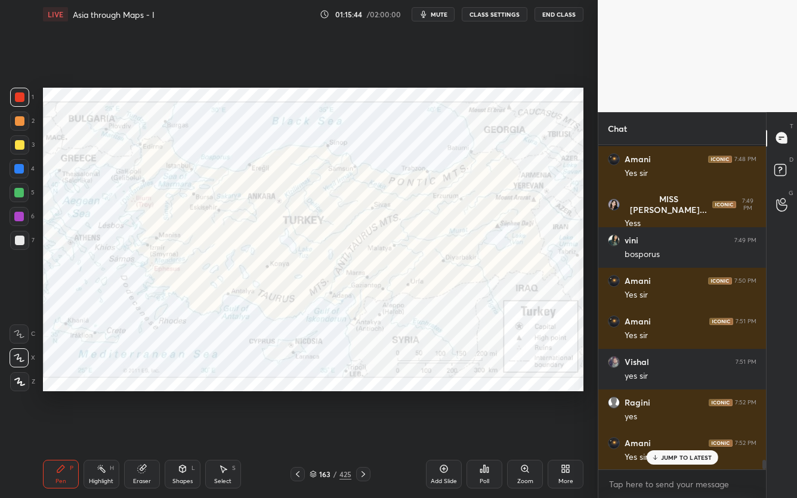
click at [247, 105] on div "Setting up your live class Poll for secs No correct answer Start poll" at bounding box center [313, 240] width 550 height 422
click at [288, 113] on div "Setting up your live class Poll for secs No correct answer Start poll" at bounding box center [313, 240] width 550 height 422
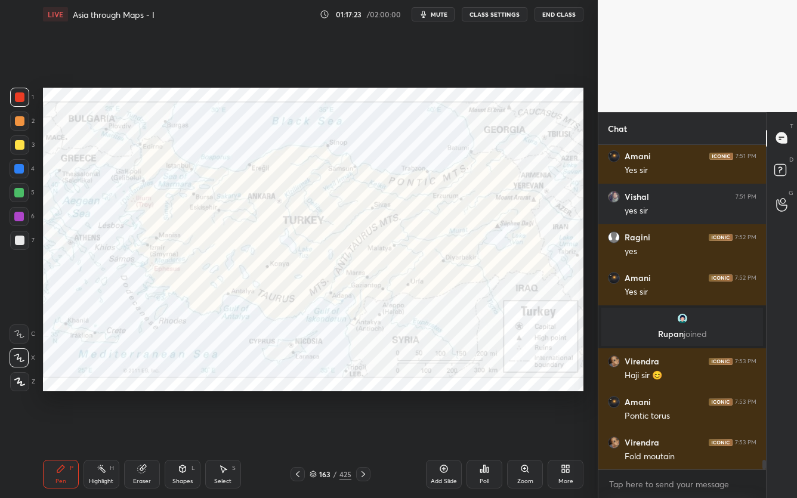
scroll to position [10891, 0]
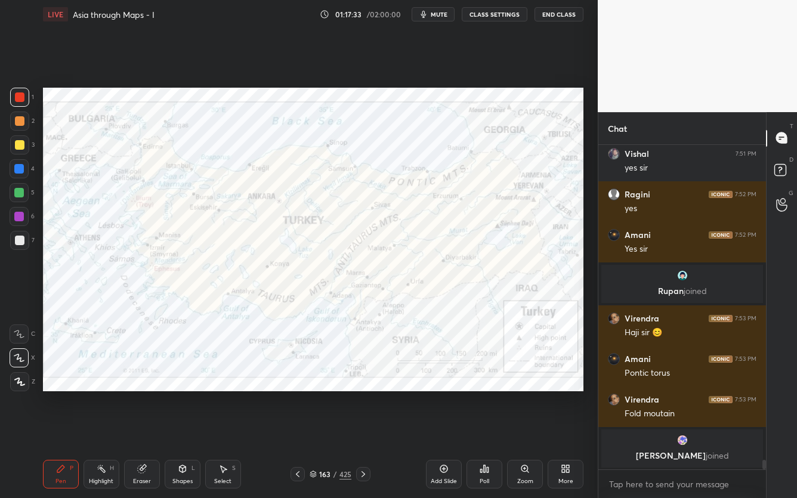
click at [298, 385] on div "Setting up your live class Poll for secs No correct answer Start poll" at bounding box center [313, 240] width 550 height 422
click at [298, 387] on div "Setting up your live class Poll for secs No correct answer Start poll" at bounding box center [313, 240] width 550 height 422
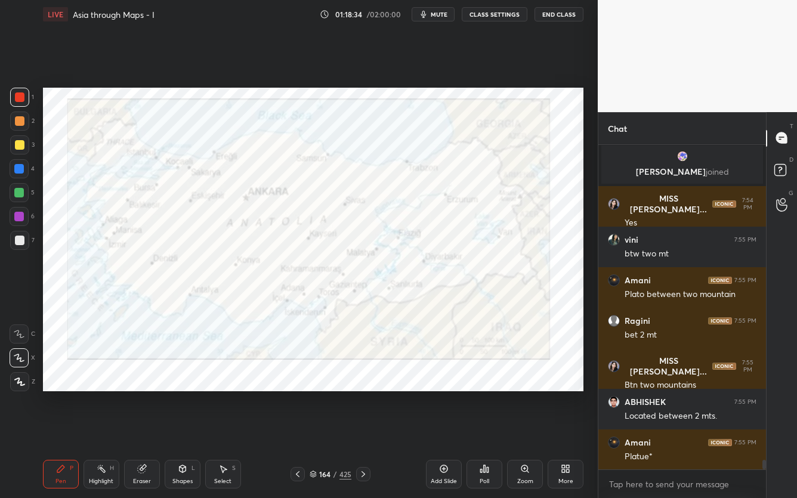
scroll to position [11068, 0]
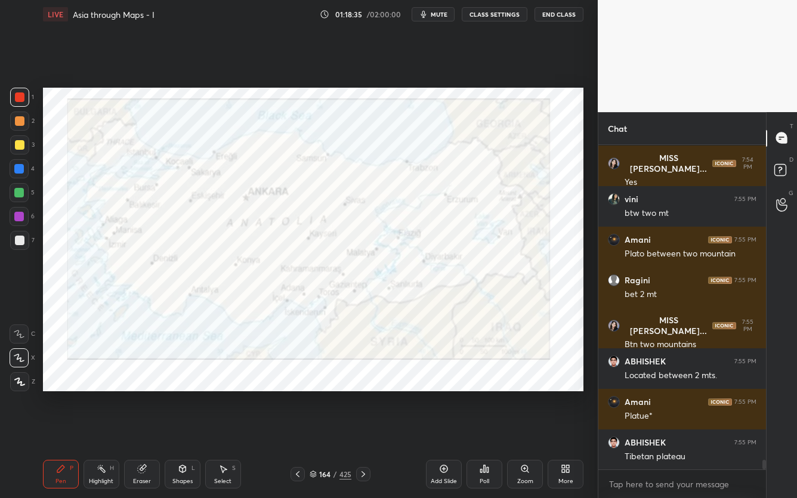
click at [442, 395] on div "Add Slide" at bounding box center [444, 474] width 36 height 29
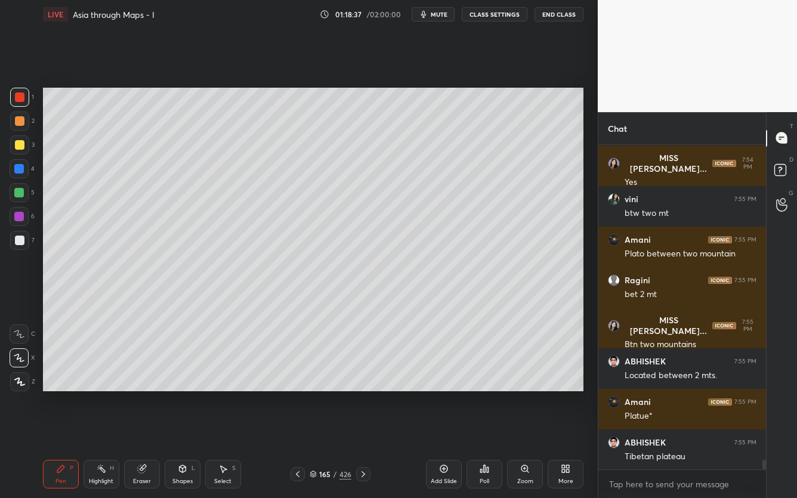
drag, startPoint x: 187, startPoint y: 479, endPoint x: 204, endPoint y: 460, distance: 25.4
click at [187, 395] on div "Shapes L" at bounding box center [183, 474] width 36 height 29
click at [180, 395] on div "Shapes L" at bounding box center [183, 474] width 36 height 29
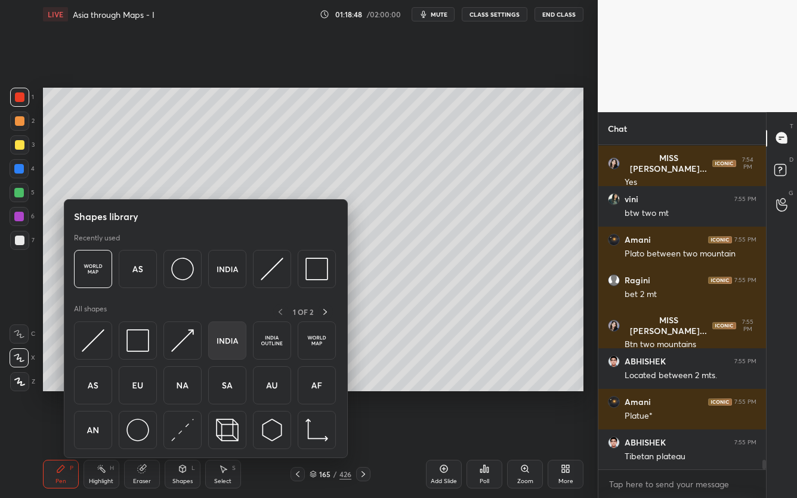
click at [229, 341] on img at bounding box center [227, 340] width 23 height 23
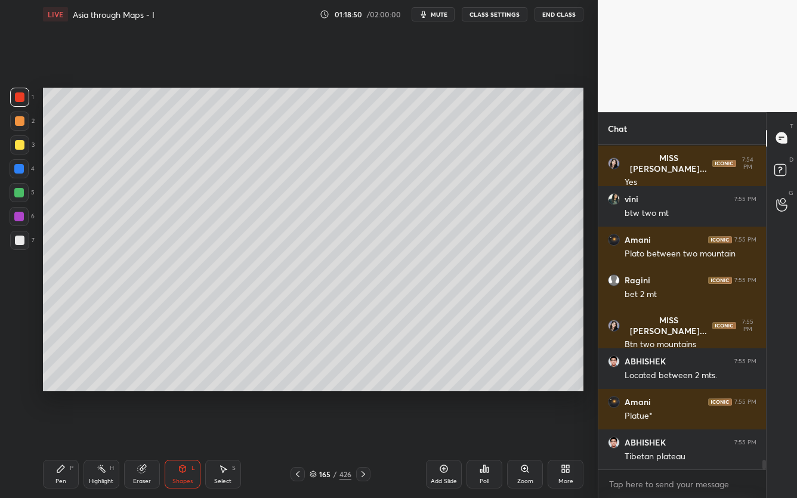
click at [516, 395] on div "Setting up your live class Poll for secs No correct answer Start poll" at bounding box center [313, 240] width 550 height 422
click at [483, 395] on div "Setting up your live class Poll for secs No correct answer Start poll" at bounding box center [313, 240] width 550 height 422
click at [58, 395] on div "Pen P" at bounding box center [61, 474] width 36 height 29
drag, startPoint x: 17, startPoint y: 147, endPoint x: 20, endPoint y: 159, distance: 12.3
click at [18, 149] on div at bounding box center [20, 145] width 10 height 10
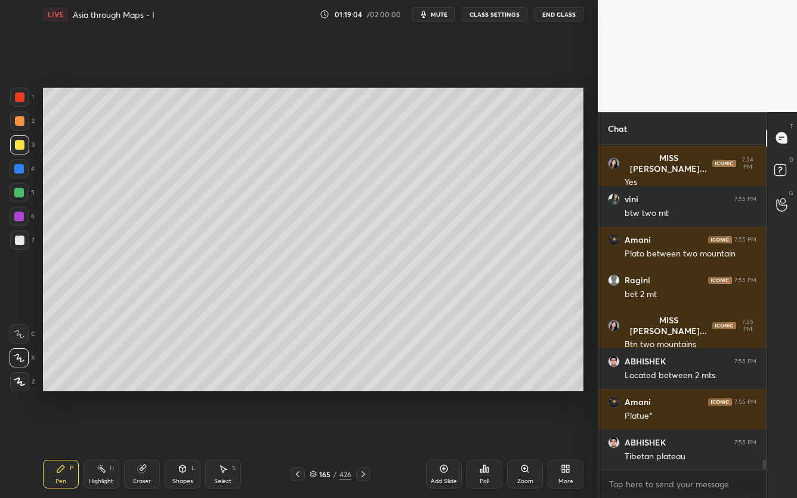
click at [17, 333] on icon at bounding box center [19, 334] width 11 height 8
drag, startPoint x: 20, startPoint y: 362, endPoint x: 28, endPoint y: 353, distance: 12.7
click at [20, 361] on icon at bounding box center [19, 358] width 10 height 7
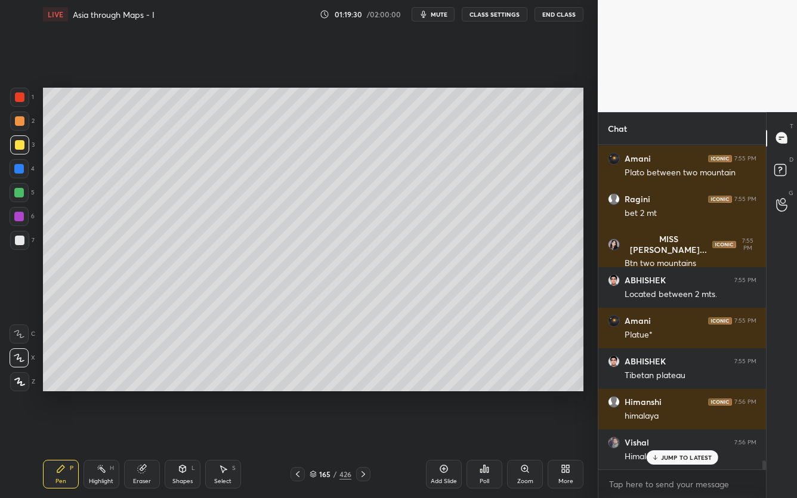
scroll to position [11192, 0]
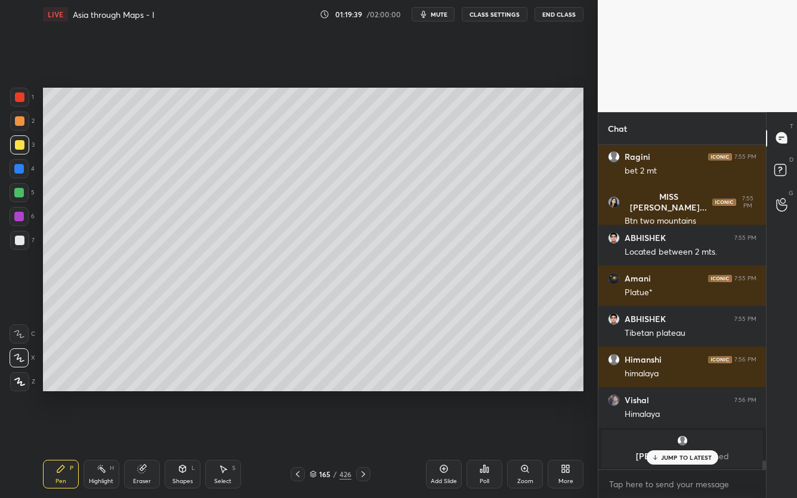
drag, startPoint x: 20, startPoint y: 219, endPoint x: 32, endPoint y: 212, distance: 14.4
click at [24, 215] on div at bounding box center [19, 216] width 19 height 19
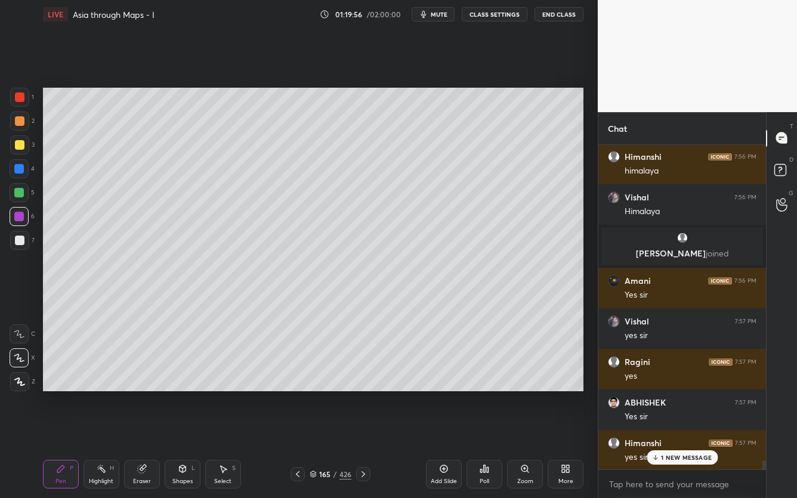
scroll to position [11281, 0]
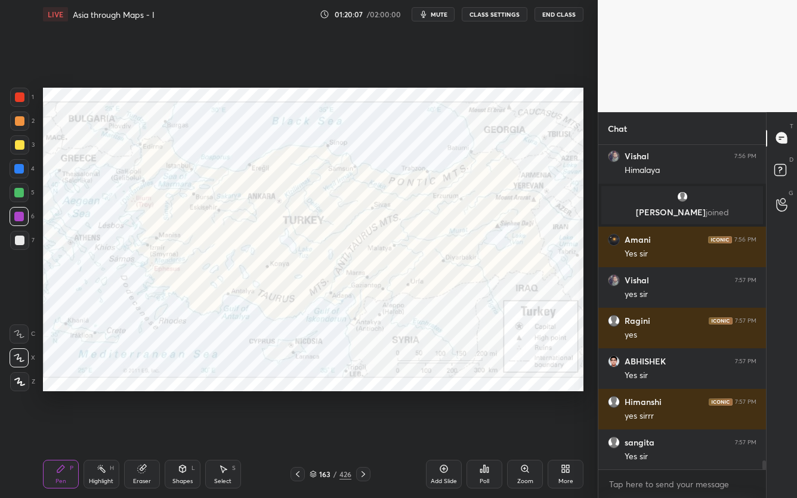
click at [315, 395] on icon at bounding box center [313, 476] width 6 height 2
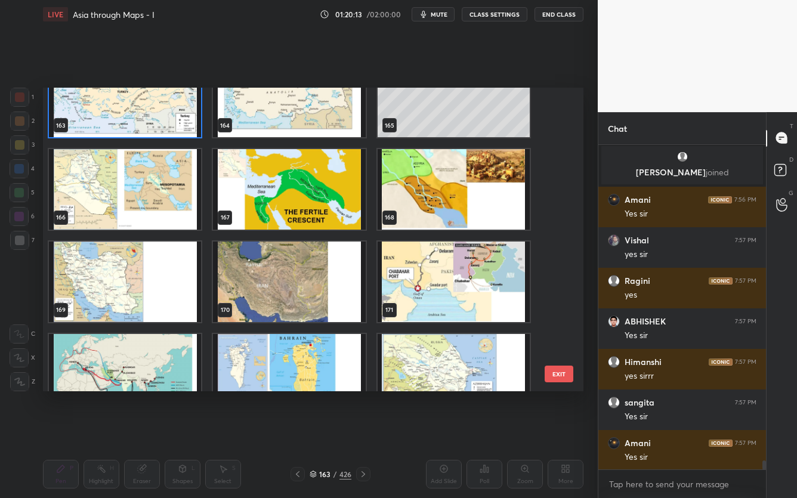
scroll to position [5026, 0]
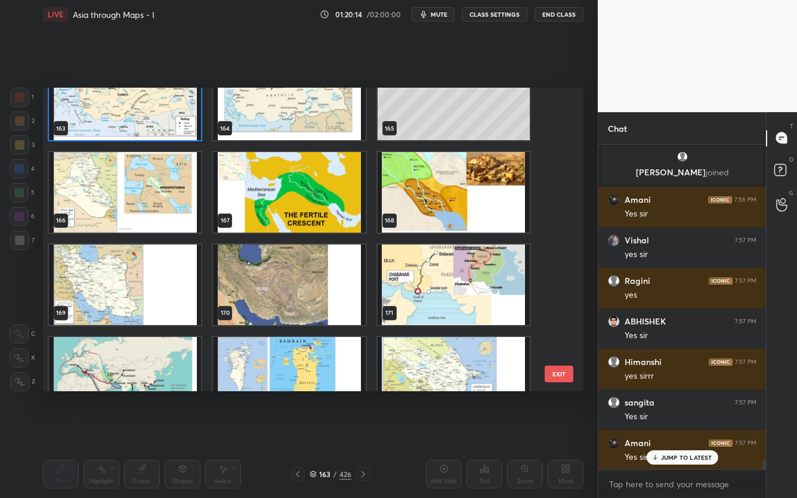
click at [131, 196] on img "grid" at bounding box center [125, 192] width 152 height 81
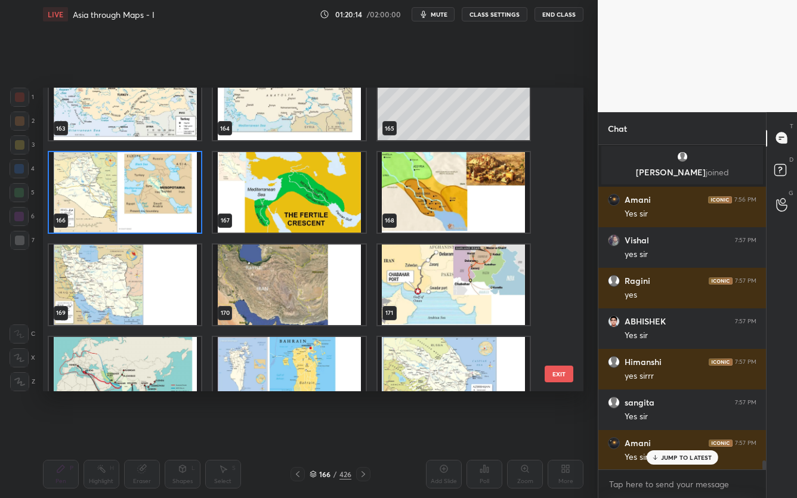
click at [131, 196] on img "grid" at bounding box center [125, 192] width 152 height 81
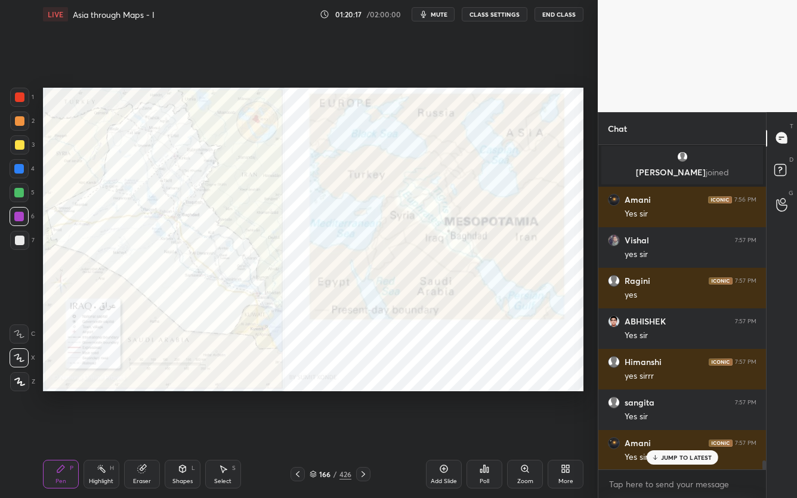
click at [319, 395] on div "166" at bounding box center [325, 474] width 12 height 7
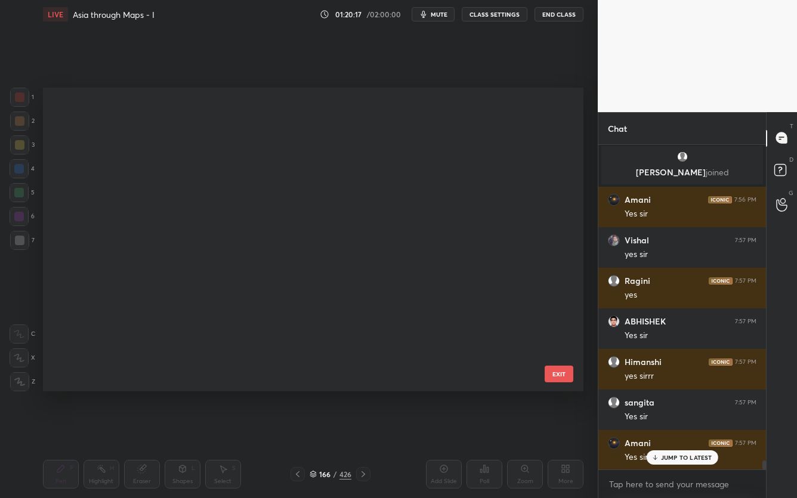
scroll to position [300, 535]
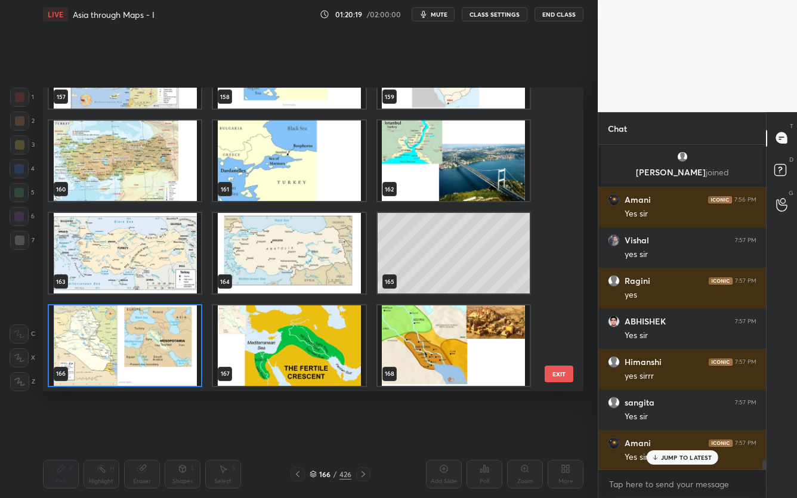
click at [294, 244] on img "grid" at bounding box center [289, 253] width 152 height 81
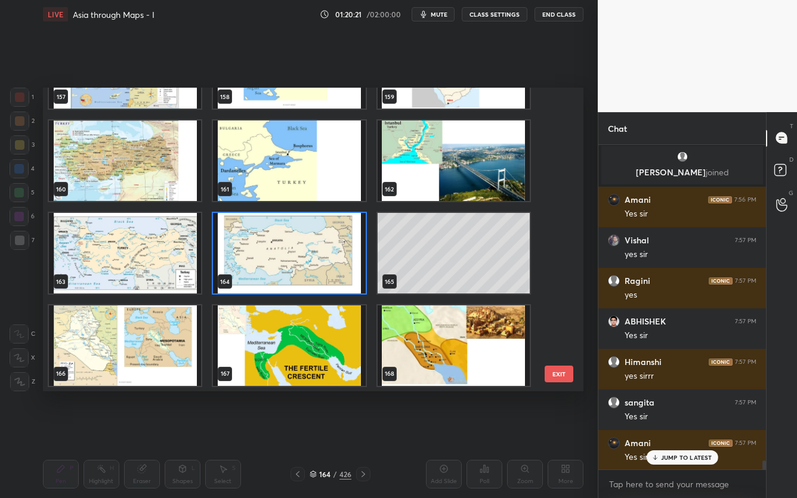
click at [138, 184] on img "grid" at bounding box center [125, 161] width 152 height 81
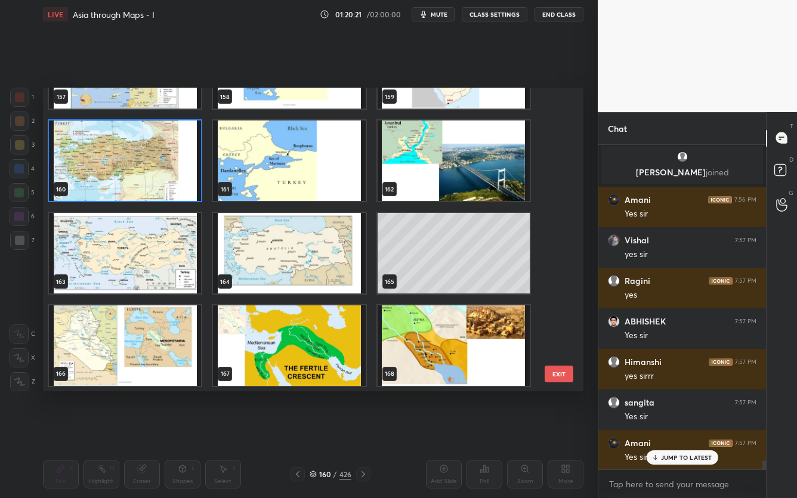
click at [138, 184] on img "grid" at bounding box center [125, 161] width 152 height 81
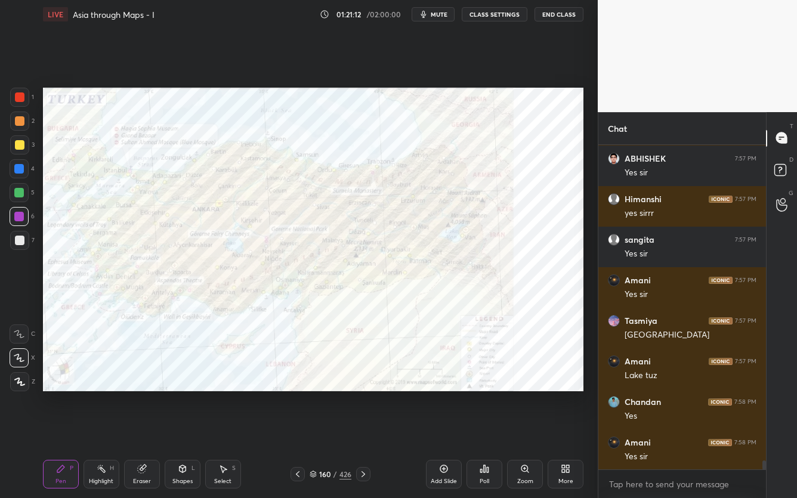
scroll to position [11524, 0]
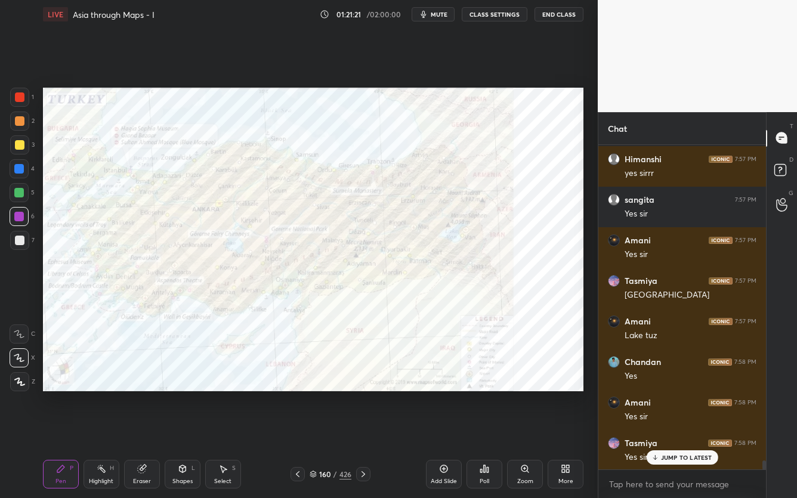
click at [310, 395] on icon at bounding box center [313, 474] width 7 height 7
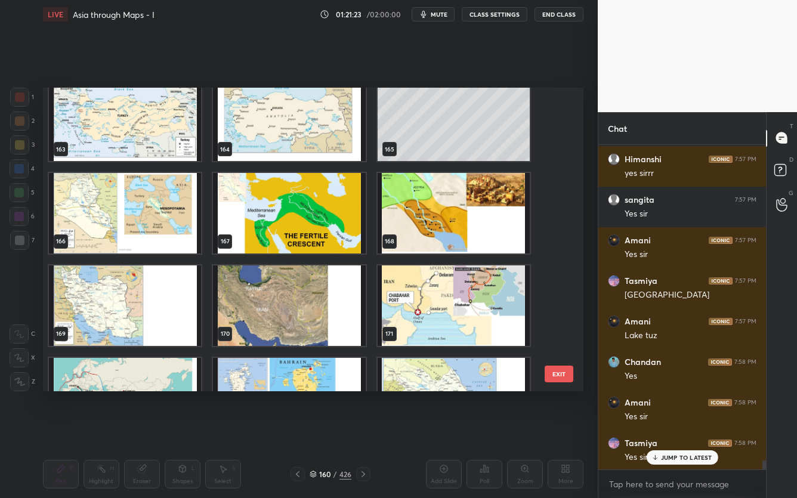
scroll to position [5011, 0]
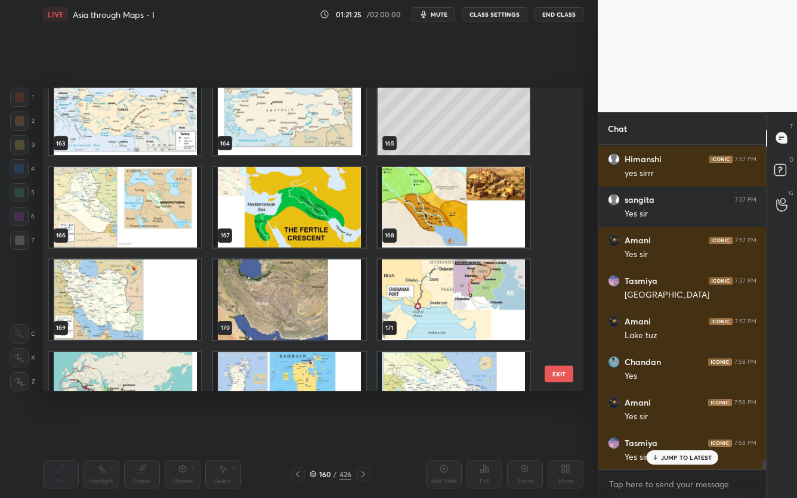
click at [150, 202] on img "grid" at bounding box center [125, 207] width 152 height 81
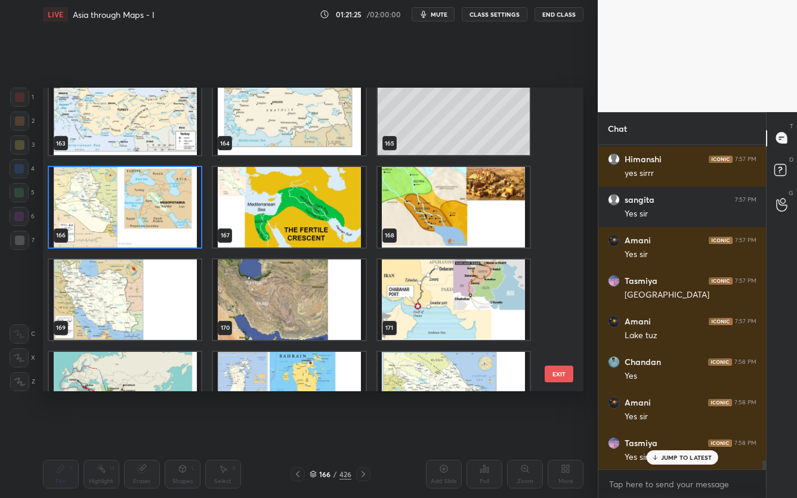
click at [150, 202] on img "grid" at bounding box center [125, 207] width 152 height 81
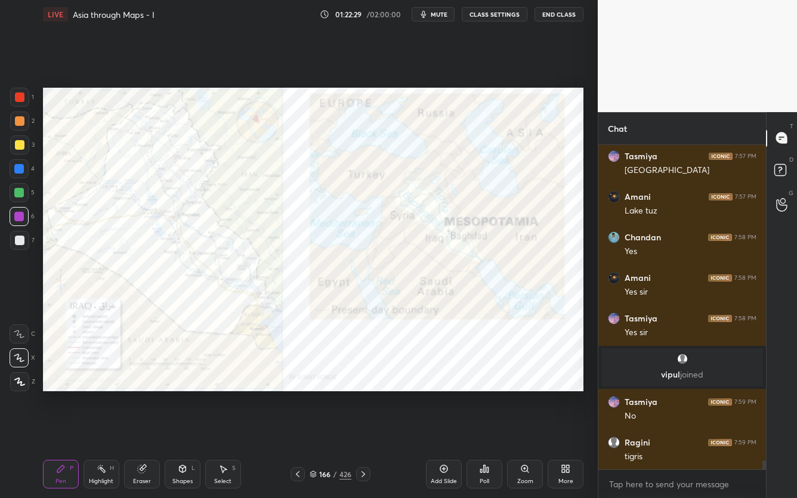
scroll to position [11689, 0]
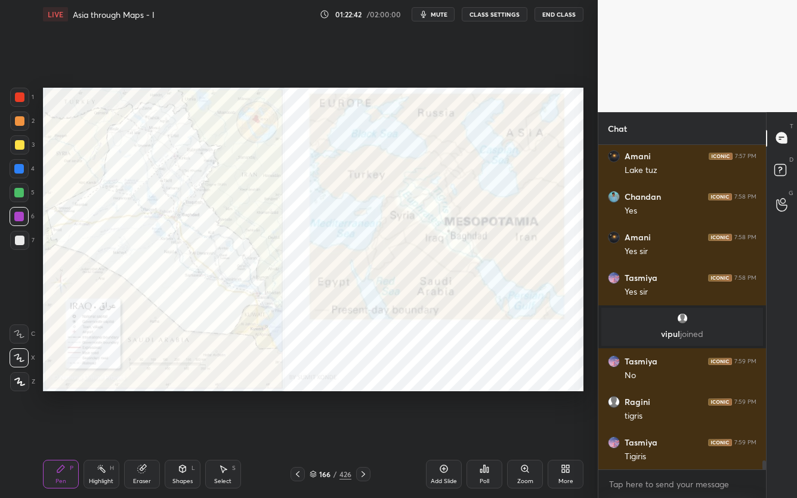
click at [149, 127] on div "Setting up your live class Poll for secs No correct answer Start poll" at bounding box center [313, 240] width 550 height 422
click at [525, 395] on div "Zoom" at bounding box center [526, 482] width 16 height 6
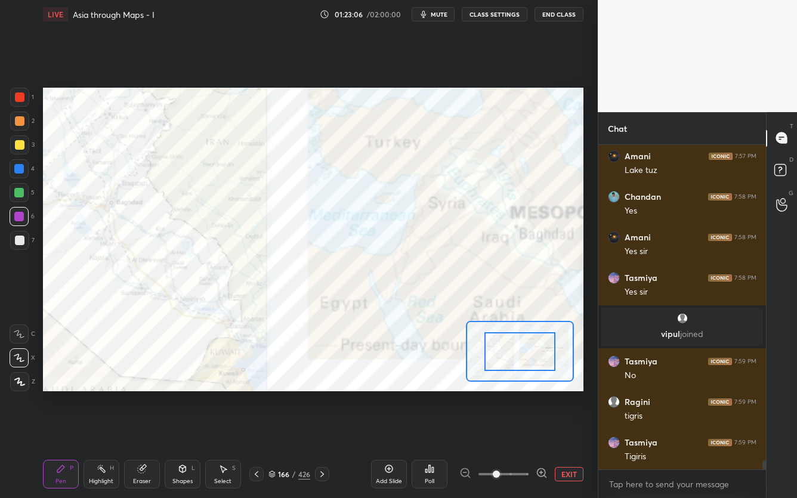
click at [570, 395] on button "EXIT" at bounding box center [569, 474] width 29 height 14
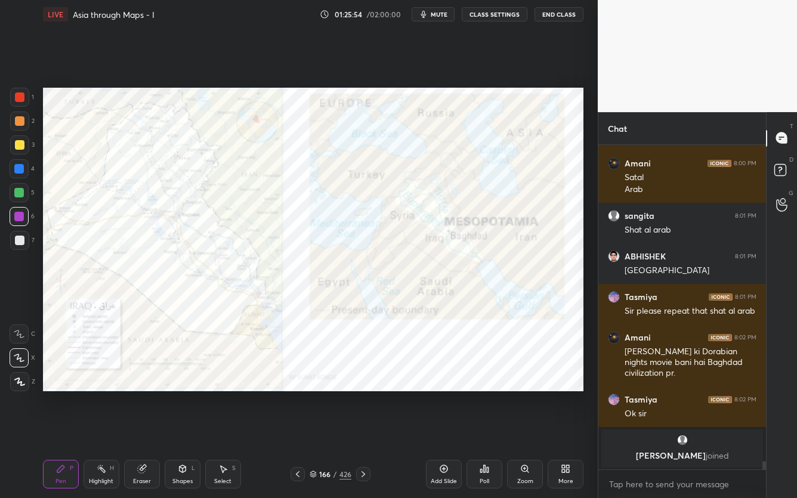
scroll to position [12049, 0]
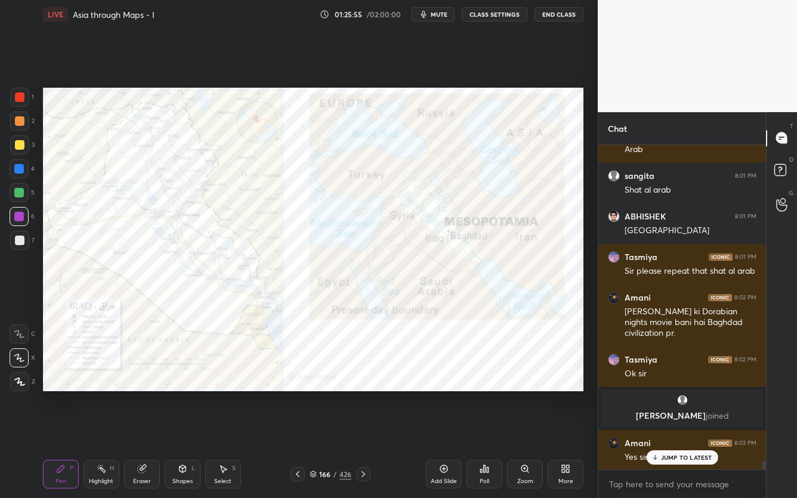
click at [528, 395] on div "Zoom" at bounding box center [525, 474] width 36 height 29
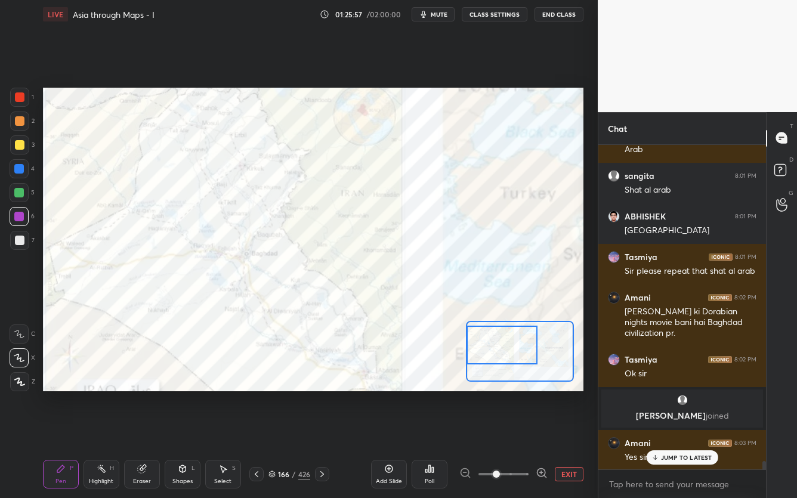
scroll to position [12090, 0]
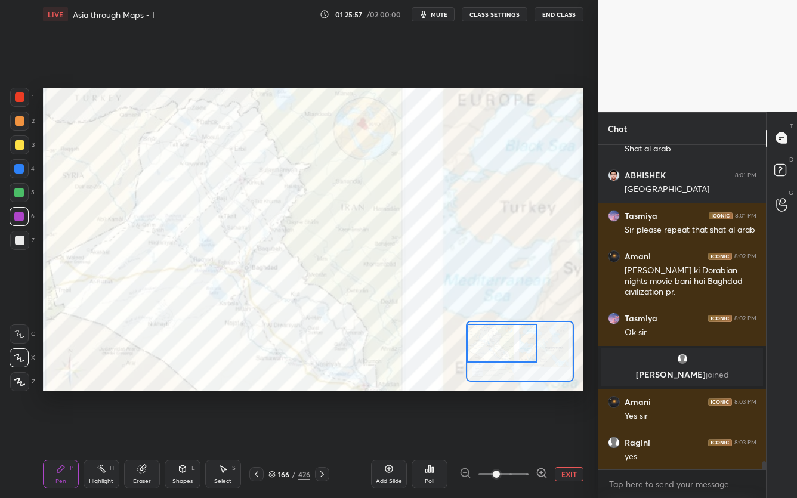
drag, startPoint x: 495, startPoint y: 356, endPoint x: 489, endPoint y: 336, distance: 20.4
click at [489, 341] on div at bounding box center [502, 343] width 70 height 39
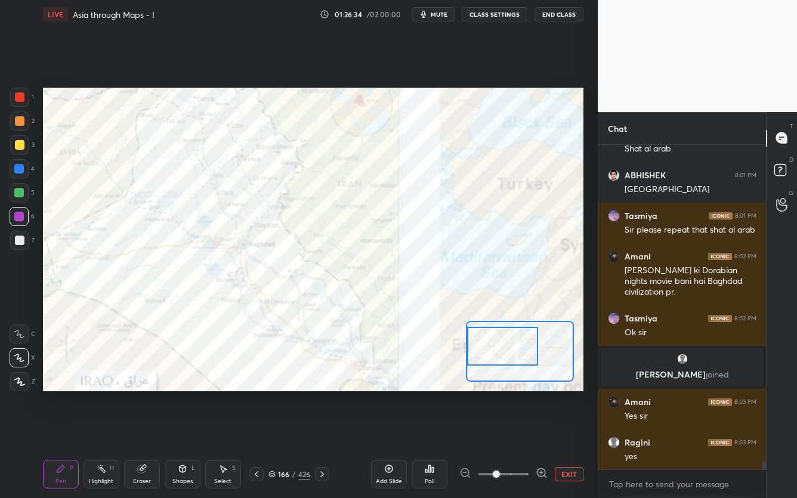
click at [510, 351] on div at bounding box center [502, 346] width 70 height 39
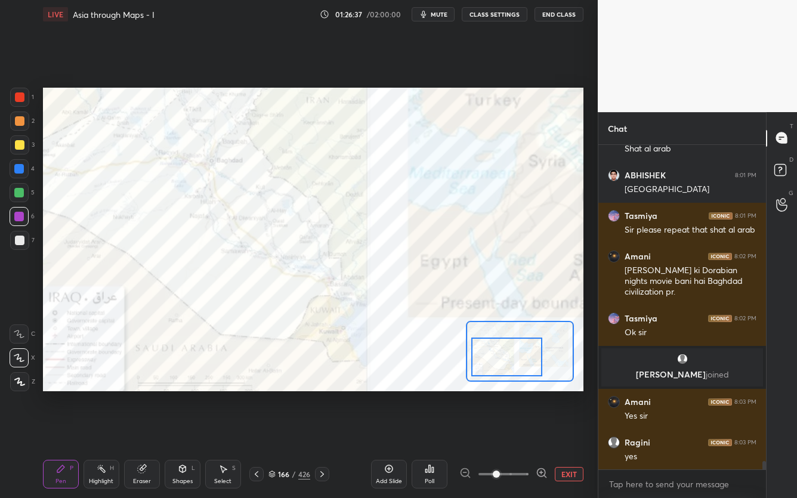
scroll to position [12131, 0]
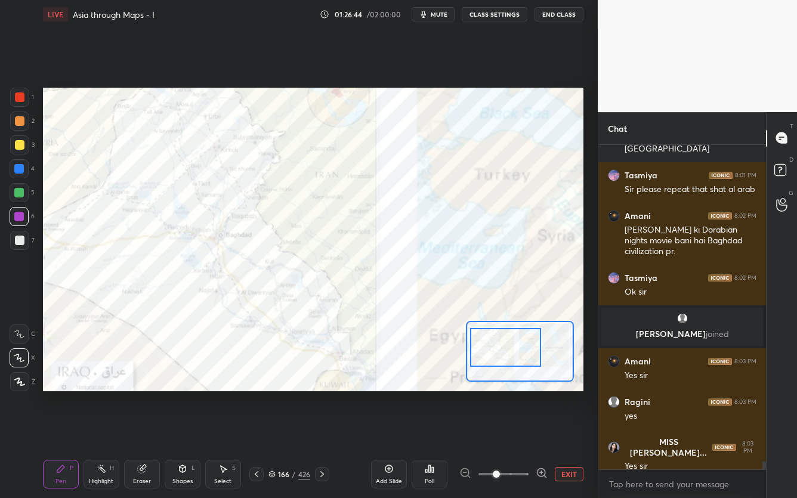
click at [511, 341] on div at bounding box center [505, 347] width 70 height 39
click at [581, 395] on button "EXIT" at bounding box center [569, 474] width 29 height 14
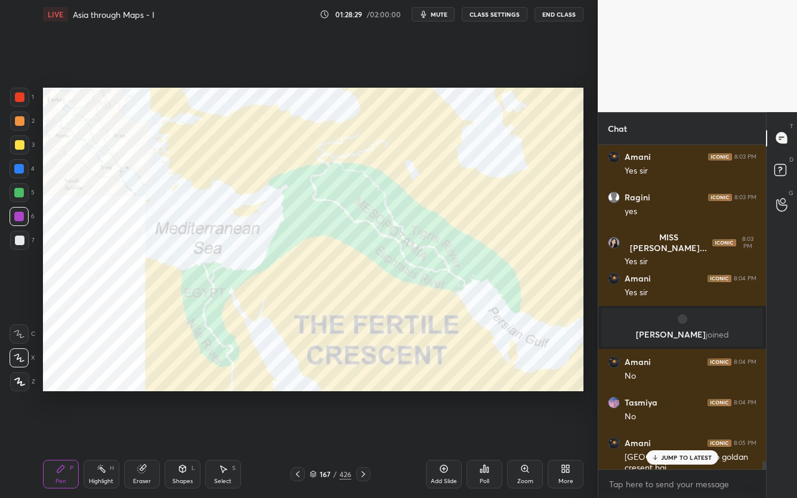
scroll to position [12348, 0]
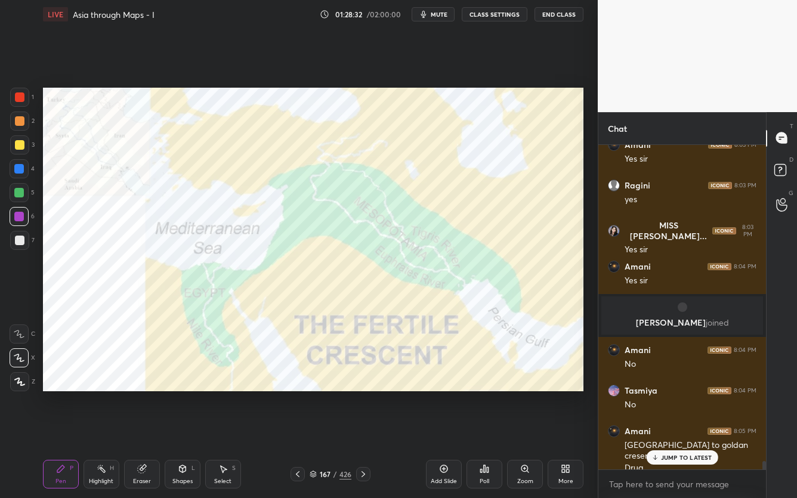
click at [605, 173] on div "1 2 3 4 5 6 7 C X Z C X Z E E Erase all H H LIVE Asia through Maps - I 01:28:32…" at bounding box center [398, 249] width 797 height 498
click at [592, 171] on div "1 2 3 4 5 6 7 C X Z C X Z E E Erase all H H LIVE Asia through Maps - I 01:28:33…" at bounding box center [299, 249] width 598 height 498
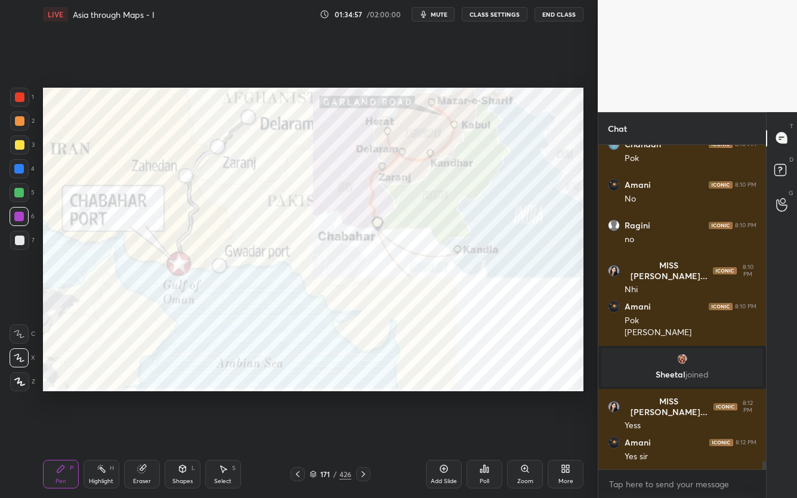
scroll to position [12688, 0]
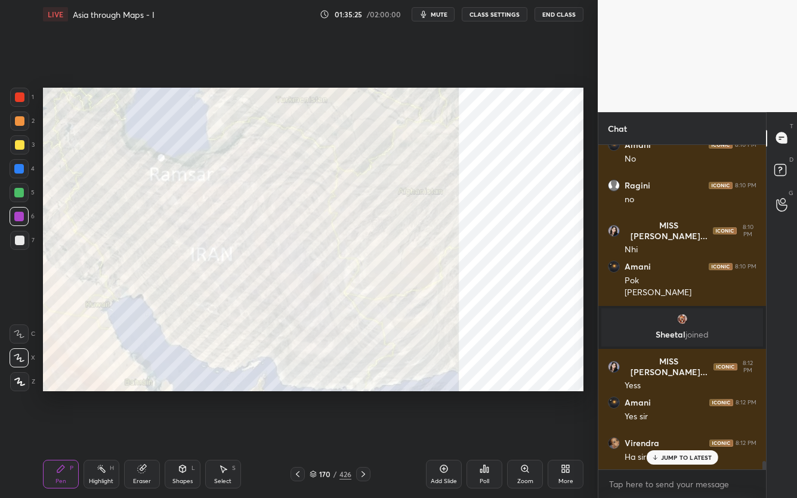
drag, startPoint x: 21, startPoint y: 96, endPoint x: 23, endPoint y: 105, distance: 9.7
click at [21, 97] on div at bounding box center [20, 98] width 10 height 10
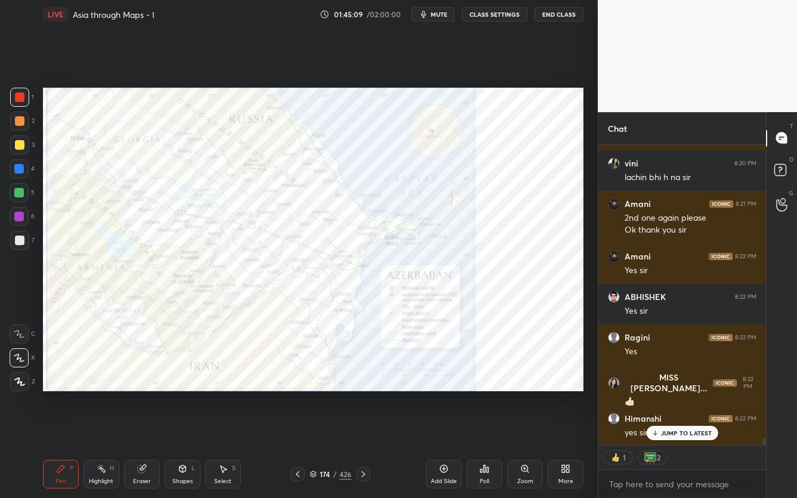
scroll to position [13869, 0]
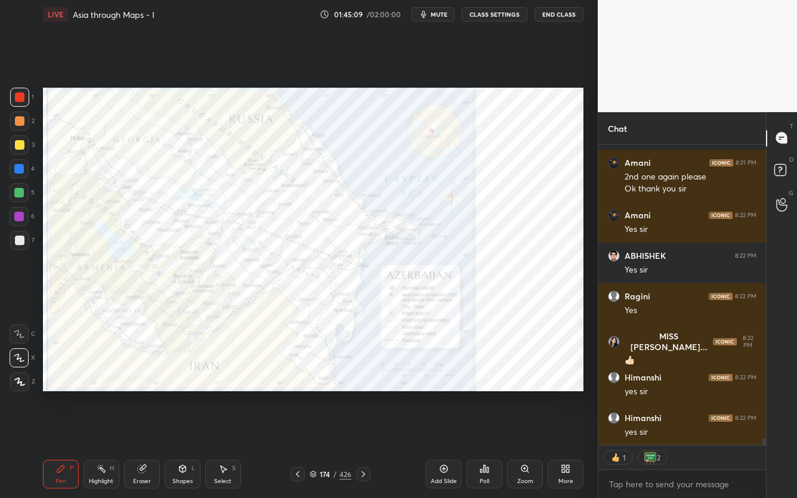
click at [317, 395] on div "174 / 426" at bounding box center [331, 474] width 42 height 11
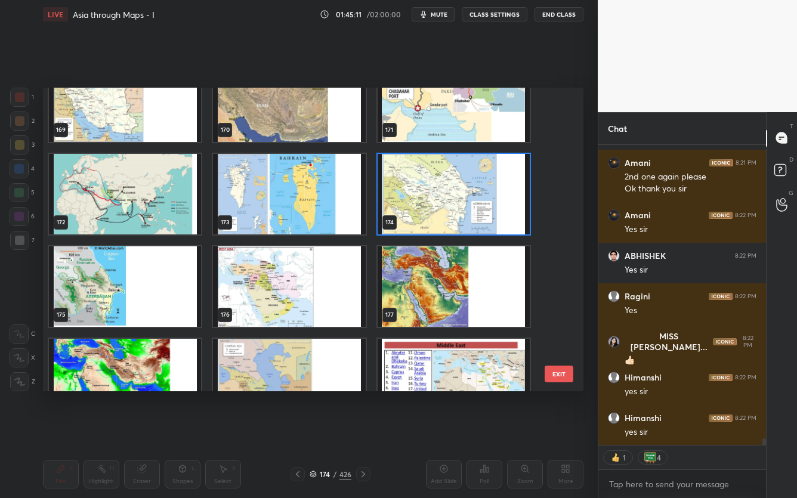
scroll to position [5231, 0]
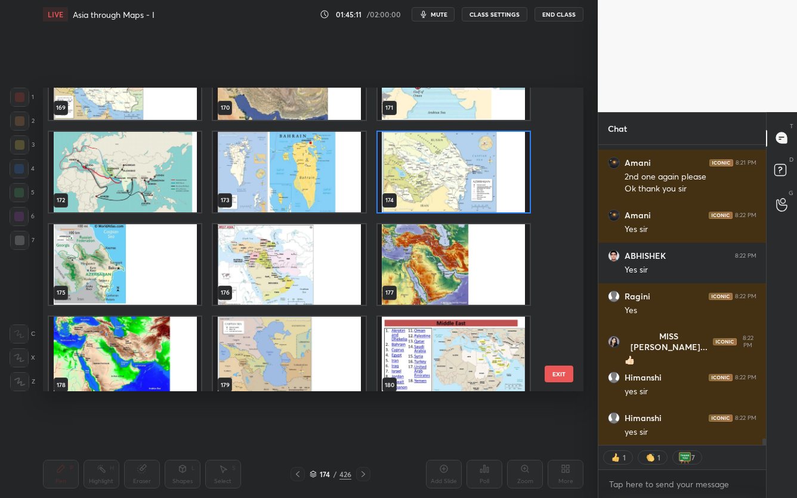
click at [278, 264] on img "grid" at bounding box center [289, 264] width 152 height 81
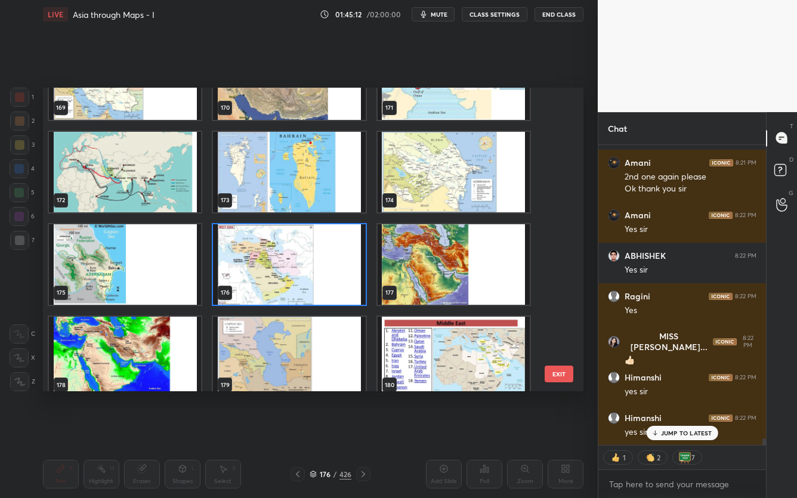
scroll to position [13909, 0]
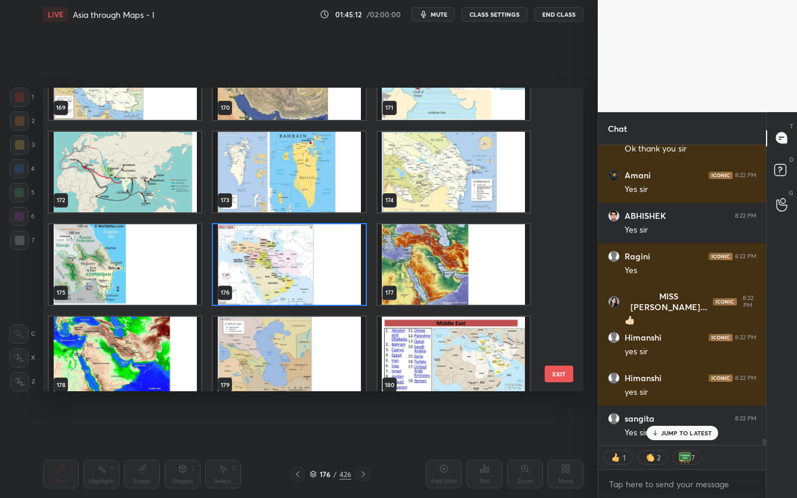
click at [278, 264] on img "grid" at bounding box center [289, 264] width 152 height 81
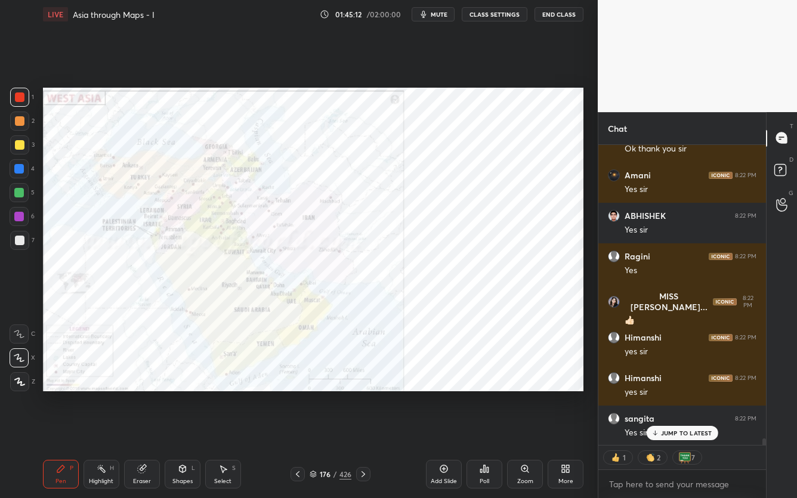
click at [278, 264] on img "grid" at bounding box center [289, 264] width 152 height 81
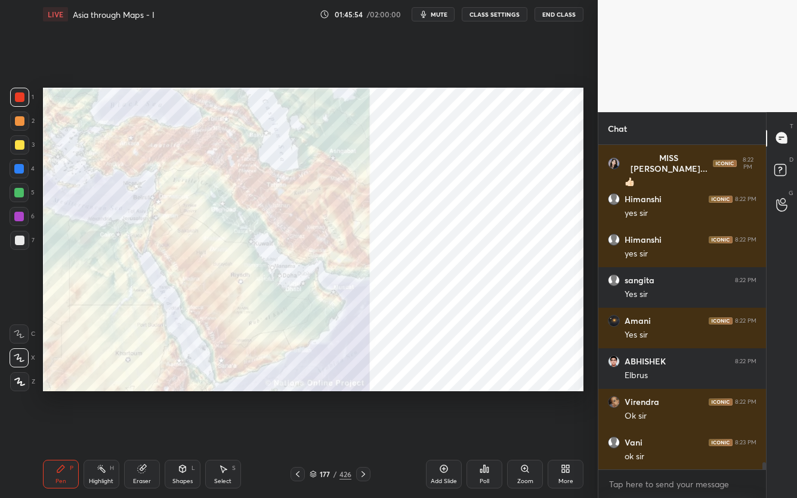
scroll to position [14087, 0]
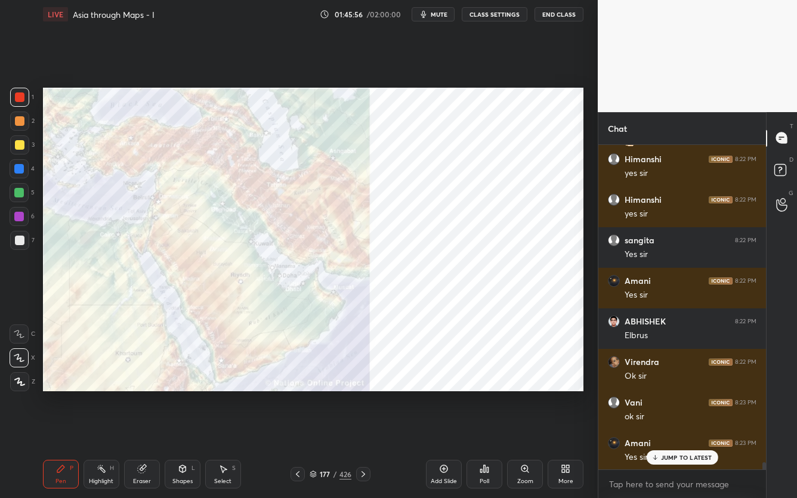
drag, startPoint x: 19, startPoint y: 103, endPoint x: 22, endPoint y: 125, distance: 22.4
click at [19, 104] on div at bounding box center [19, 97] width 19 height 19
click at [17, 171] on div at bounding box center [19, 169] width 10 height 10
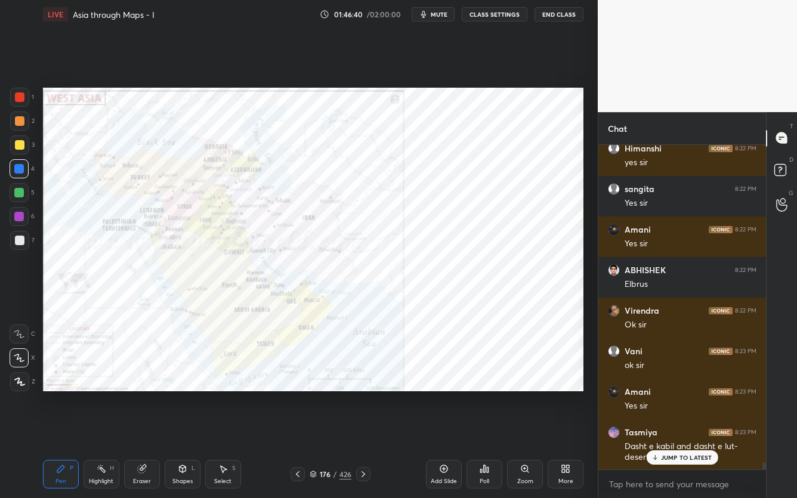
scroll to position [4, 4]
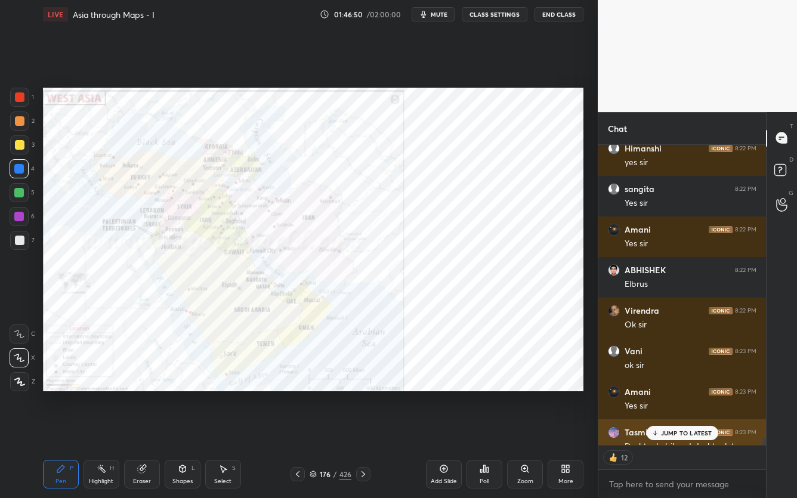
click at [679, 395] on div "JUMP TO LATEST" at bounding box center [682, 433] width 72 height 14
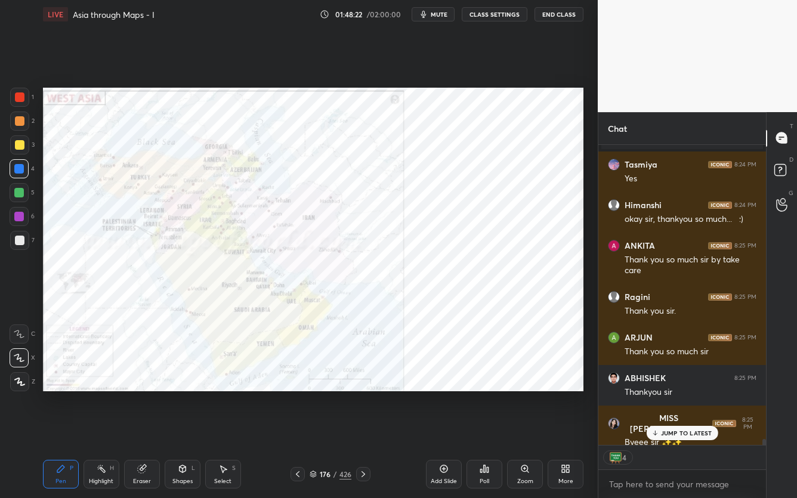
scroll to position [14699, 0]
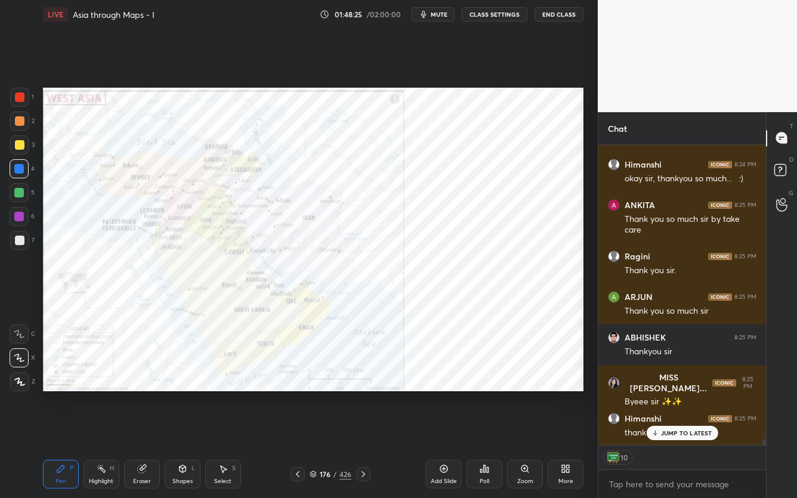
click at [576, 395] on div "More" at bounding box center [566, 474] width 36 height 29
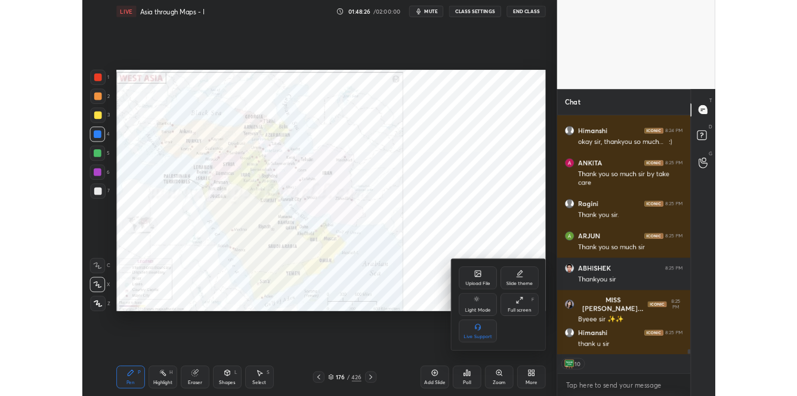
scroll to position [14740, 0]
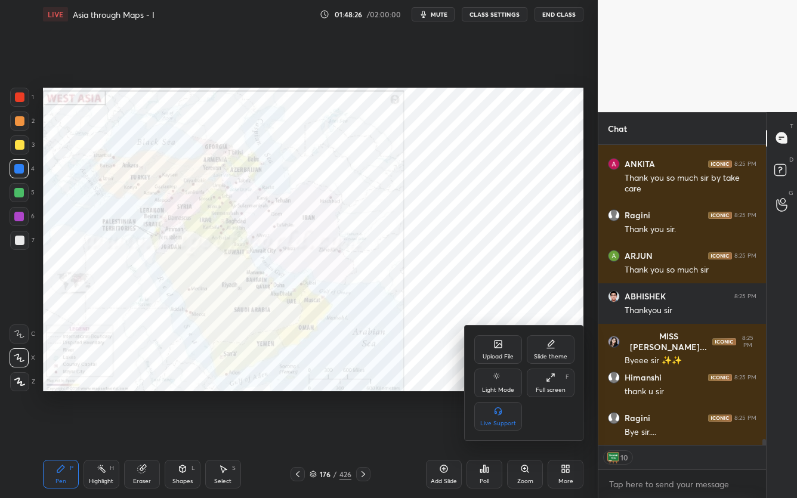
click at [565, 387] on div "Full screen" at bounding box center [551, 390] width 30 height 6
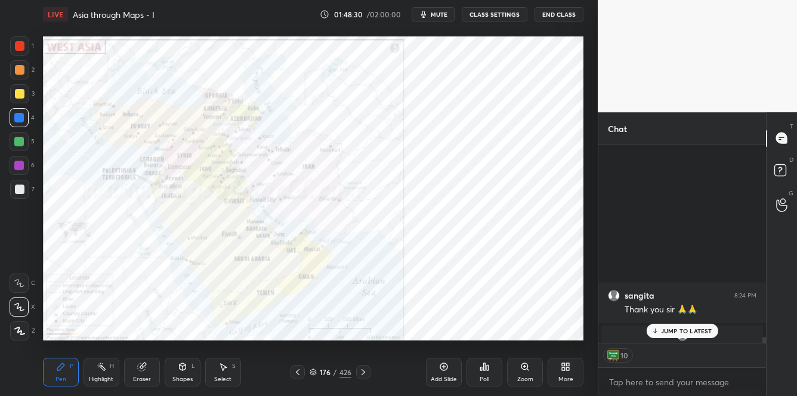
scroll to position [15115, 0]
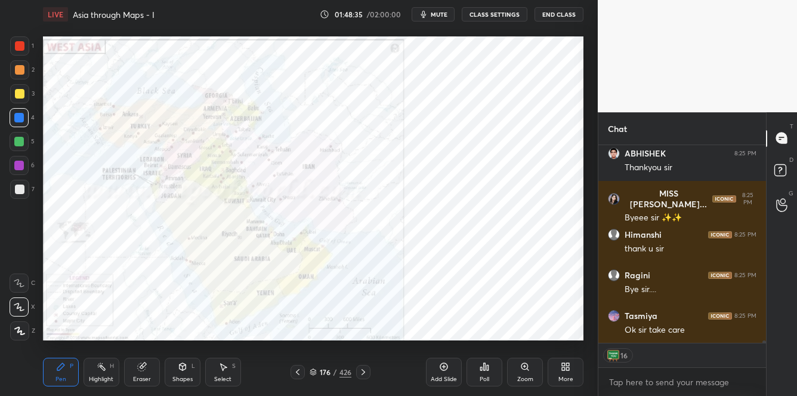
click at [441, 368] on icon at bounding box center [445, 367] width 8 height 8
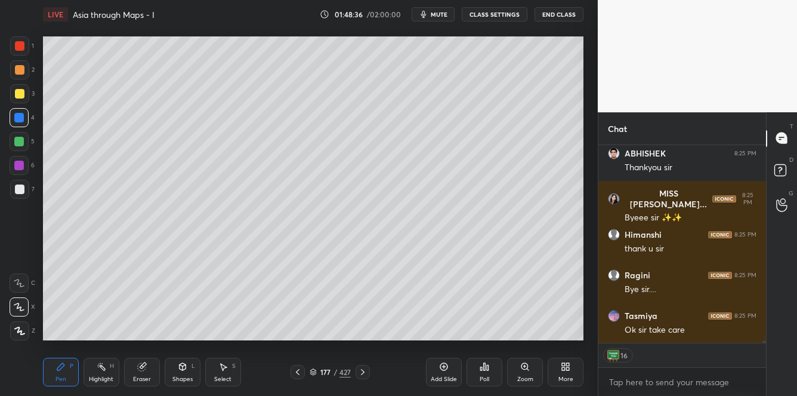
scroll to position [15155, 0]
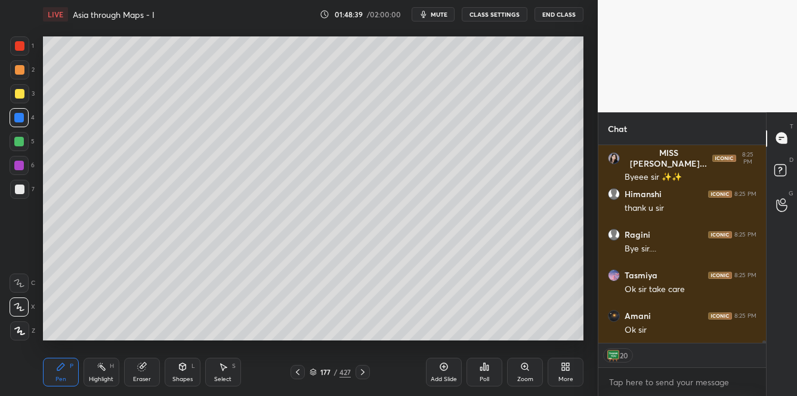
click at [448, 17] on span "mute" at bounding box center [439, 14] width 17 height 8
click at [569, 12] on button "End Class" at bounding box center [559, 14] width 49 height 14
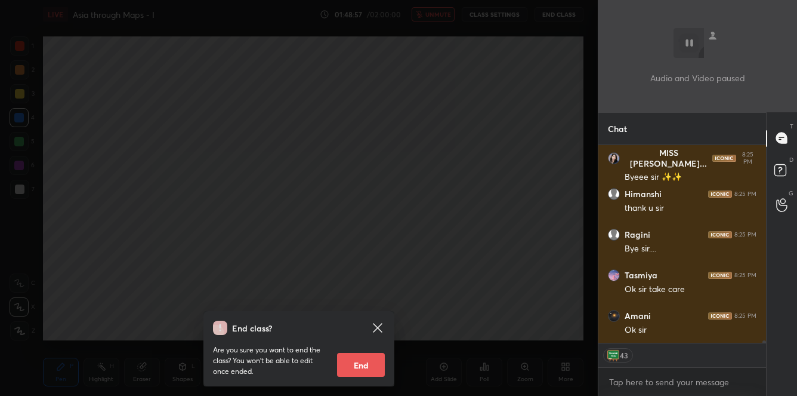
type textarea "x"
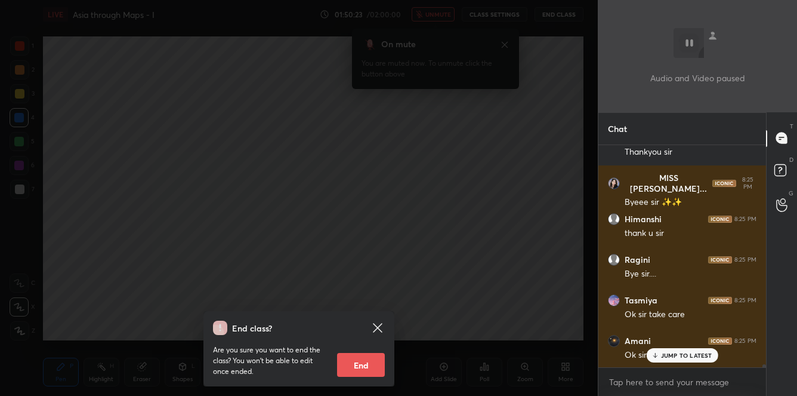
scroll to position [15173, 0]
